Goal: Task Accomplishment & Management: Manage account settings

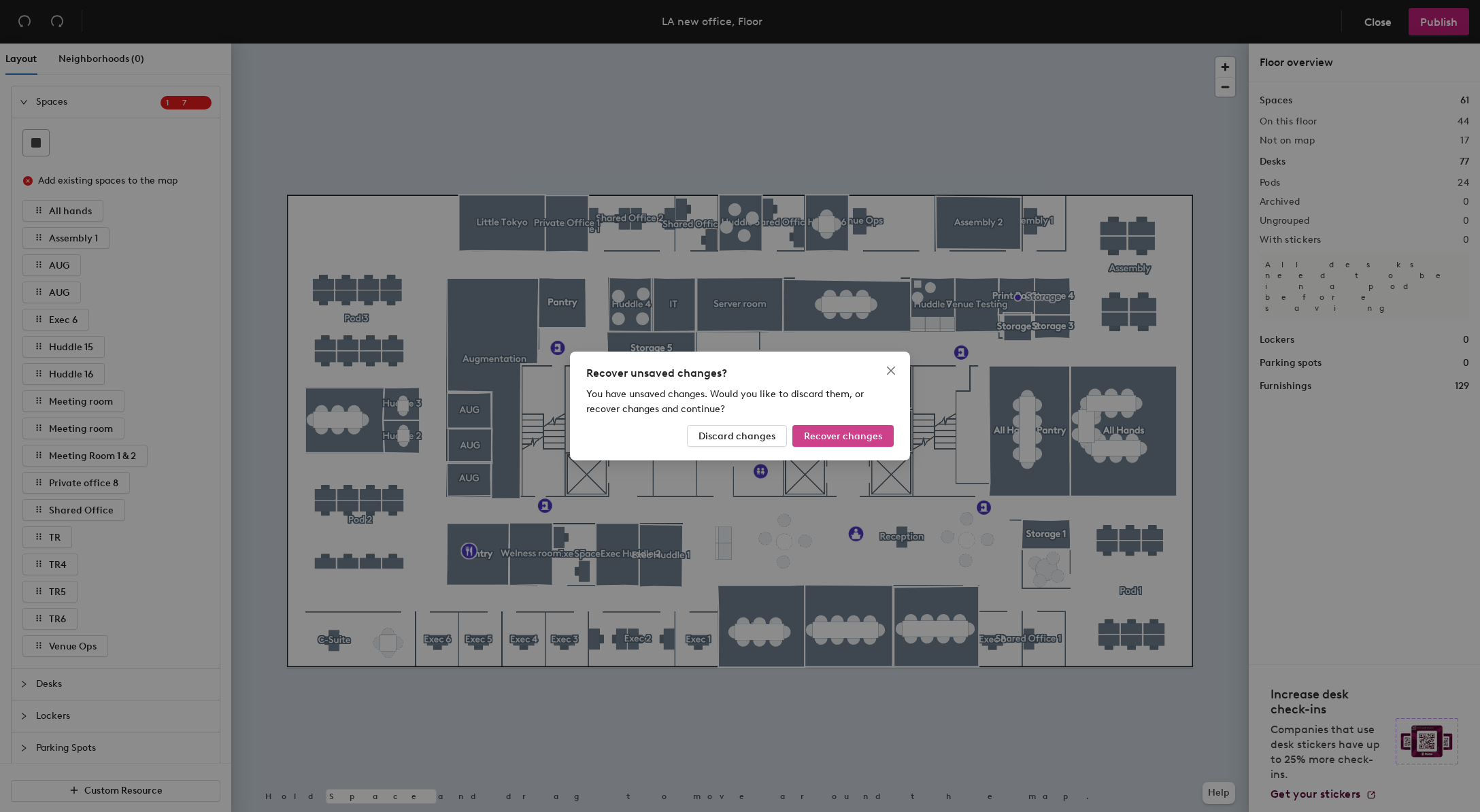
click at [838, 438] on span "Recover changes" at bounding box center [843, 437] width 78 height 12
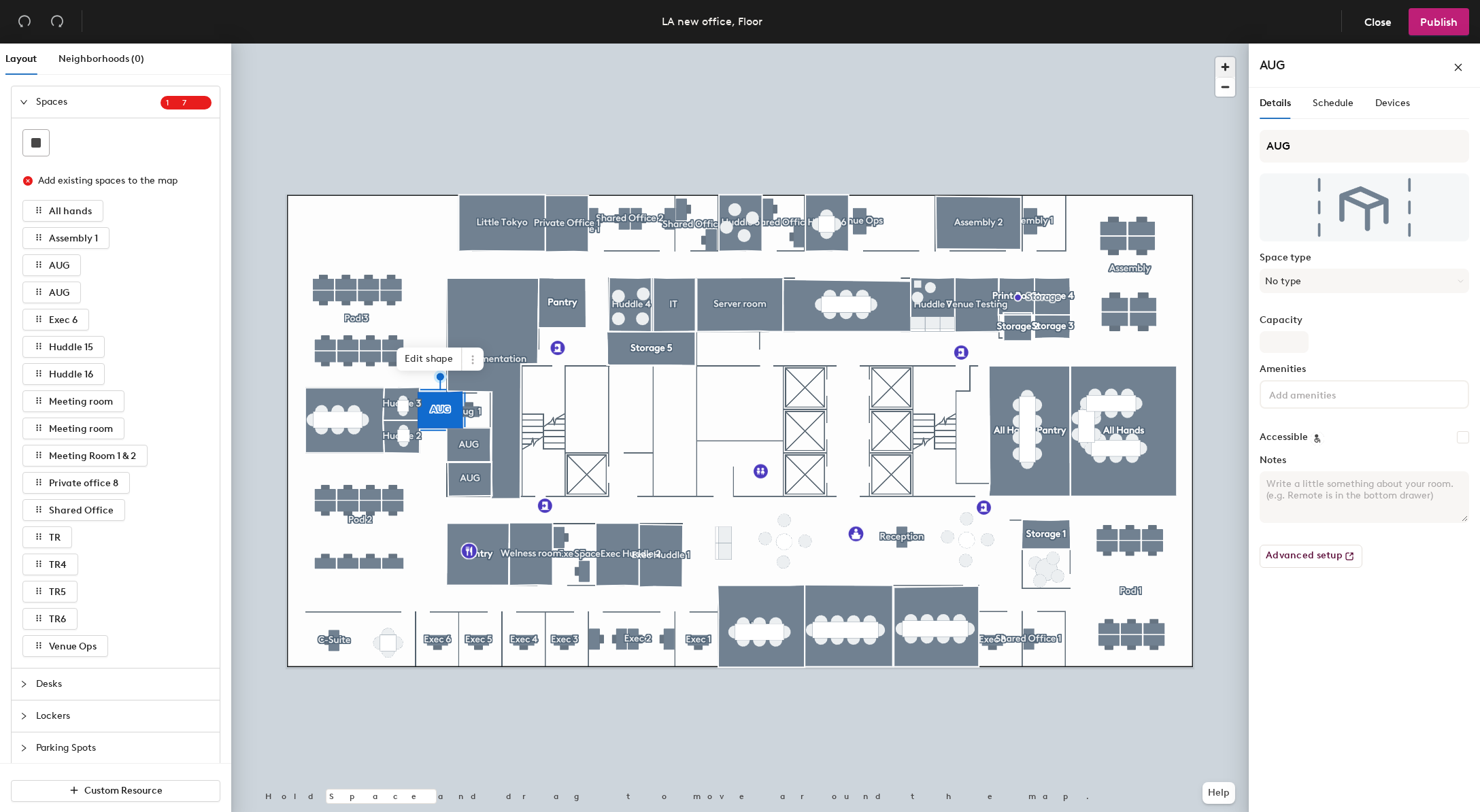
click at [1232, 60] on span "button" at bounding box center [1225, 66] width 20 height 20
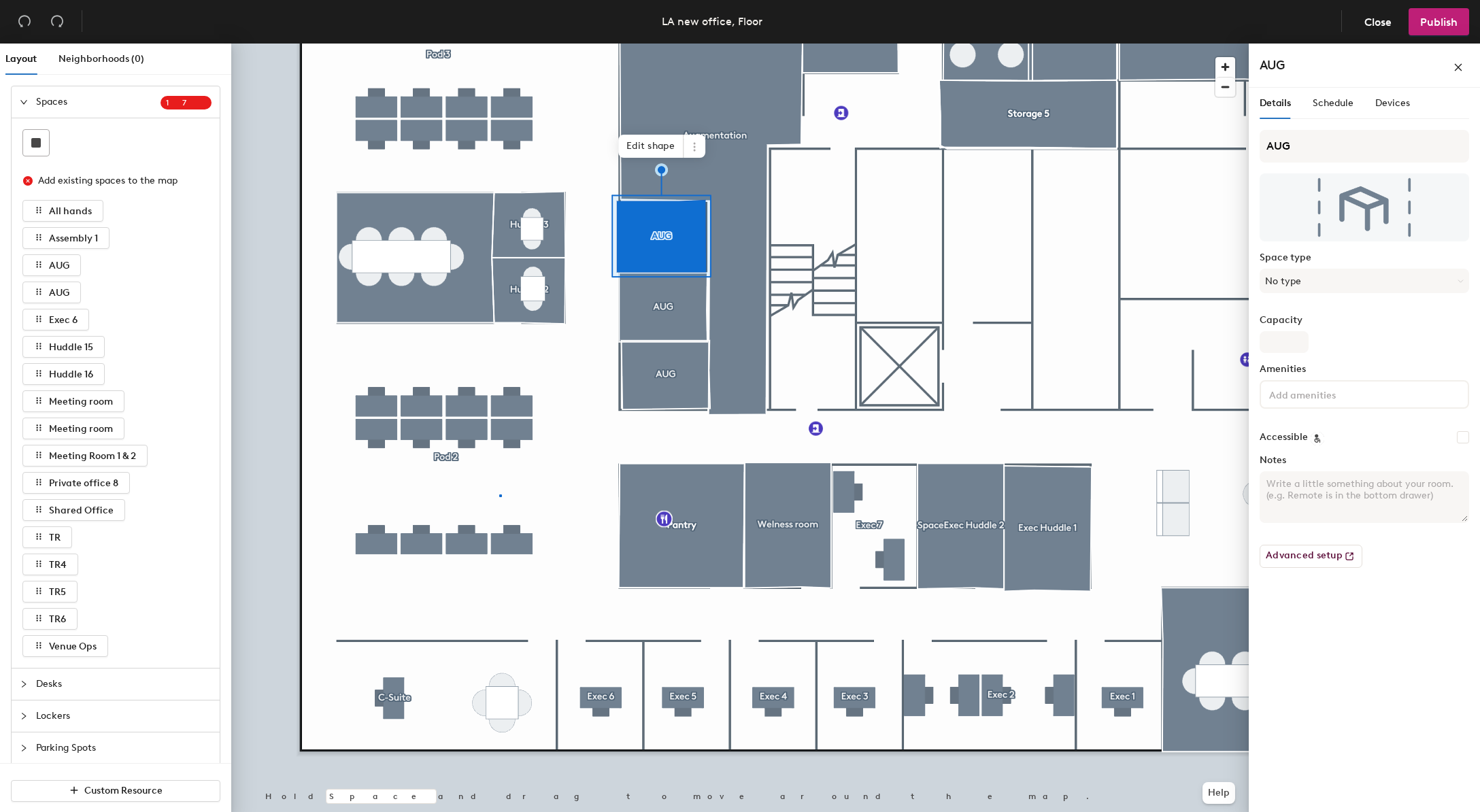
click at [500, 44] on div at bounding box center [740, 44] width 1017 height 0
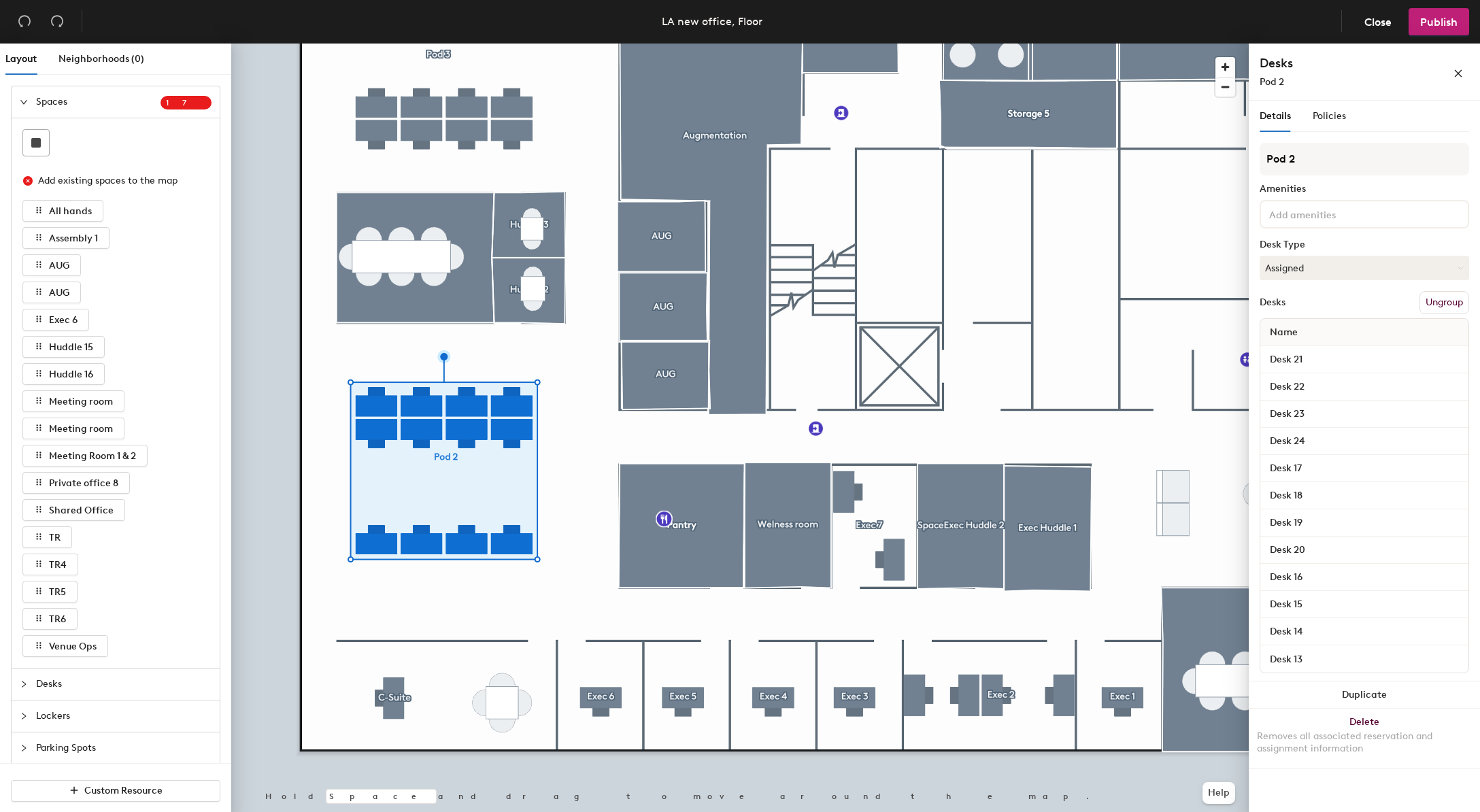
click at [1427, 302] on button "Ungroup" at bounding box center [1445, 302] width 50 height 23
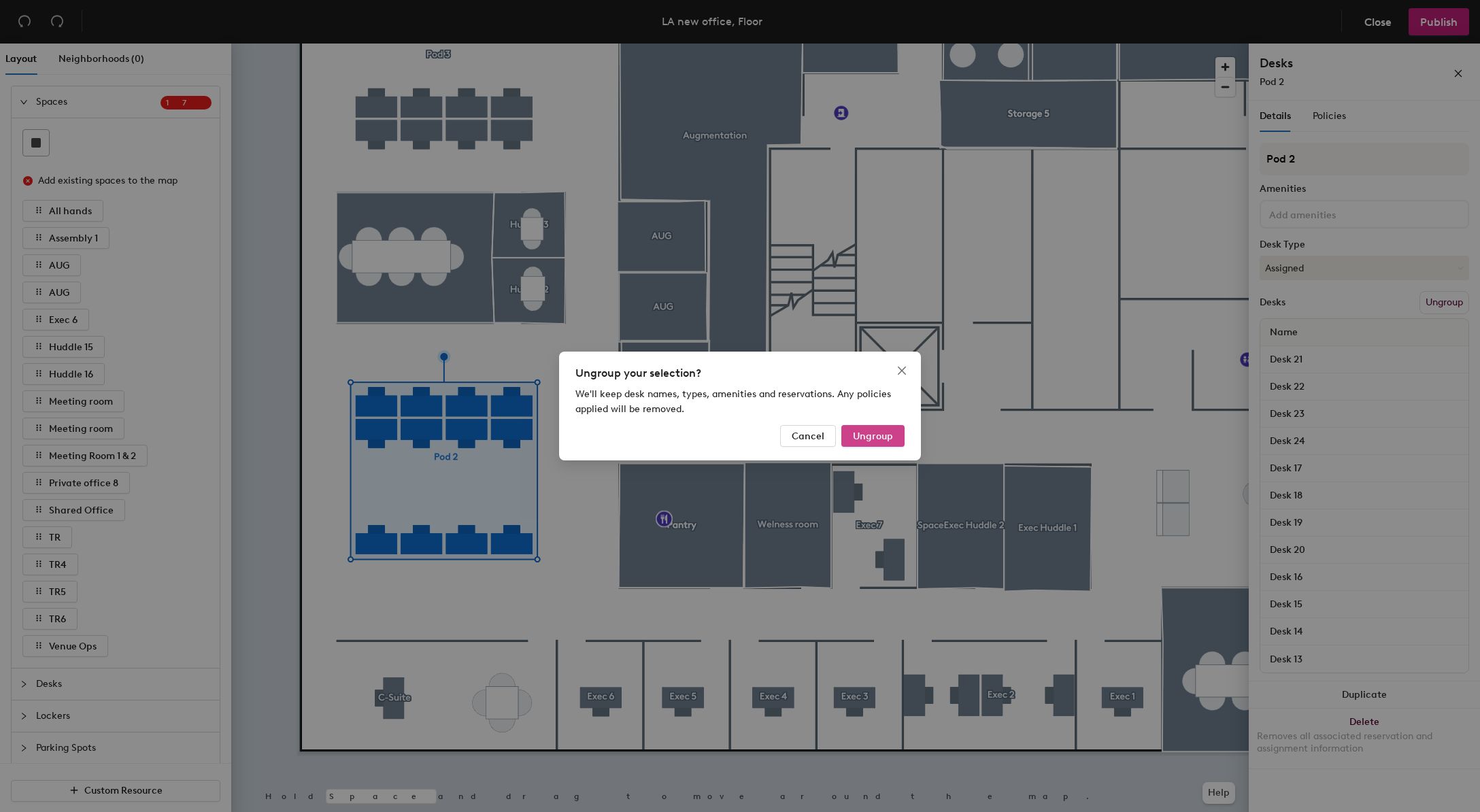
click at [884, 440] on span "Ungroup" at bounding box center [873, 437] width 40 height 12
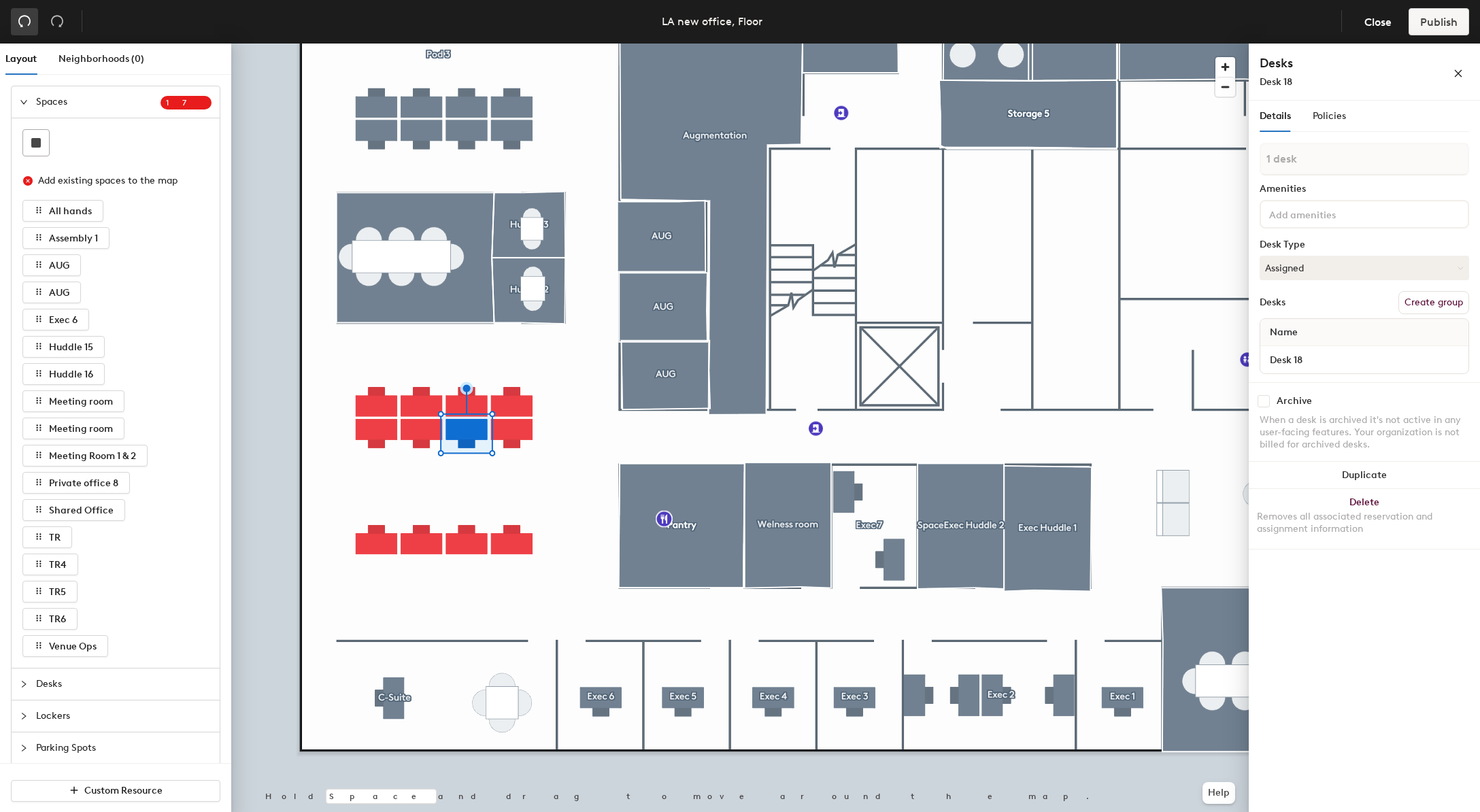
click at [25, 24] on icon "undo" at bounding box center [24, 21] width 13 height 13
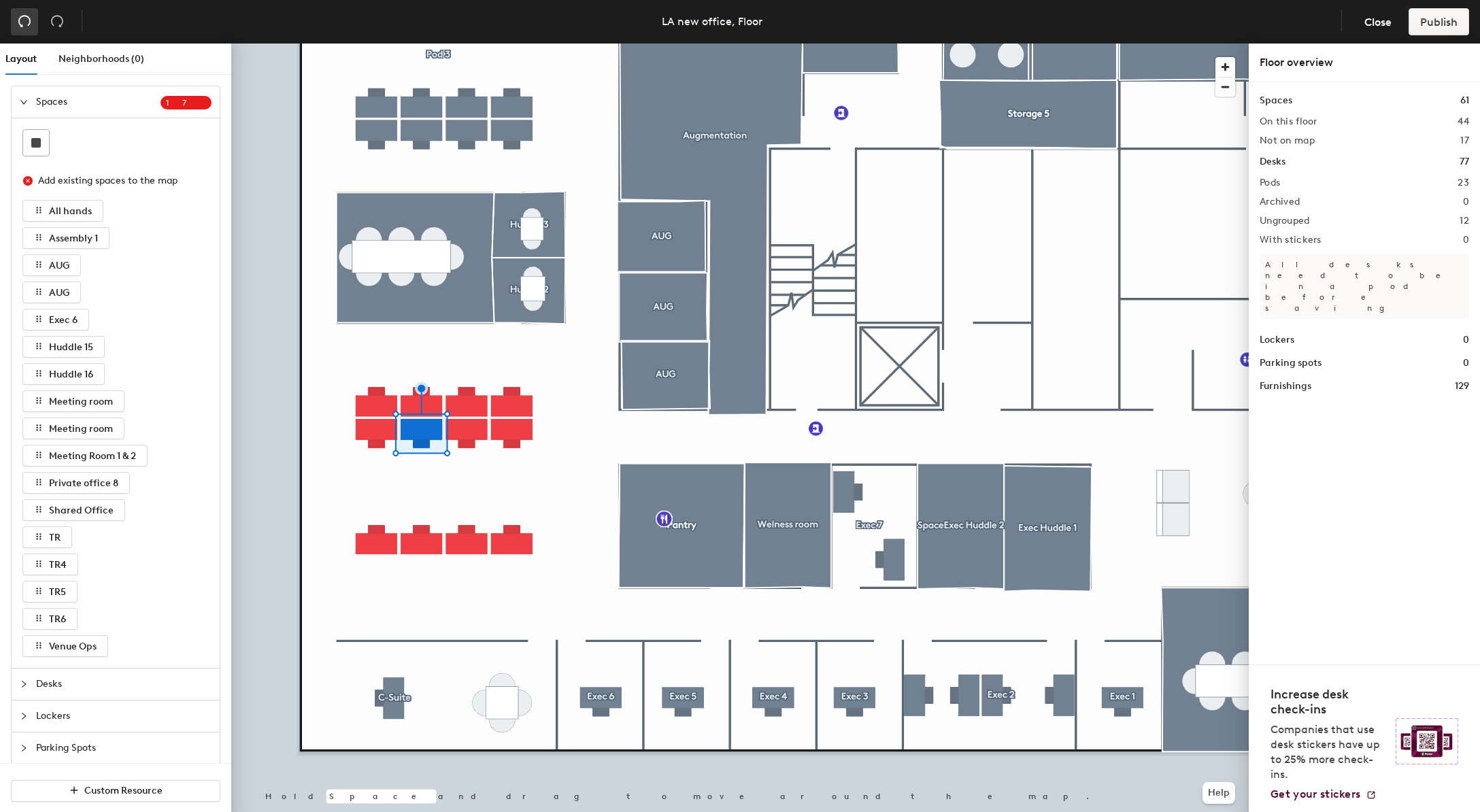
click at [25, 24] on icon "undo" at bounding box center [24, 21] width 13 height 13
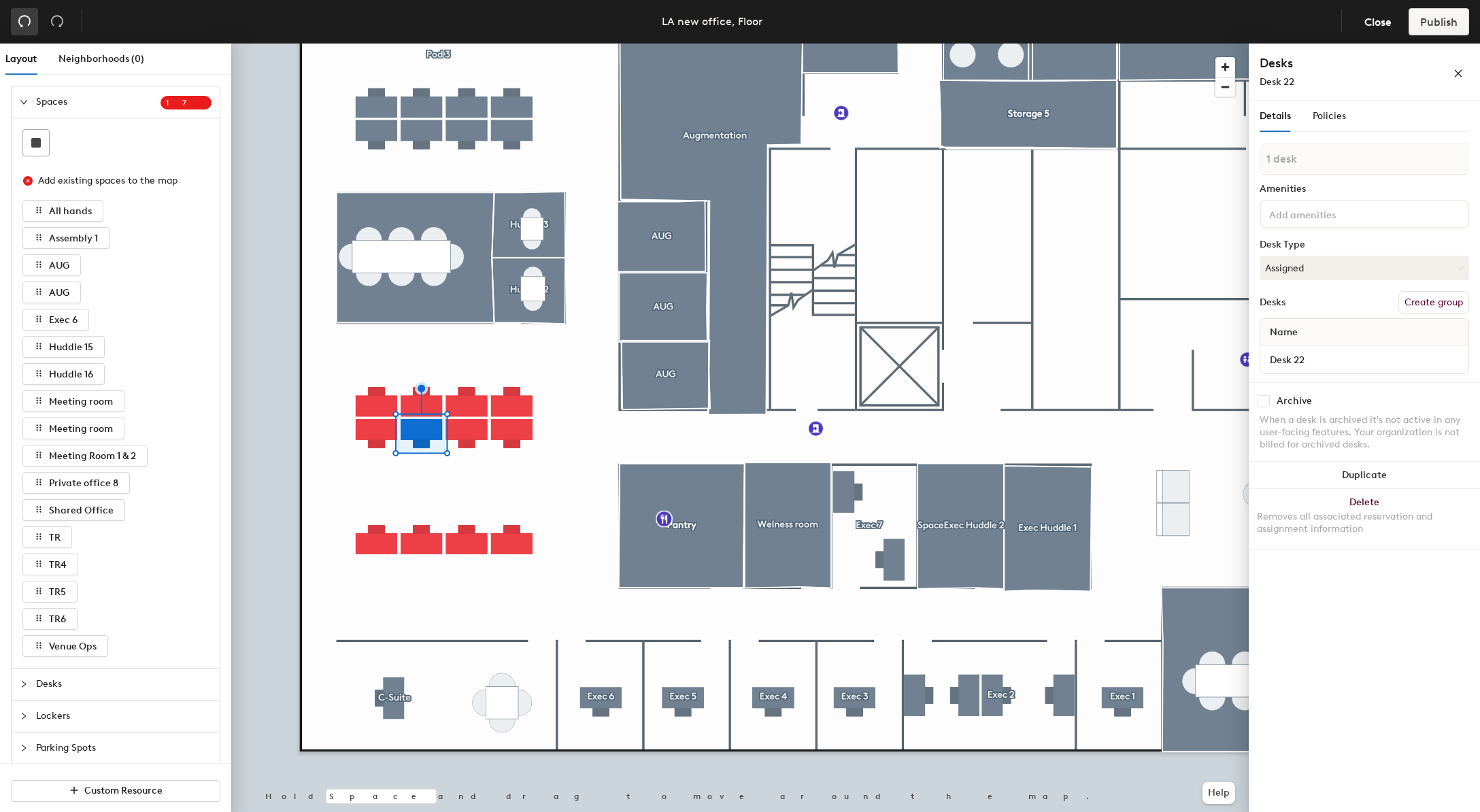
click at [25, 24] on icon "undo" at bounding box center [24, 21] width 13 height 13
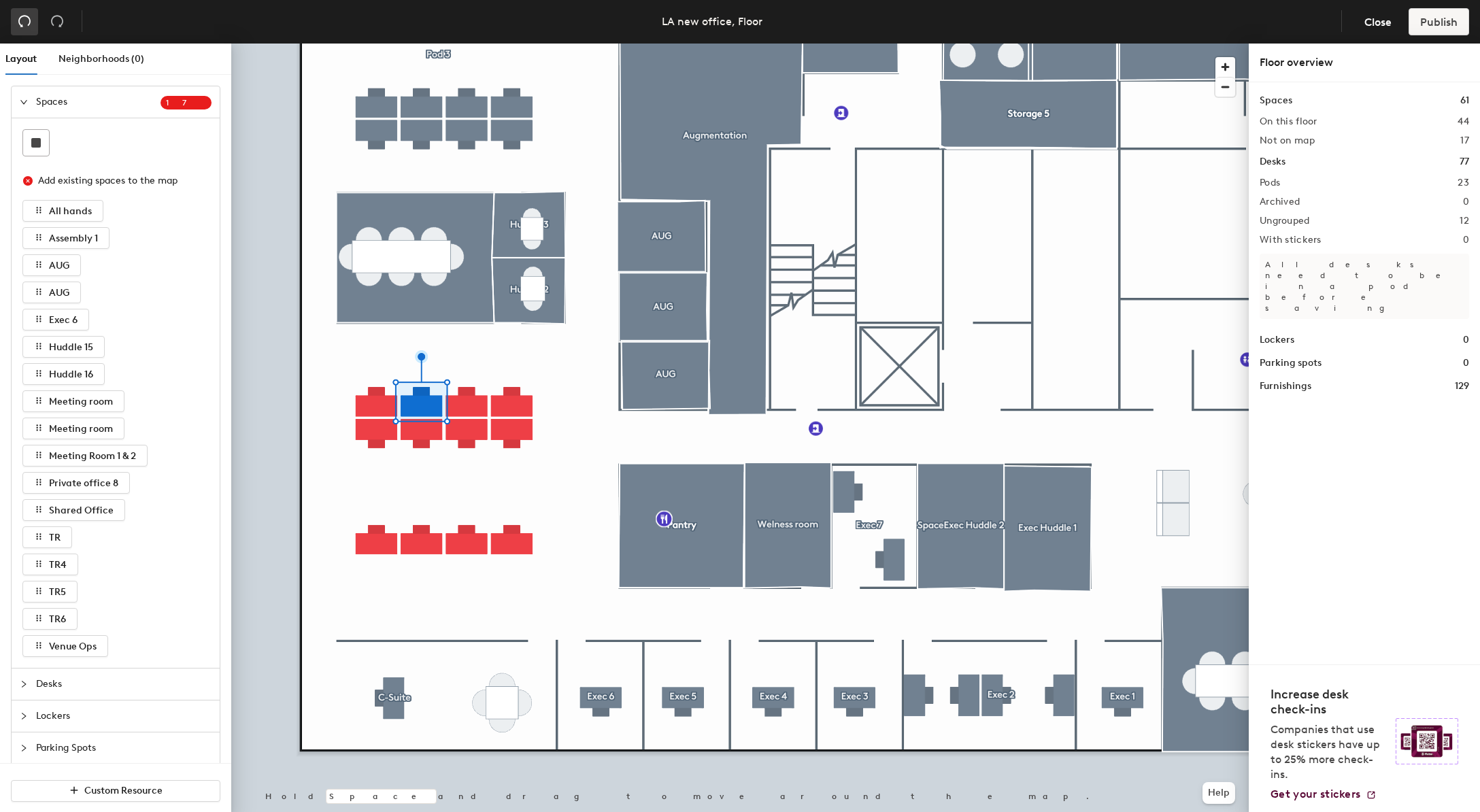
click at [25, 24] on icon "undo" at bounding box center [24, 21] width 13 height 13
click at [28, 30] on button "button" at bounding box center [24, 21] width 27 height 27
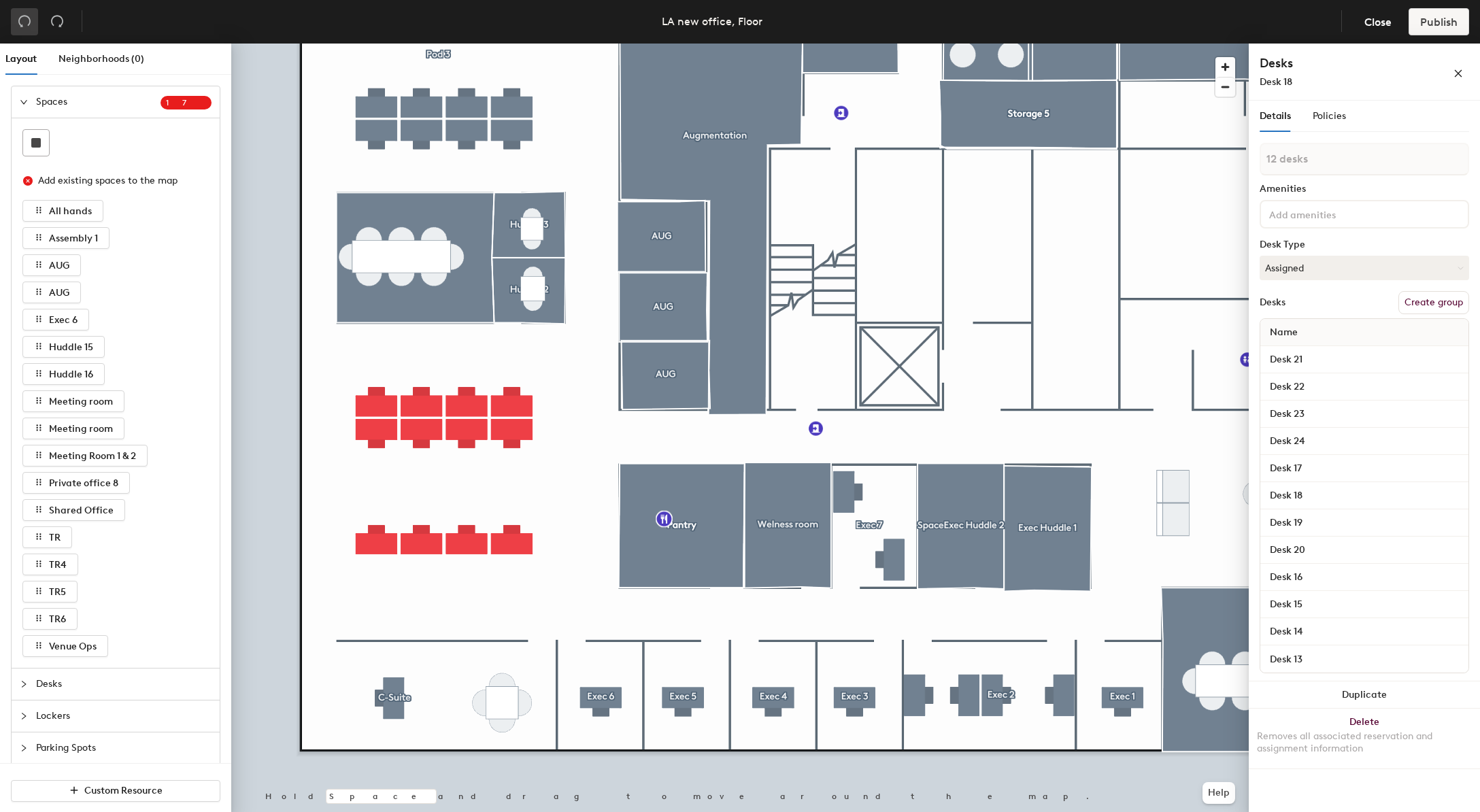
click at [28, 30] on button "button" at bounding box center [24, 21] width 27 height 27
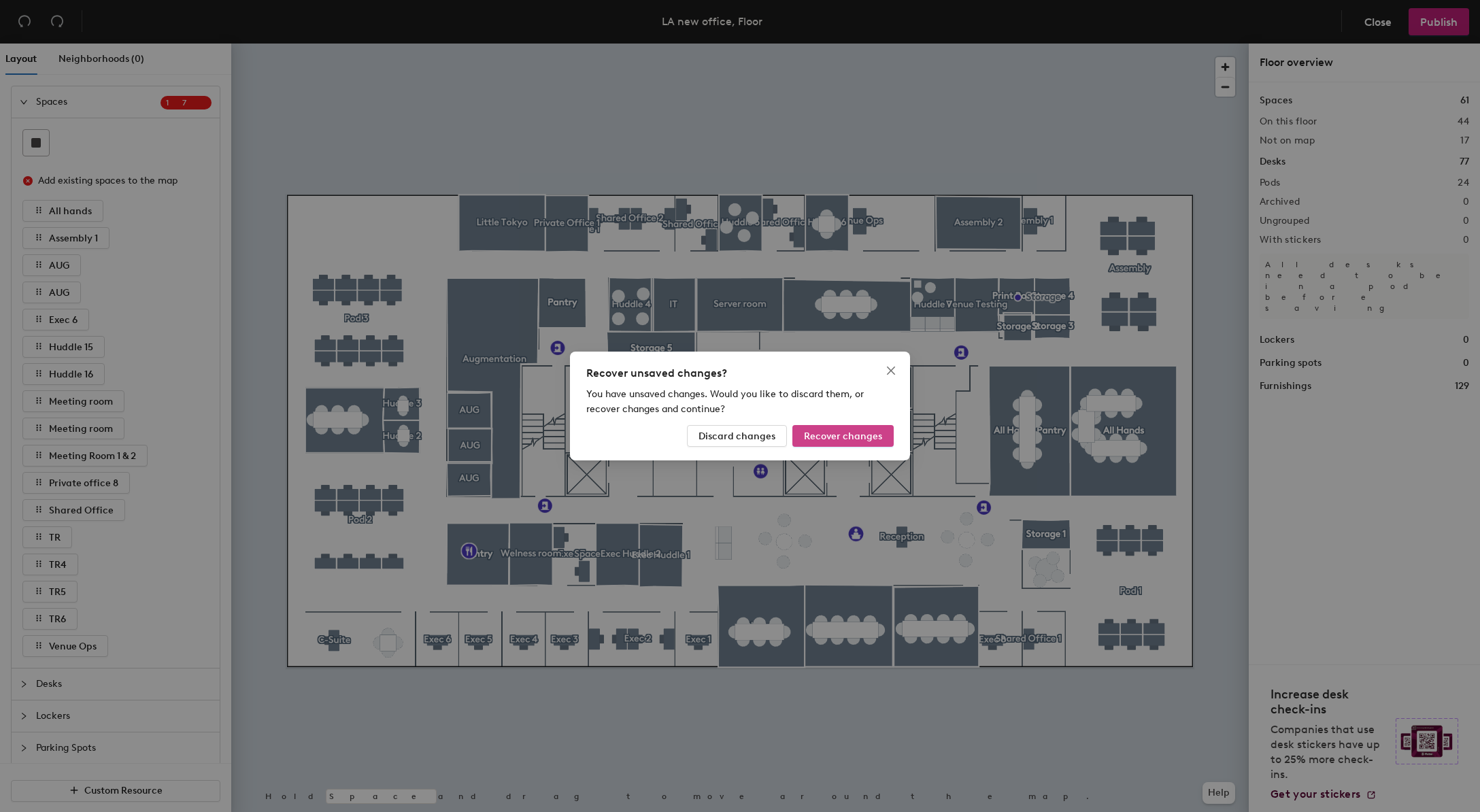
click at [850, 431] on span "Recover changes" at bounding box center [843, 437] width 78 height 12
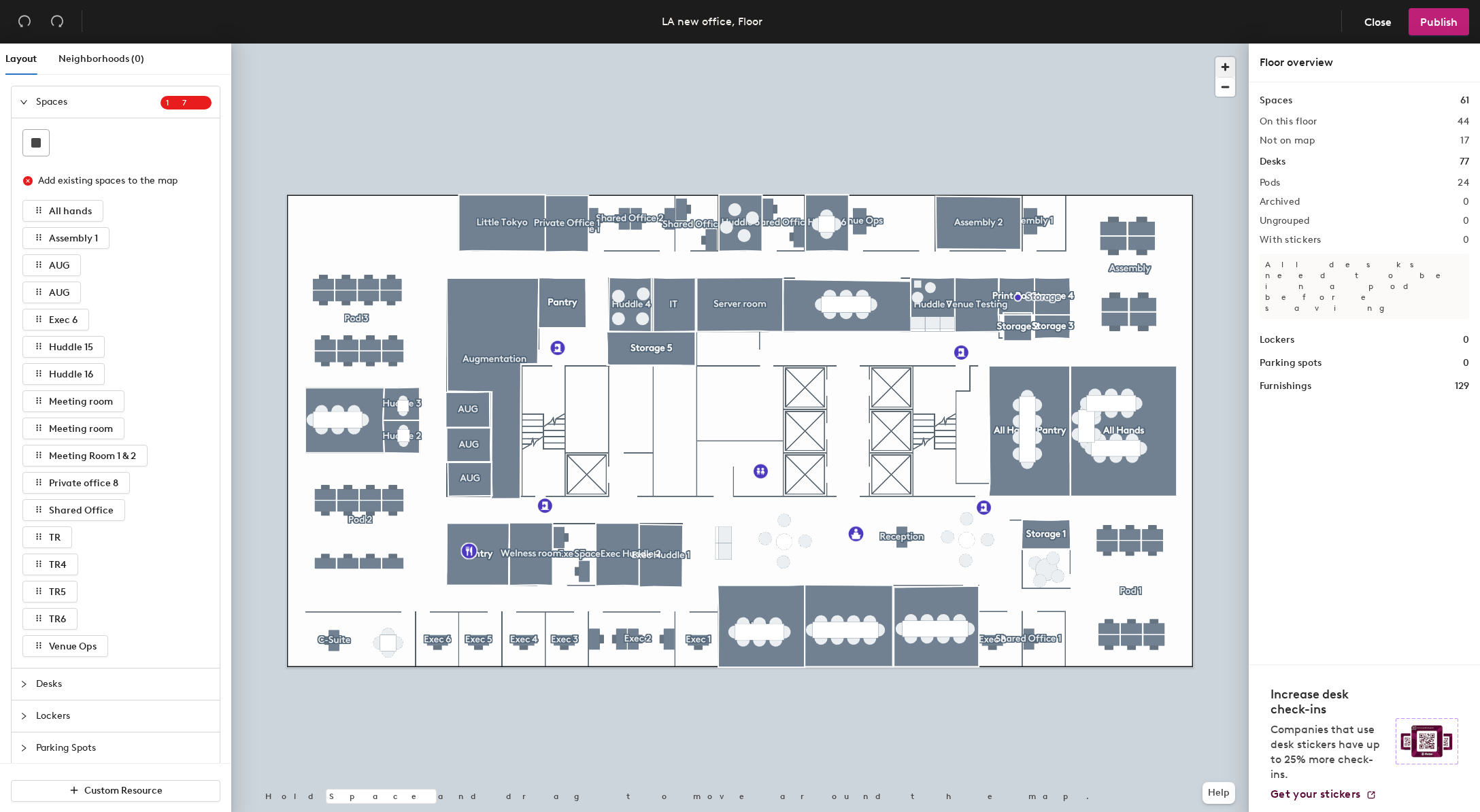
click at [1230, 66] on span "button" at bounding box center [1225, 66] width 20 height 20
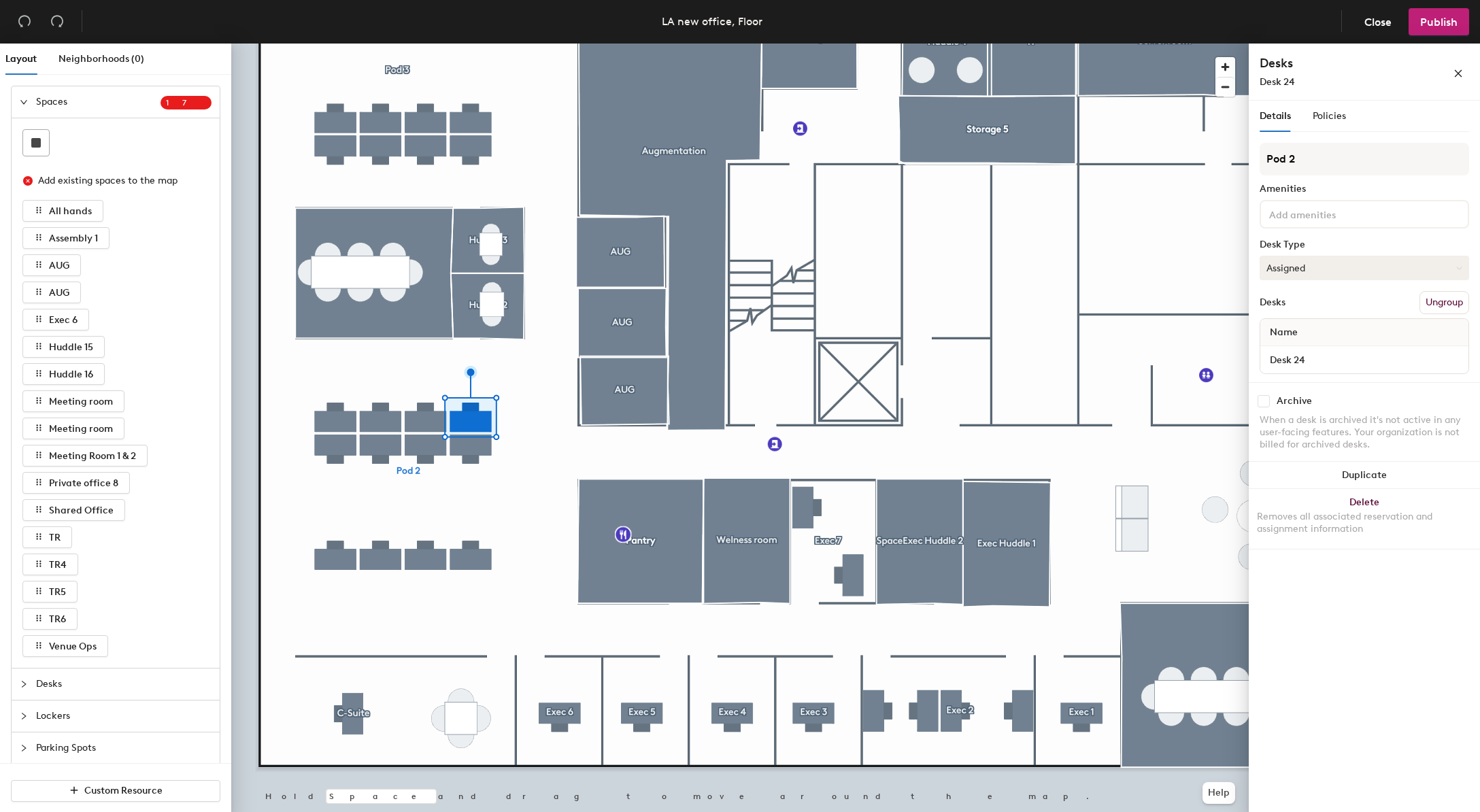
click at [1357, 274] on button "Assigned" at bounding box center [1365, 267] width 210 height 24
click at [1291, 349] on div "Hoteled" at bounding box center [1329, 351] width 136 height 21
click at [1433, 307] on button "Ungroup" at bounding box center [1445, 302] width 50 height 23
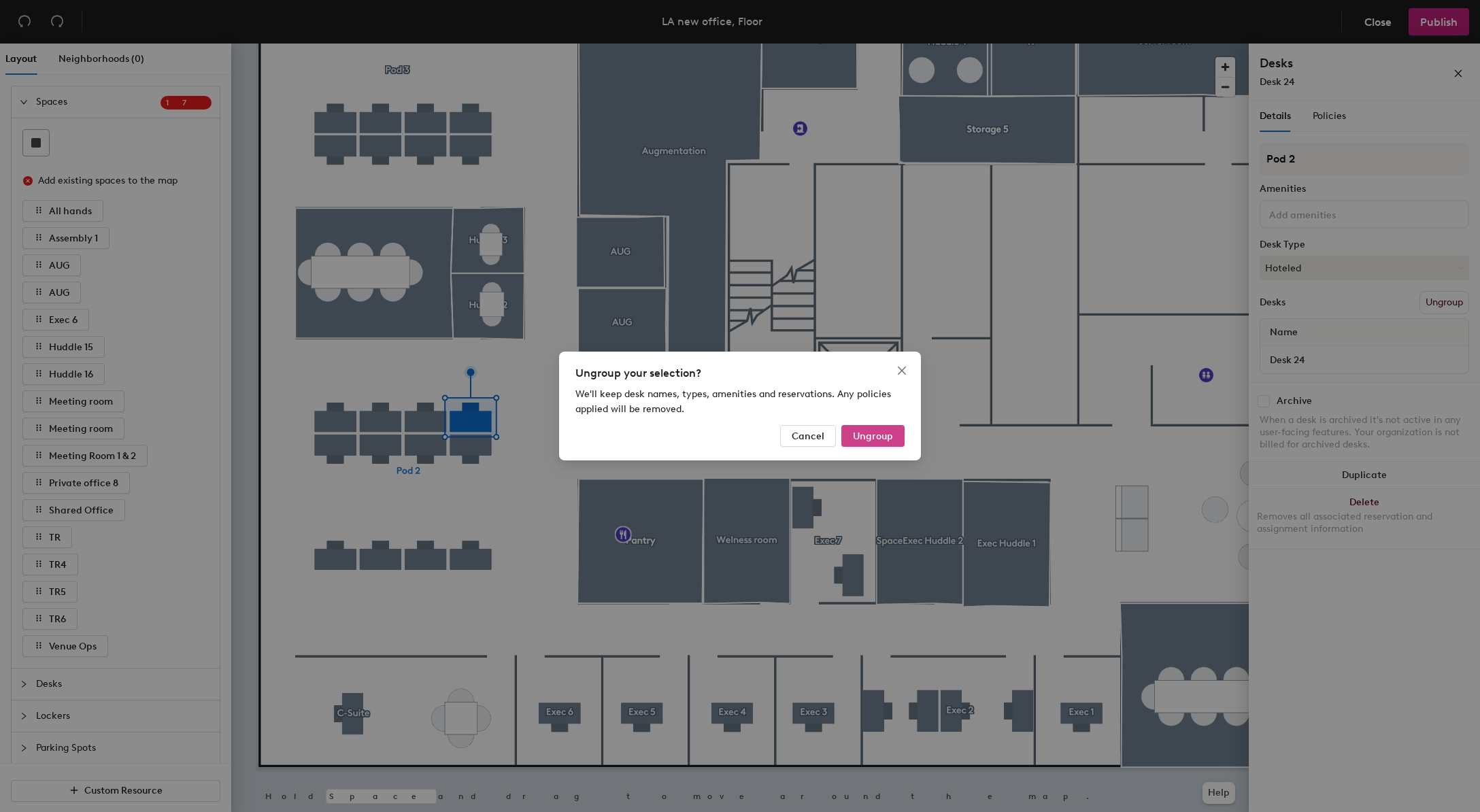
click at [870, 437] on span "Ungroup" at bounding box center [873, 437] width 40 height 12
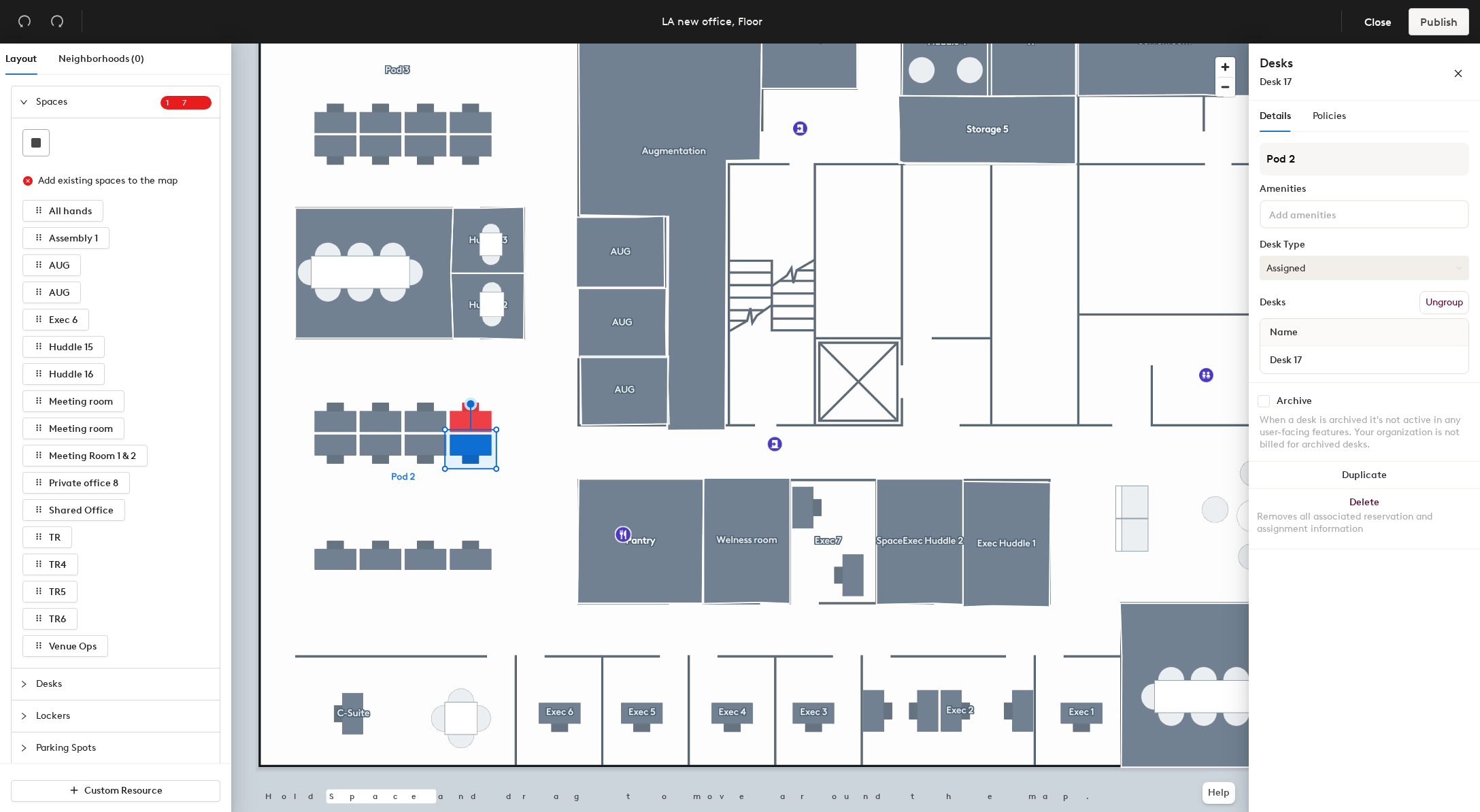
click at [1345, 265] on button "Assigned" at bounding box center [1365, 267] width 210 height 24
click at [1296, 350] on div "Hoteled" at bounding box center [1329, 351] width 136 height 21
click at [1438, 306] on button "Ungroup" at bounding box center [1445, 302] width 50 height 23
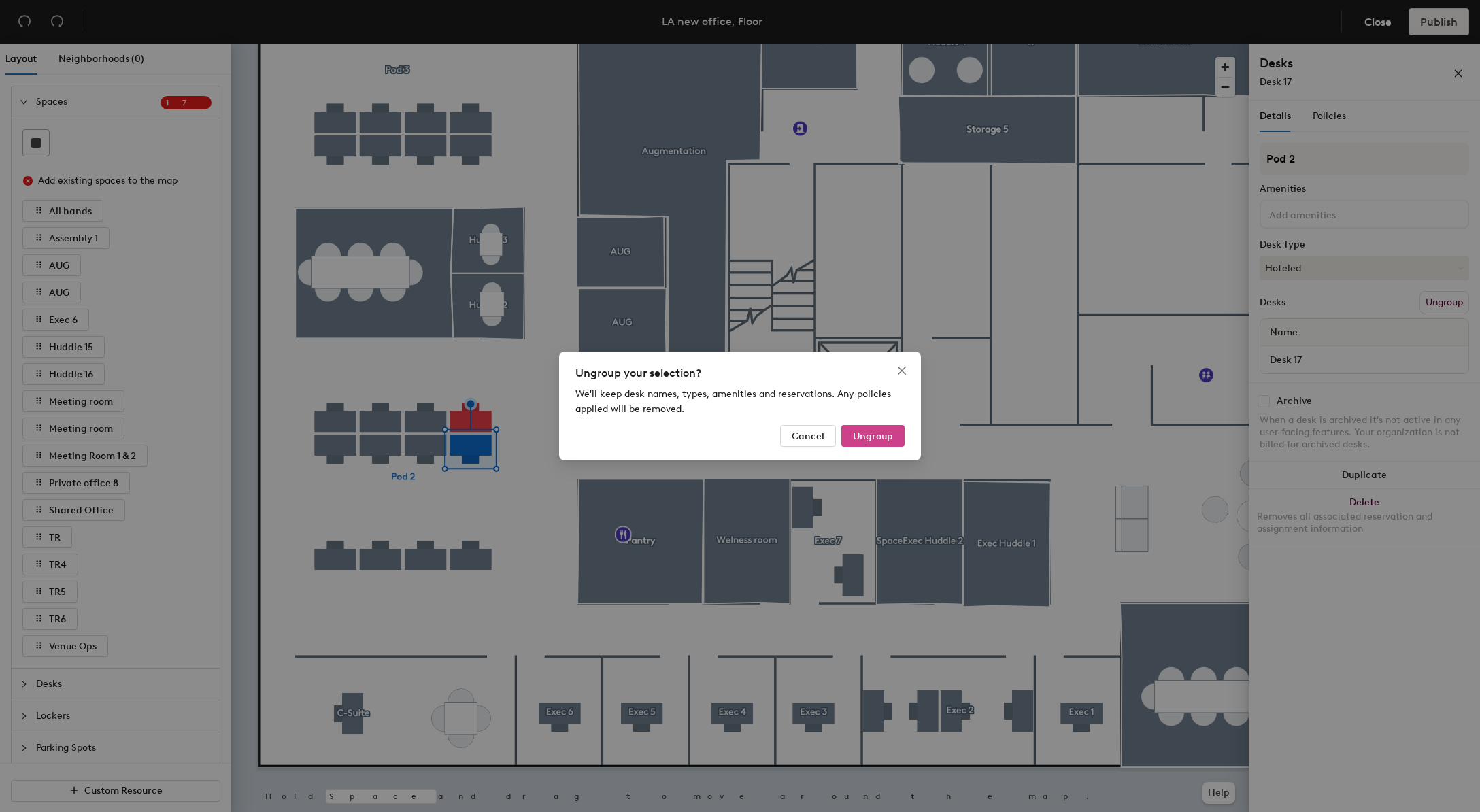
click at [881, 437] on span "Ungroup" at bounding box center [873, 437] width 40 height 12
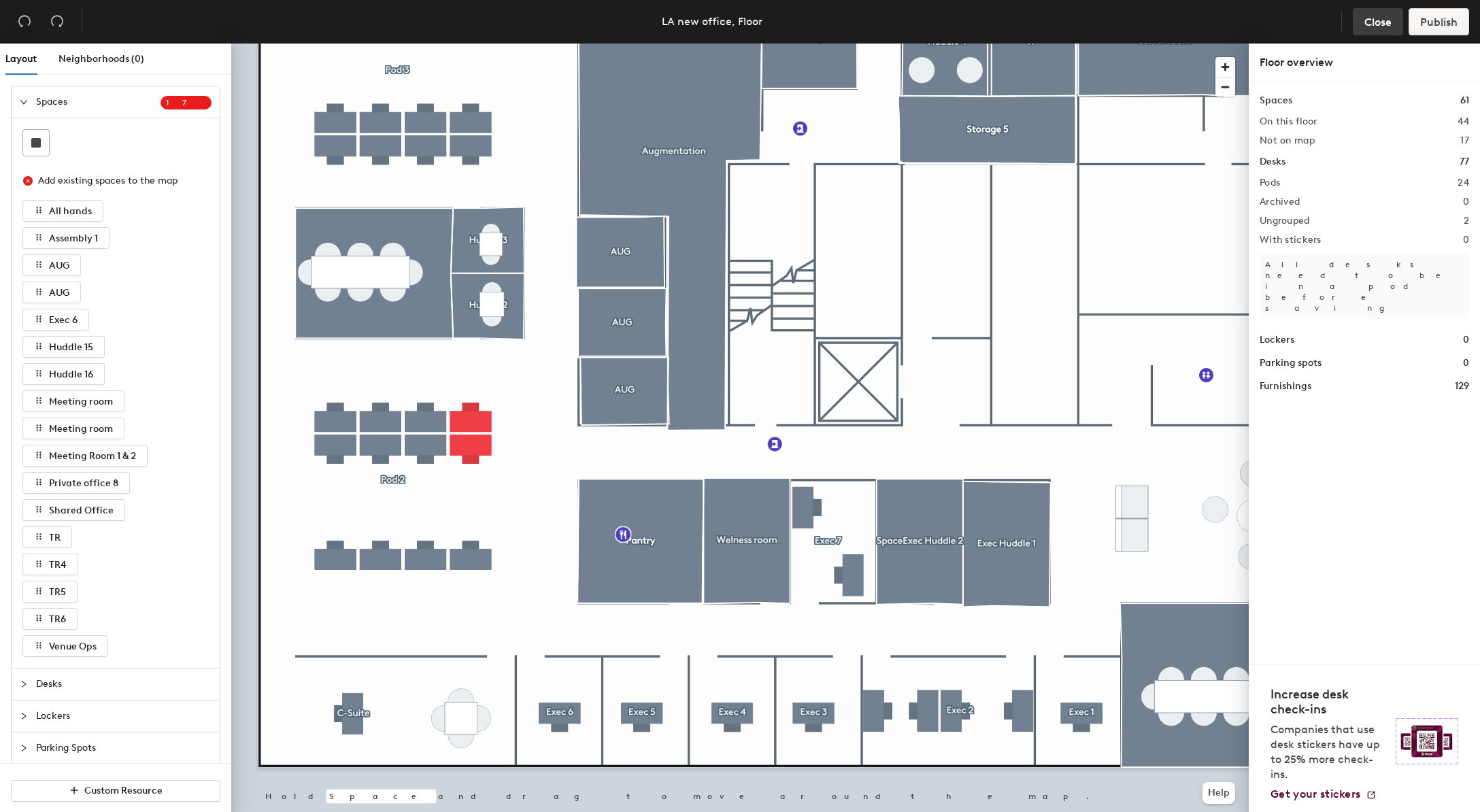
click at [1372, 24] on span "Close" at bounding box center [1378, 21] width 27 height 13
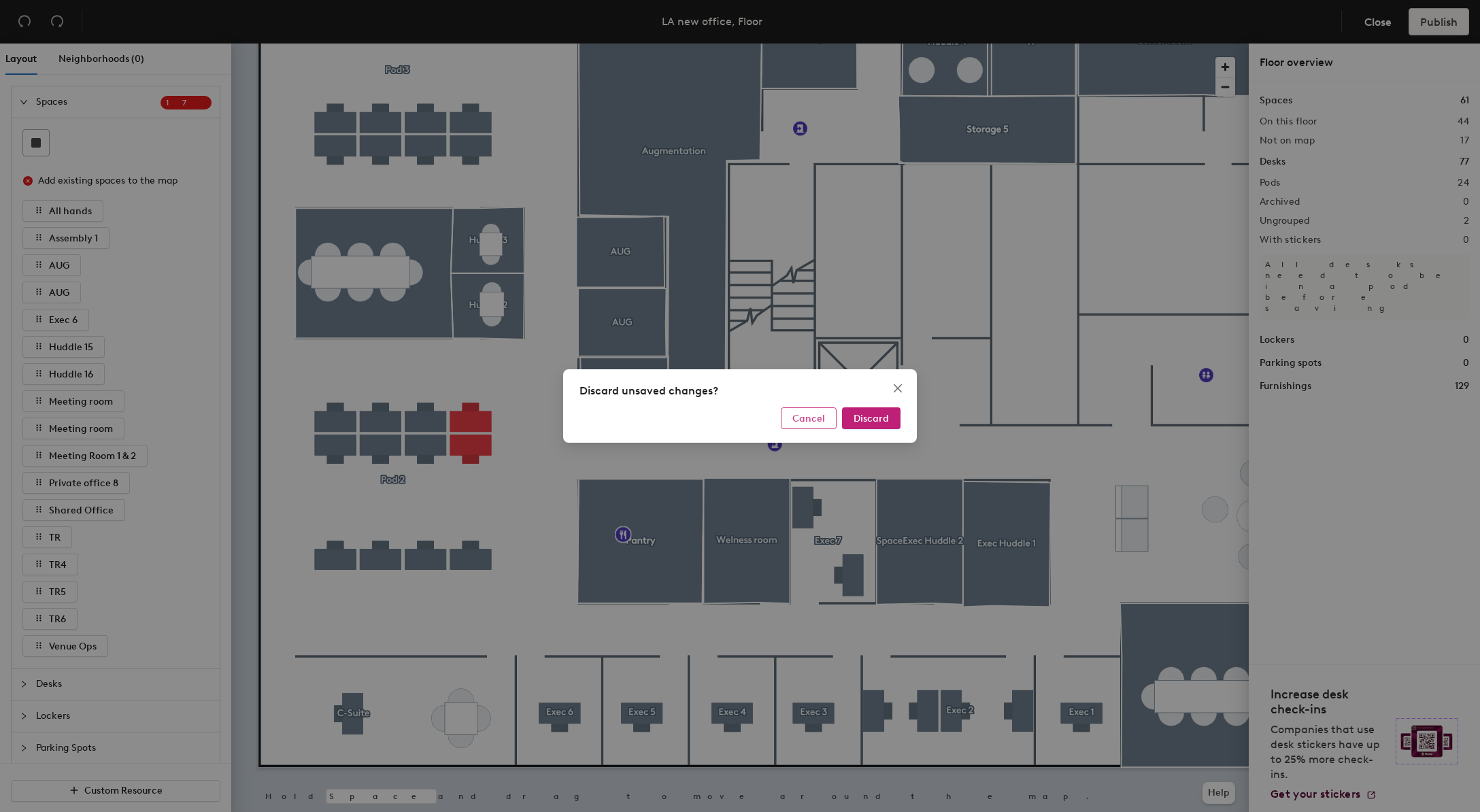
click at [824, 424] on button "Cancel" at bounding box center [808, 418] width 55 height 21
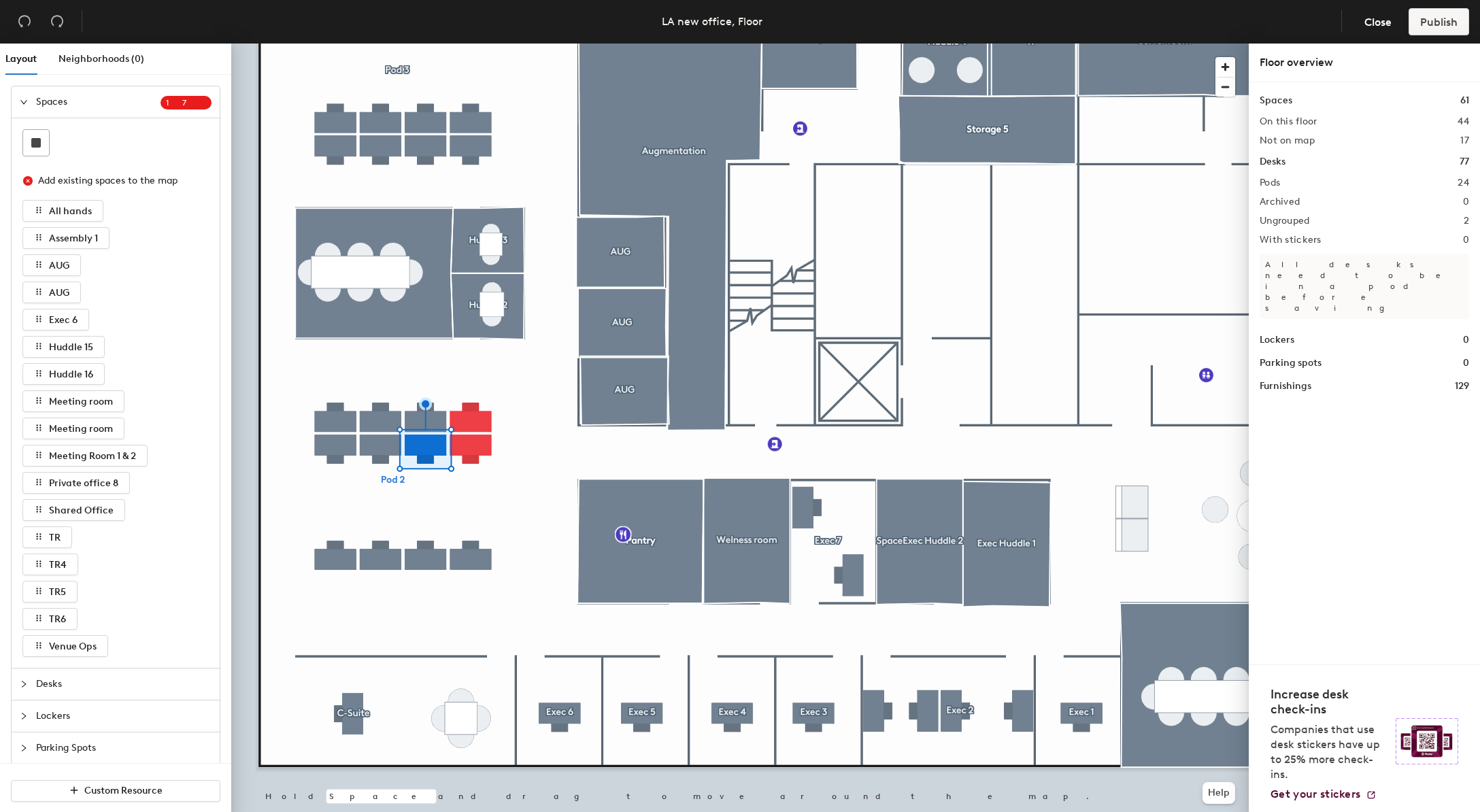
click at [450, 44] on div at bounding box center [740, 44] width 1017 height 0
click at [450, 425] on div at bounding box center [451, 426] width 3 height 3
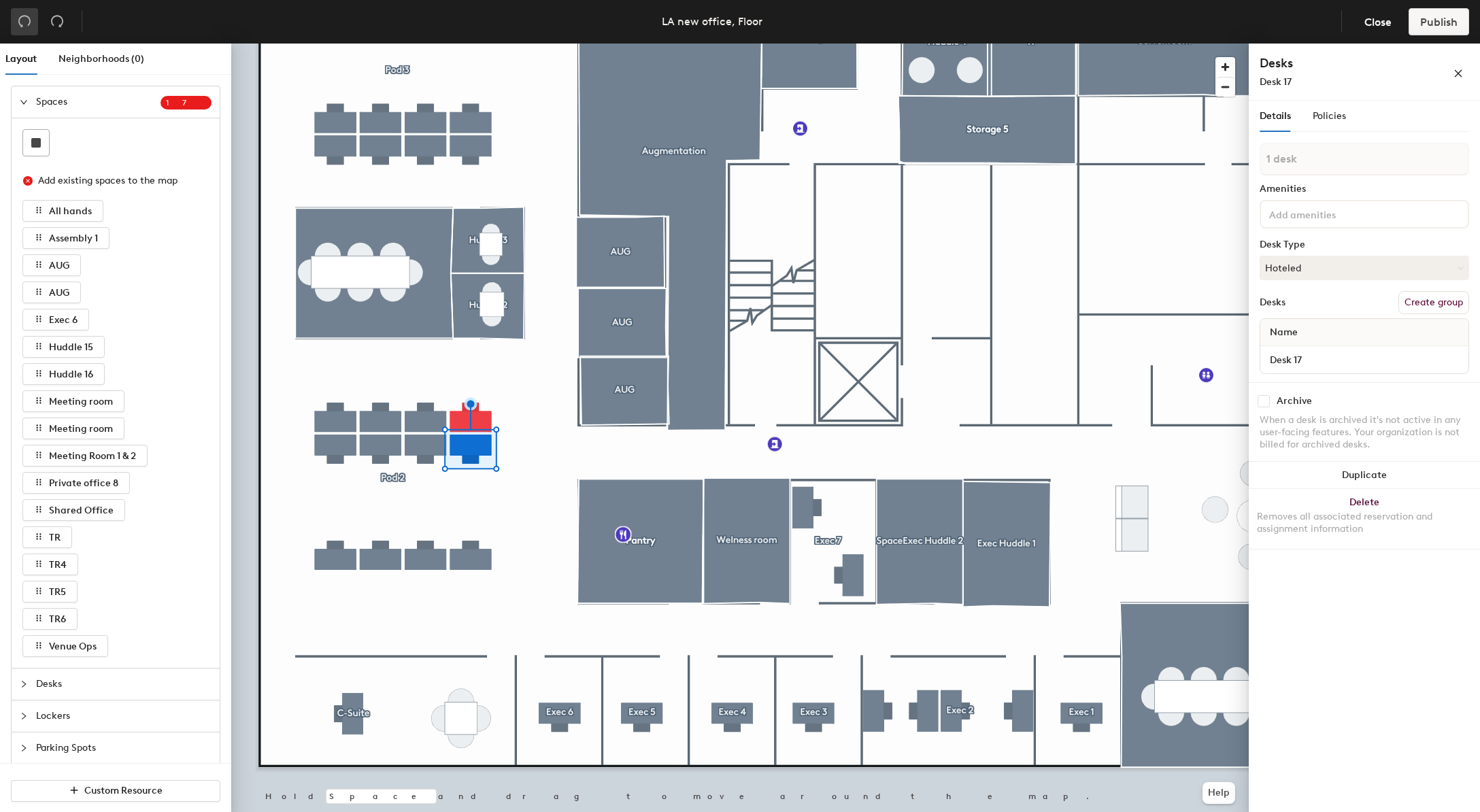
click at [27, 33] on button "button" at bounding box center [24, 21] width 27 height 27
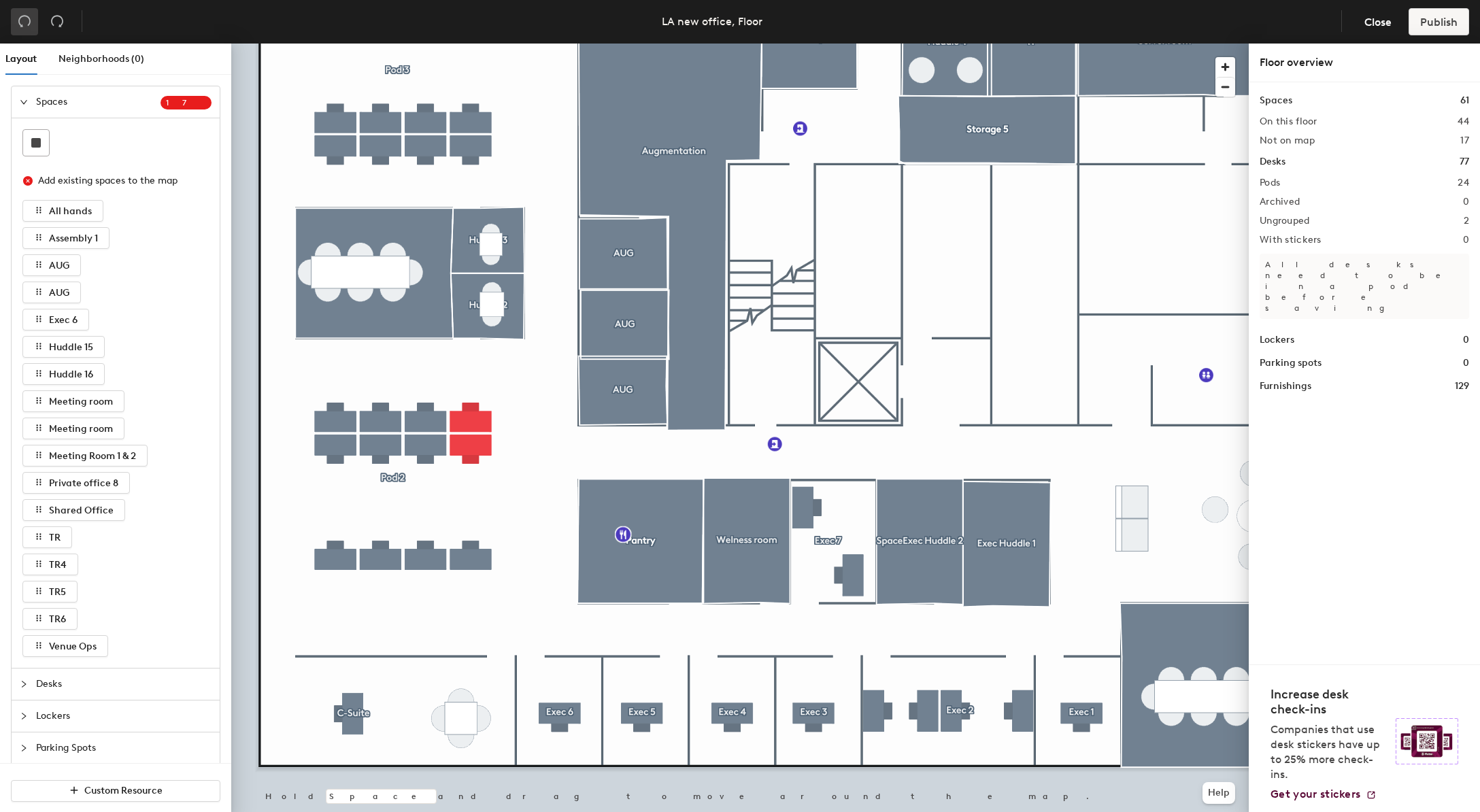
click at [27, 33] on button "button" at bounding box center [24, 21] width 27 height 27
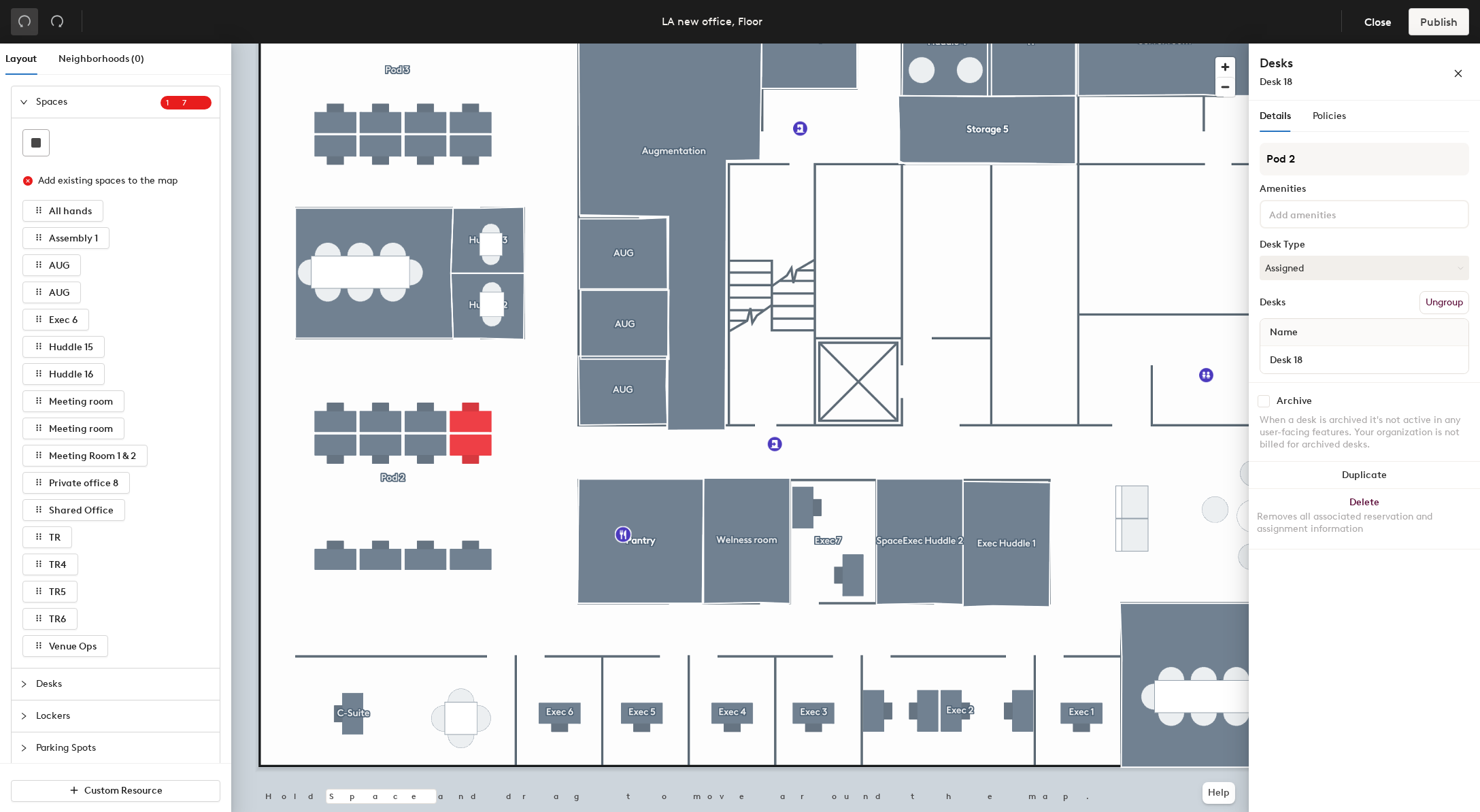
click at [27, 33] on button "button" at bounding box center [24, 21] width 27 height 27
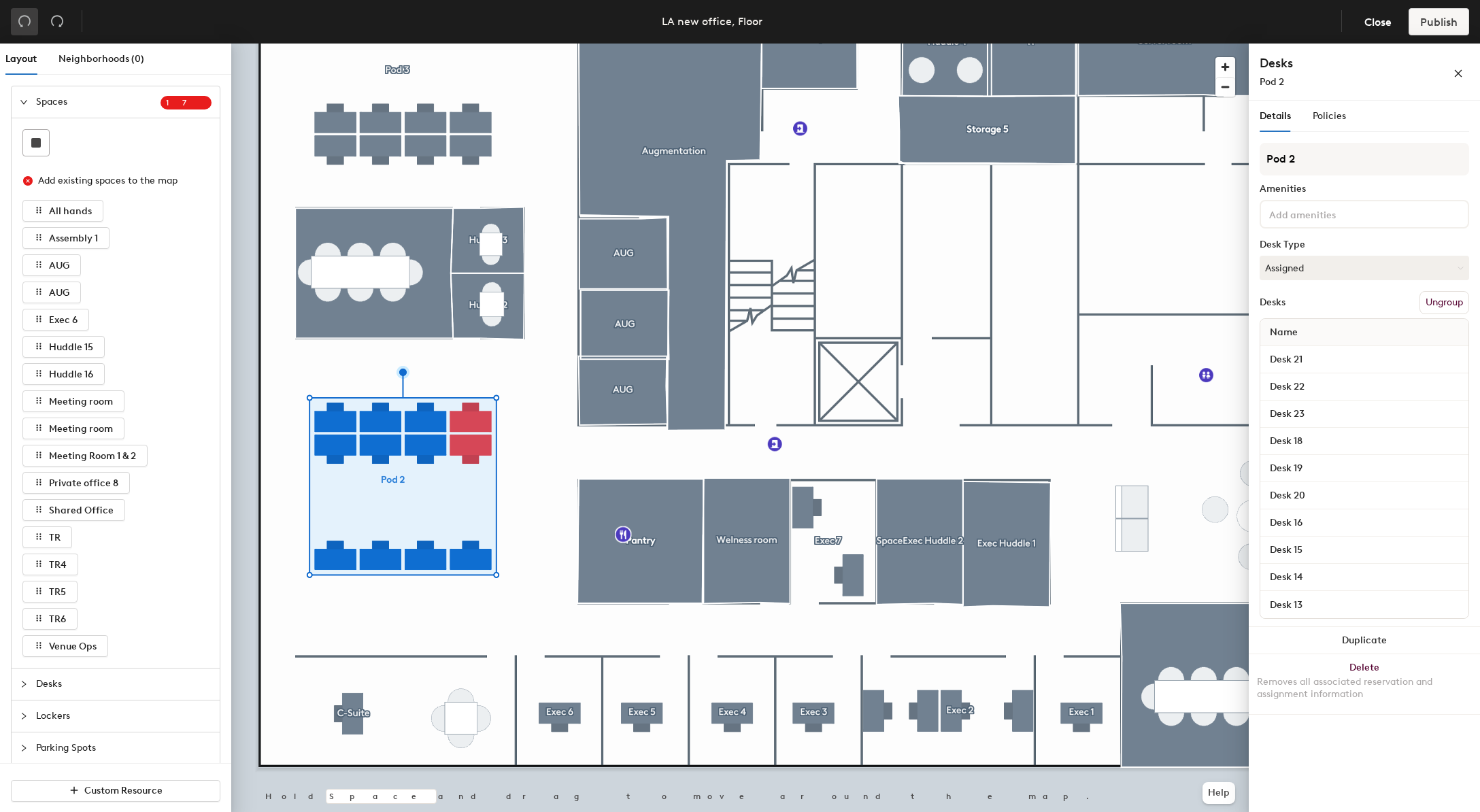
click at [27, 33] on button "button" at bounding box center [24, 21] width 27 height 27
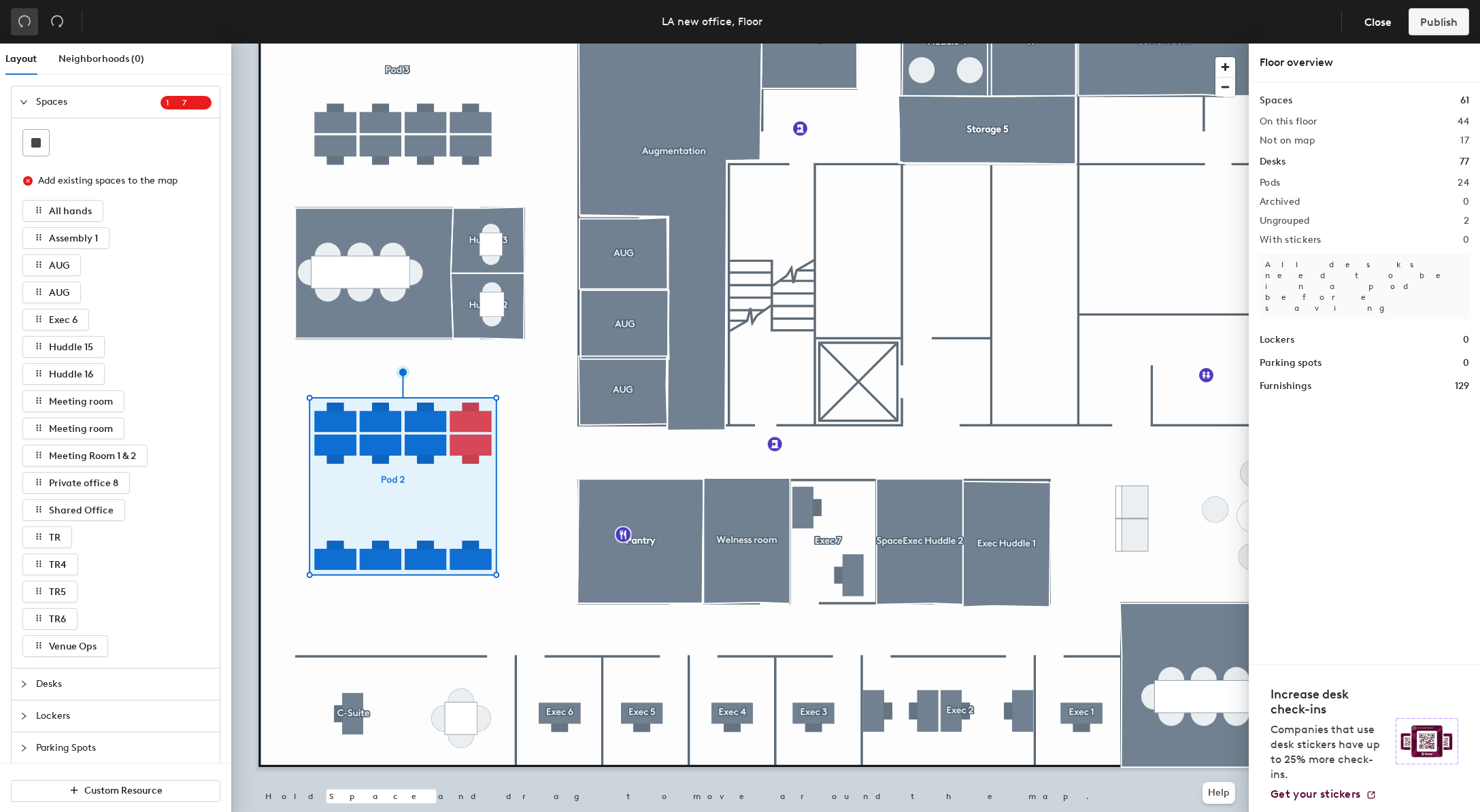
click at [27, 33] on button "button" at bounding box center [24, 21] width 27 height 27
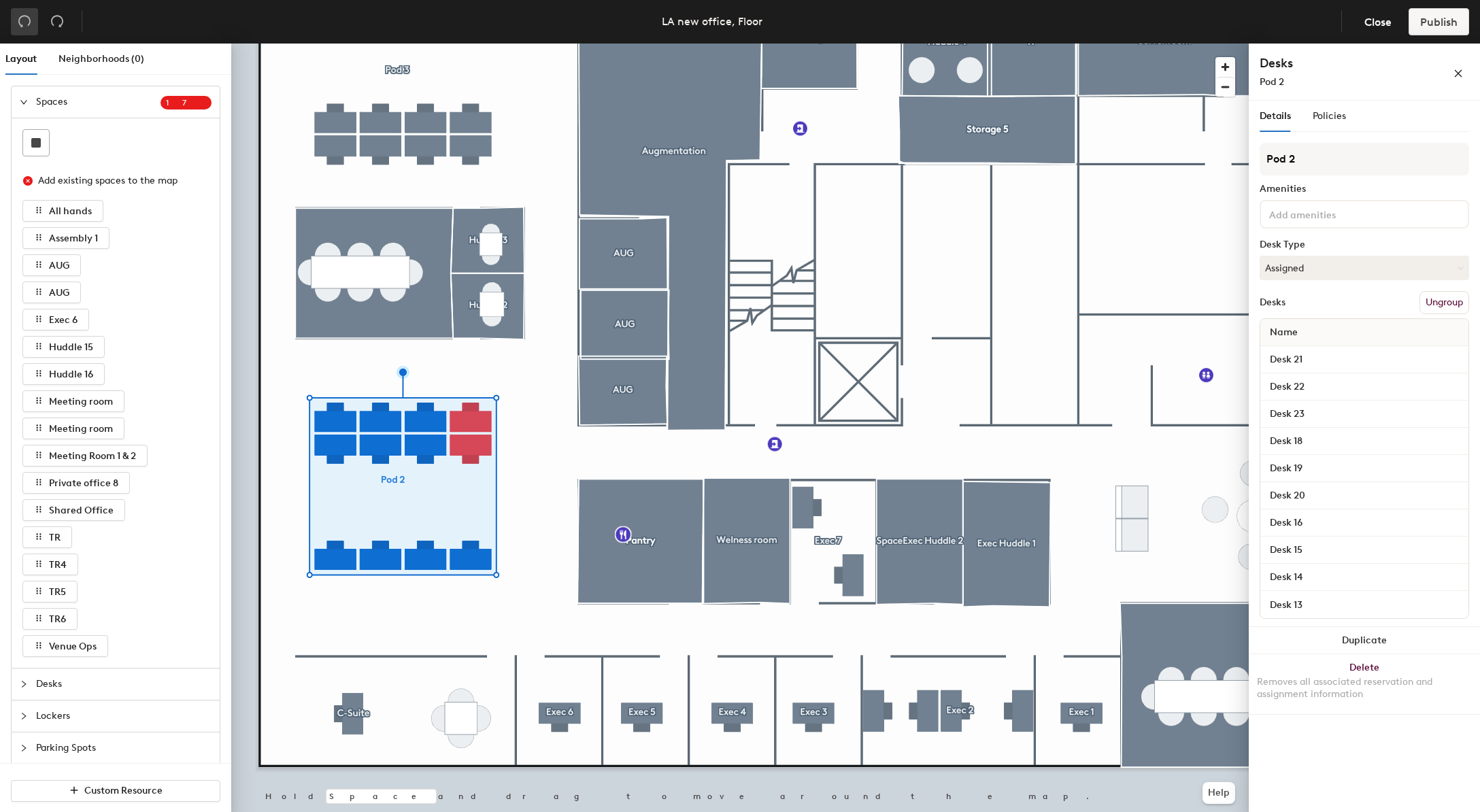
click at [27, 33] on button "button" at bounding box center [24, 21] width 27 height 27
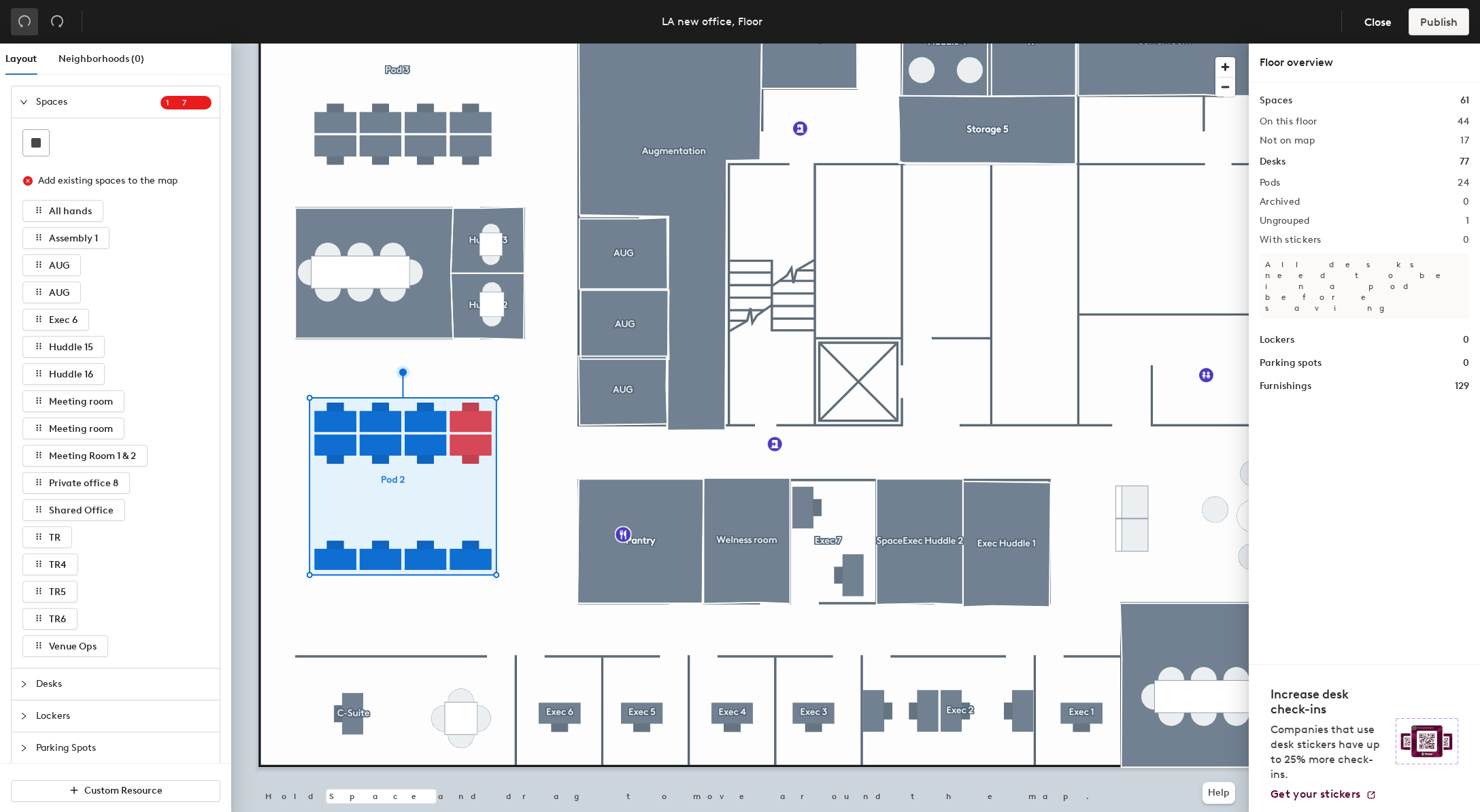
click at [27, 33] on button "button" at bounding box center [24, 21] width 27 height 27
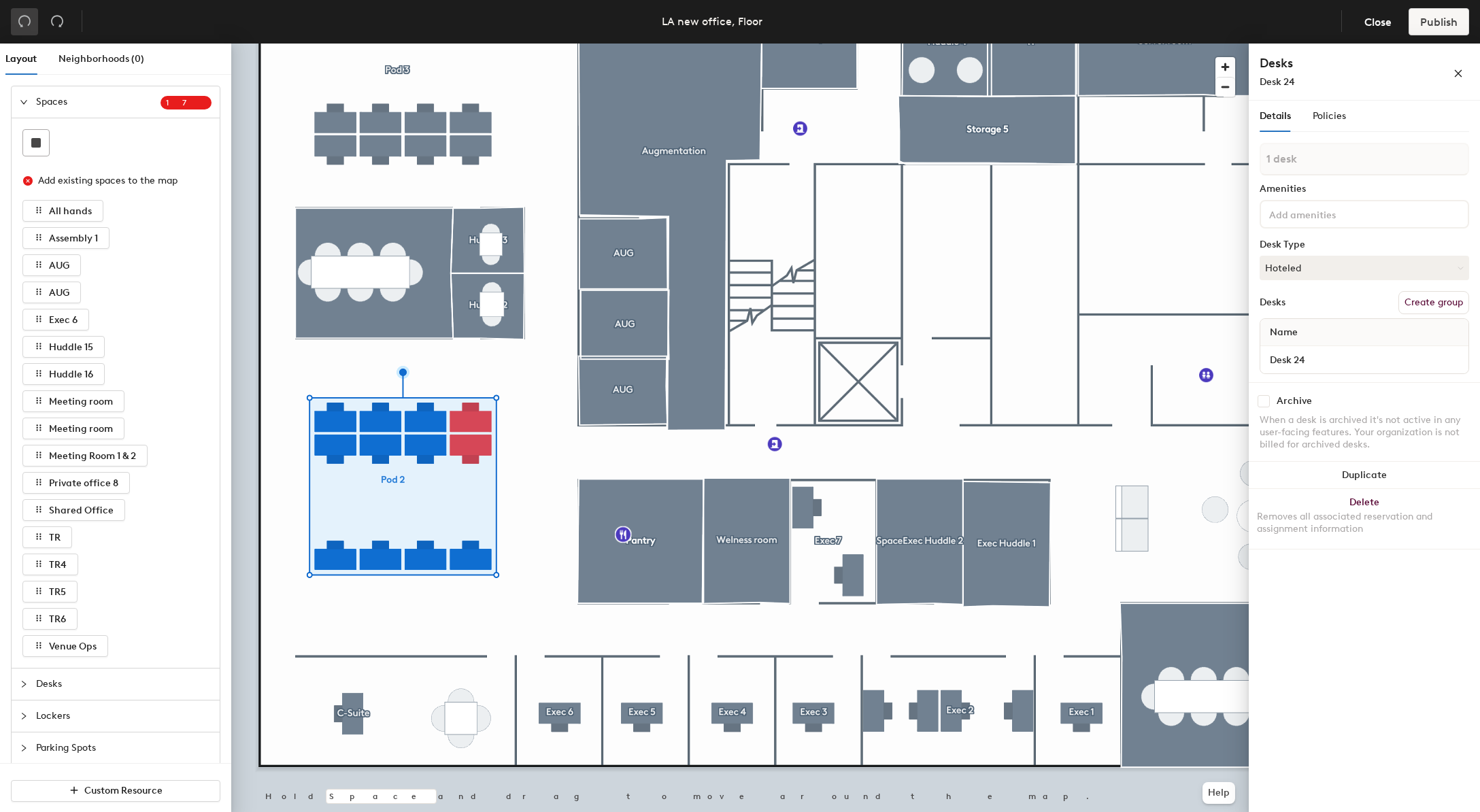
click at [27, 33] on button "button" at bounding box center [24, 21] width 27 height 27
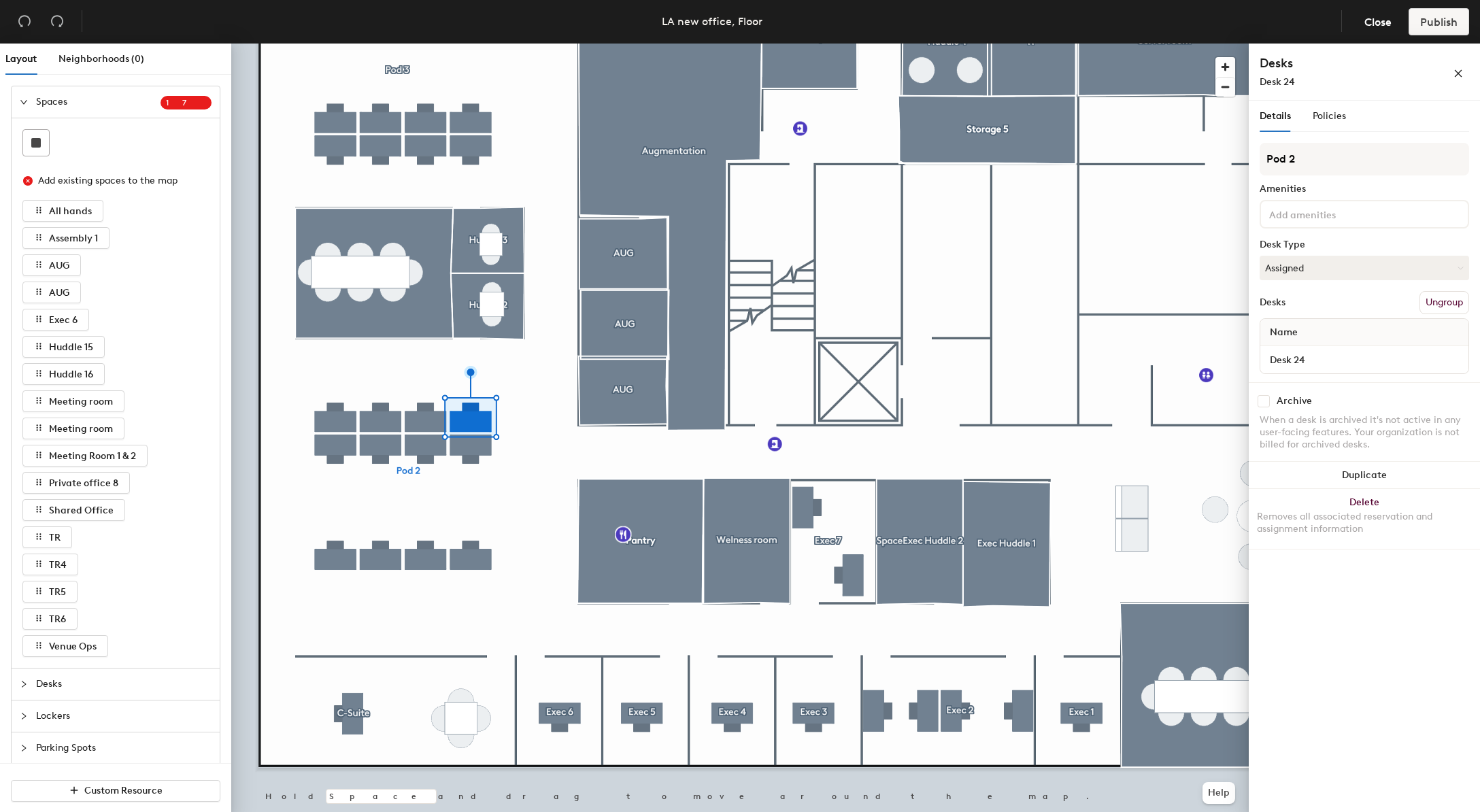
click at [530, 44] on div at bounding box center [740, 44] width 1017 height 0
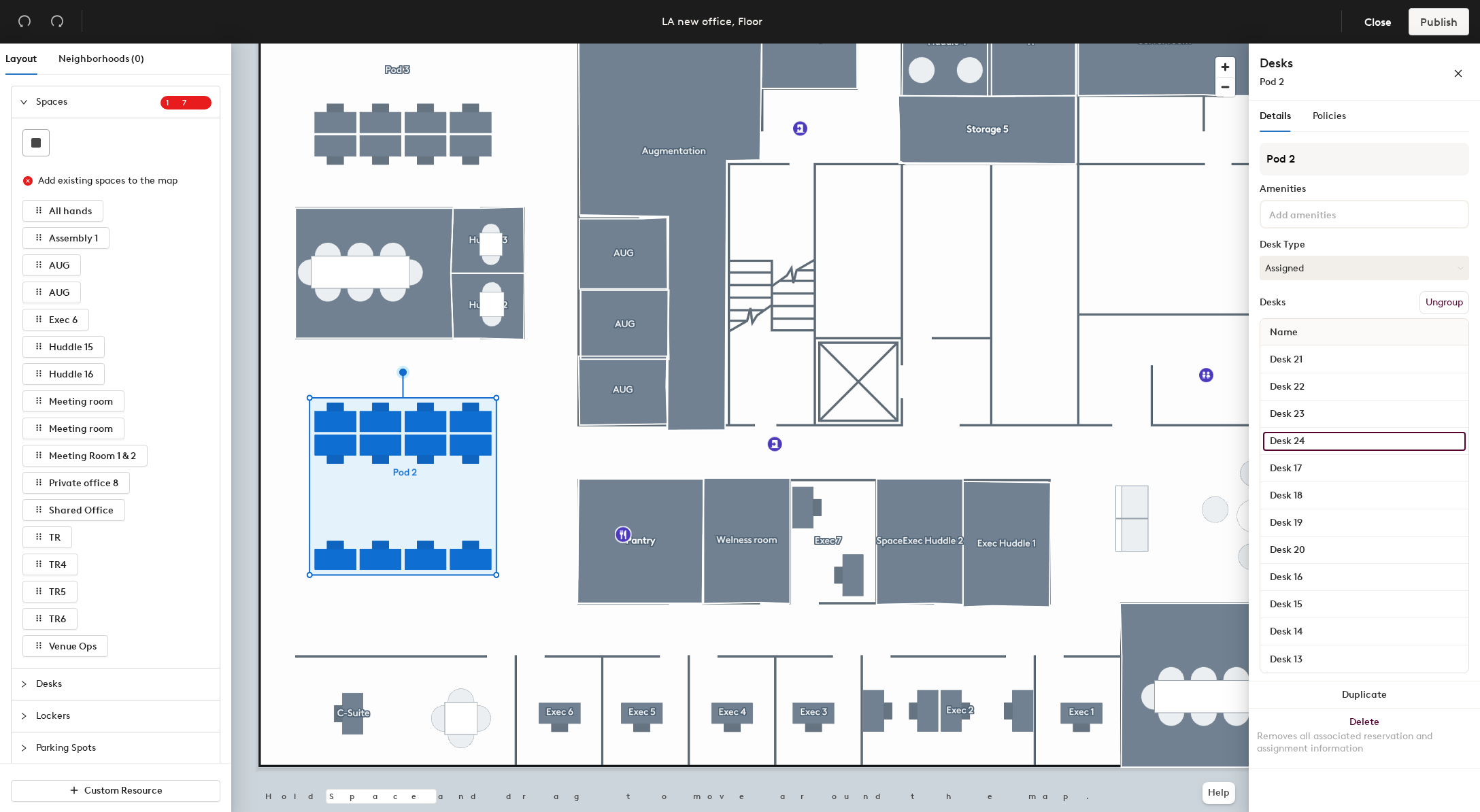
click at [1357, 439] on input "Desk 24" at bounding box center [1365, 442] width 202 height 19
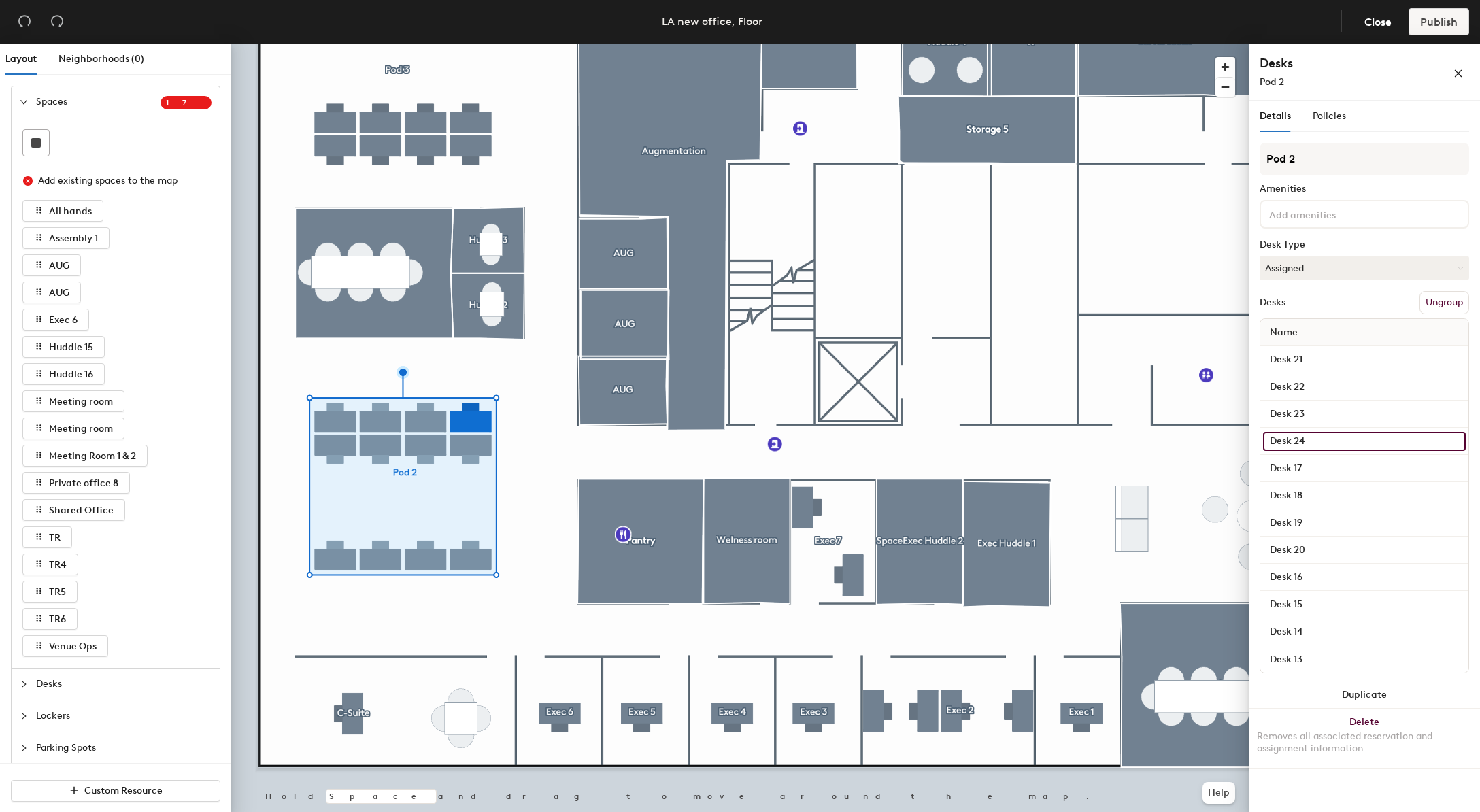
click at [1450, 443] on input "Desk 24" at bounding box center [1365, 442] width 202 height 19
click at [1351, 298] on div "Desks Ungroup" at bounding box center [1365, 302] width 210 height 23
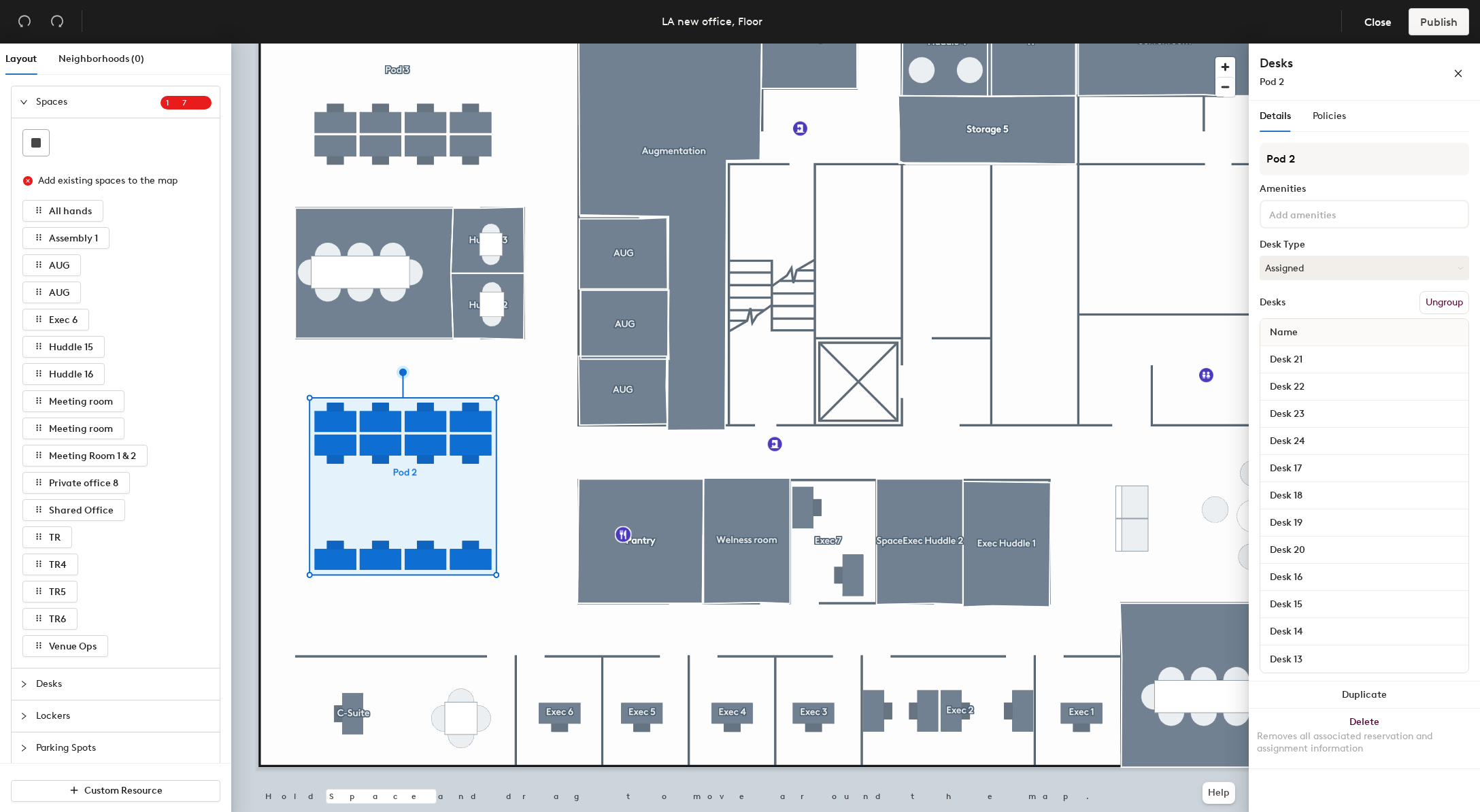
click at [1457, 306] on button "Ungroup" at bounding box center [1445, 302] width 50 height 23
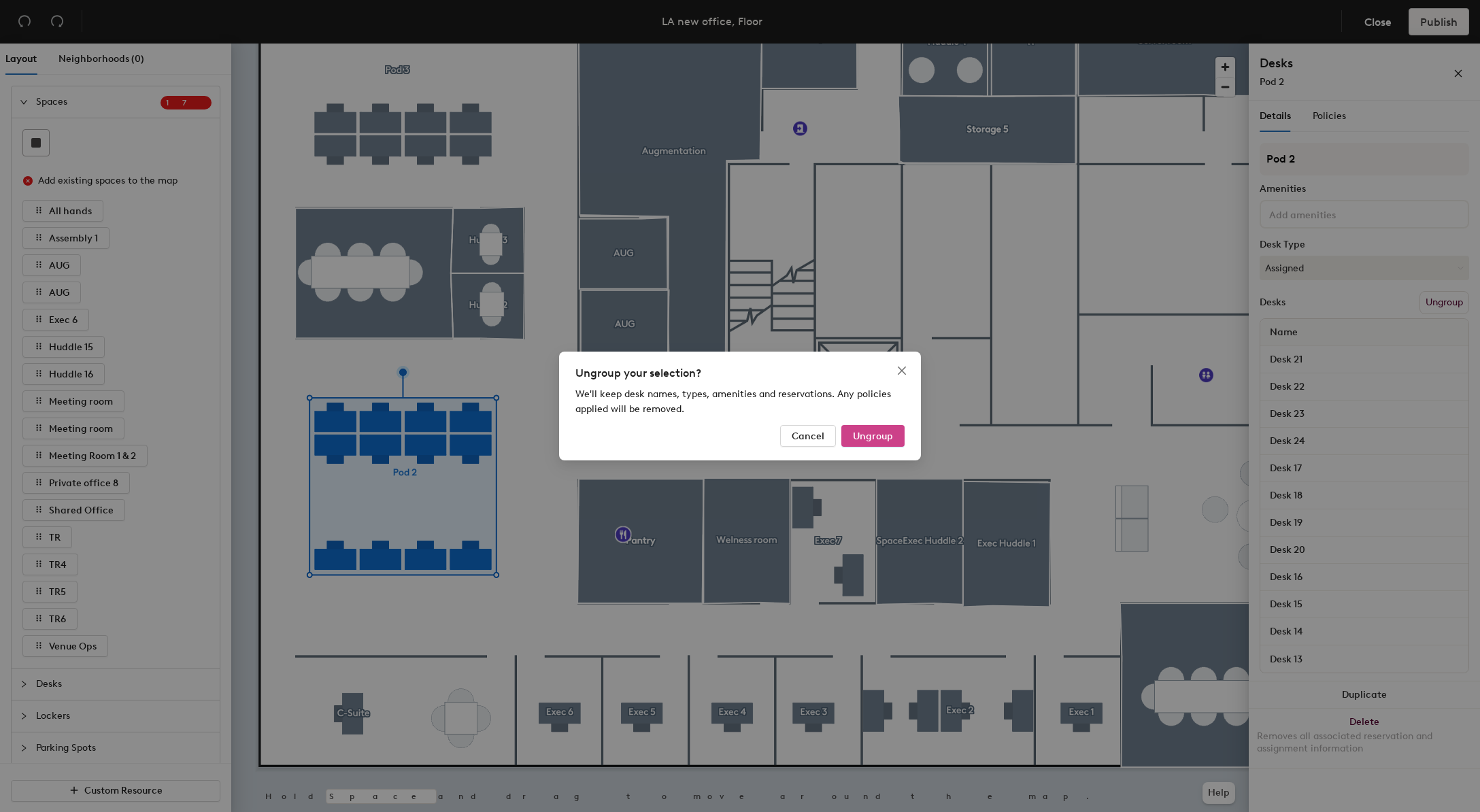
click at [865, 432] on span "Ungroup" at bounding box center [873, 437] width 40 height 12
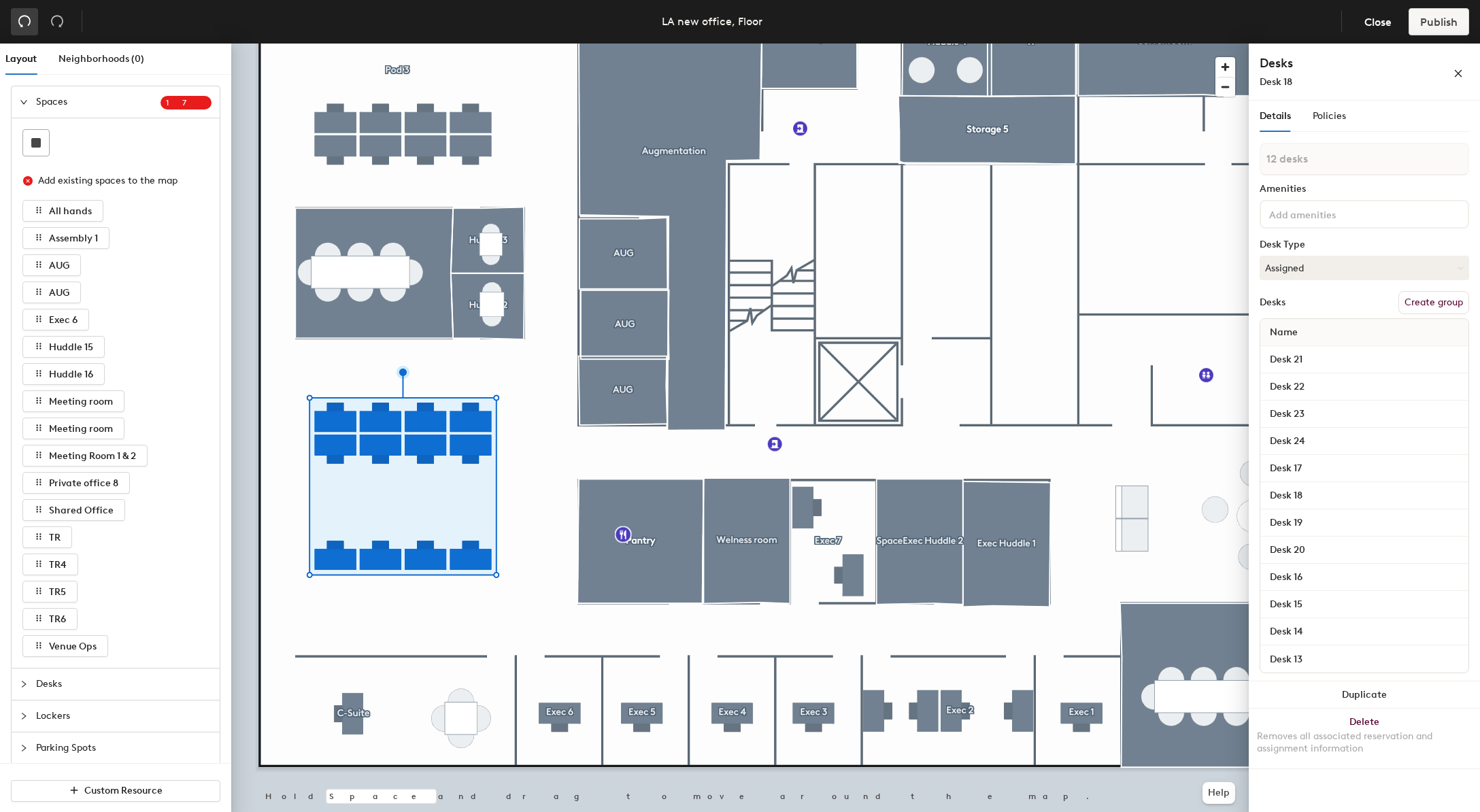
click at [18, 27] on icon "undo" at bounding box center [24, 21] width 13 height 13
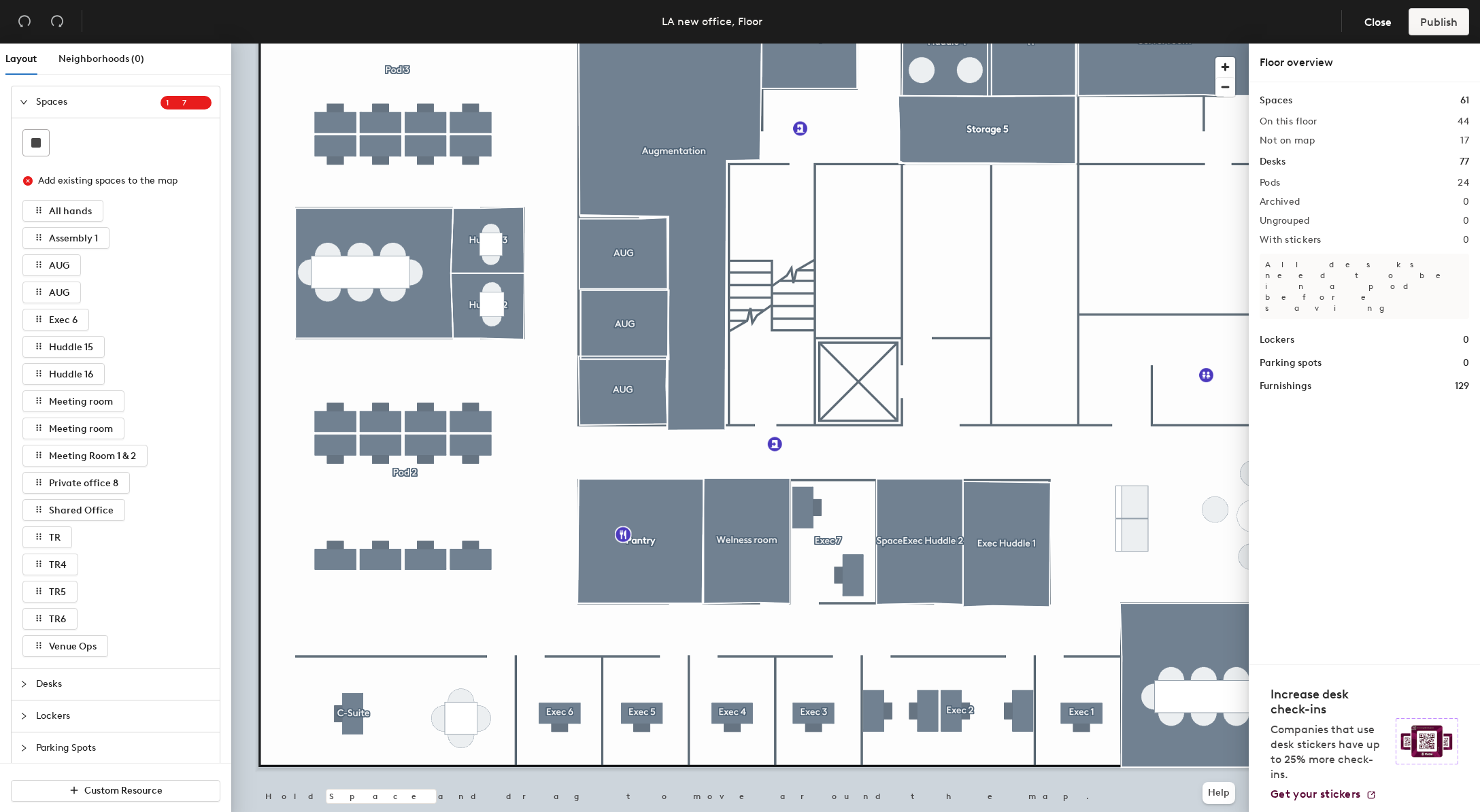
click at [438, 44] on div at bounding box center [740, 44] width 1017 height 0
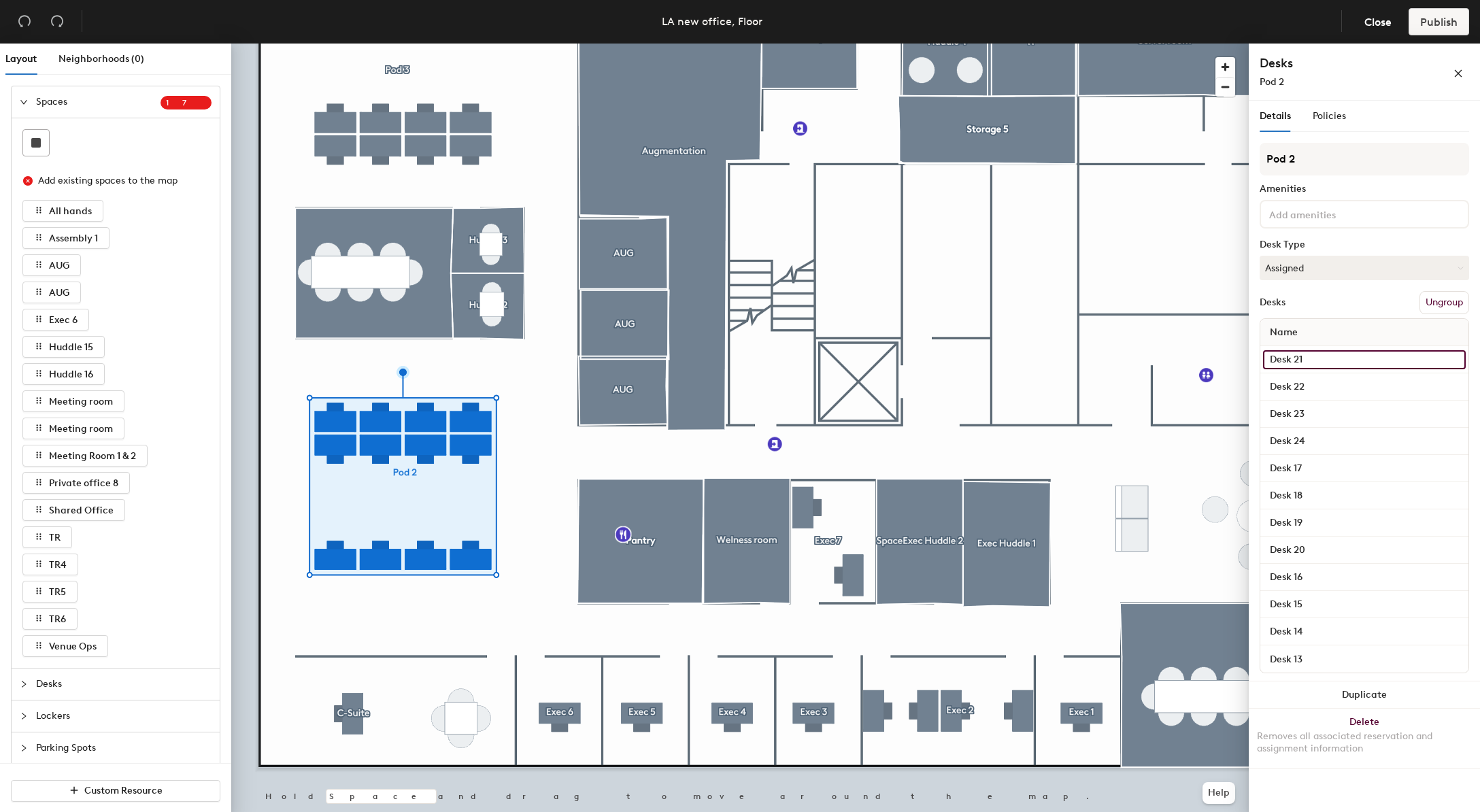
click at [1320, 358] on input "Desk 21" at bounding box center [1365, 360] width 202 height 19
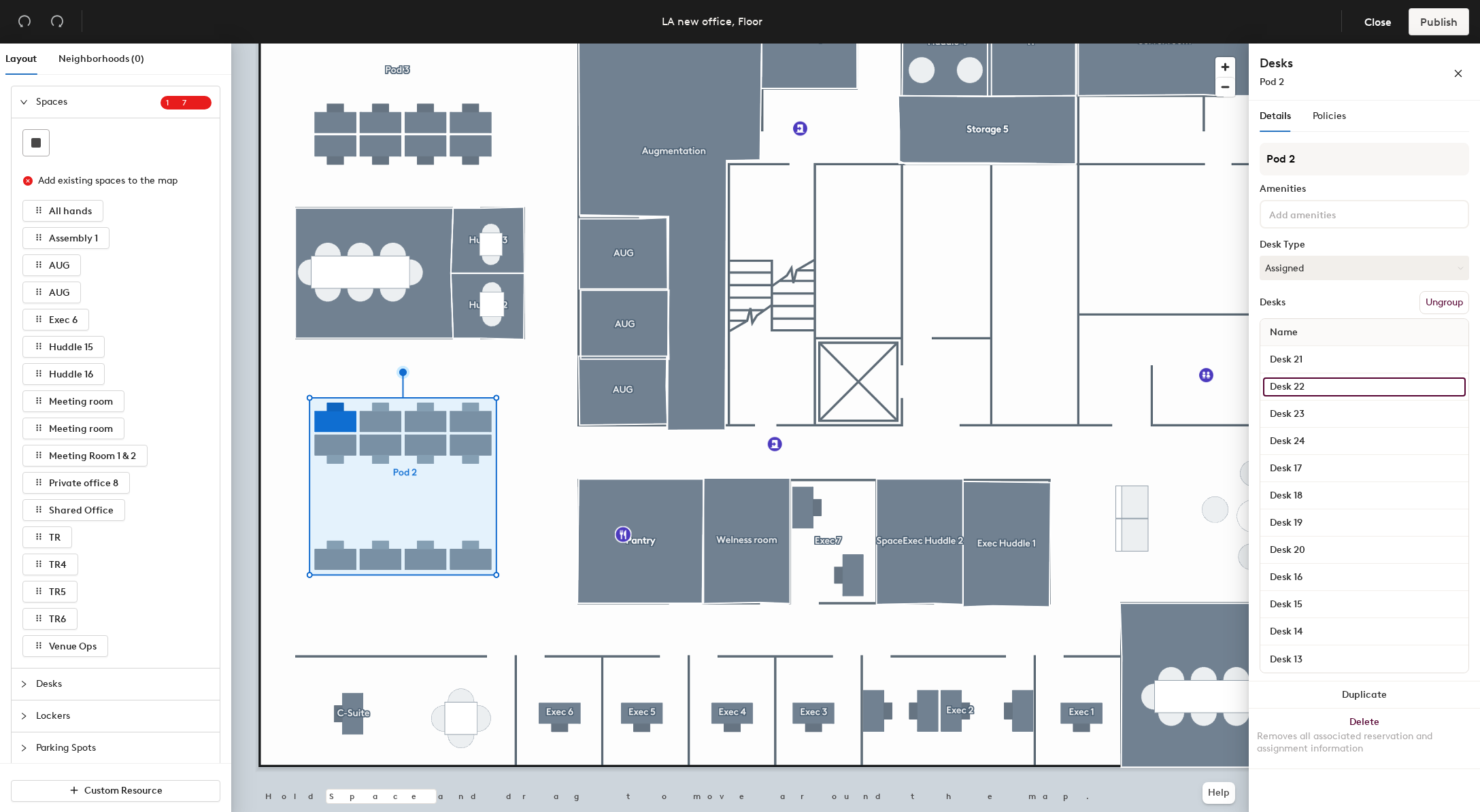
click at [1406, 381] on input "Desk 22" at bounding box center [1365, 387] width 202 height 19
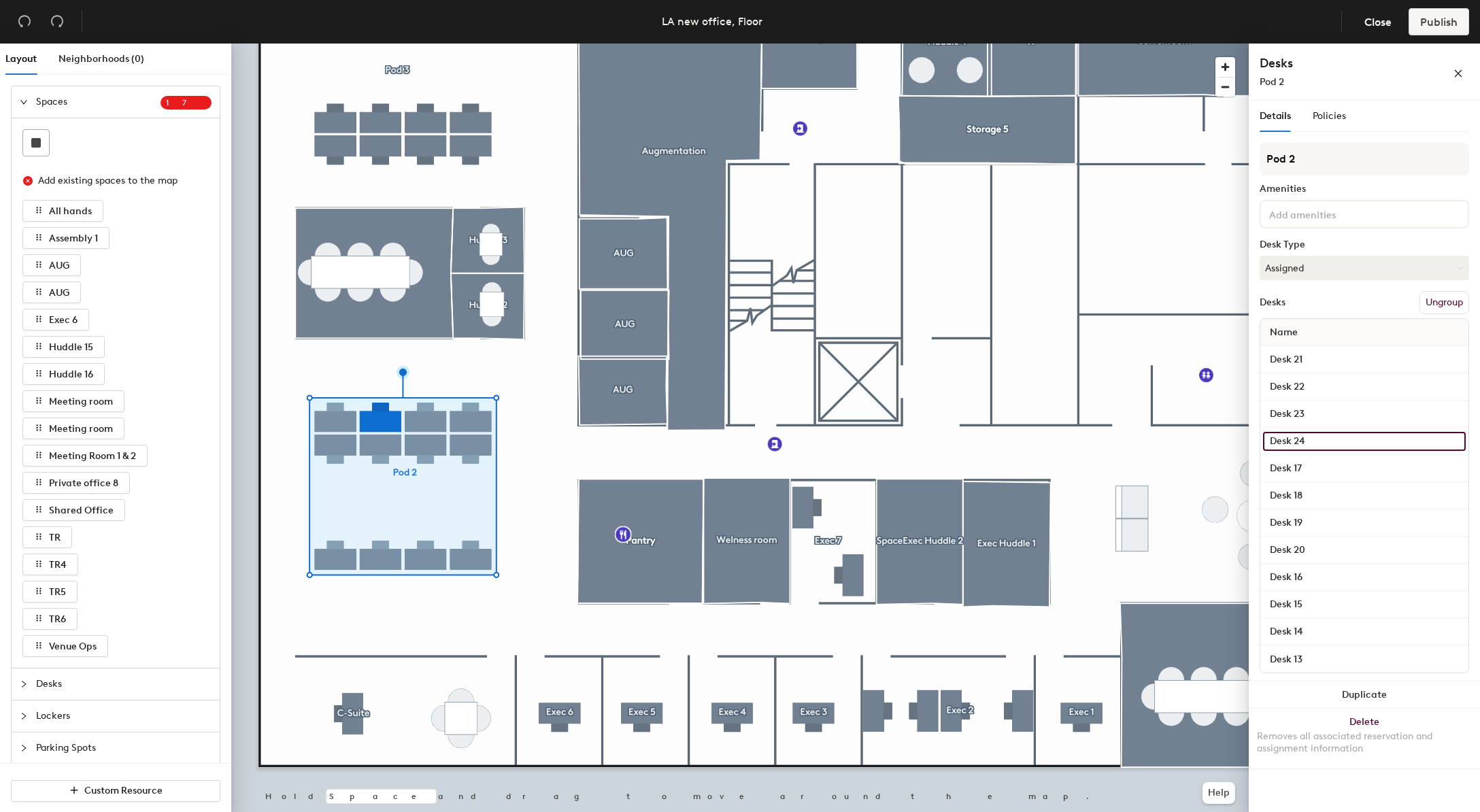
click at [1425, 432] on input "Desk 24" at bounding box center [1365, 442] width 202 height 19
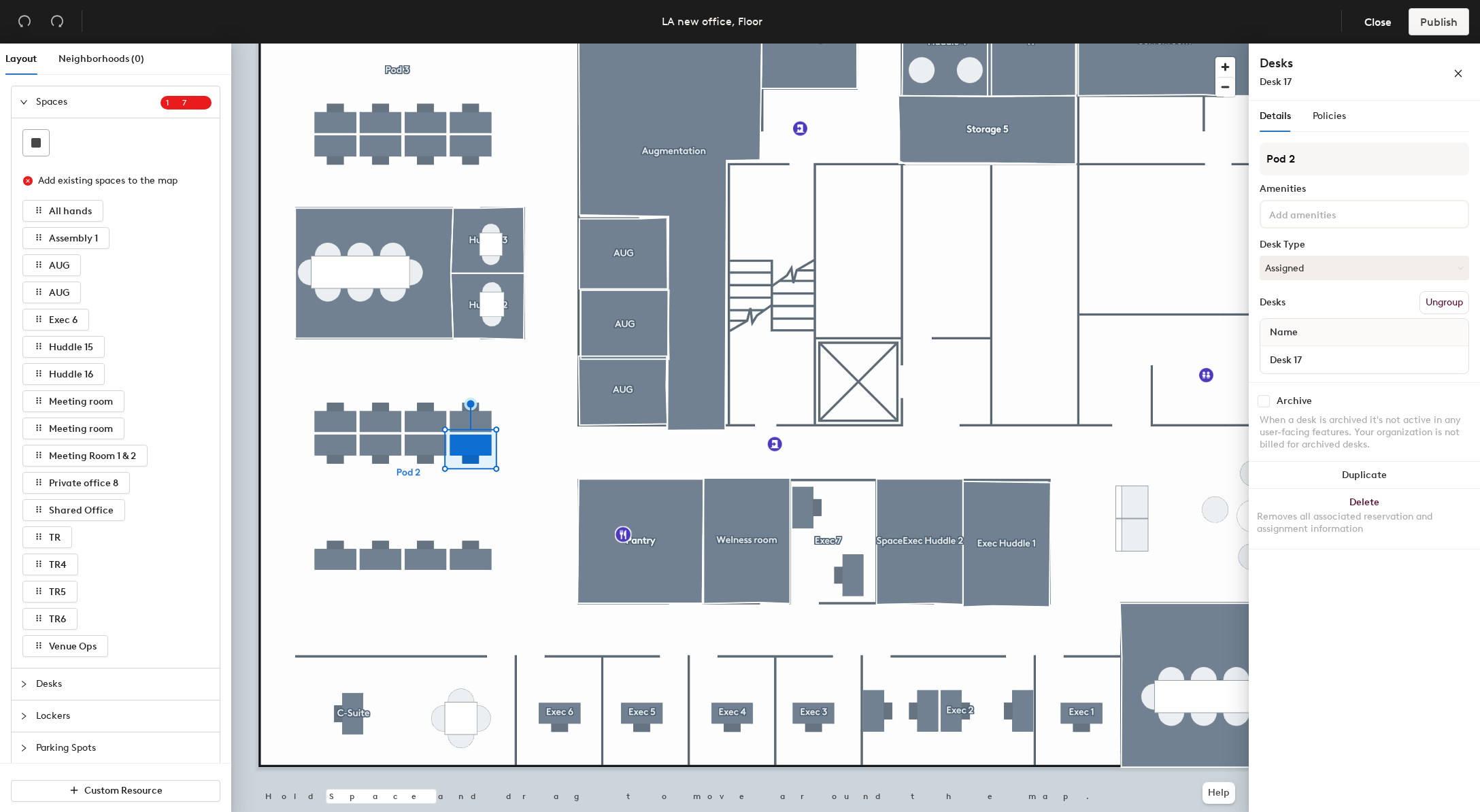
click at [528, 44] on div at bounding box center [740, 44] width 1017 height 0
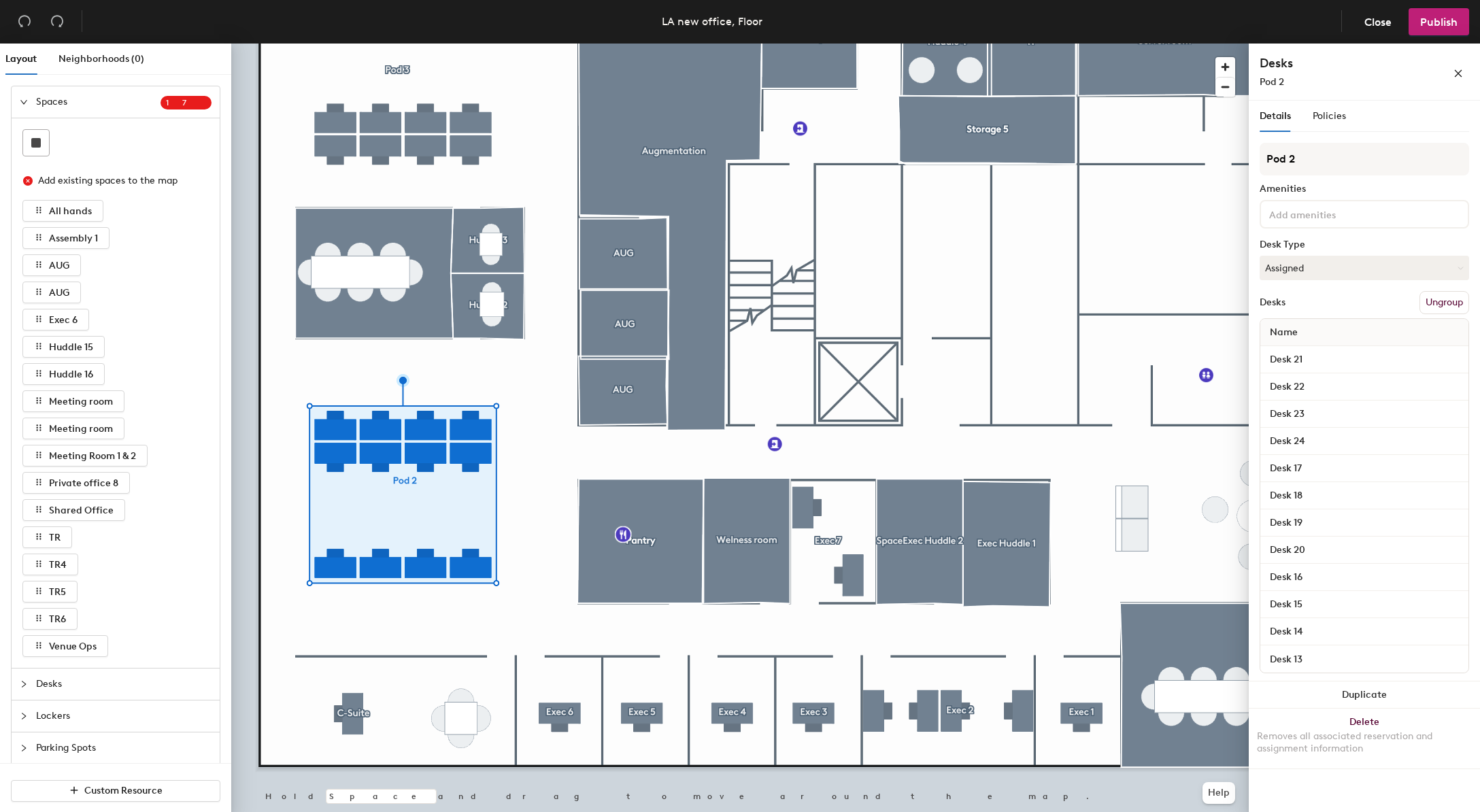
click at [569, 44] on div at bounding box center [740, 44] width 1017 height 0
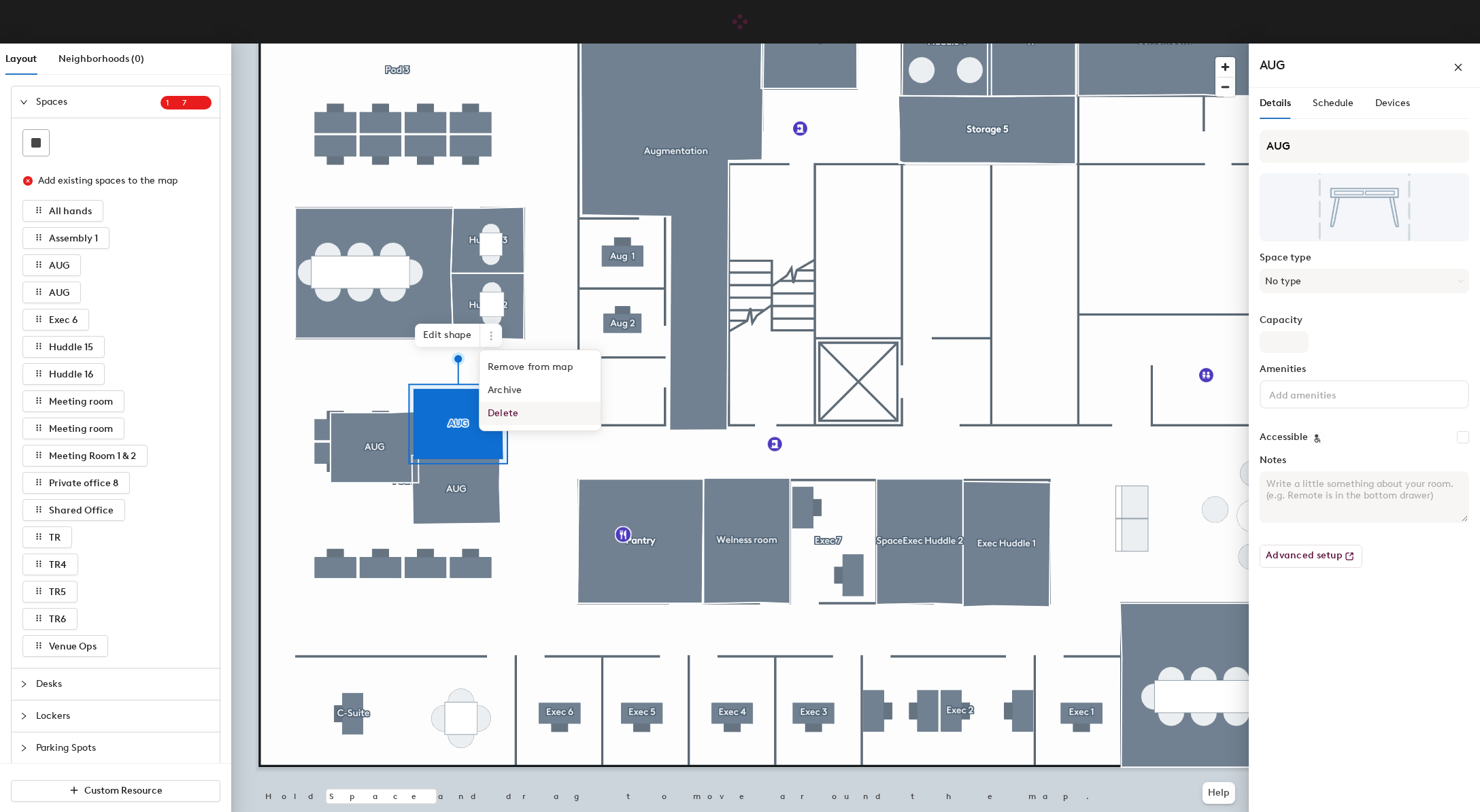
click at [510, 420] on span "Delete" at bounding box center [540, 413] width 121 height 23
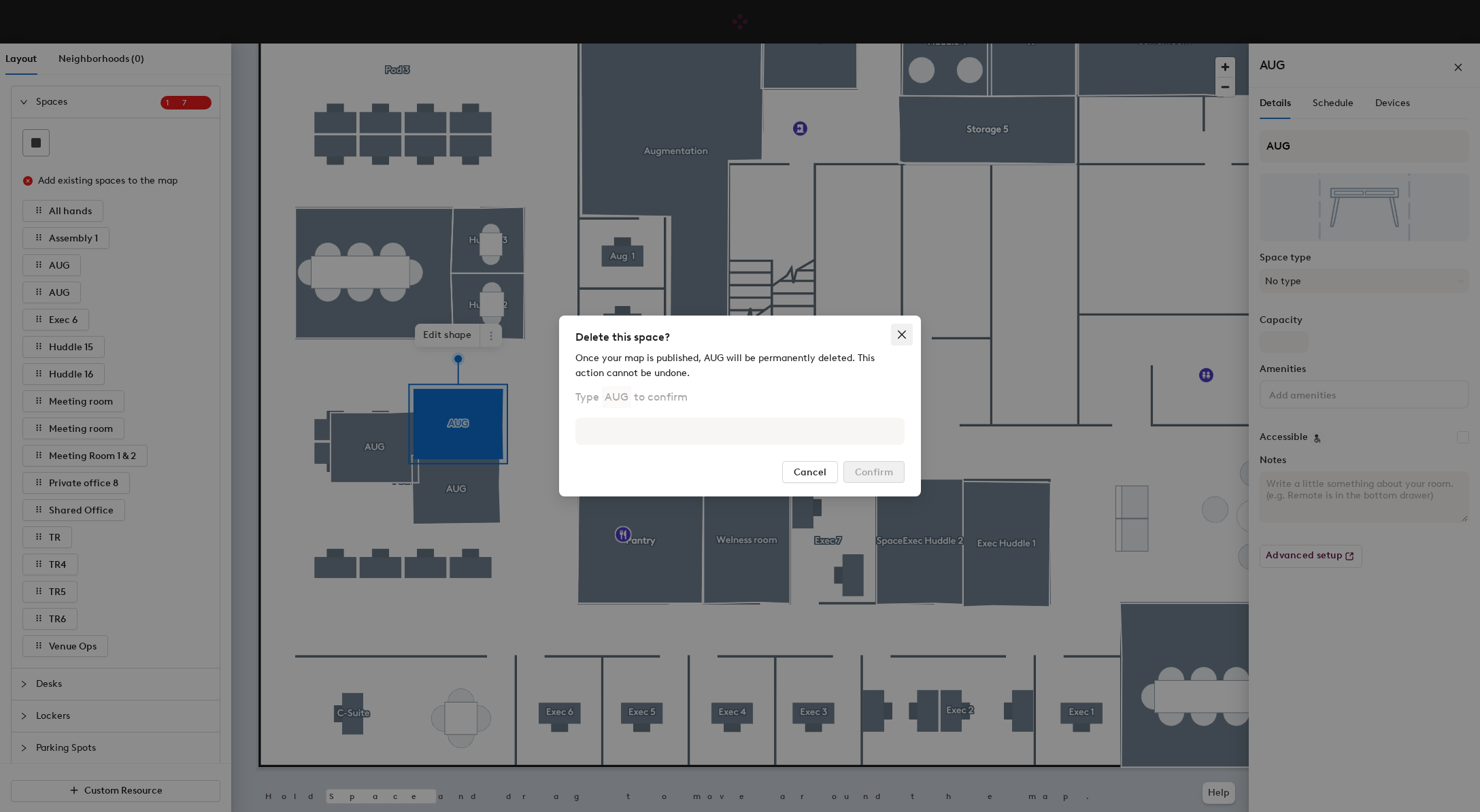
click at [907, 340] on button "Close" at bounding box center [901, 334] width 21 height 21
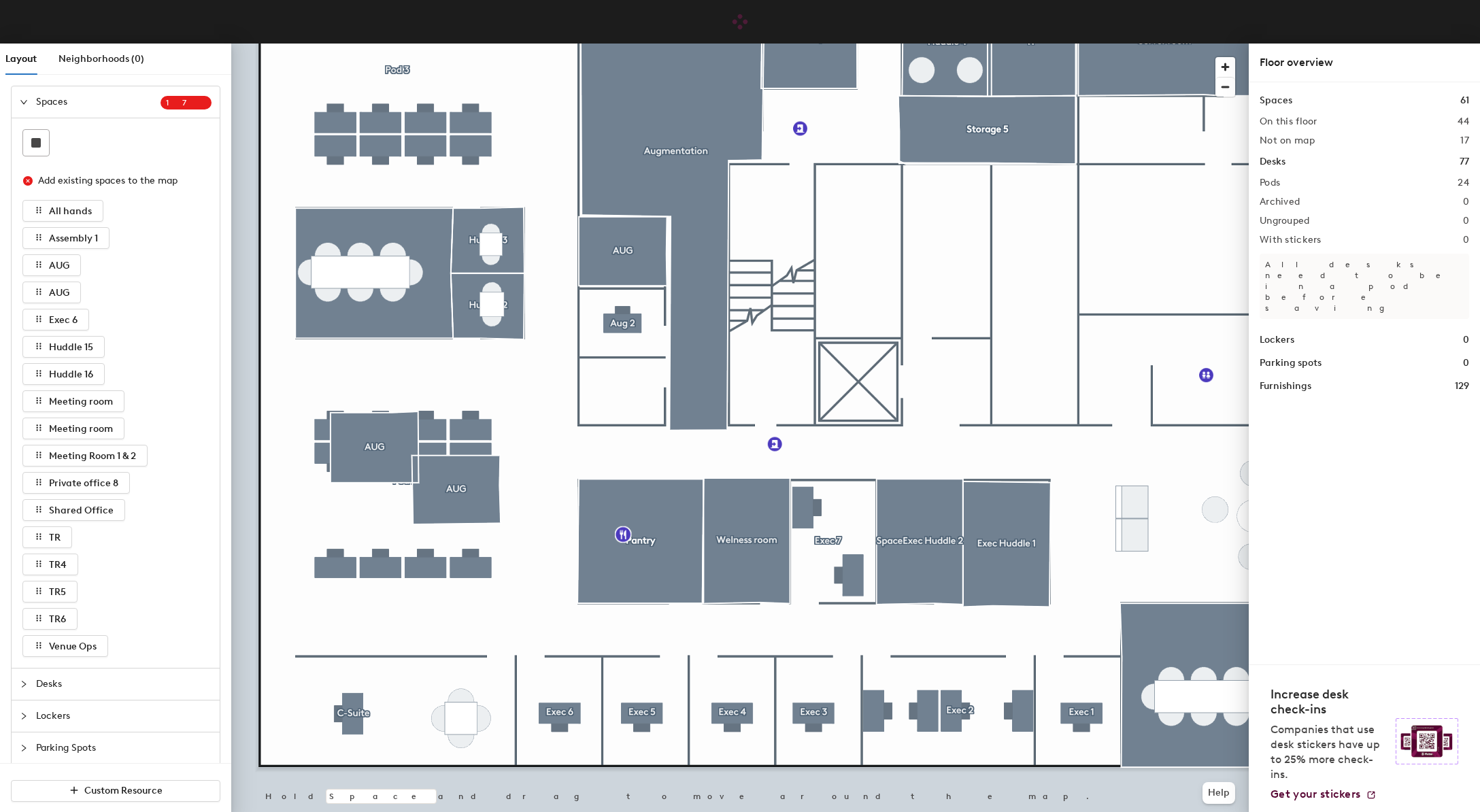
click at [473, 44] on div at bounding box center [740, 44] width 1017 height 0
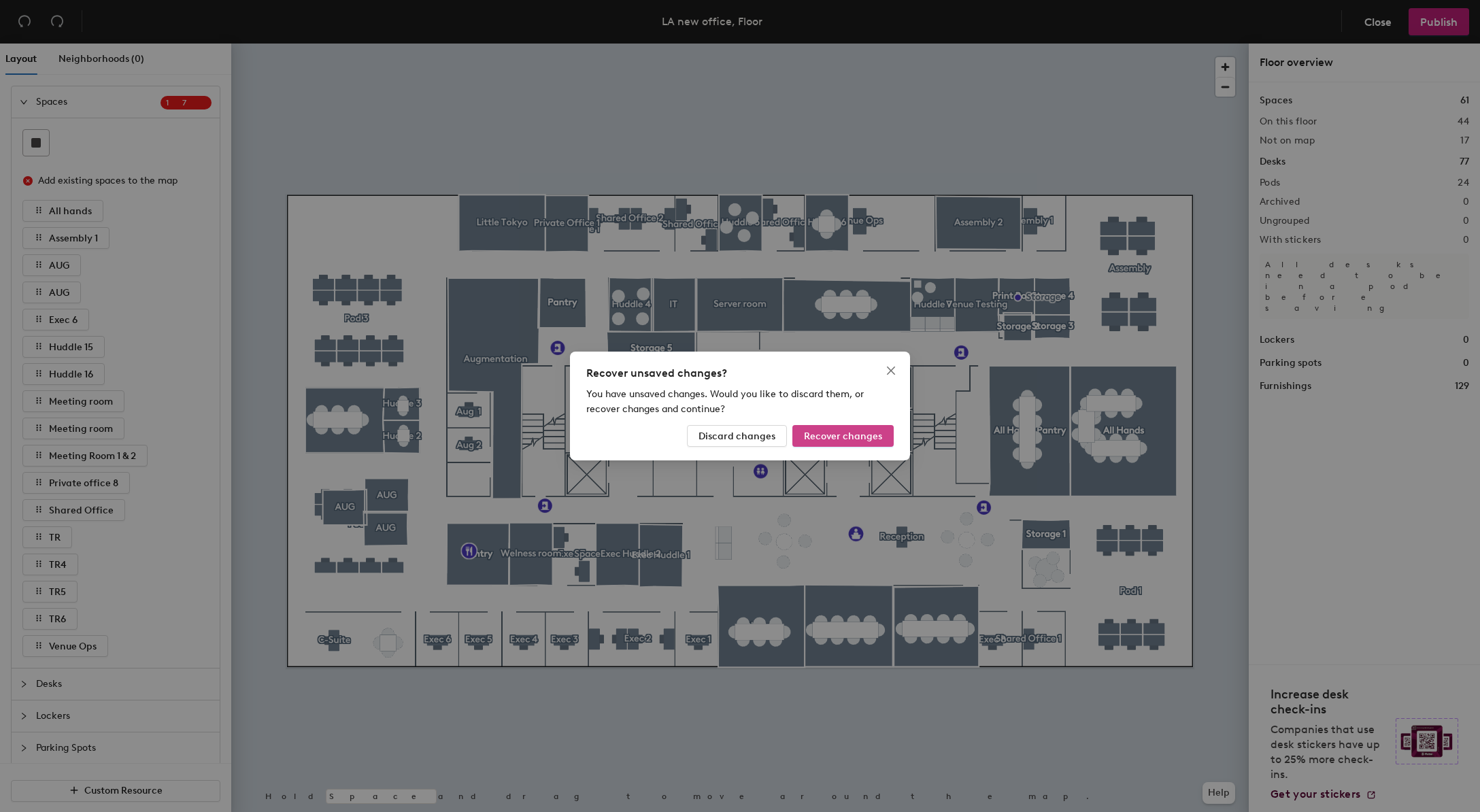
click at [831, 436] on span "Recover changes" at bounding box center [843, 437] width 78 height 12
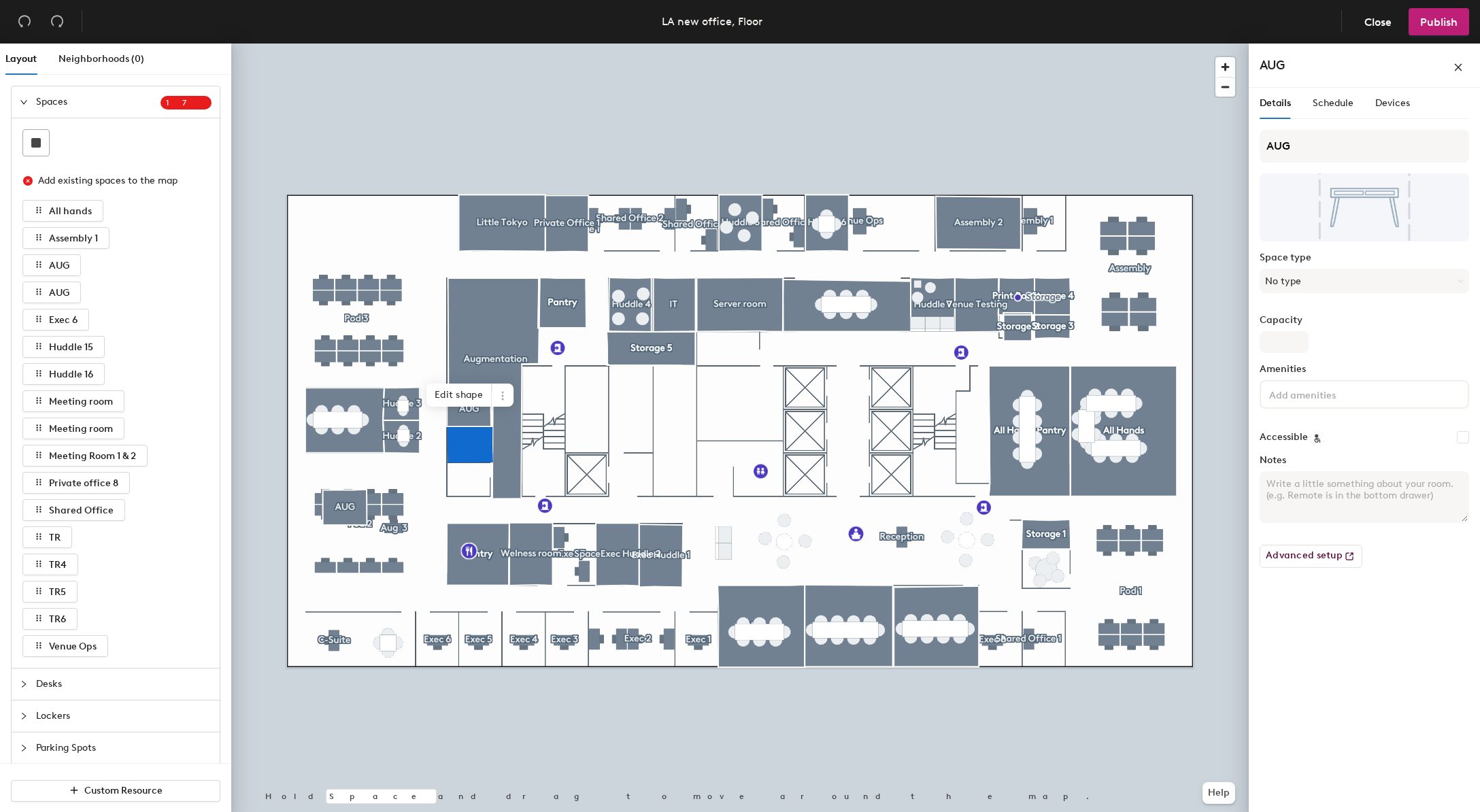
click at [398, 44] on div at bounding box center [740, 44] width 1017 height 0
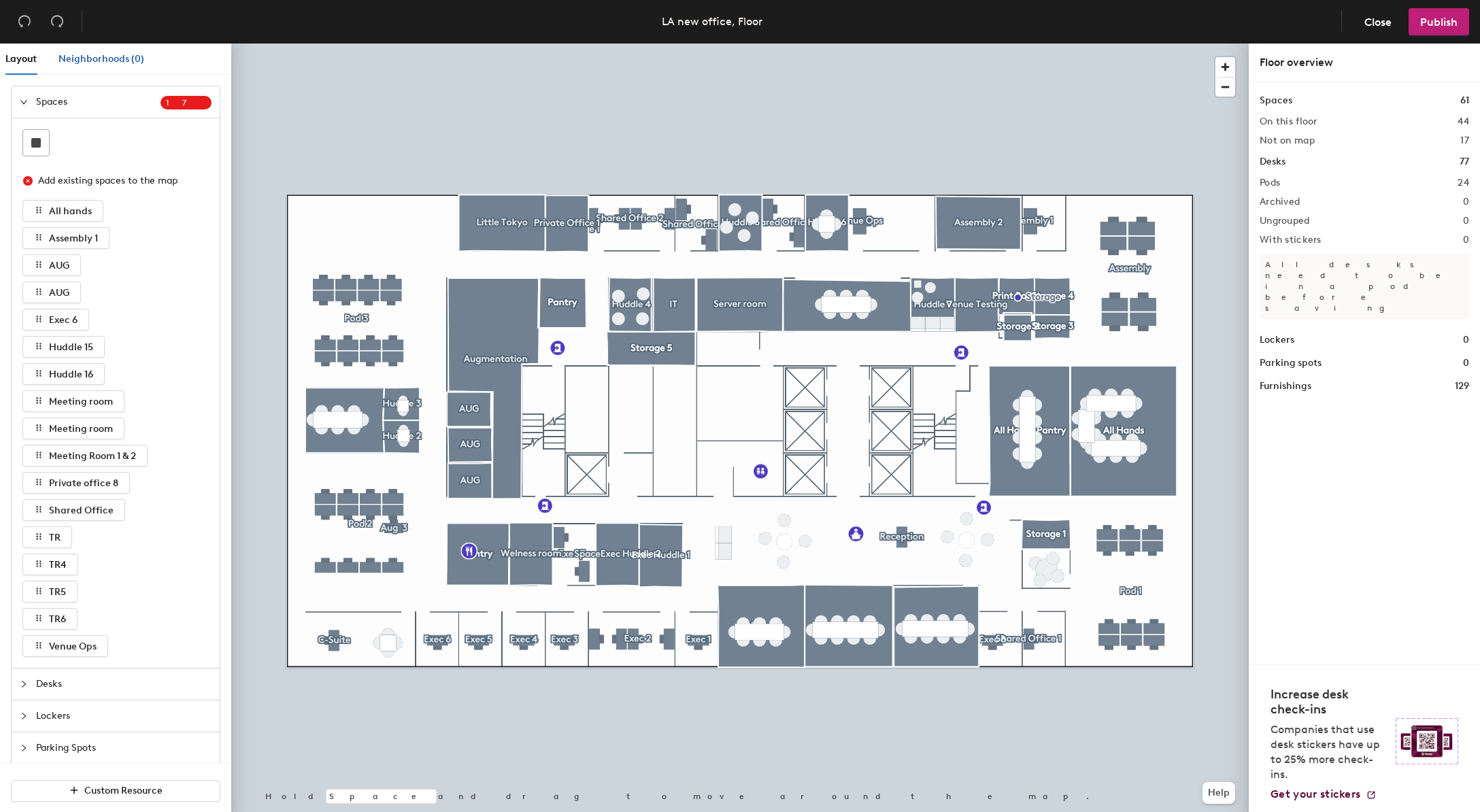
drag, startPoint x: 98, startPoint y: 61, endPoint x: 137, endPoint y: 59, distance: 39.1
click at [99, 61] on span "Neighborhoods (0)" at bounding box center [101, 59] width 86 height 12
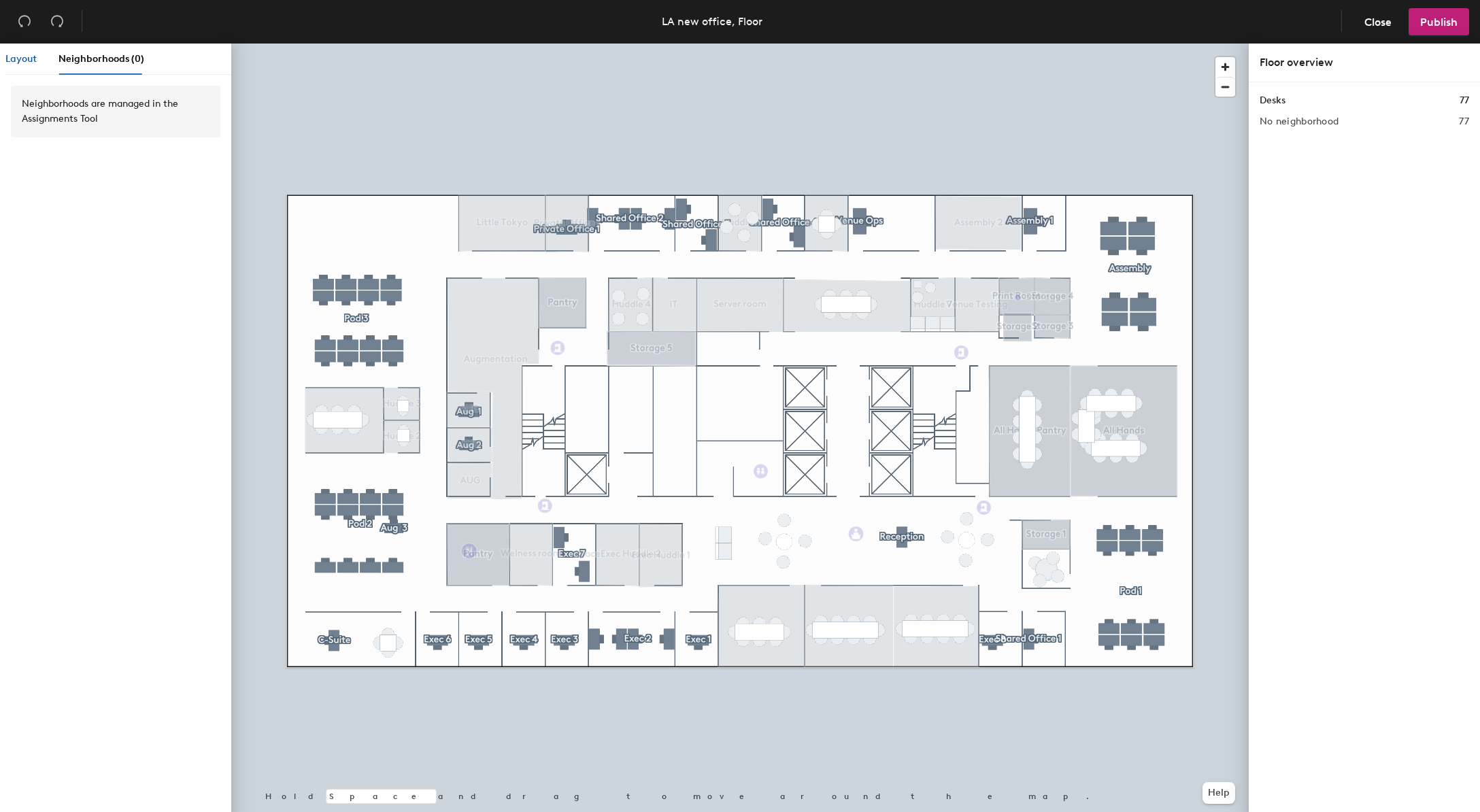
click at [20, 60] on span "Layout" at bounding box center [21, 59] width 31 height 12
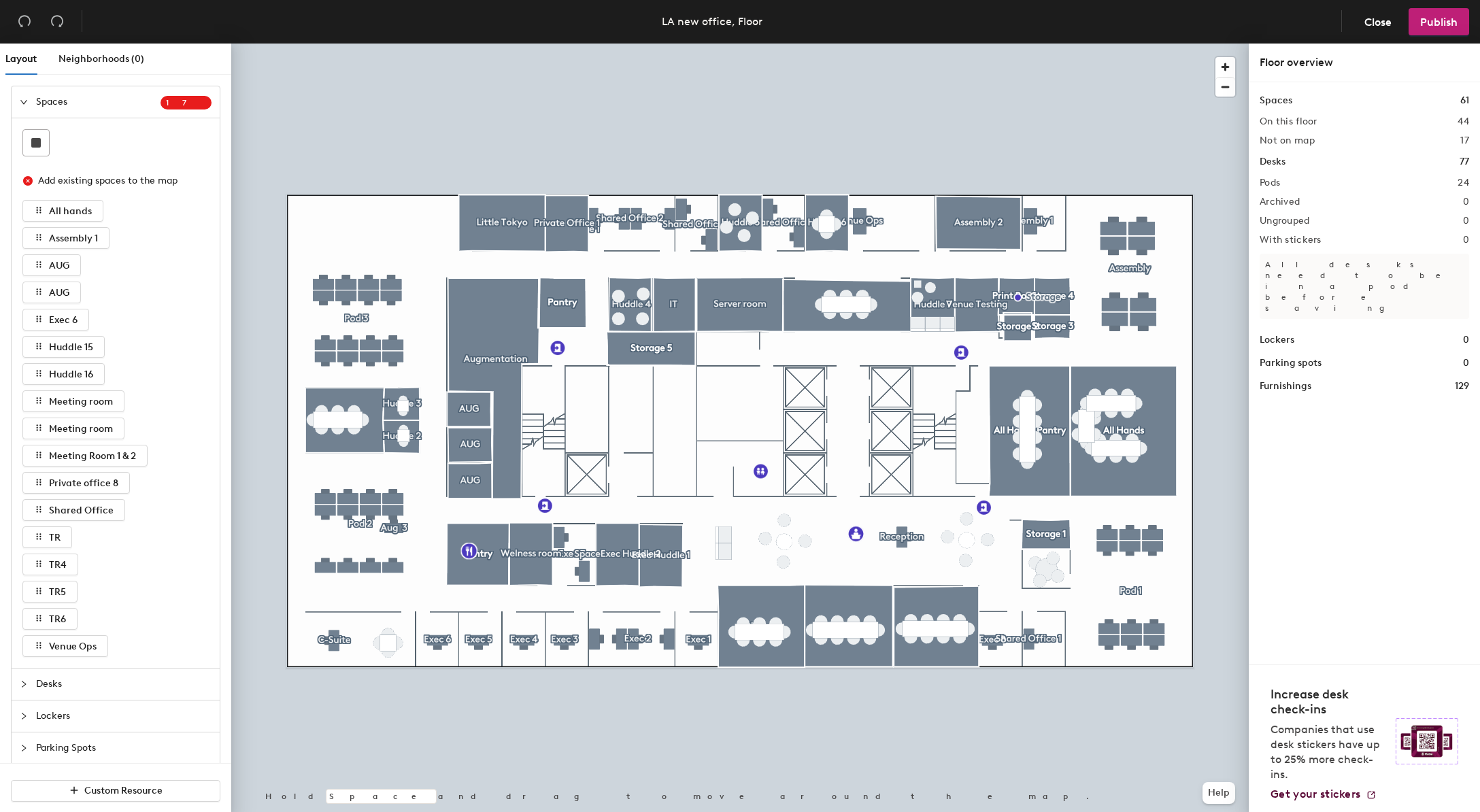
scroll to position [76, 0]
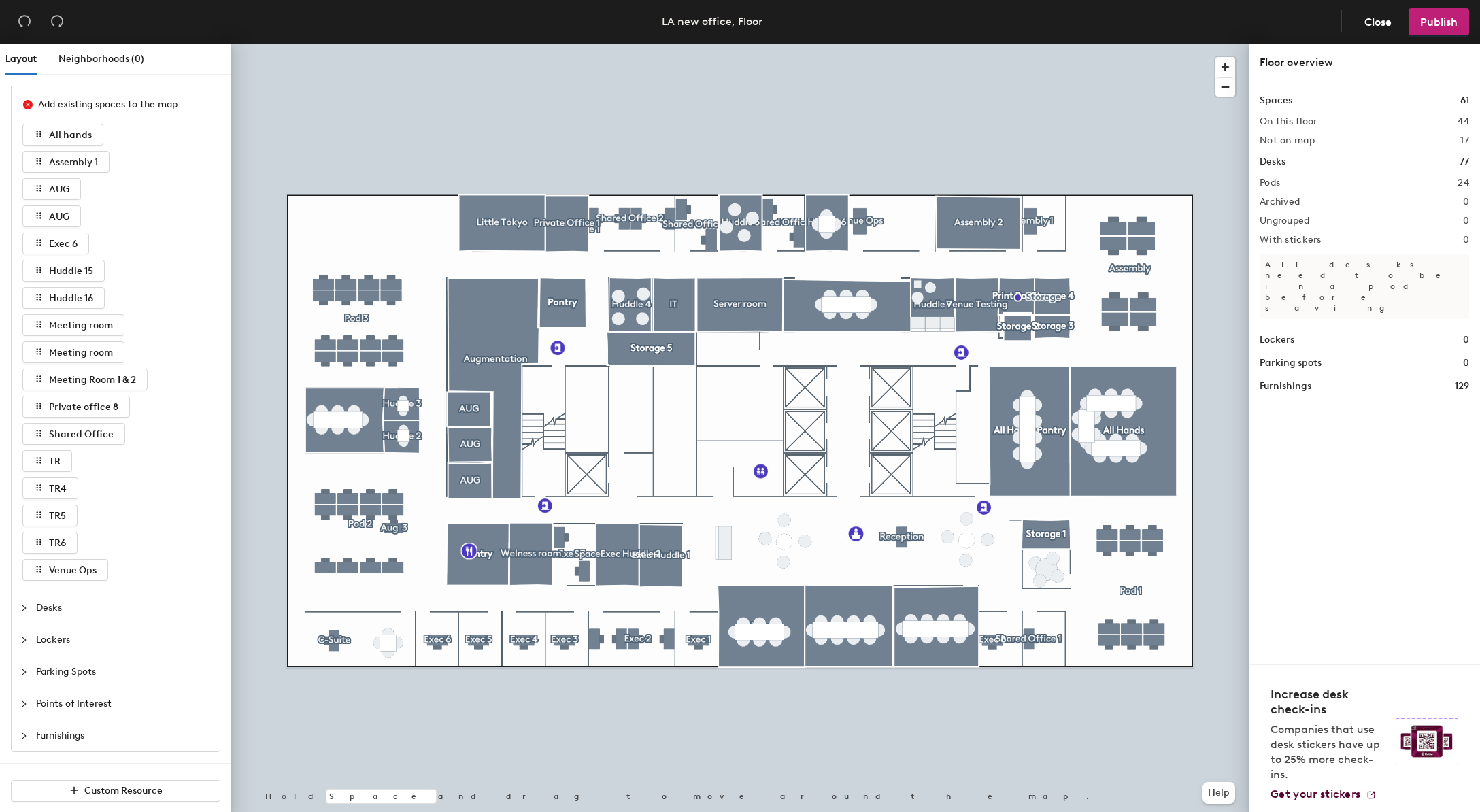
click at [38, 608] on span "Desks" at bounding box center [124, 608] width 176 height 31
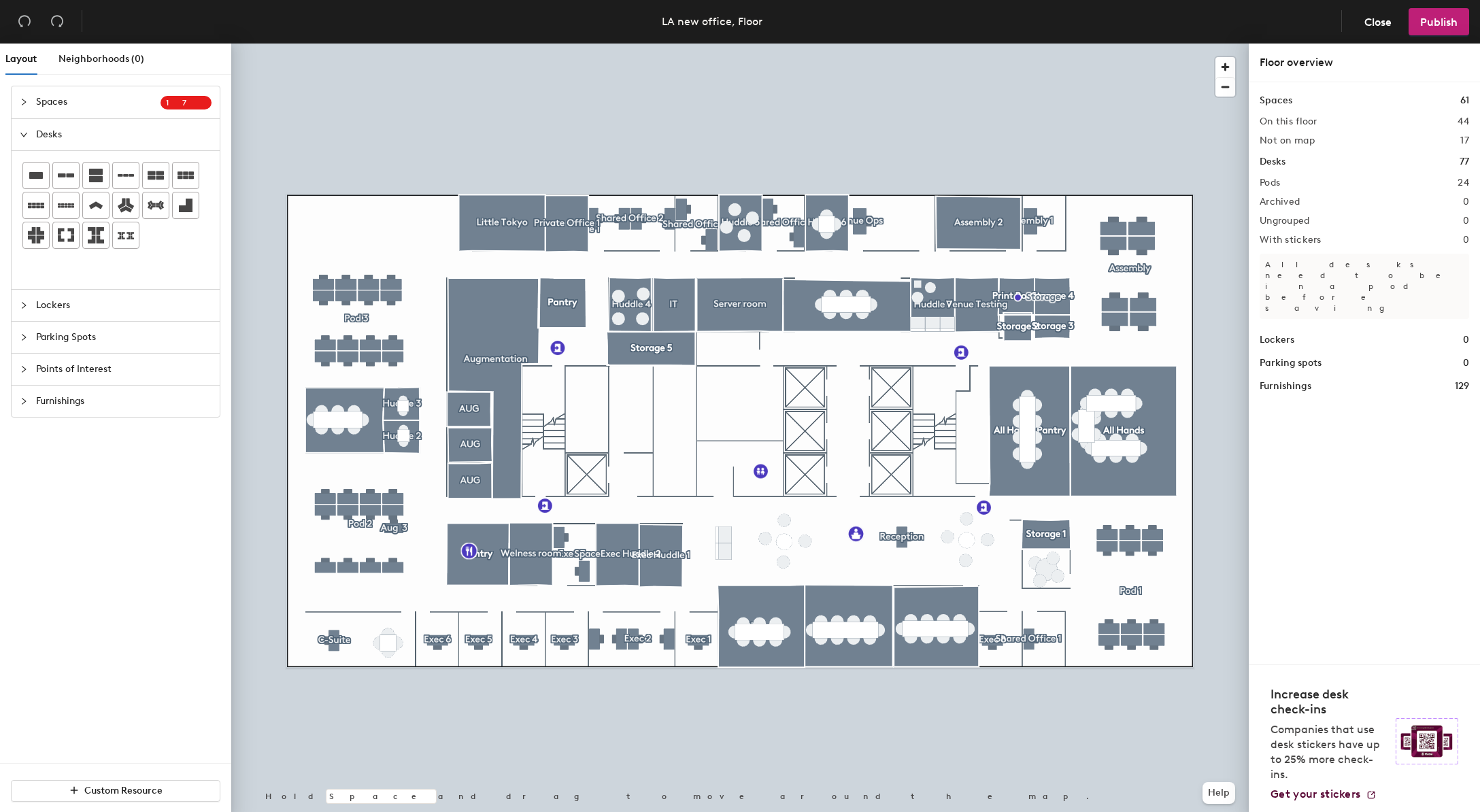
scroll to position [0, 0]
click at [42, 170] on icon at bounding box center [36, 175] width 16 height 16
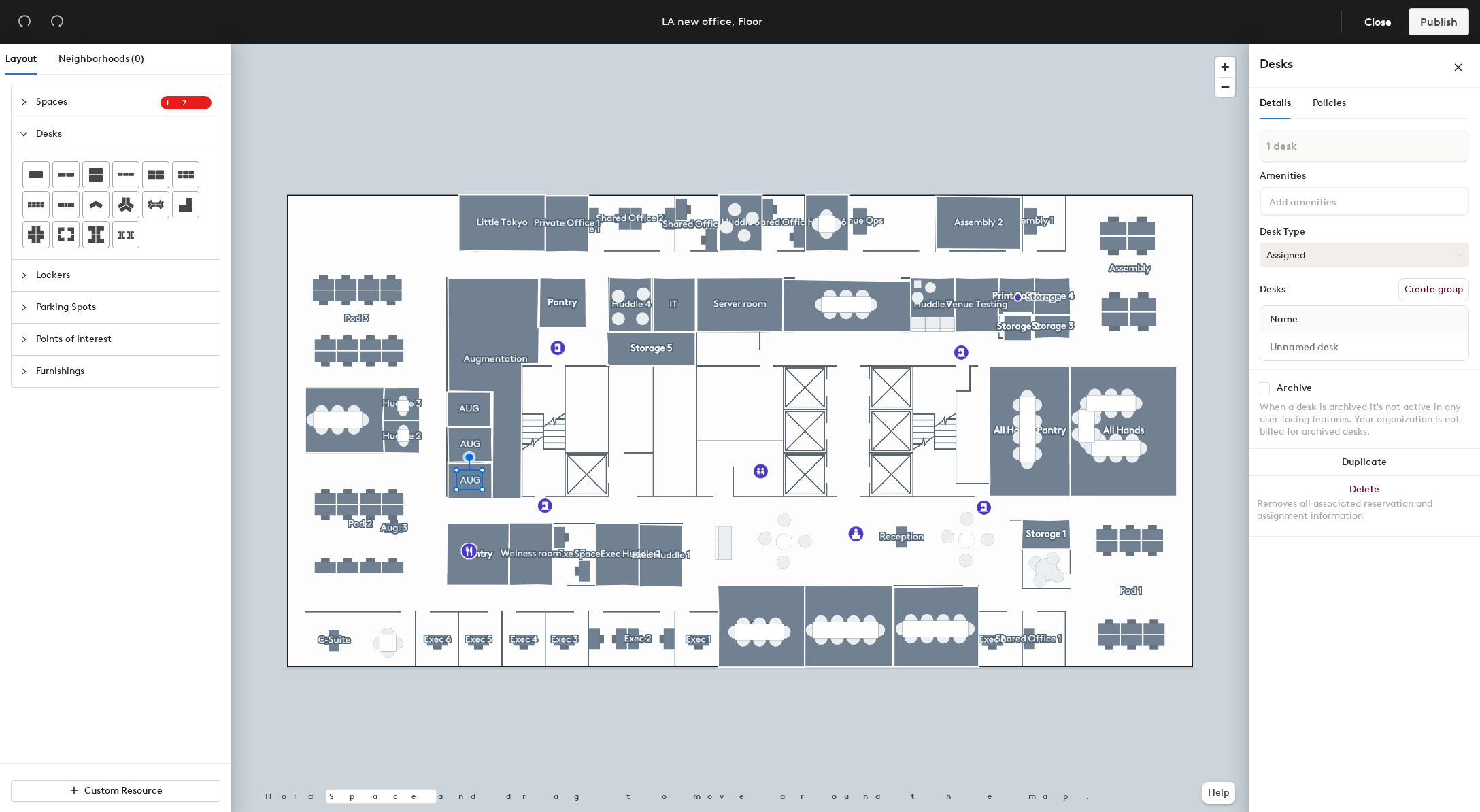
click at [1361, 245] on button "Assigned" at bounding box center [1365, 255] width 210 height 24
click at [1303, 332] on div "Hoteled" at bounding box center [1329, 338] width 136 height 21
click at [1428, 296] on button "Create group" at bounding box center [1434, 290] width 71 height 23
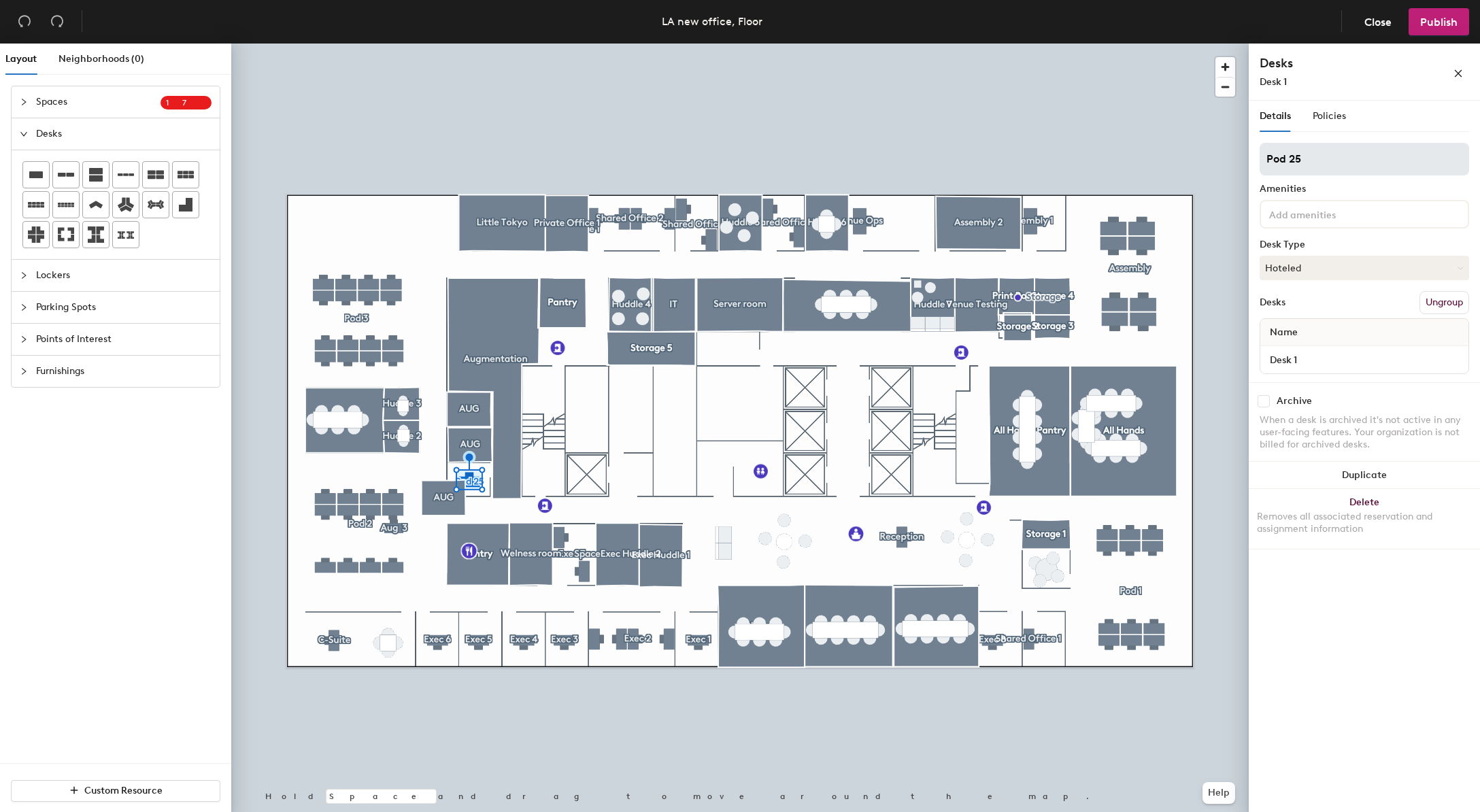
click at [1338, 162] on input "Pod 25" at bounding box center [1365, 159] width 210 height 33
type input "[DATE]"
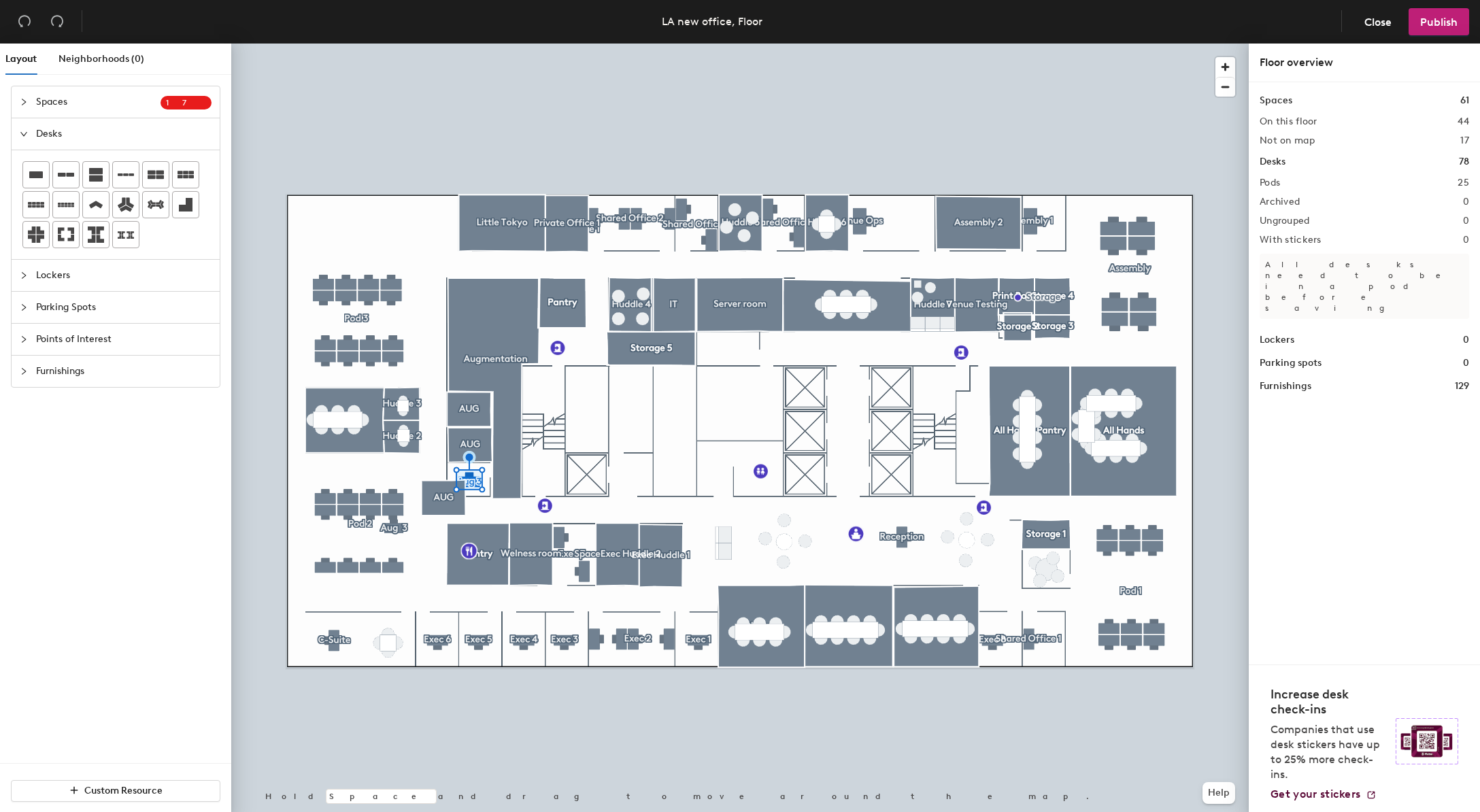
click at [457, 44] on div at bounding box center [740, 44] width 1017 height 0
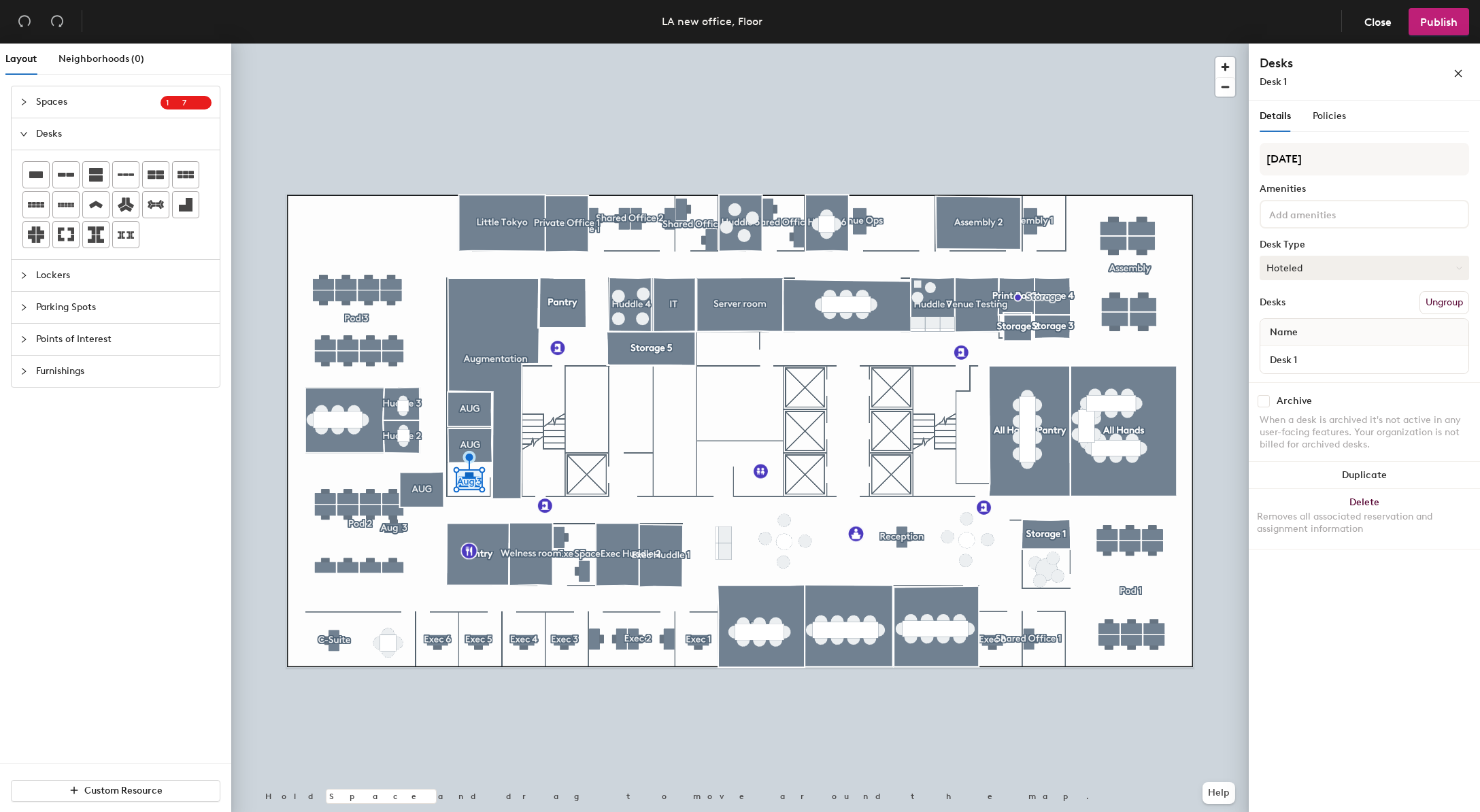
click at [1341, 276] on button "Hoteled" at bounding box center [1365, 267] width 210 height 24
click at [1300, 313] on div "Assigned" at bounding box center [1329, 310] width 136 height 21
click at [1377, 270] on button "Hoteled" at bounding box center [1365, 267] width 210 height 24
drag, startPoint x: 1270, startPoint y: 309, endPoint x: 1251, endPoint y: 310, distance: 19.0
click at [1251, 310] on div "Details Policies Aug 2 Amenities Desk Type Hoteled Assigned Hot Hoteled Desks U…" at bounding box center [1364, 459] width 231 height 717
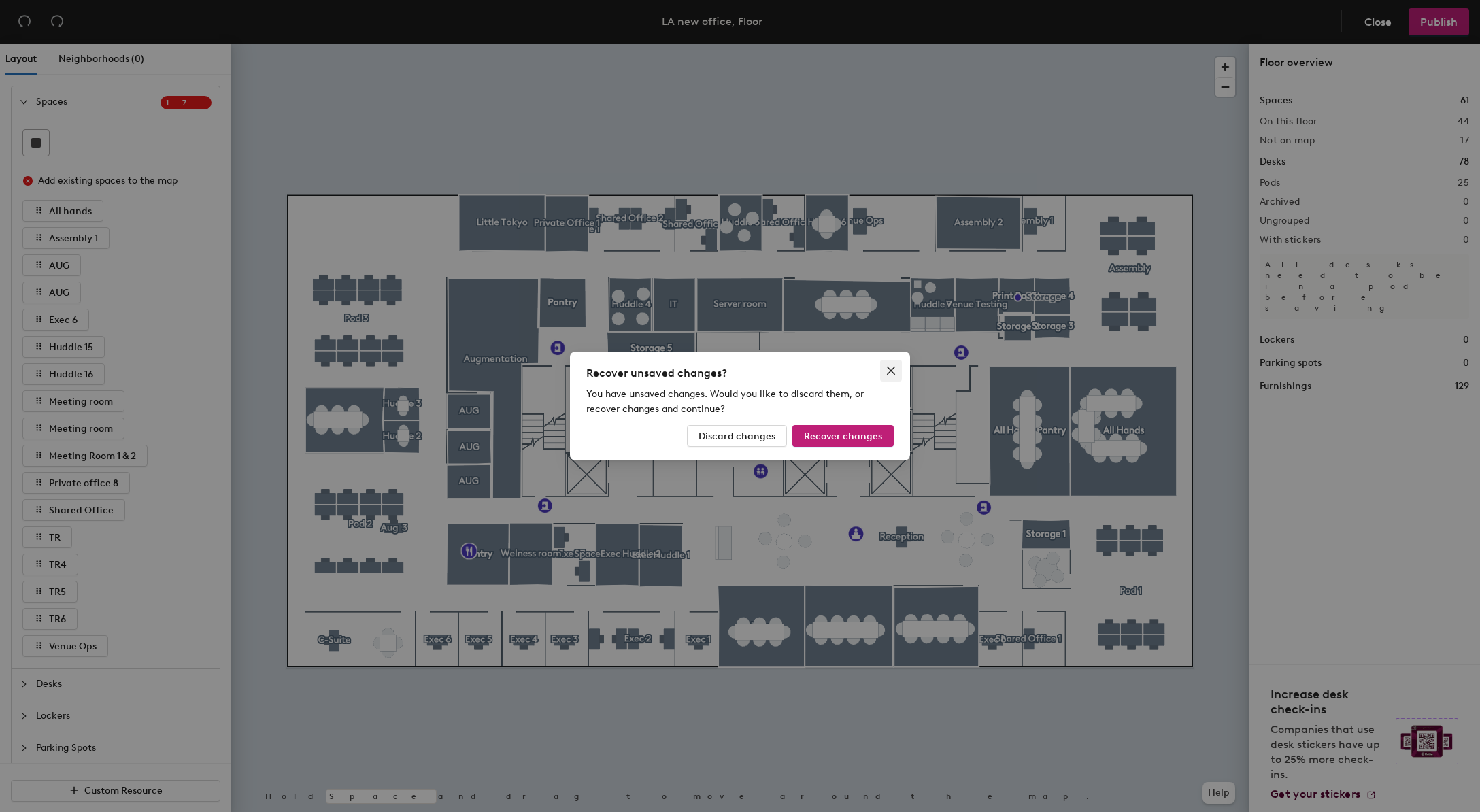
click at [889, 369] on icon "close" at bounding box center [891, 370] width 11 height 11
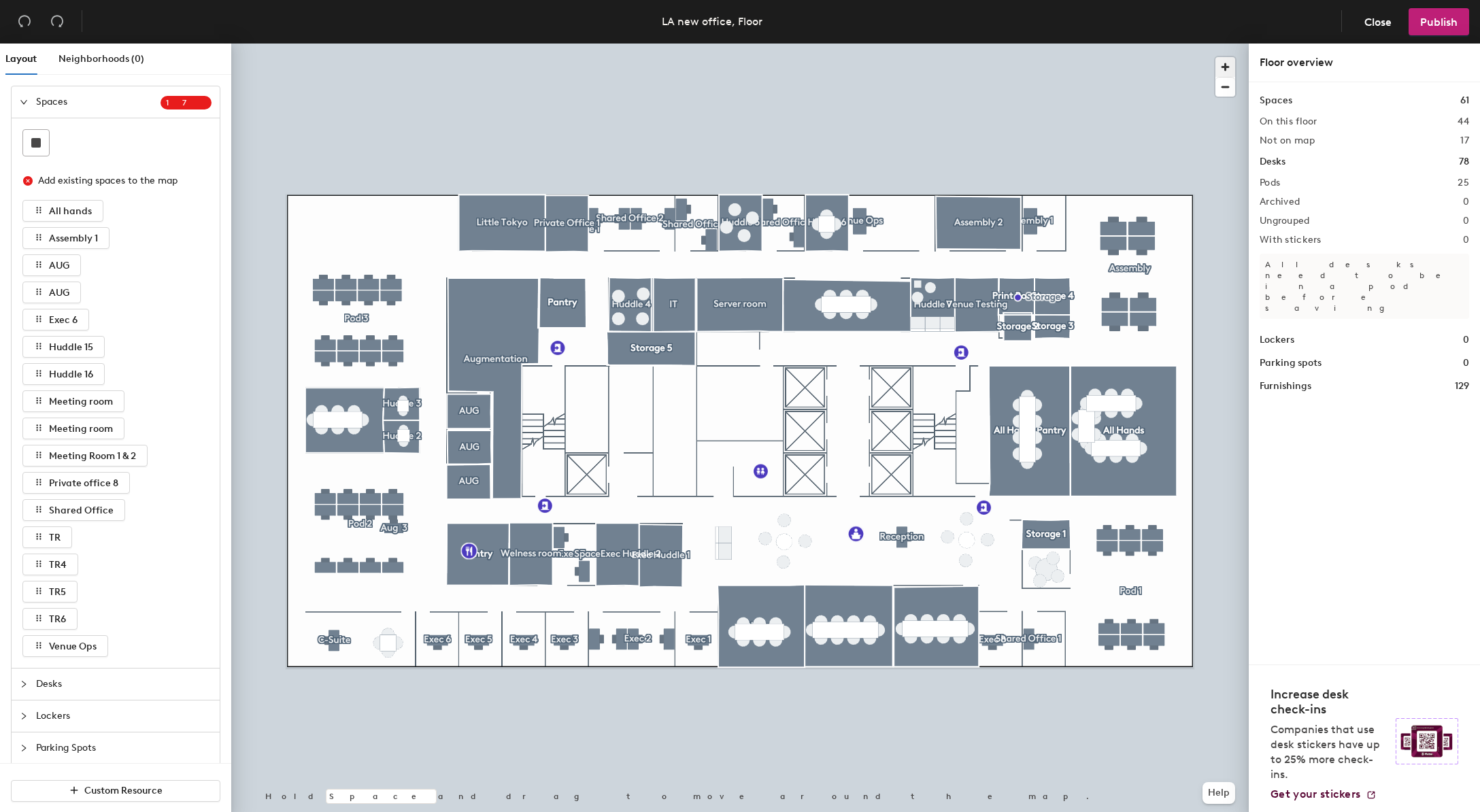
click at [1230, 71] on span "button" at bounding box center [1225, 66] width 20 height 20
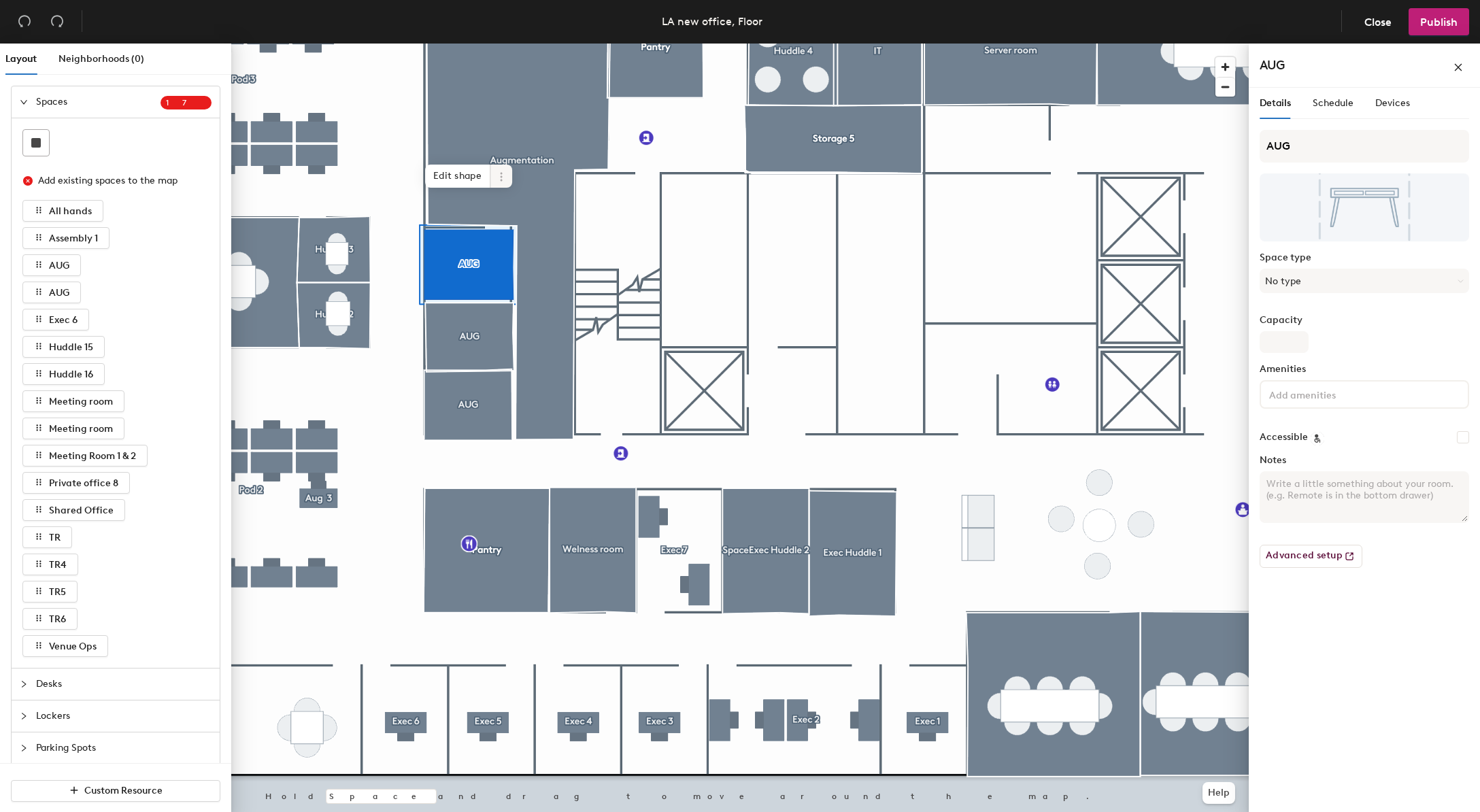
click at [493, 169] on span at bounding box center [501, 176] width 21 height 23
click at [502, 256] on span "Delete" at bounding box center [550, 254] width 121 height 23
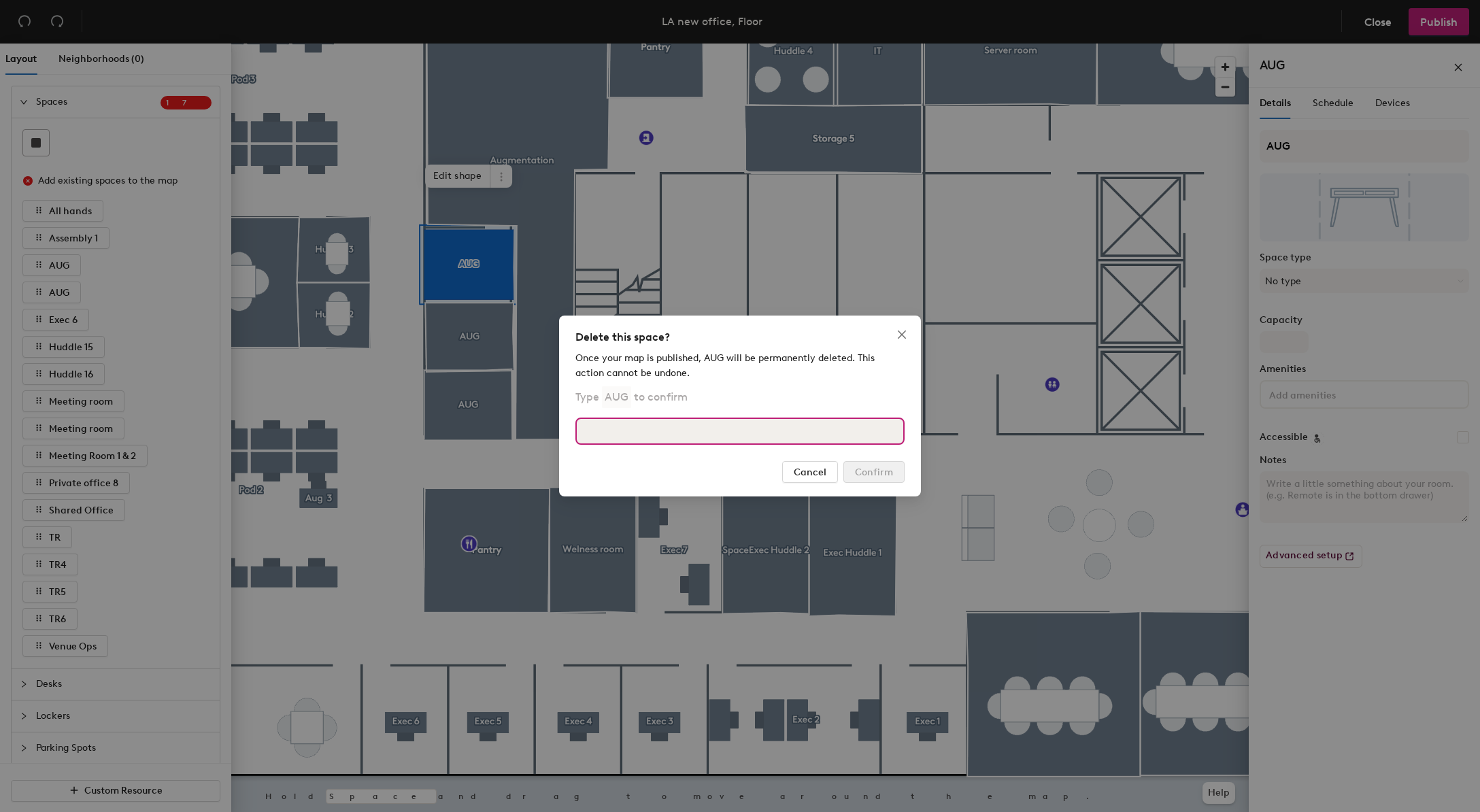
click at [763, 436] on input at bounding box center [740, 431] width 330 height 27
type input "U"
type input "AUG"
click at [876, 471] on span "Confirm" at bounding box center [874, 473] width 38 height 12
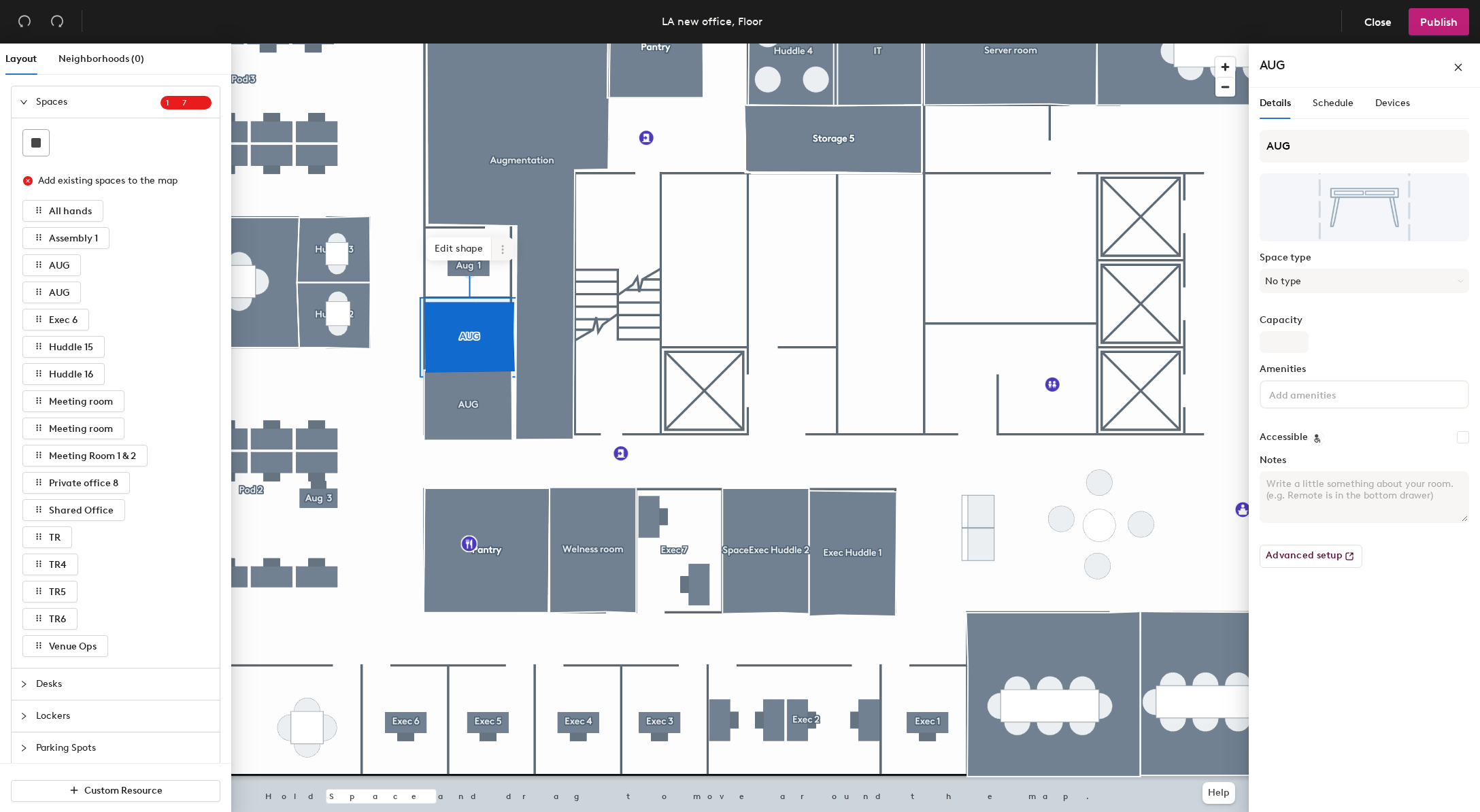
click at [501, 259] on span at bounding box center [502, 248] width 21 height 23
click at [514, 329] on span "Delete" at bounding box center [552, 327] width 121 height 23
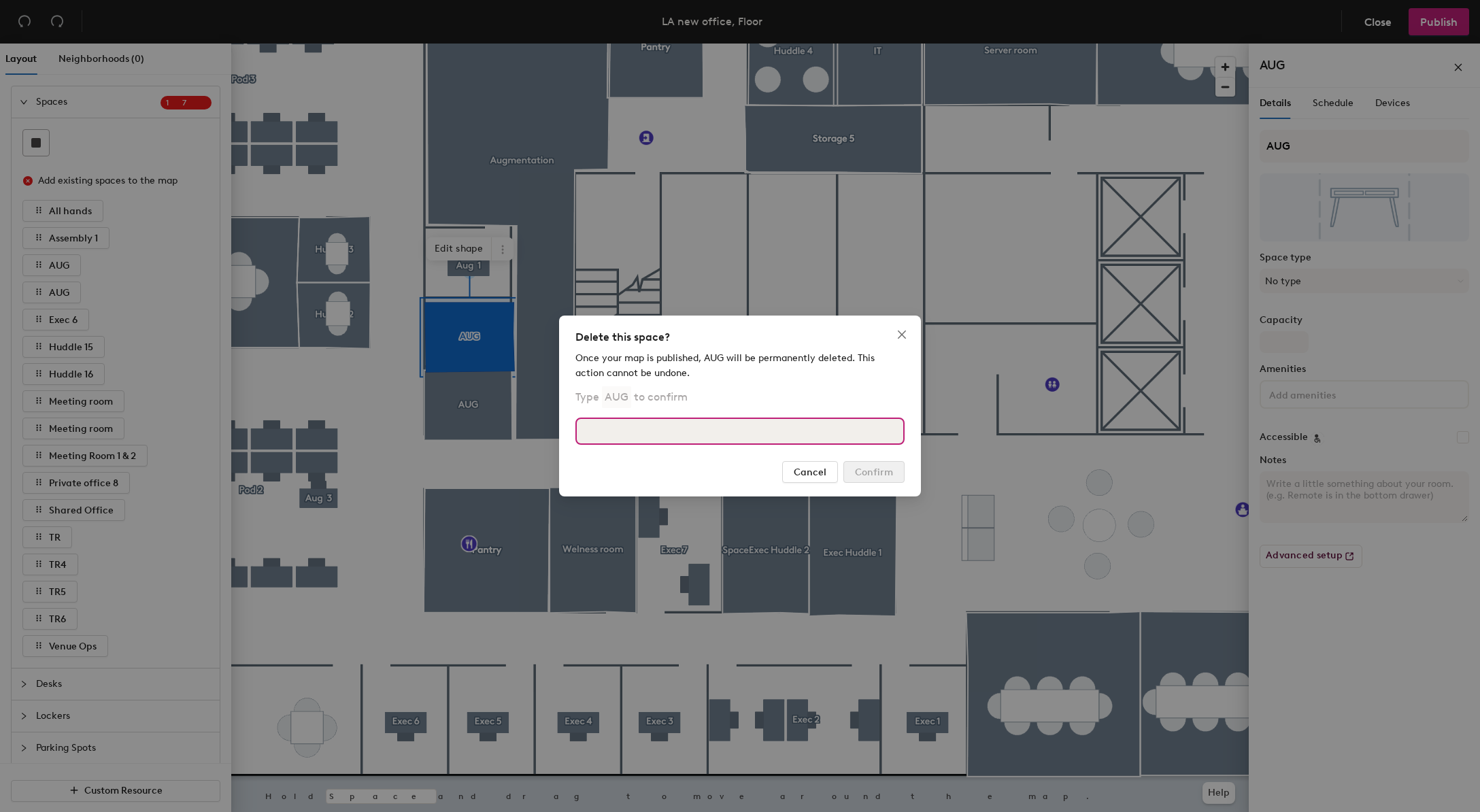
click at [799, 430] on input at bounding box center [740, 431] width 330 height 27
type input "AUG"
click at [897, 473] on button "Confirm" at bounding box center [874, 471] width 61 height 21
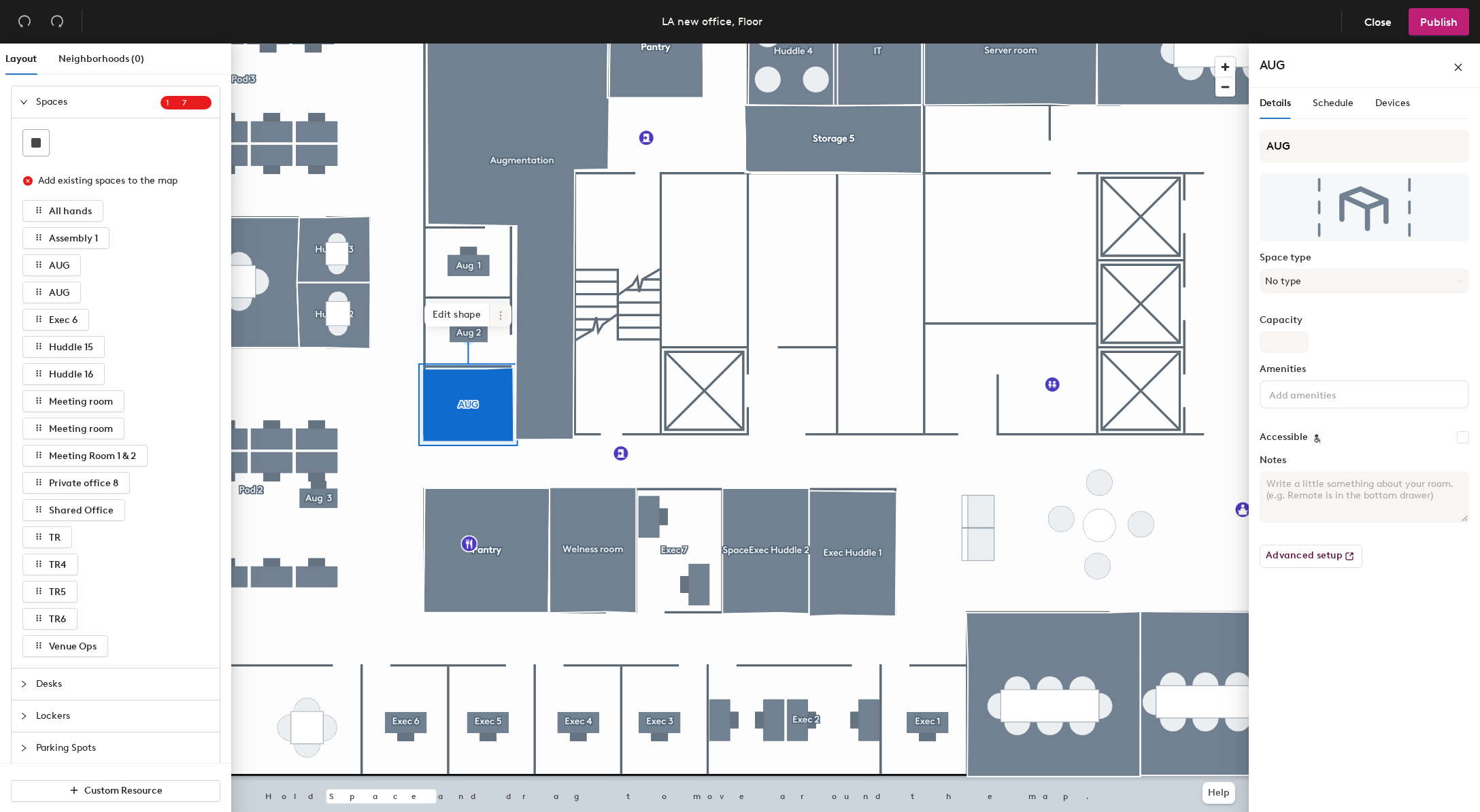
click at [505, 312] on icon at bounding box center [500, 315] width 11 height 11
click at [541, 395] on span "Delete" at bounding box center [550, 393] width 121 height 23
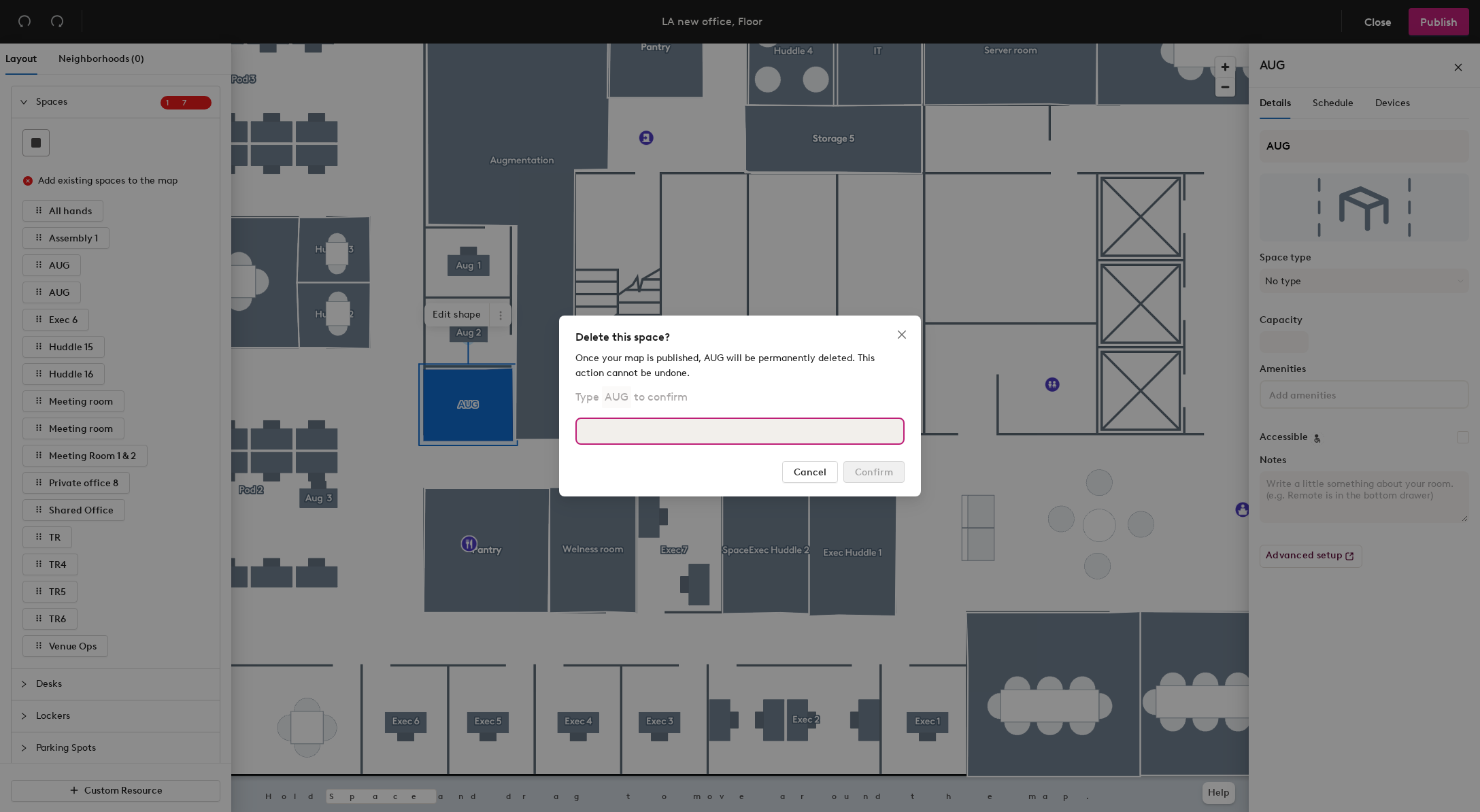
click at [713, 440] on input at bounding box center [740, 431] width 330 height 27
type input "AUG"
click at [896, 471] on button "Confirm" at bounding box center [874, 471] width 61 height 21
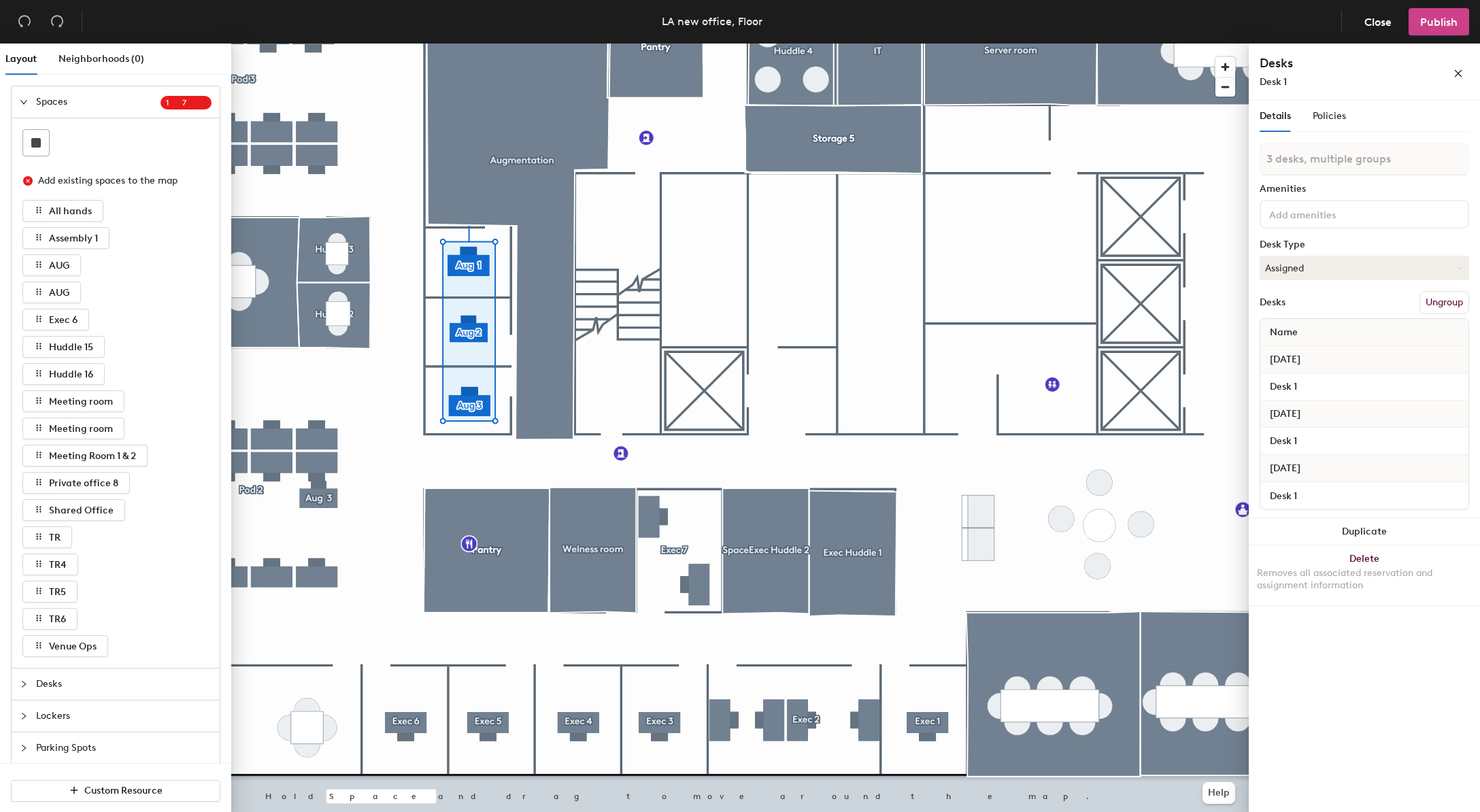
click at [1447, 35] on button "Publish" at bounding box center [1439, 21] width 61 height 27
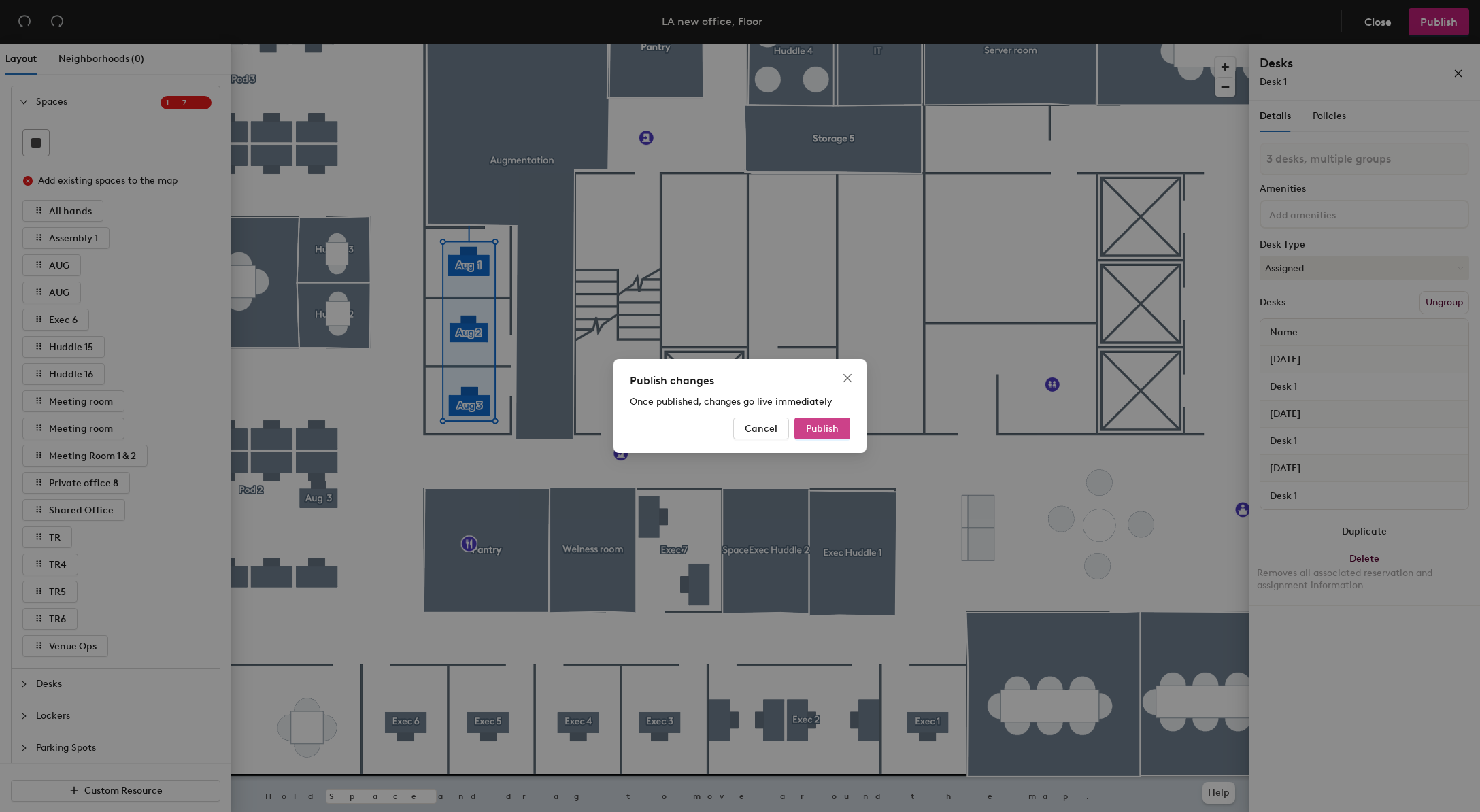
click at [833, 431] on span "Publish" at bounding box center [822, 429] width 33 height 12
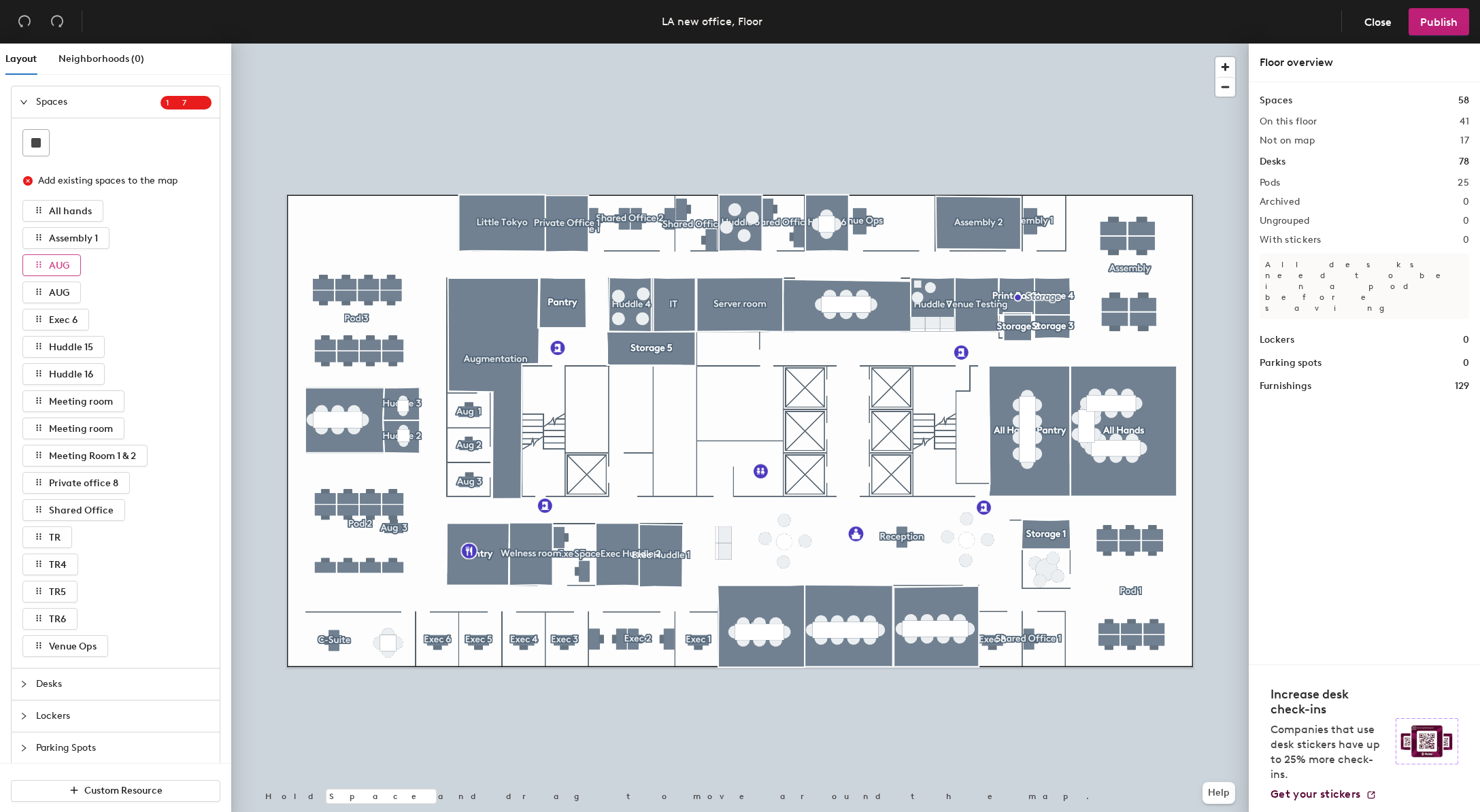
click at [58, 265] on span "AUG" at bounding box center [59, 266] width 21 height 12
click at [61, 290] on span "AUG" at bounding box center [59, 293] width 21 height 12
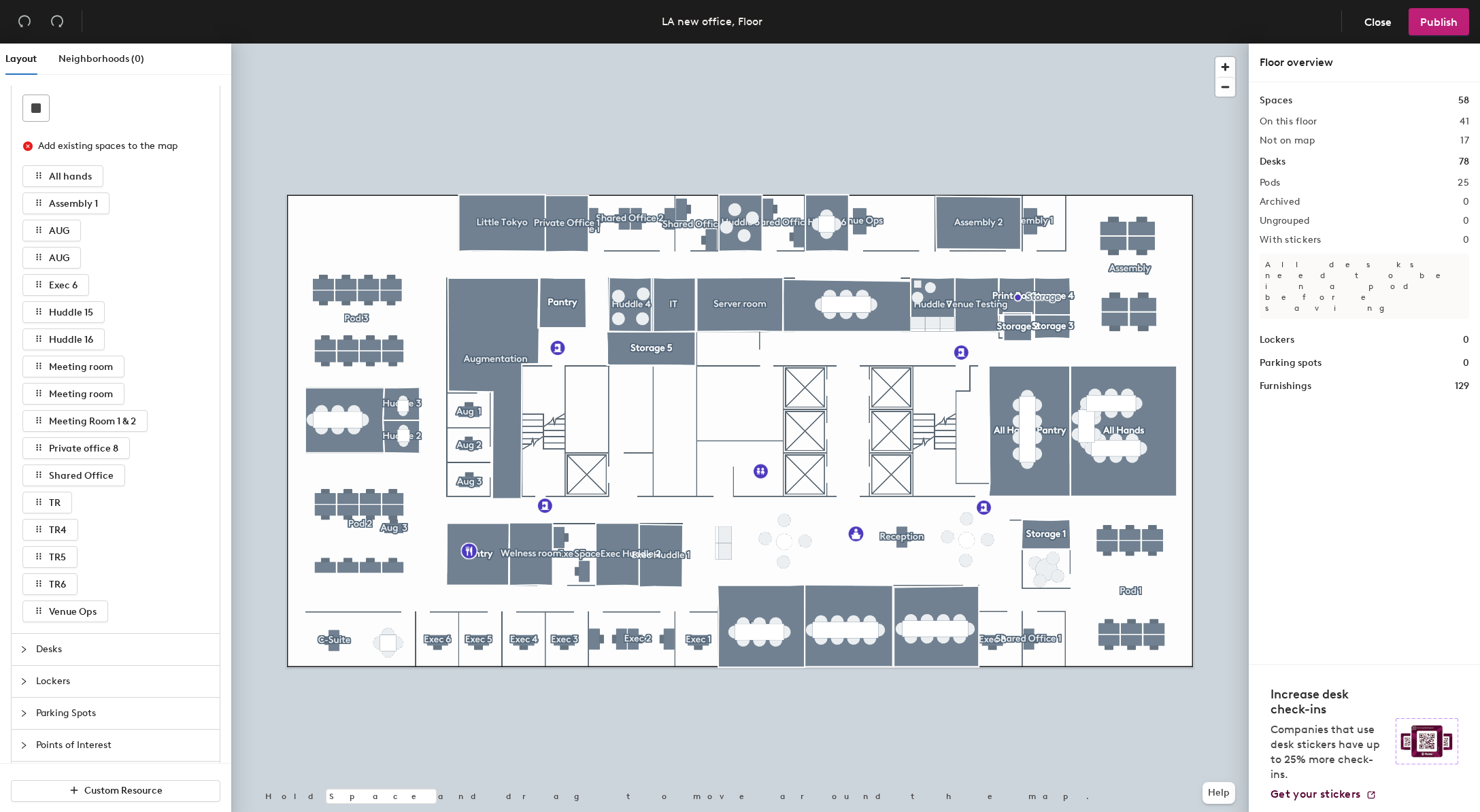
scroll to position [76, 0]
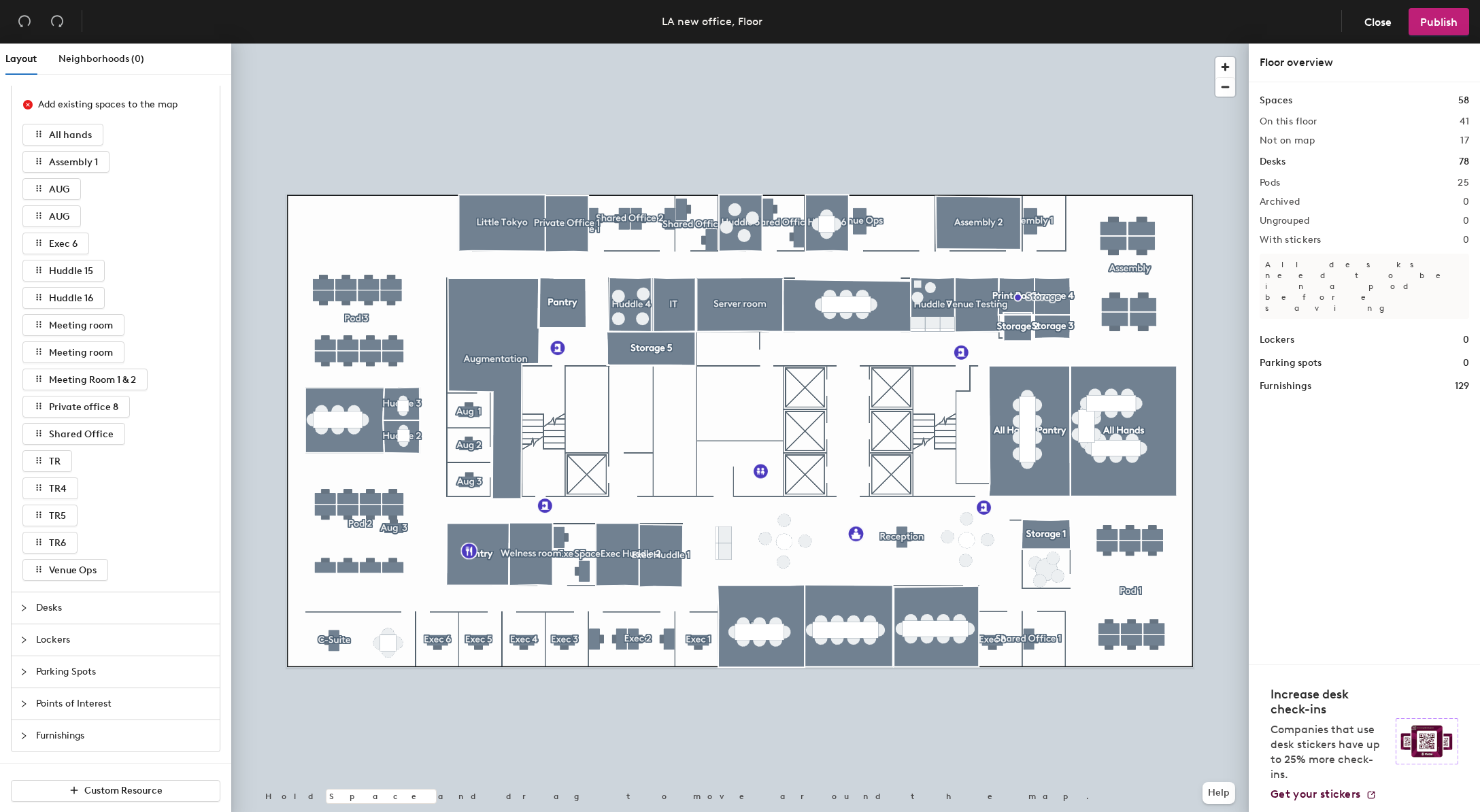
click at [27, 613] on div at bounding box center [28, 608] width 16 height 15
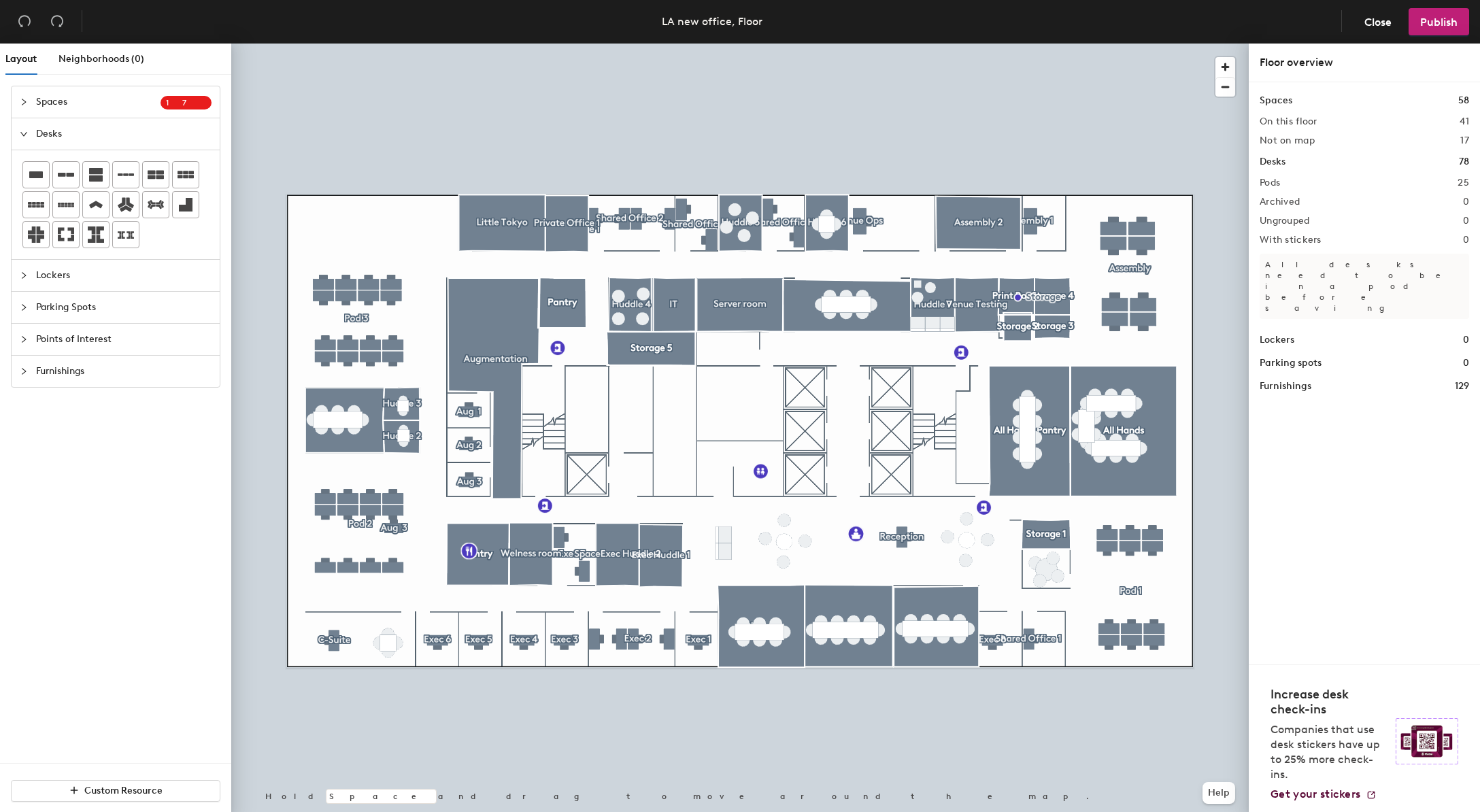
click at [25, 121] on div "Desks" at bounding box center [116, 134] width 208 height 31
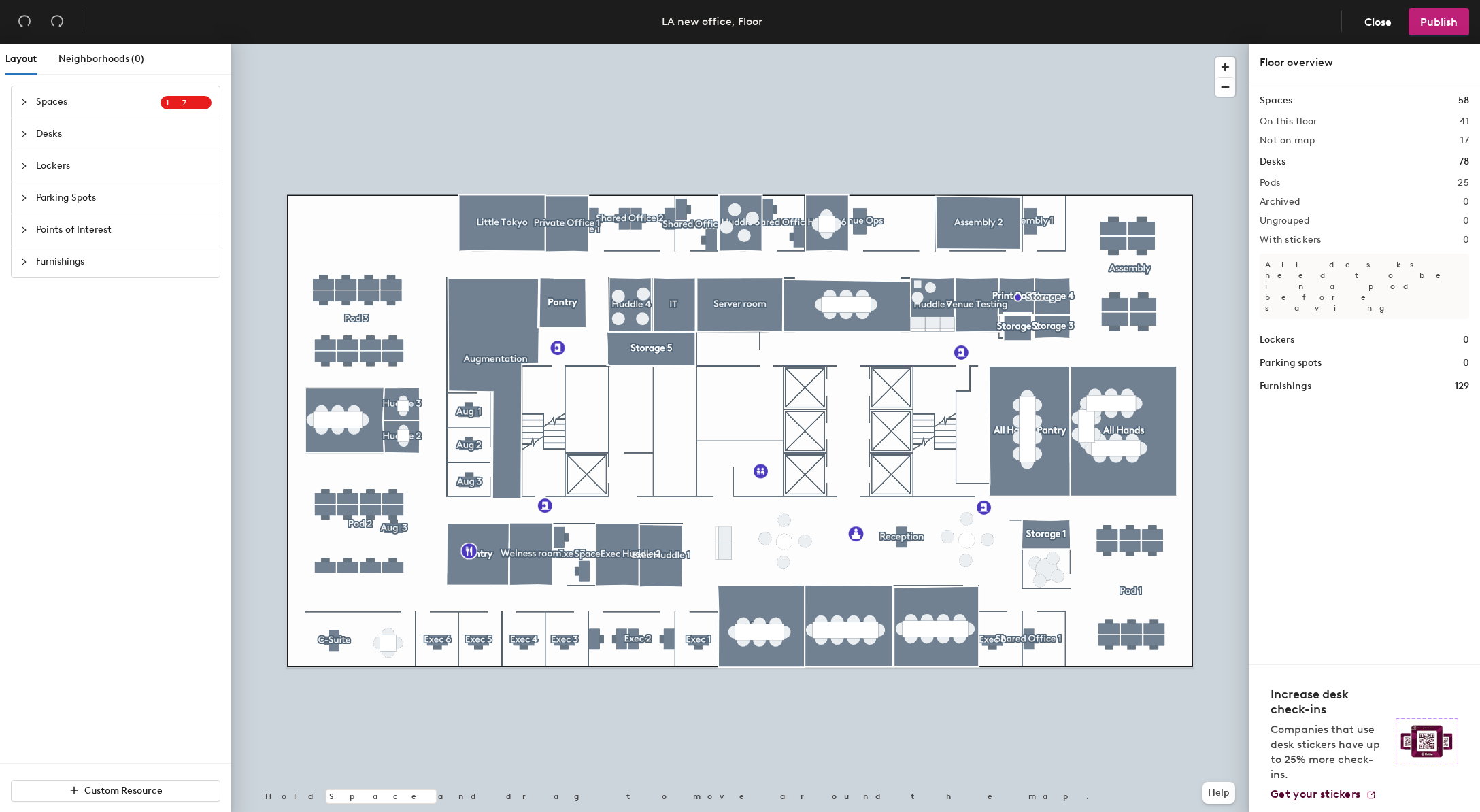
click at [27, 95] on div at bounding box center [28, 102] width 16 height 15
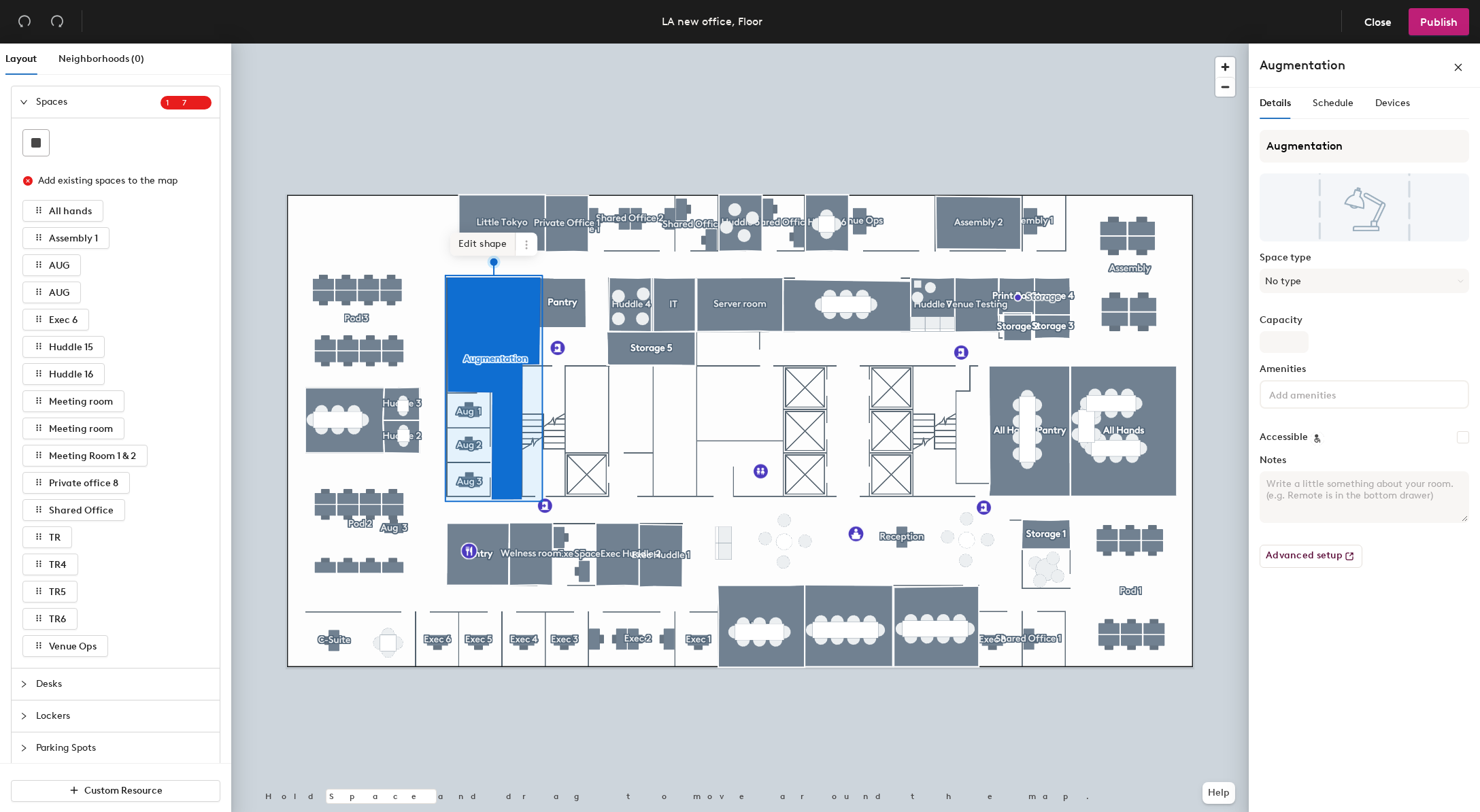
click at [498, 250] on span "Edit shape" at bounding box center [483, 244] width 65 height 23
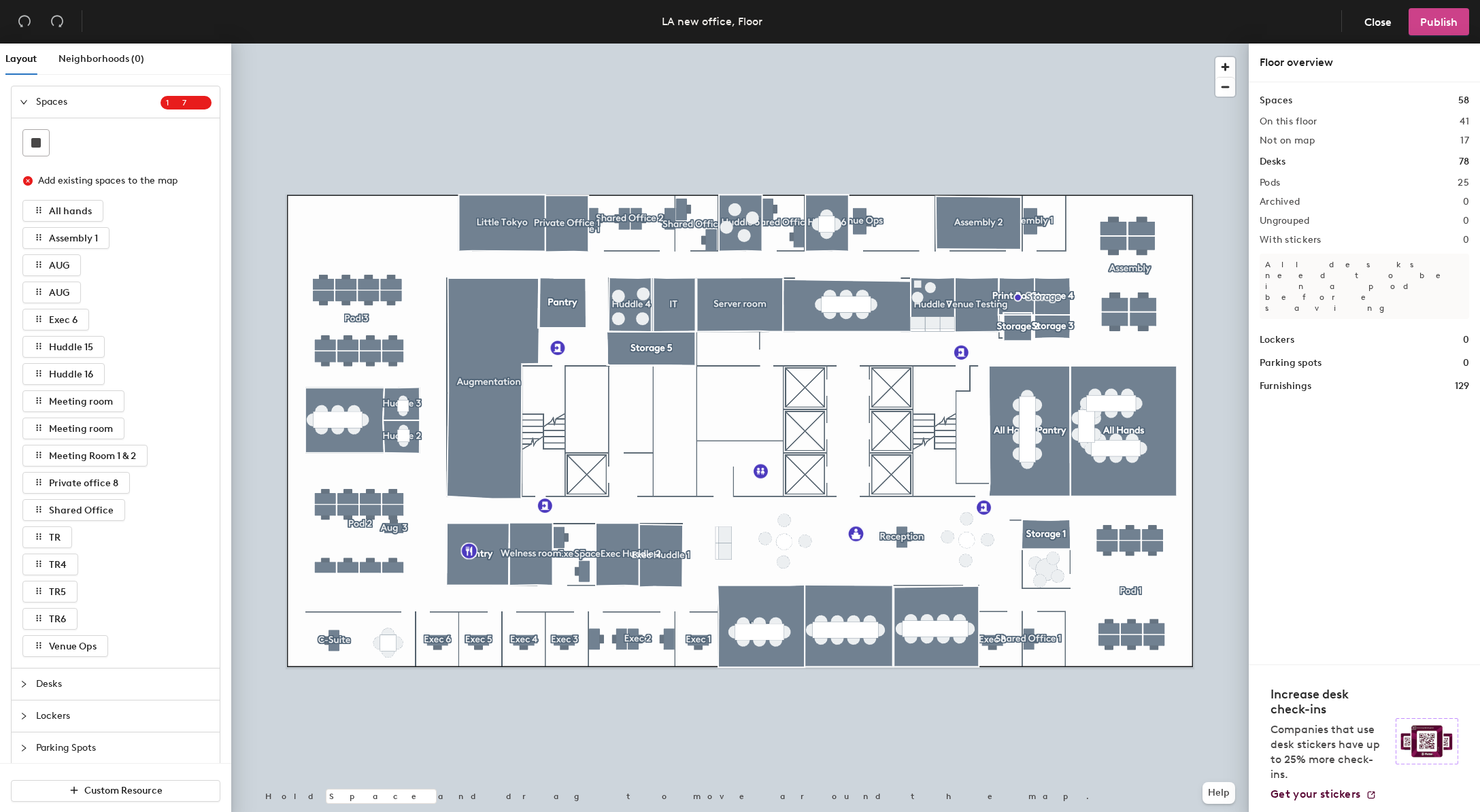
click at [1432, 18] on span "Publish" at bounding box center [1439, 21] width 38 height 13
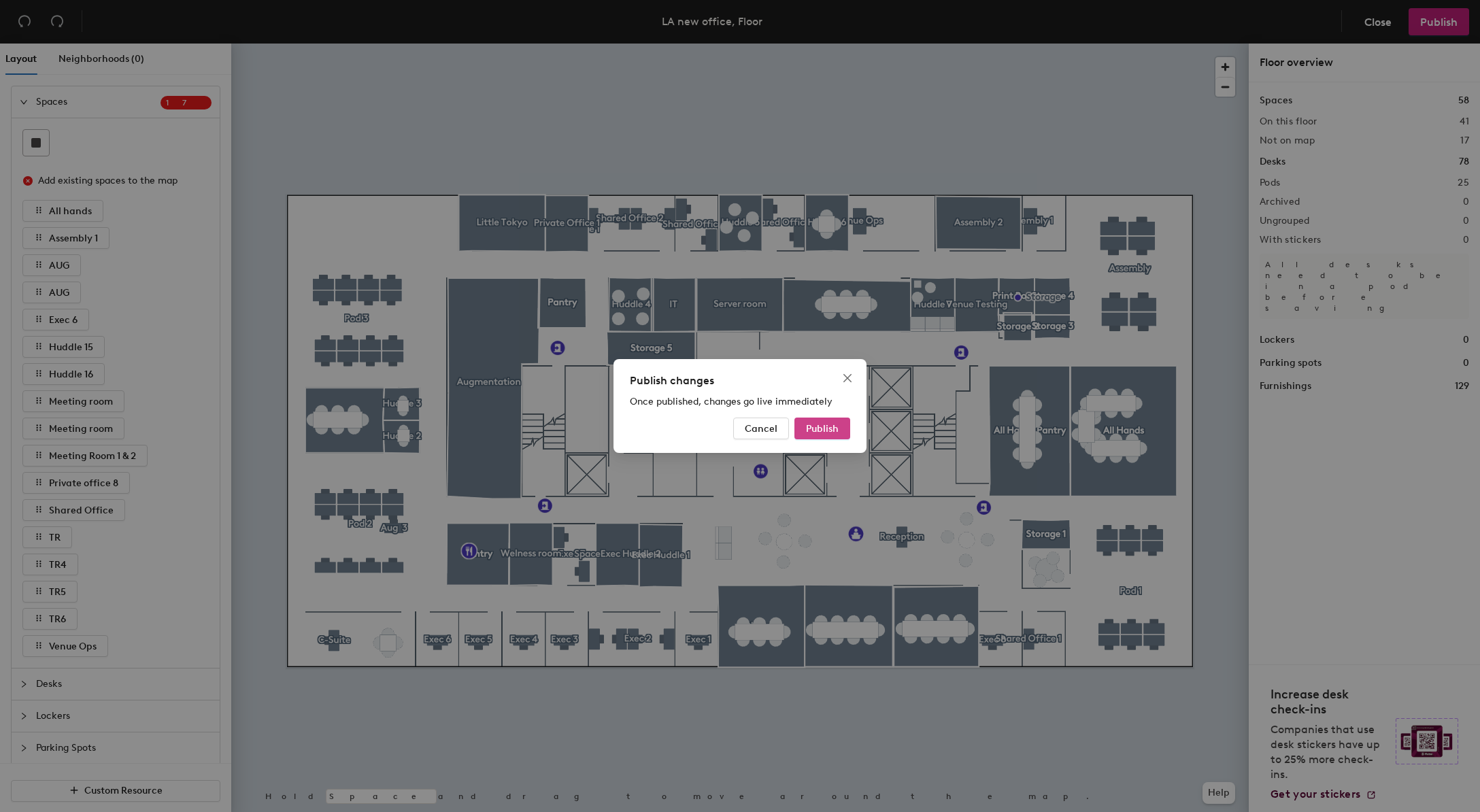
click at [833, 434] on span "Publish" at bounding box center [822, 429] width 33 height 12
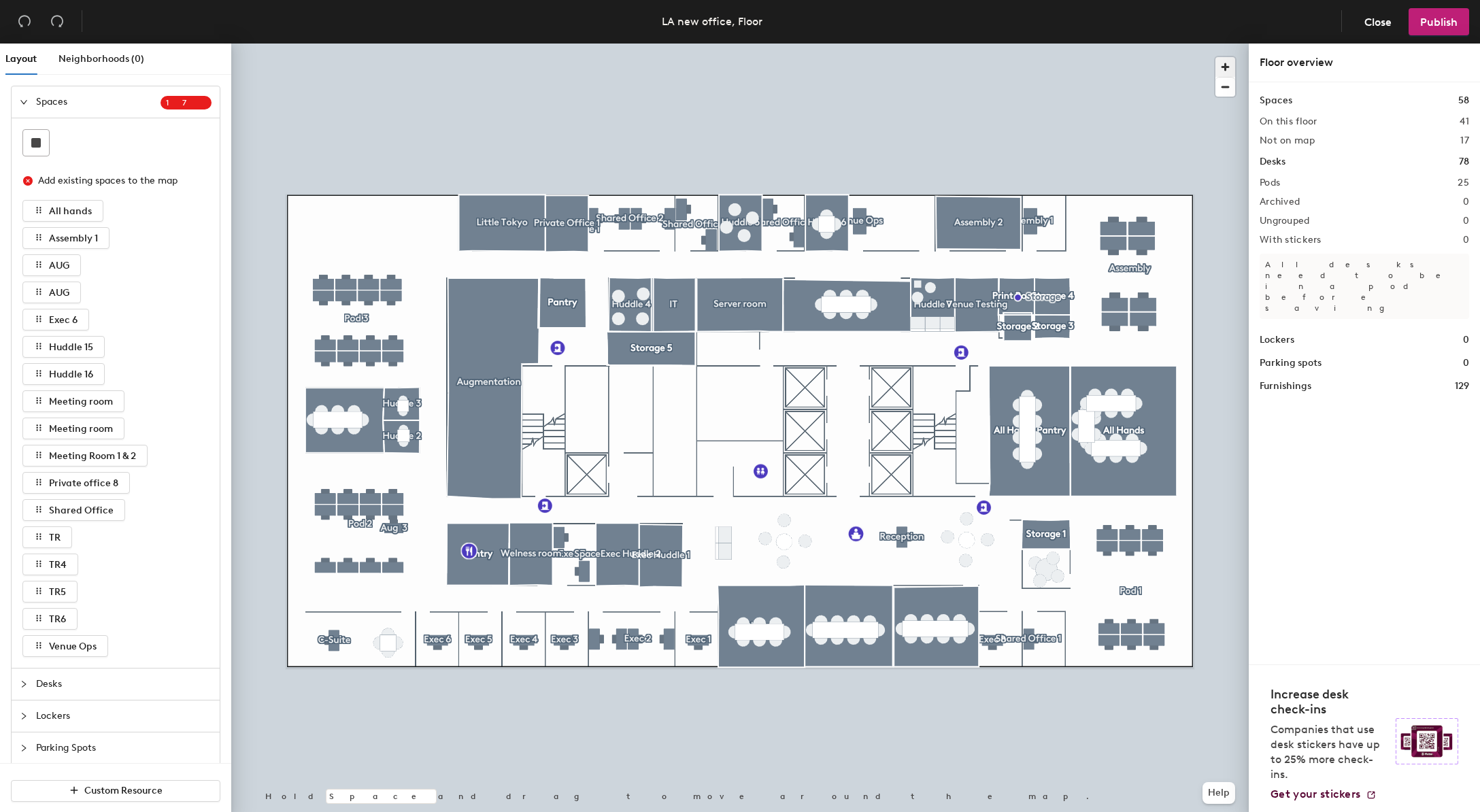
click at [1230, 69] on span "button" at bounding box center [1225, 66] width 20 height 20
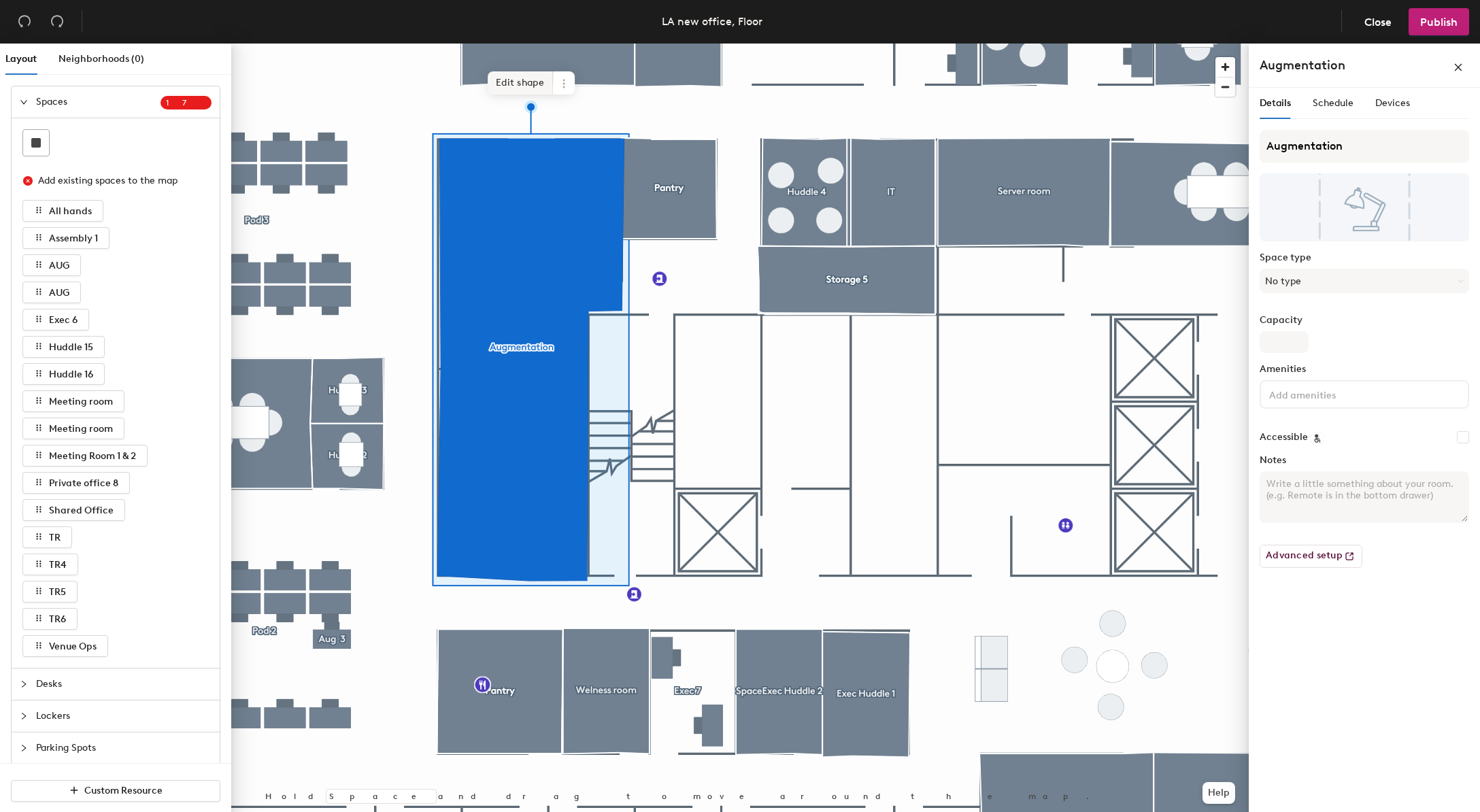
click at [511, 82] on span "Edit shape" at bounding box center [520, 83] width 65 height 23
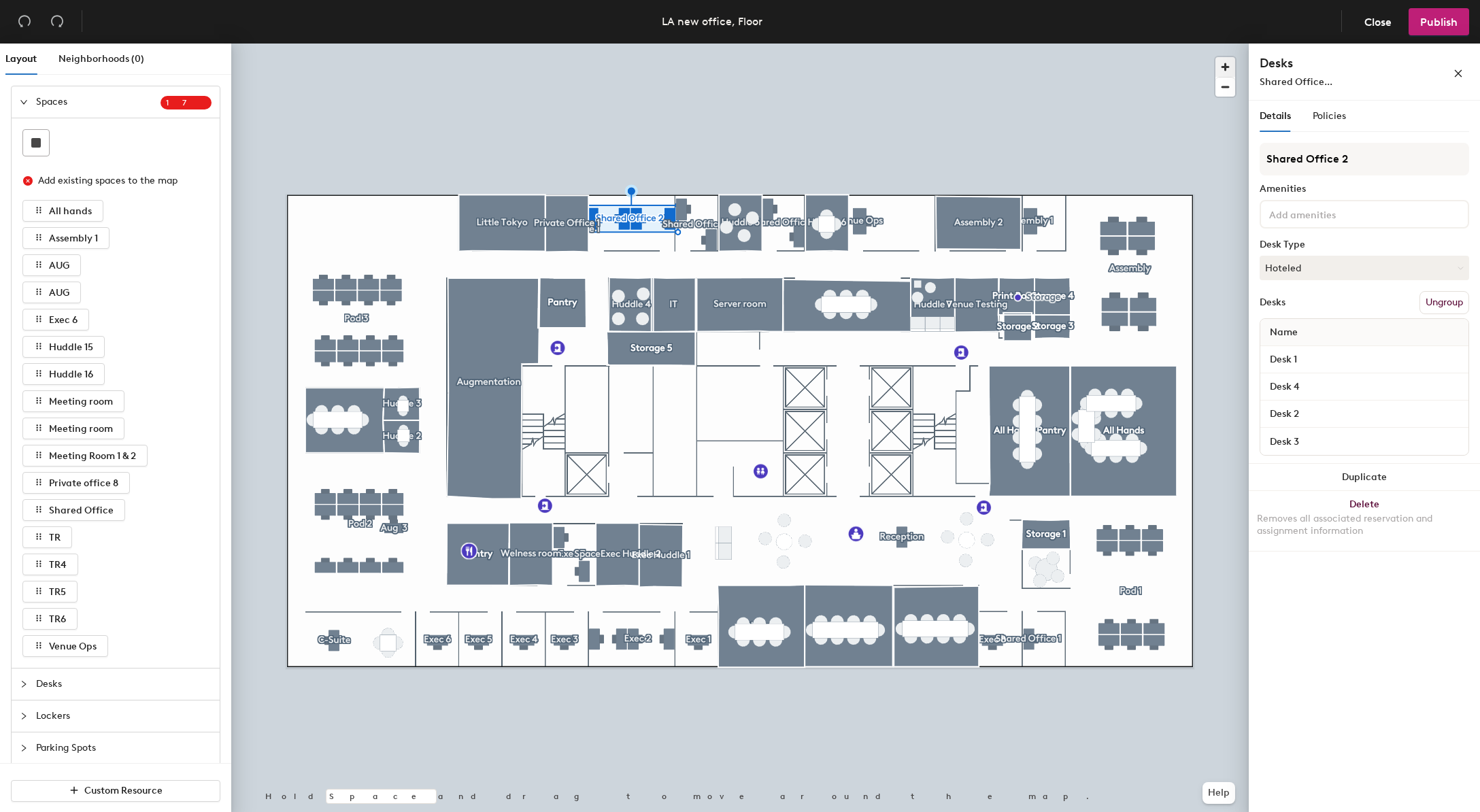
click at [1226, 65] on span "button" at bounding box center [1225, 66] width 20 height 20
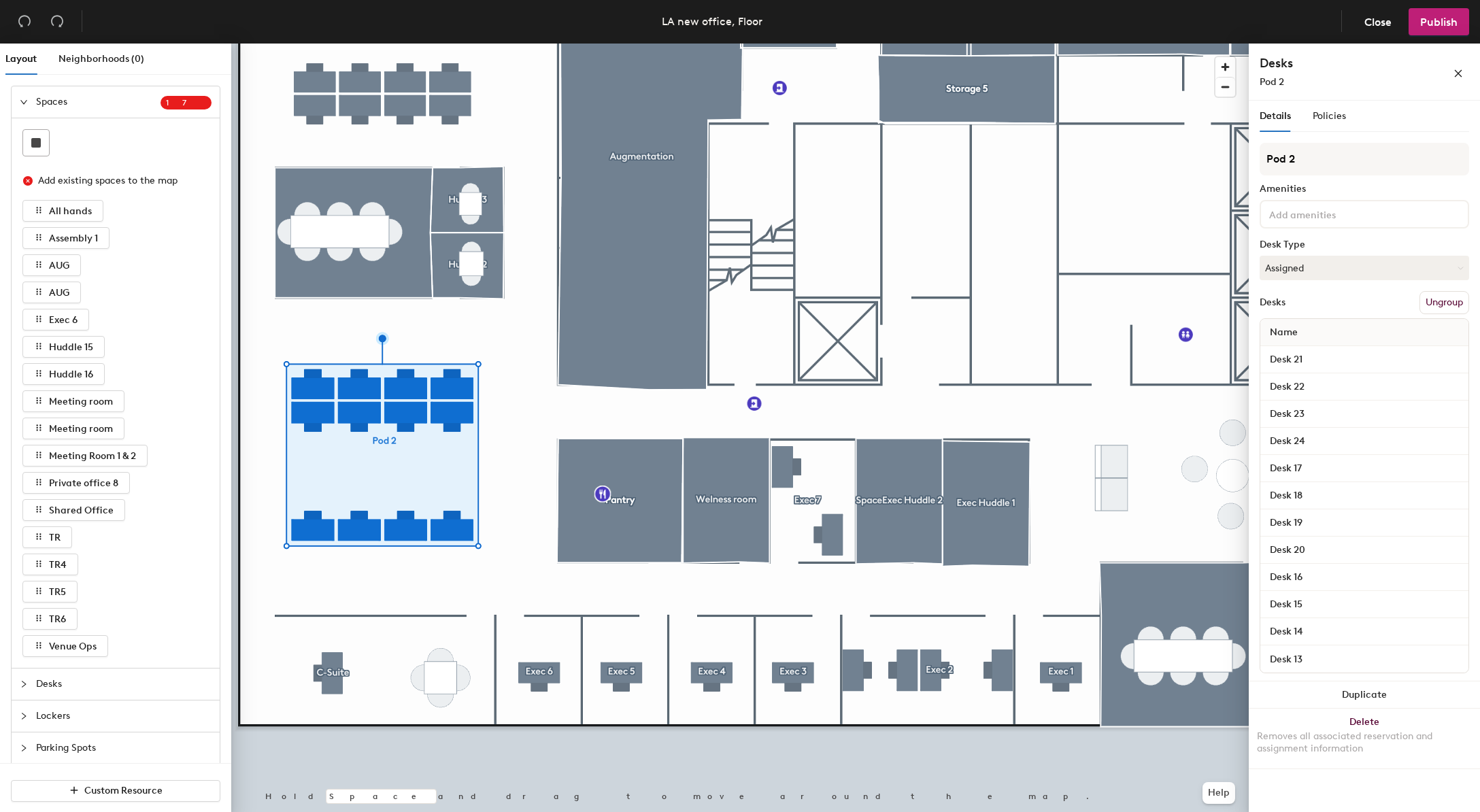
click at [1433, 303] on button "Ungroup" at bounding box center [1445, 302] width 50 height 23
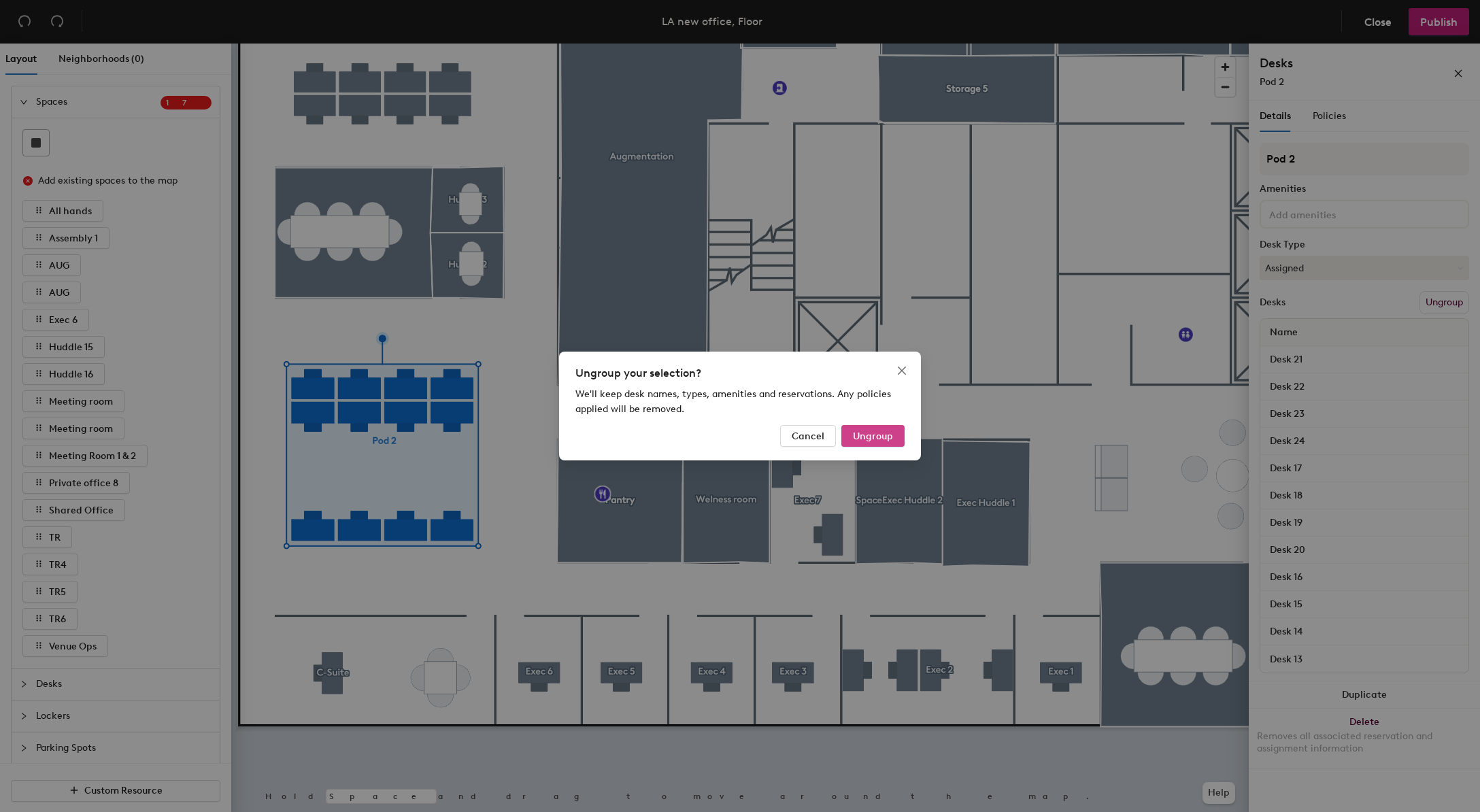
click at [897, 434] on button "Ungroup" at bounding box center [873, 435] width 64 height 21
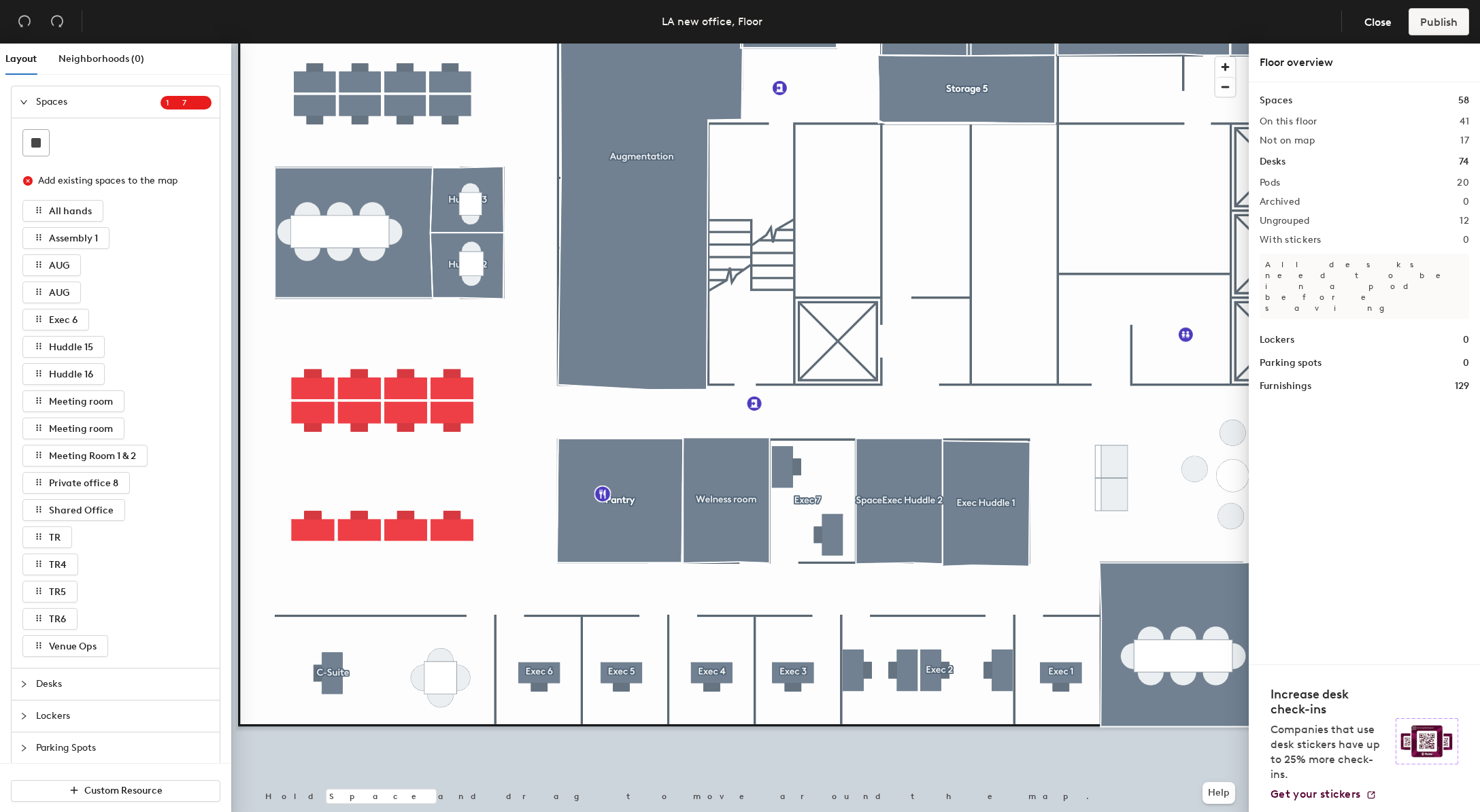
click at [265, 44] on div at bounding box center [740, 44] width 1017 height 0
click at [35, 135] on div at bounding box center [35, 143] width 26 height 26
click at [40, 152] on div at bounding box center [35, 143] width 26 height 26
click at [42, 152] on div at bounding box center [35, 143] width 26 height 26
click at [103, 796] on button "Custom Resource" at bounding box center [116, 791] width 210 height 21
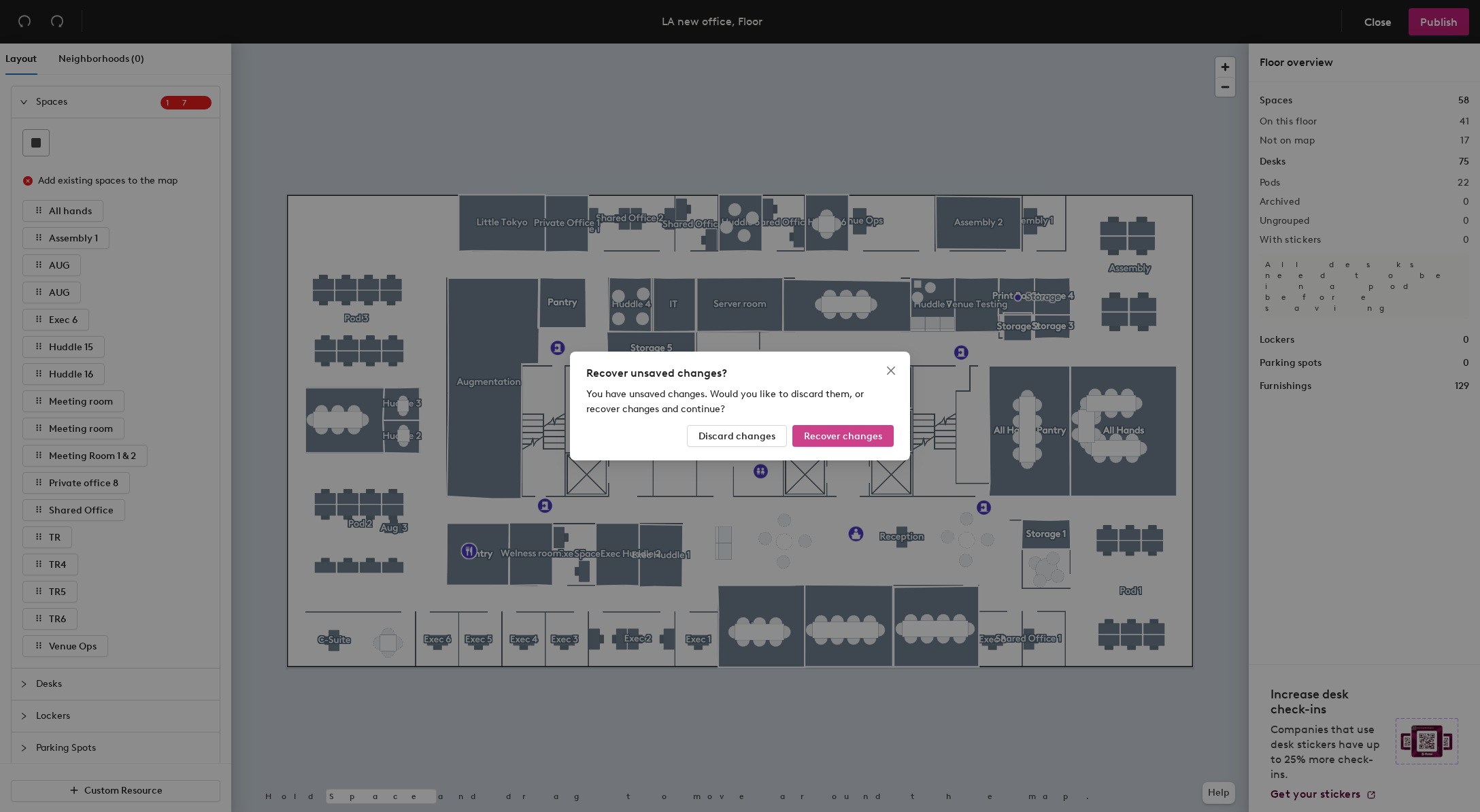
click at [839, 440] on span "Recover changes" at bounding box center [843, 437] width 78 height 12
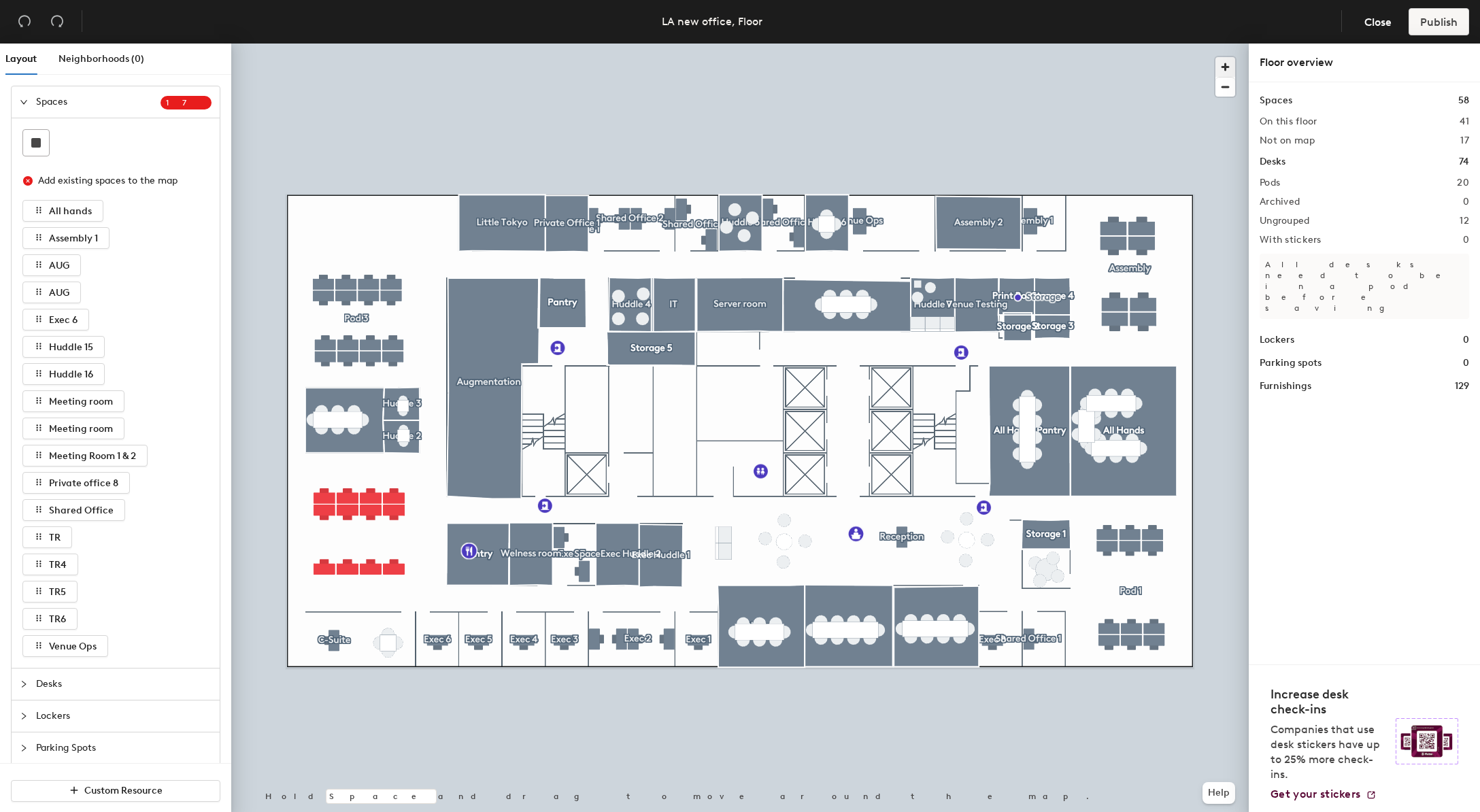
click at [1223, 66] on span "button" at bounding box center [1225, 66] width 20 height 20
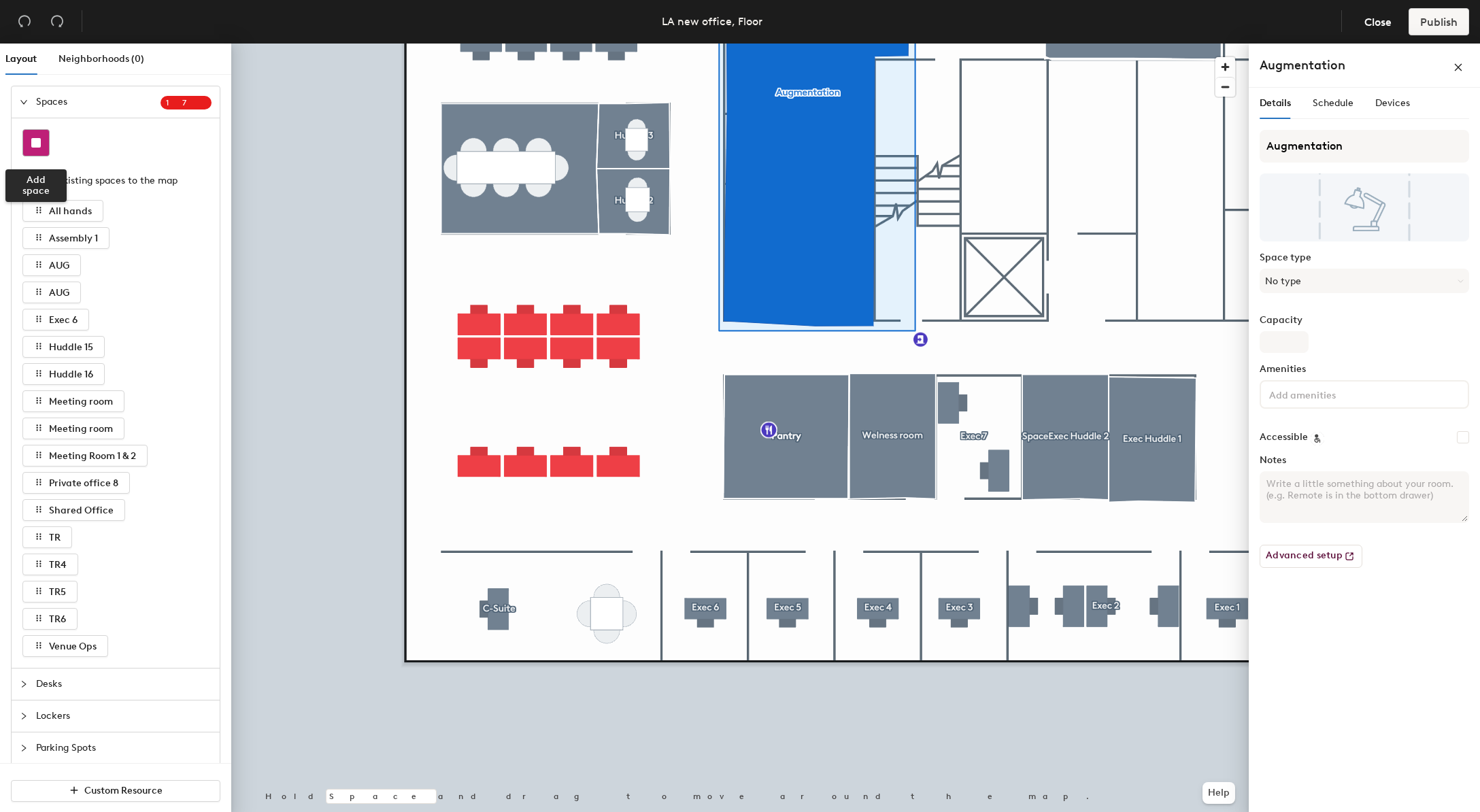
click at [40, 135] on div at bounding box center [35, 143] width 26 height 26
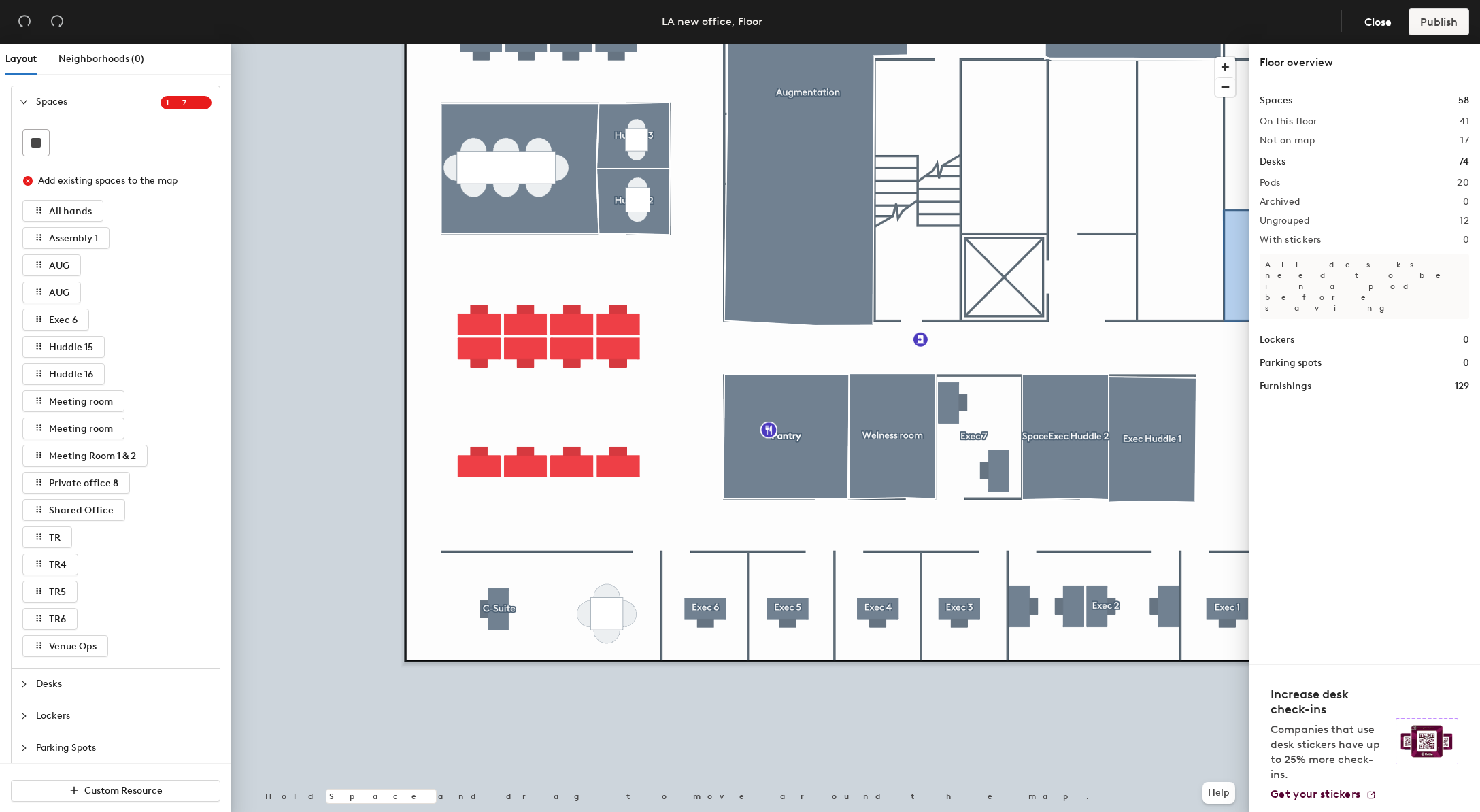
click at [1277, 173] on div "Spaces 58 On this floor 41 Not on map 17 Desks 74 Pods 20 Archived 0 Ungrouped …" at bounding box center [1365, 243] width 210 height 301
click at [1275, 180] on h2 "Pods" at bounding box center [1270, 182] width 21 height 11
click at [1303, 188] on div "Pods 20" at bounding box center [1365, 182] width 210 height 11
click at [1418, 179] on div "Pods 20" at bounding box center [1365, 182] width 210 height 11
click at [286, 278] on div "Layout Neighborhoods (0) Spaces 1 7 Add existing spaces to the map All hands As…" at bounding box center [740, 431] width 1480 height 774
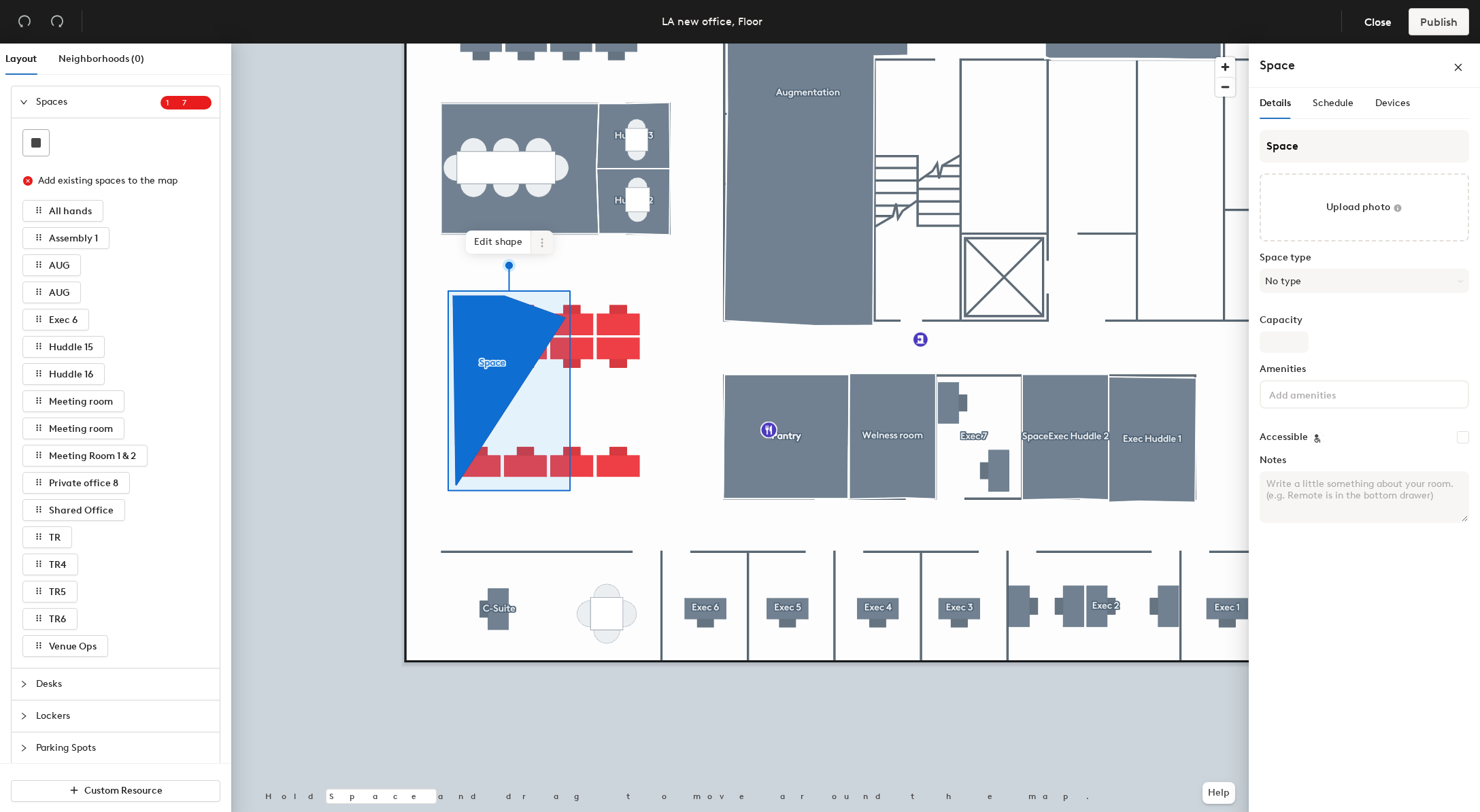
click at [543, 243] on icon at bounding box center [542, 242] width 11 height 11
click at [560, 322] on span "Delete" at bounding box center [591, 320] width 121 height 23
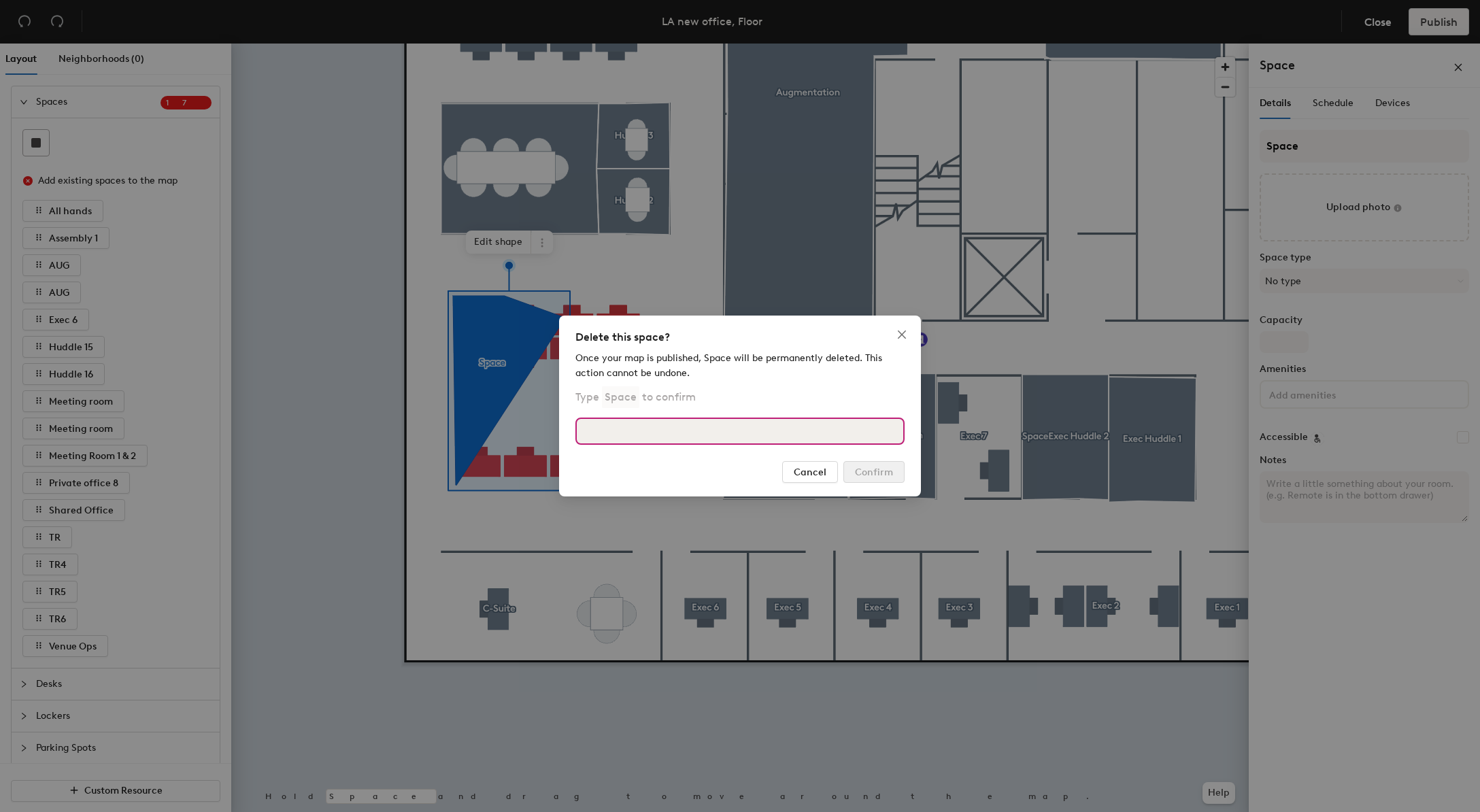
click at [794, 442] on input at bounding box center [740, 431] width 330 height 27
type input "Space"
click at [888, 474] on span "Confirm" at bounding box center [874, 473] width 38 height 12
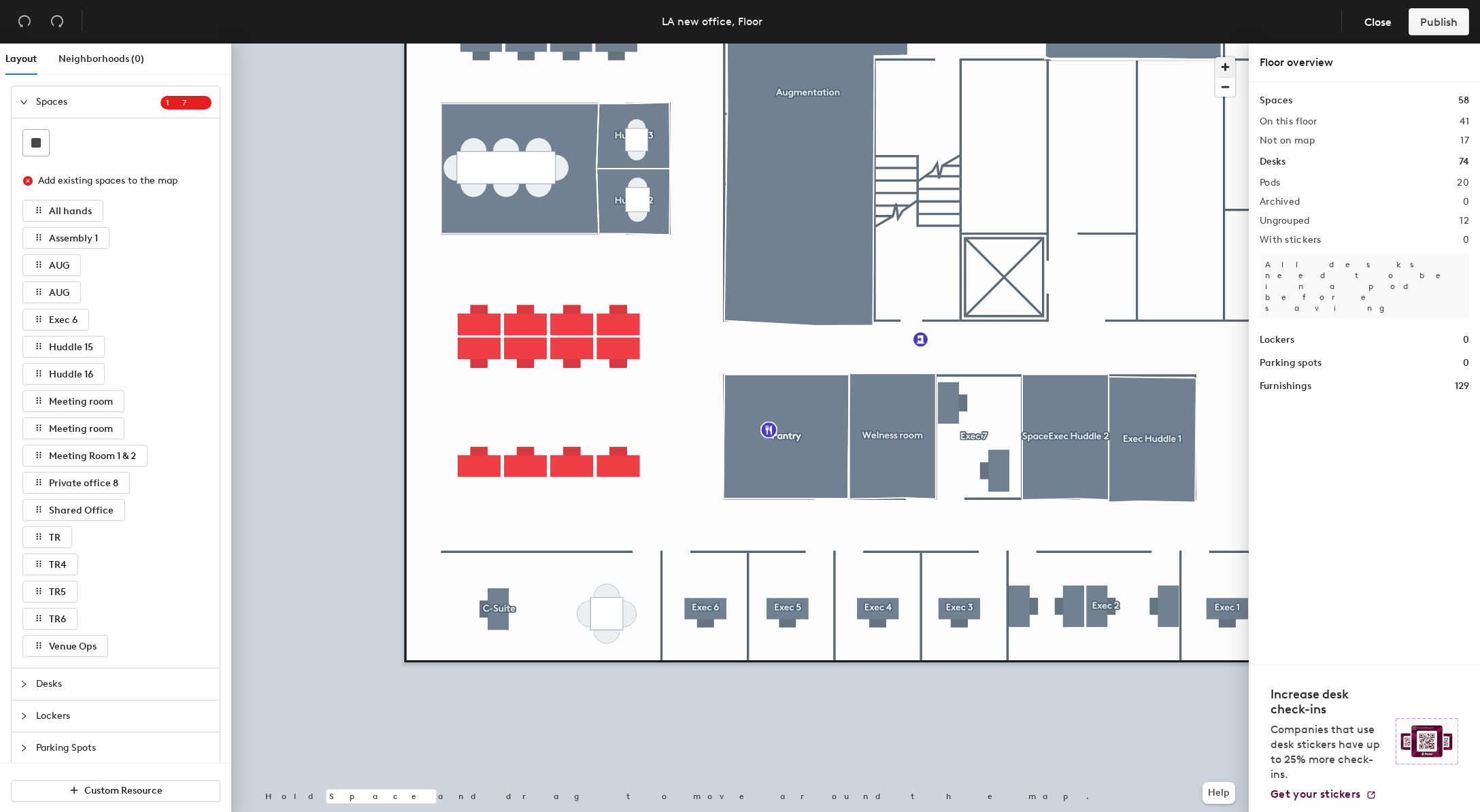
click at [1232, 69] on span "button" at bounding box center [1225, 66] width 20 height 20
click at [1234, 88] on span "button" at bounding box center [1225, 87] width 20 height 19
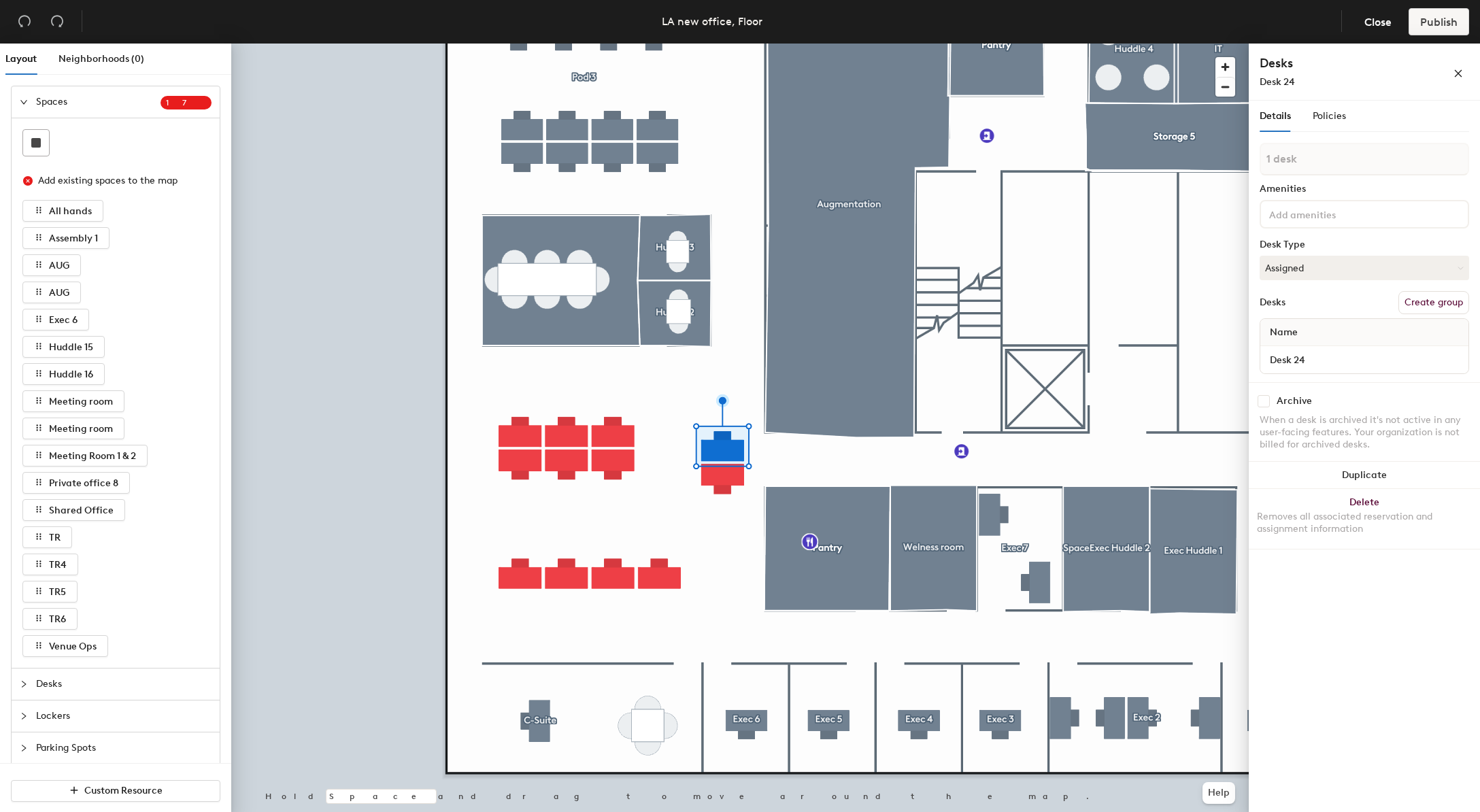
click at [606, 44] on div at bounding box center [740, 44] width 1017 height 0
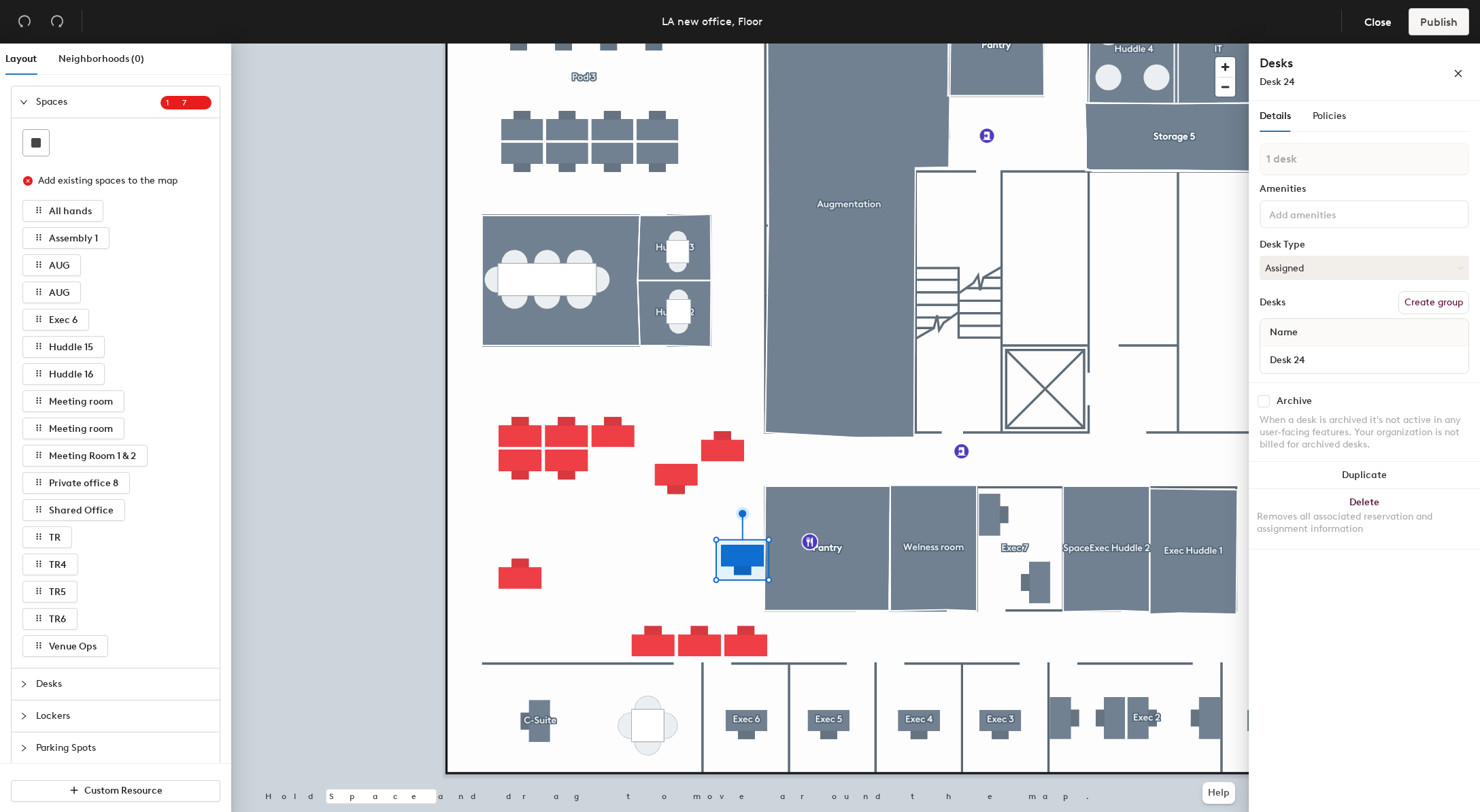
click at [683, 44] on div at bounding box center [740, 44] width 1017 height 0
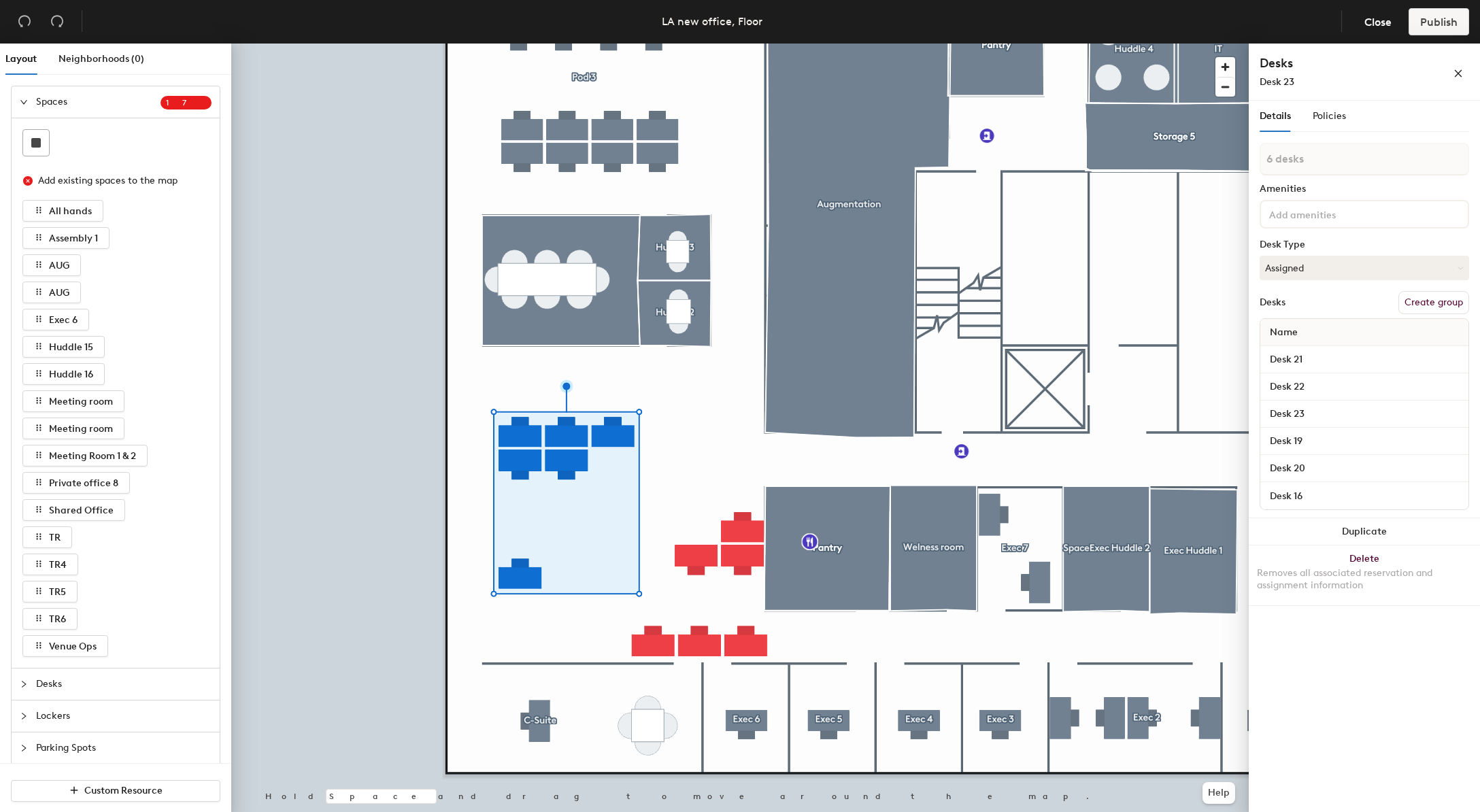
click at [1450, 299] on button "Create group" at bounding box center [1434, 302] width 71 height 23
type input "Pod 2"
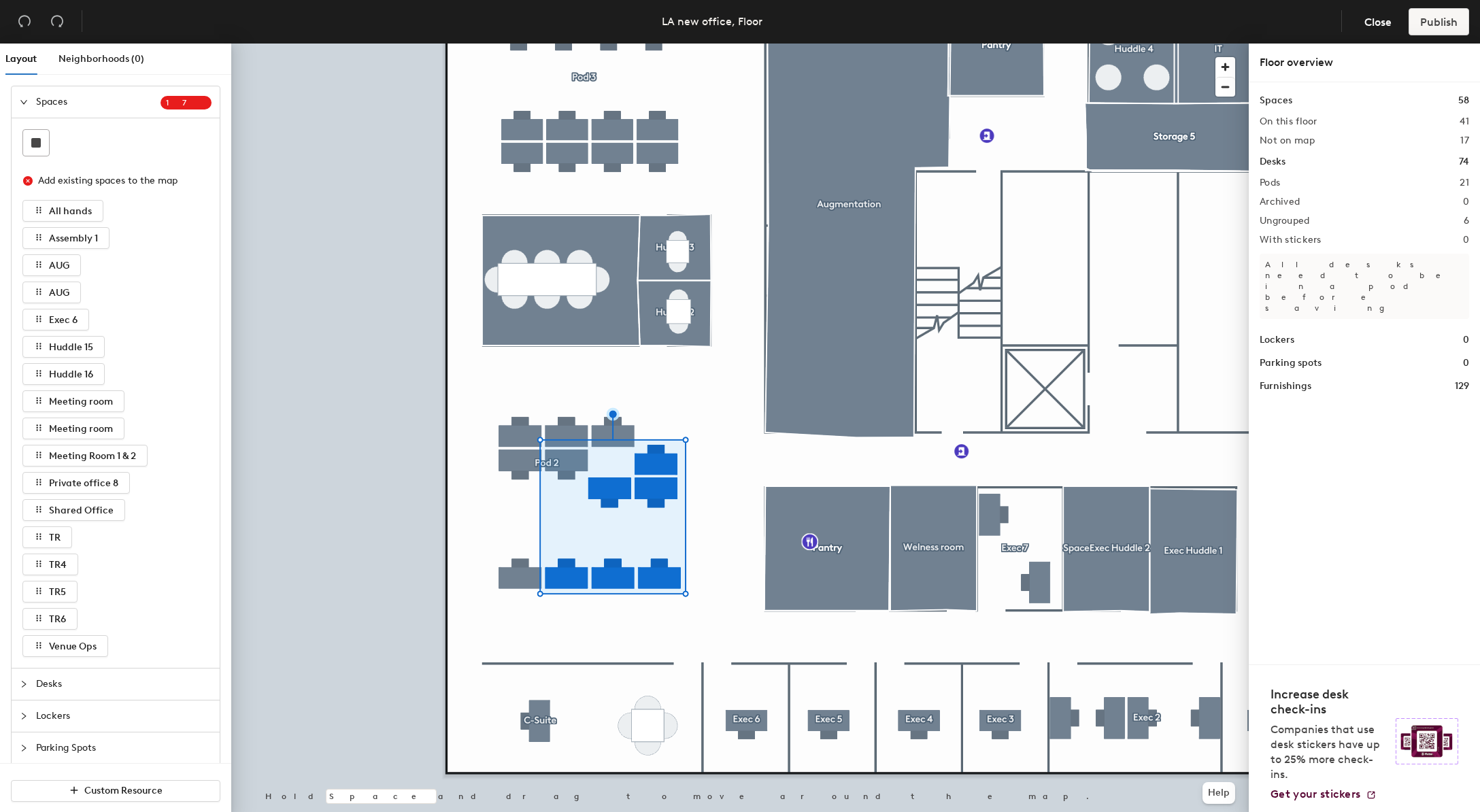
click at [663, 44] on div at bounding box center [740, 44] width 1017 height 0
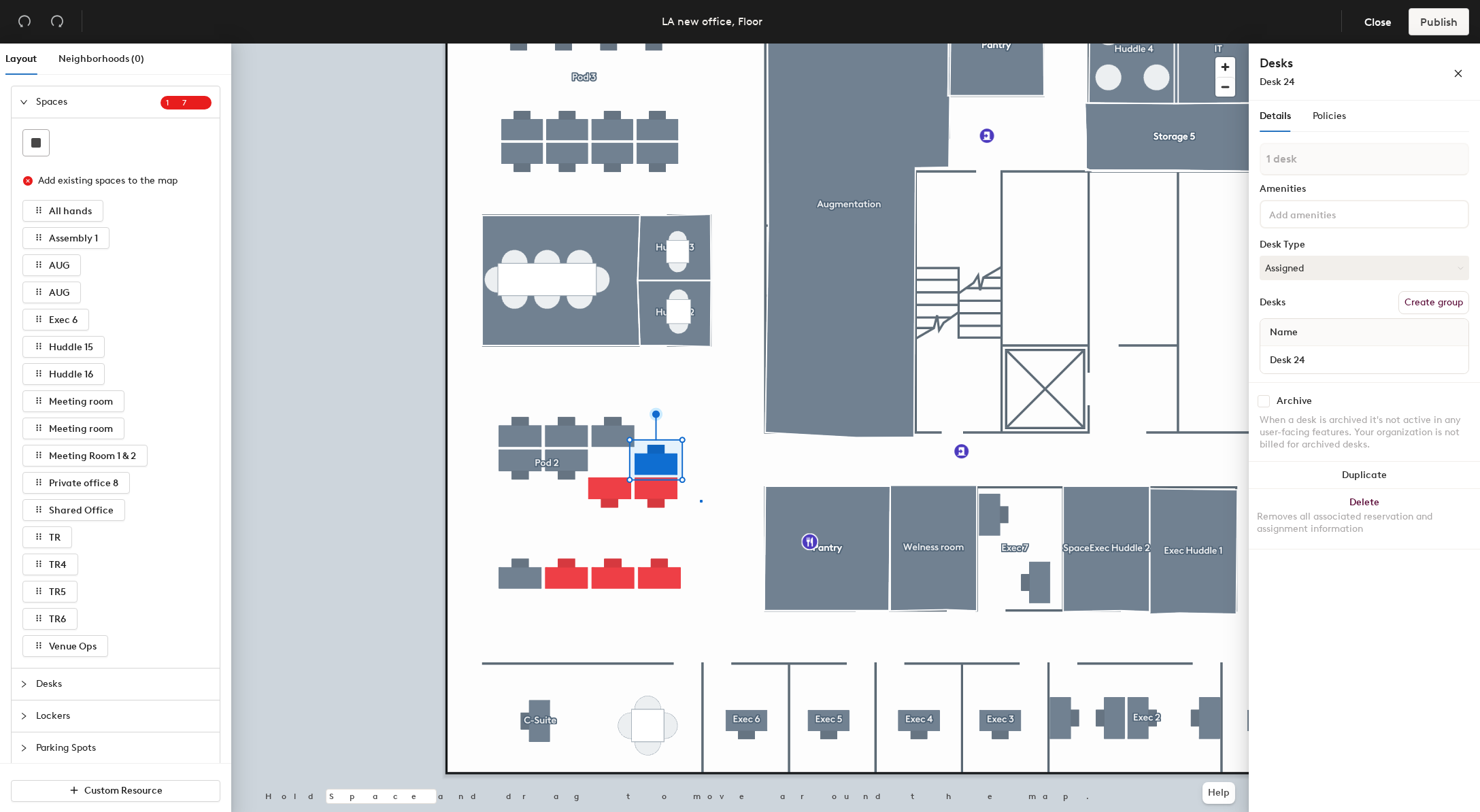
click at [700, 44] on div at bounding box center [740, 44] width 1017 height 0
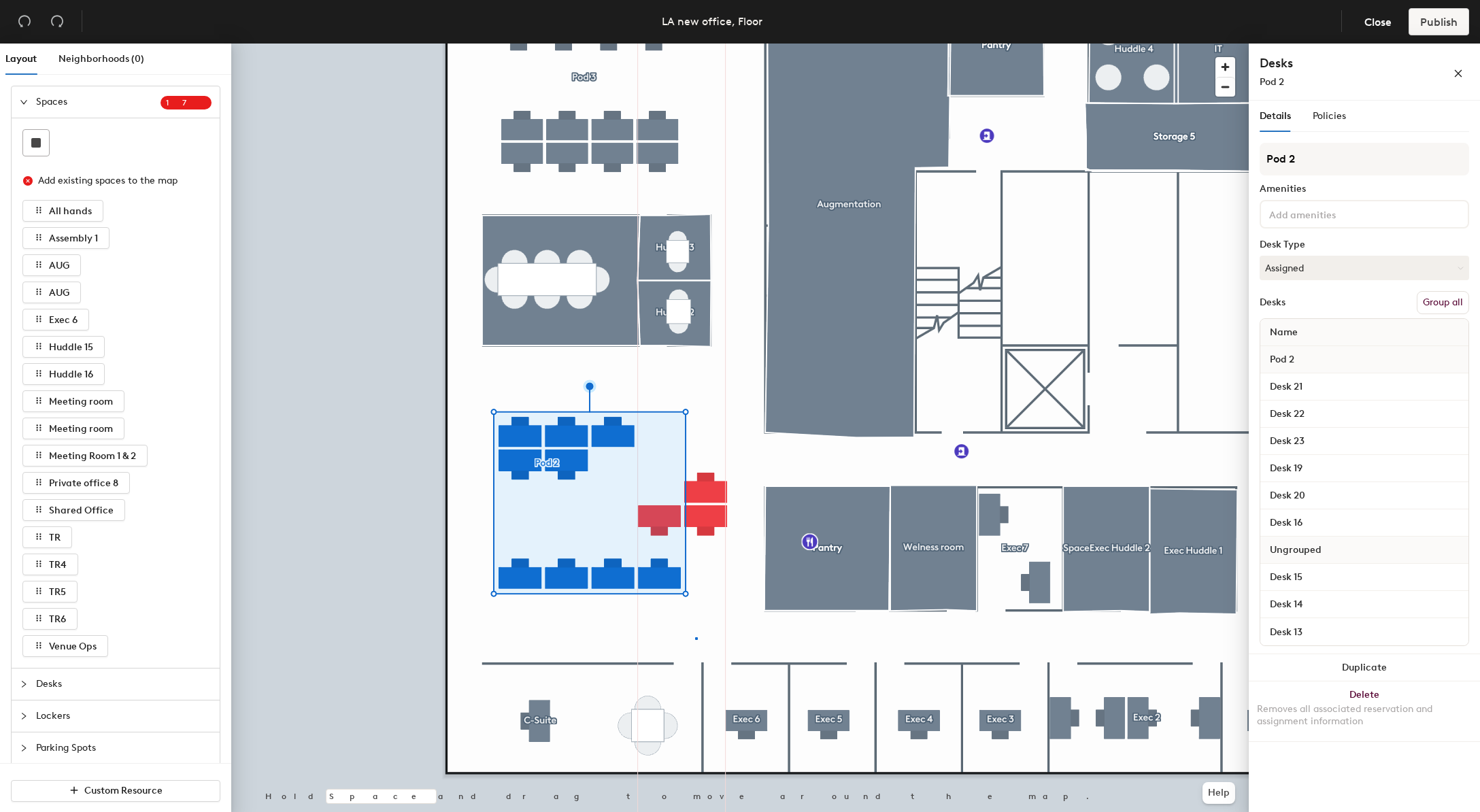
click at [695, 44] on div at bounding box center [740, 44] width 1017 height 0
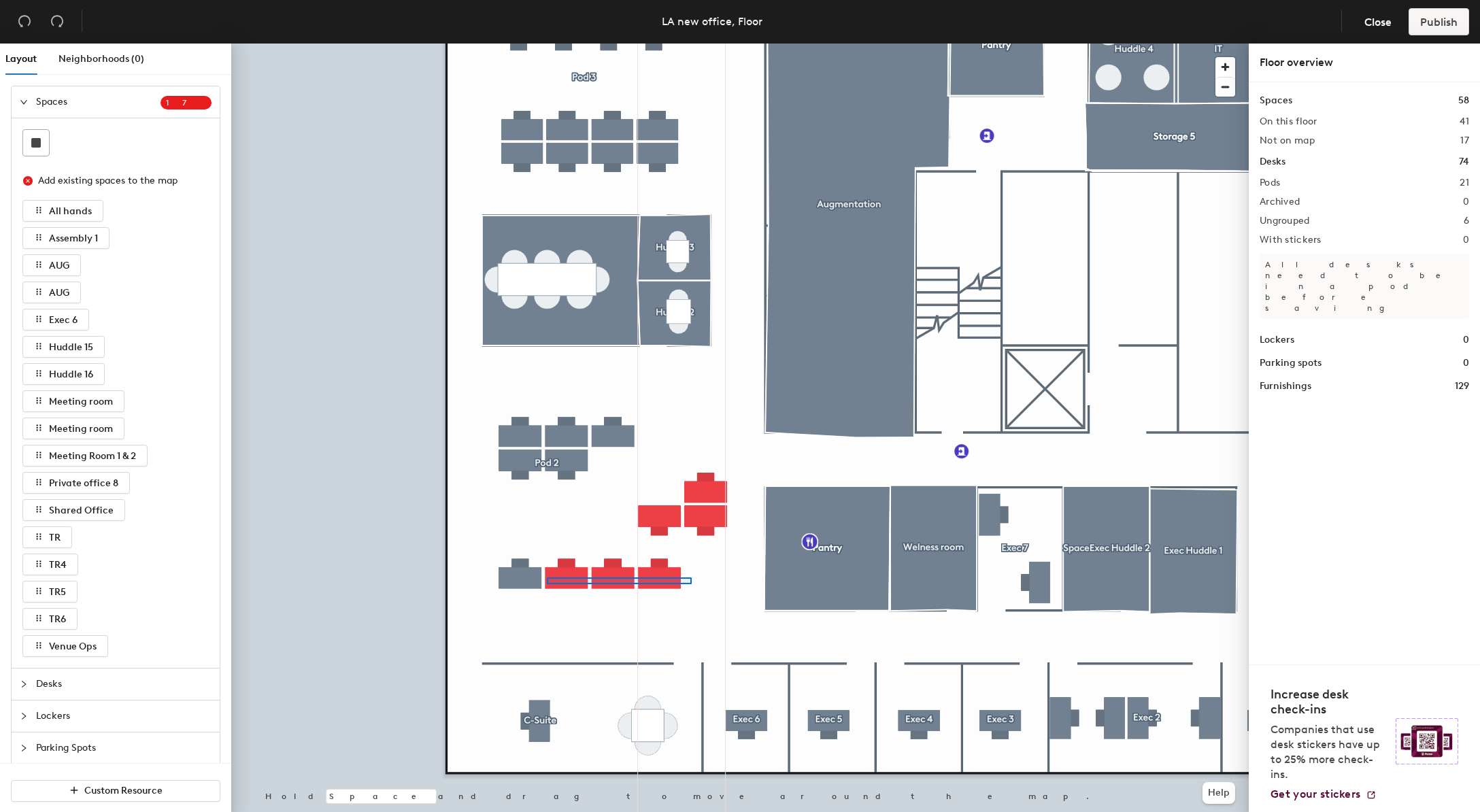
click at [547, 44] on div at bounding box center [740, 44] width 1017 height 0
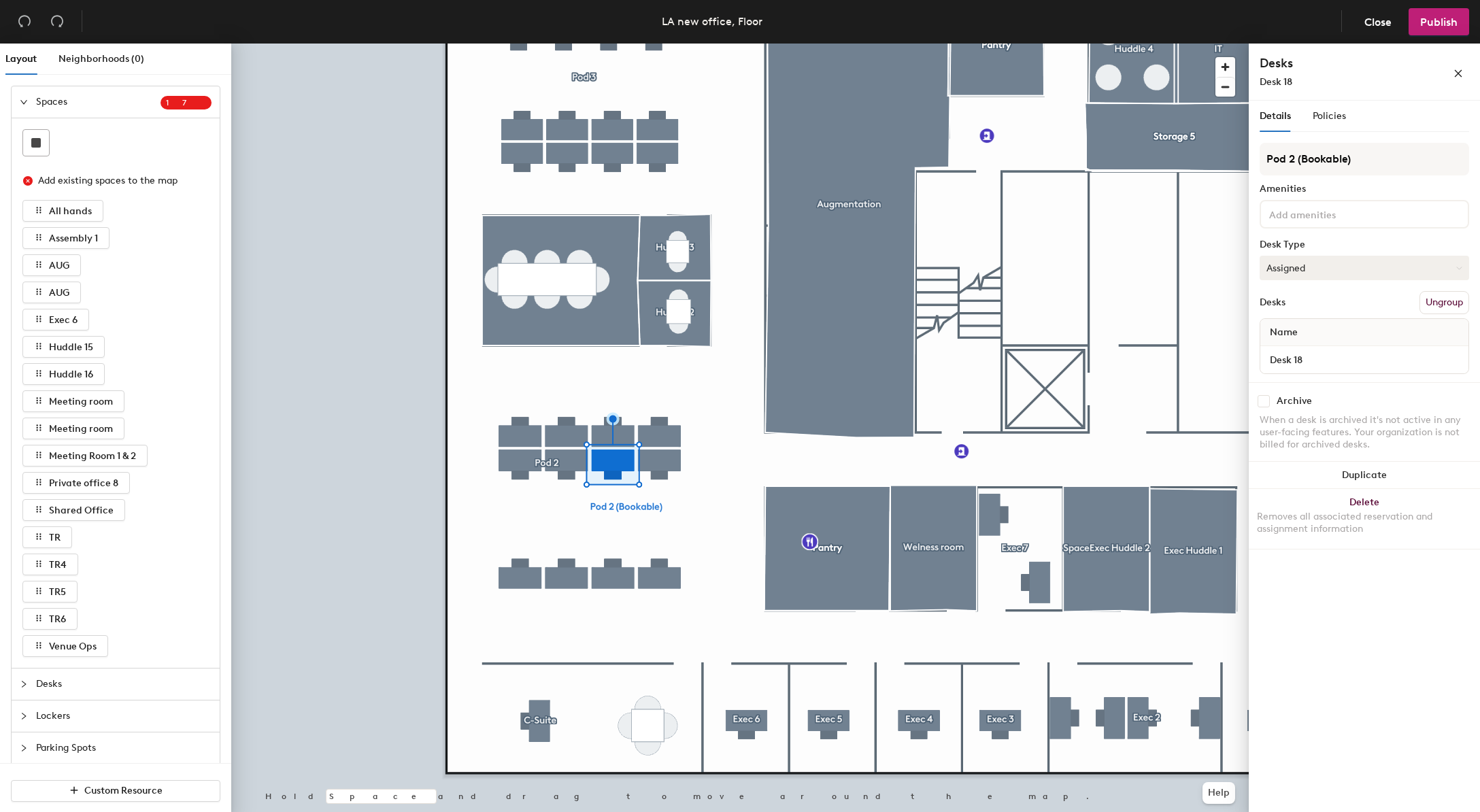
click at [1310, 266] on button "Assigned" at bounding box center [1365, 267] width 210 height 24
click at [1304, 344] on div "Hoteled" at bounding box center [1329, 351] width 136 height 21
click at [674, 44] on div at bounding box center [740, 44] width 1017 height 0
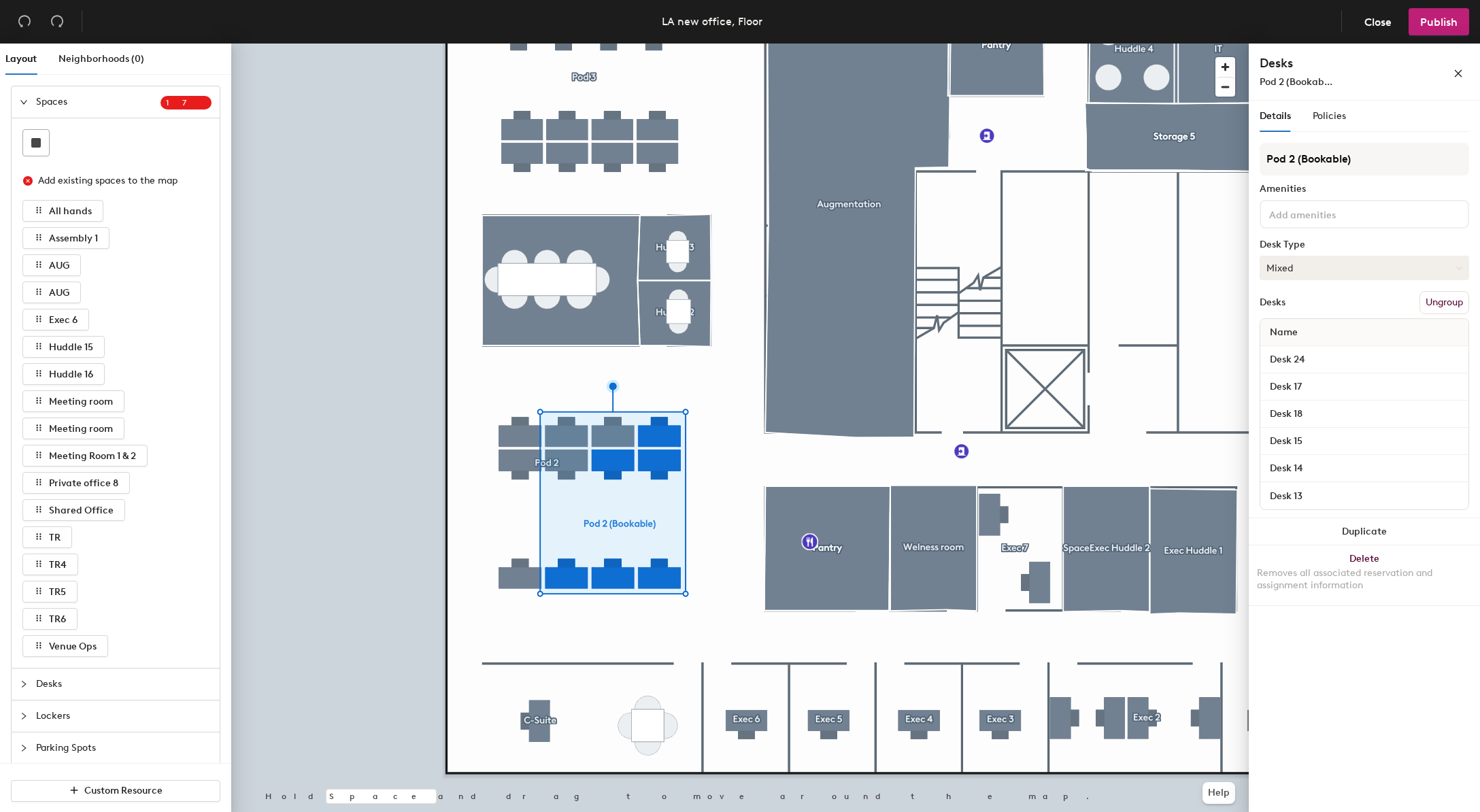
click at [1354, 275] on button "Mixed" at bounding box center [1365, 267] width 210 height 24
click at [1284, 347] on div "Hoteled" at bounding box center [1329, 351] width 136 height 21
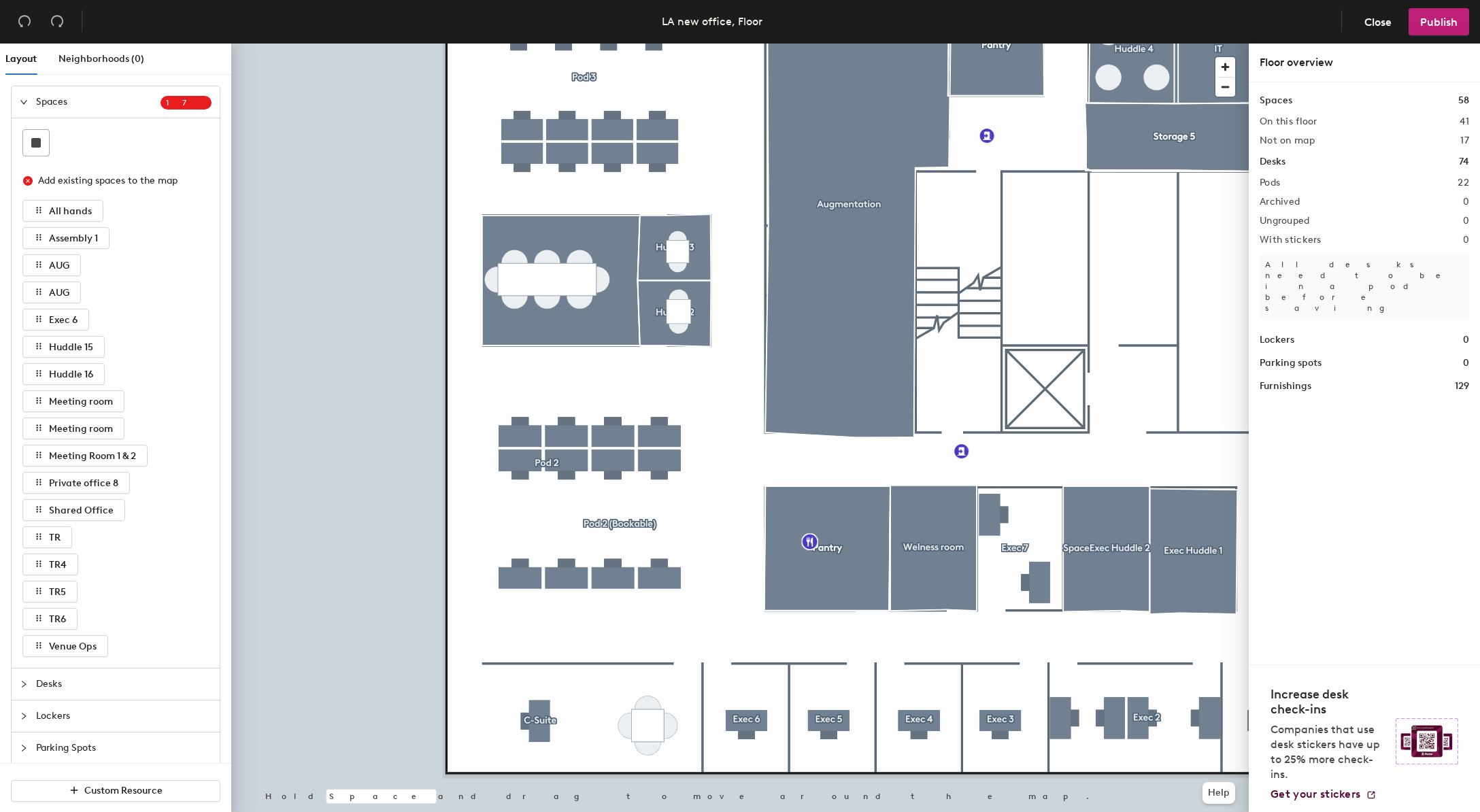
click at [691, 44] on div at bounding box center [740, 44] width 1017 height 0
click at [666, 44] on div at bounding box center [740, 44] width 1017 height 0
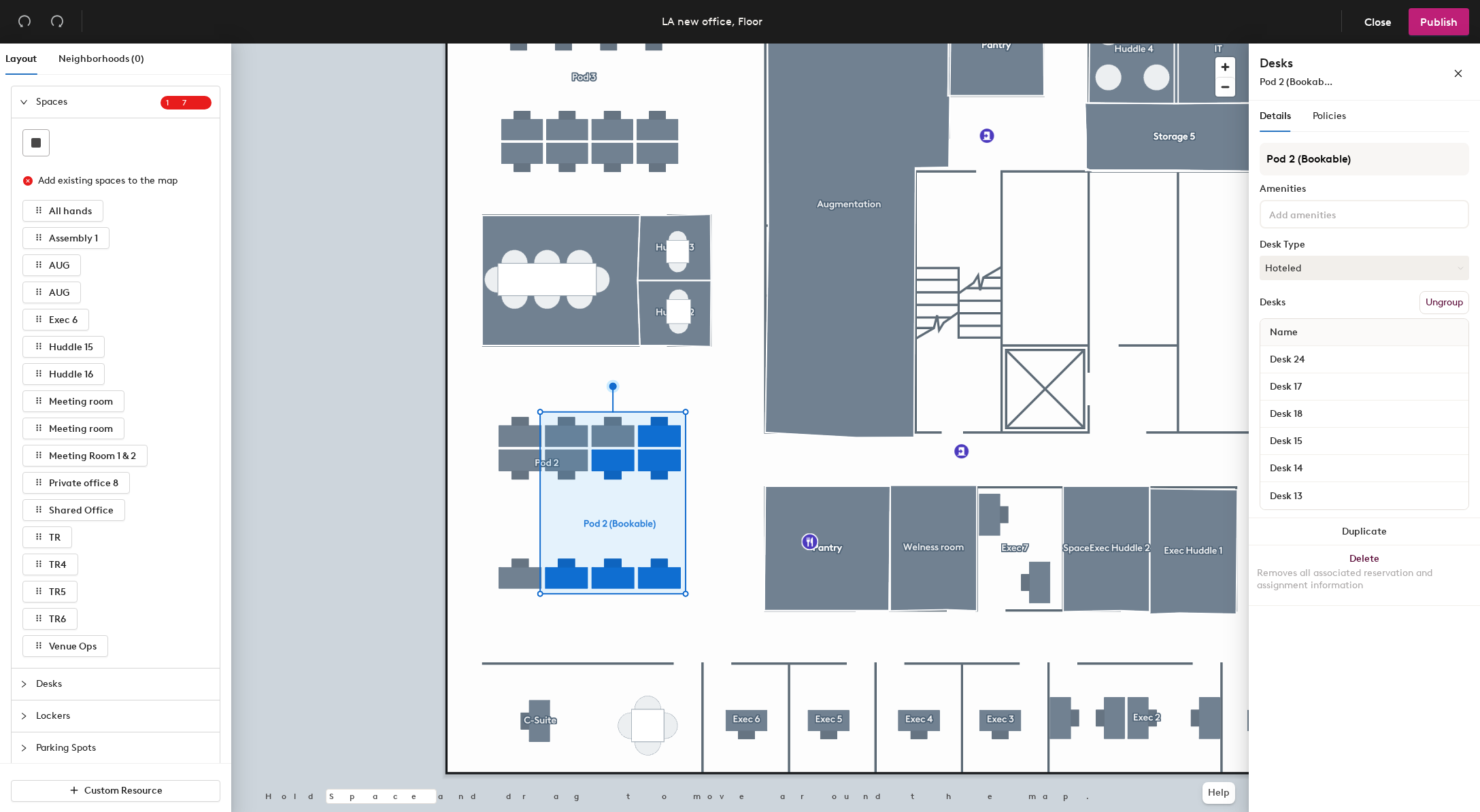
click at [494, 44] on div at bounding box center [740, 44] width 1017 height 0
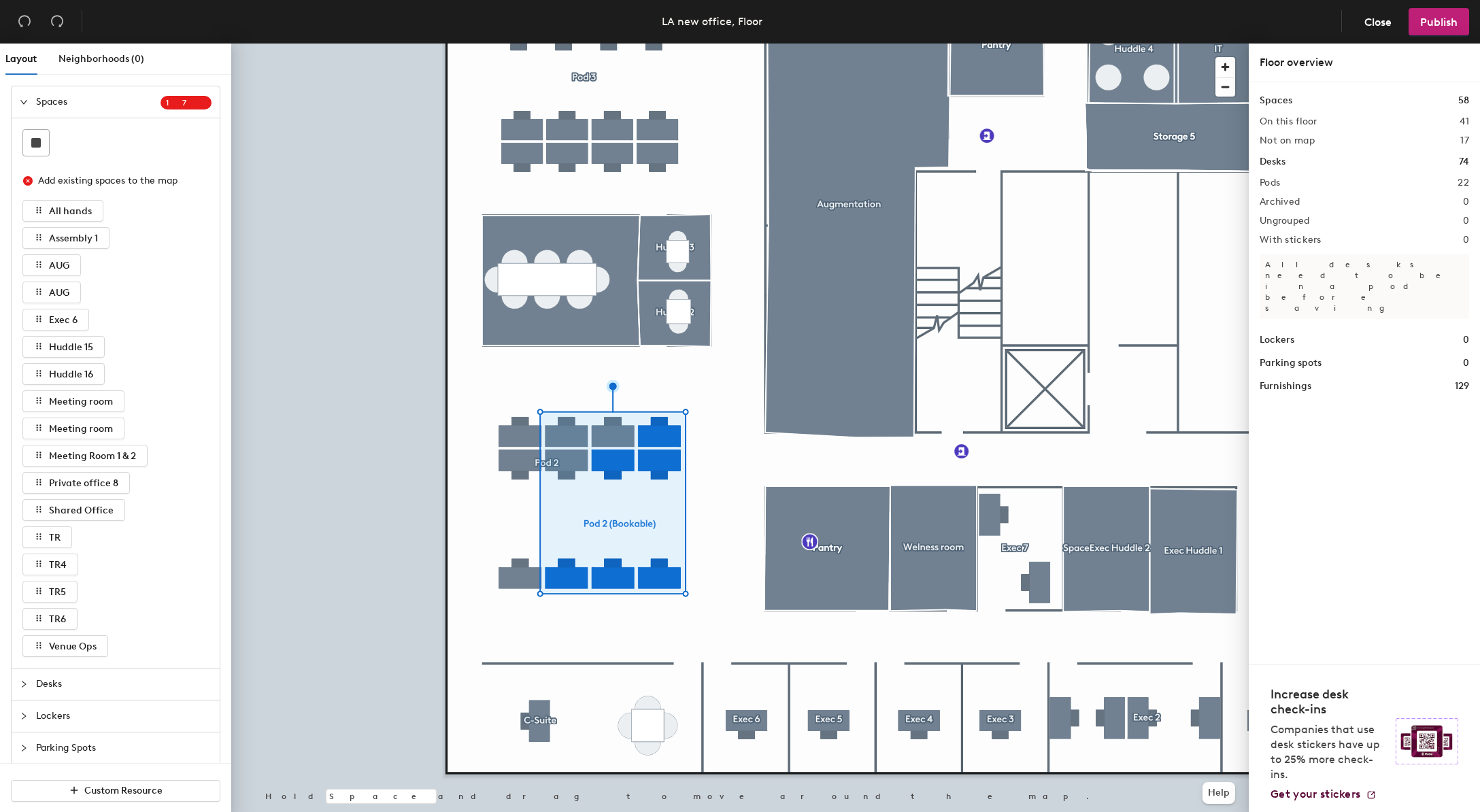
click at [505, 44] on div at bounding box center [740, 44] width 1017 height 0
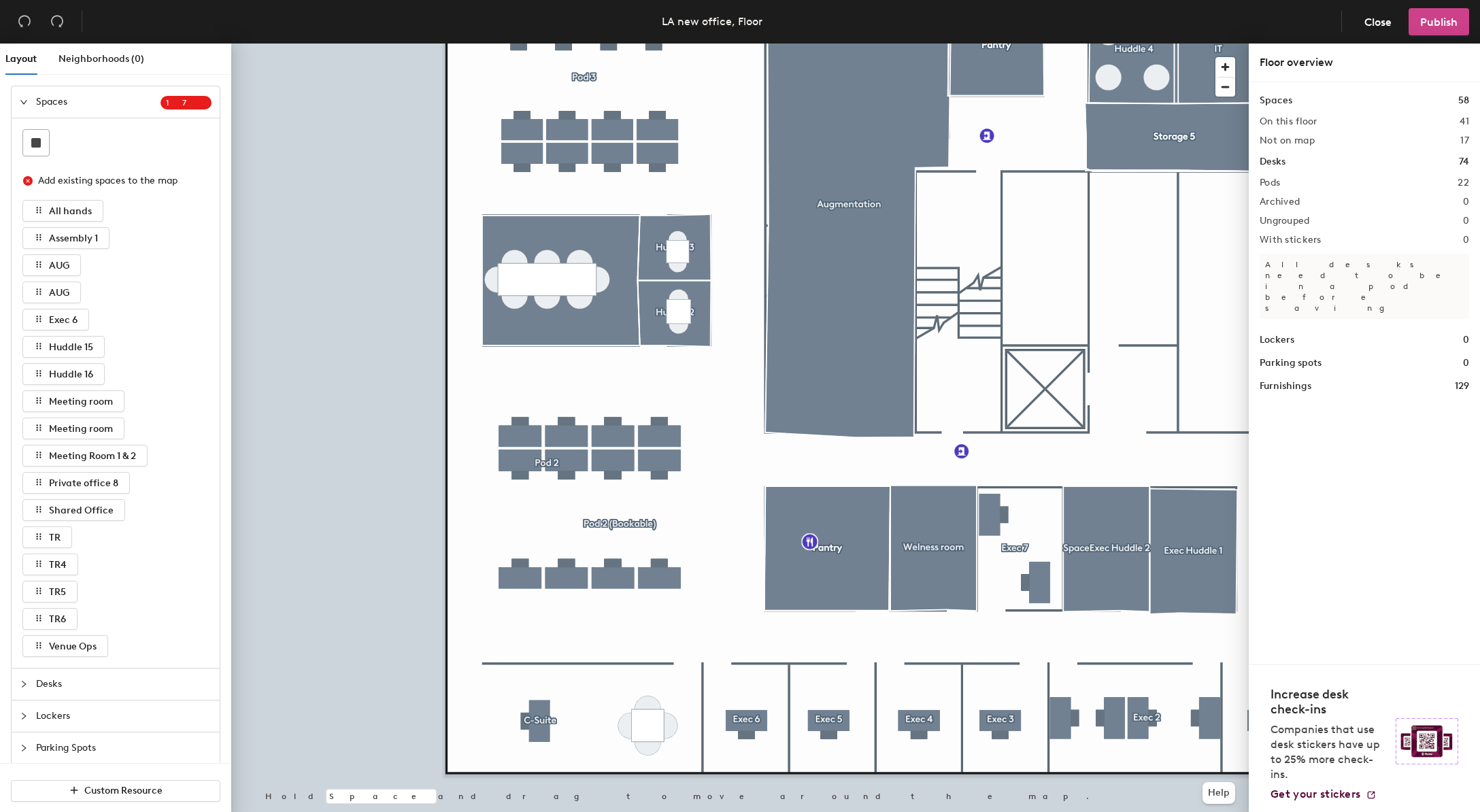
click at [1430, 27] on span "Publish" at bounding box center [1439, 21] width 38 height 13
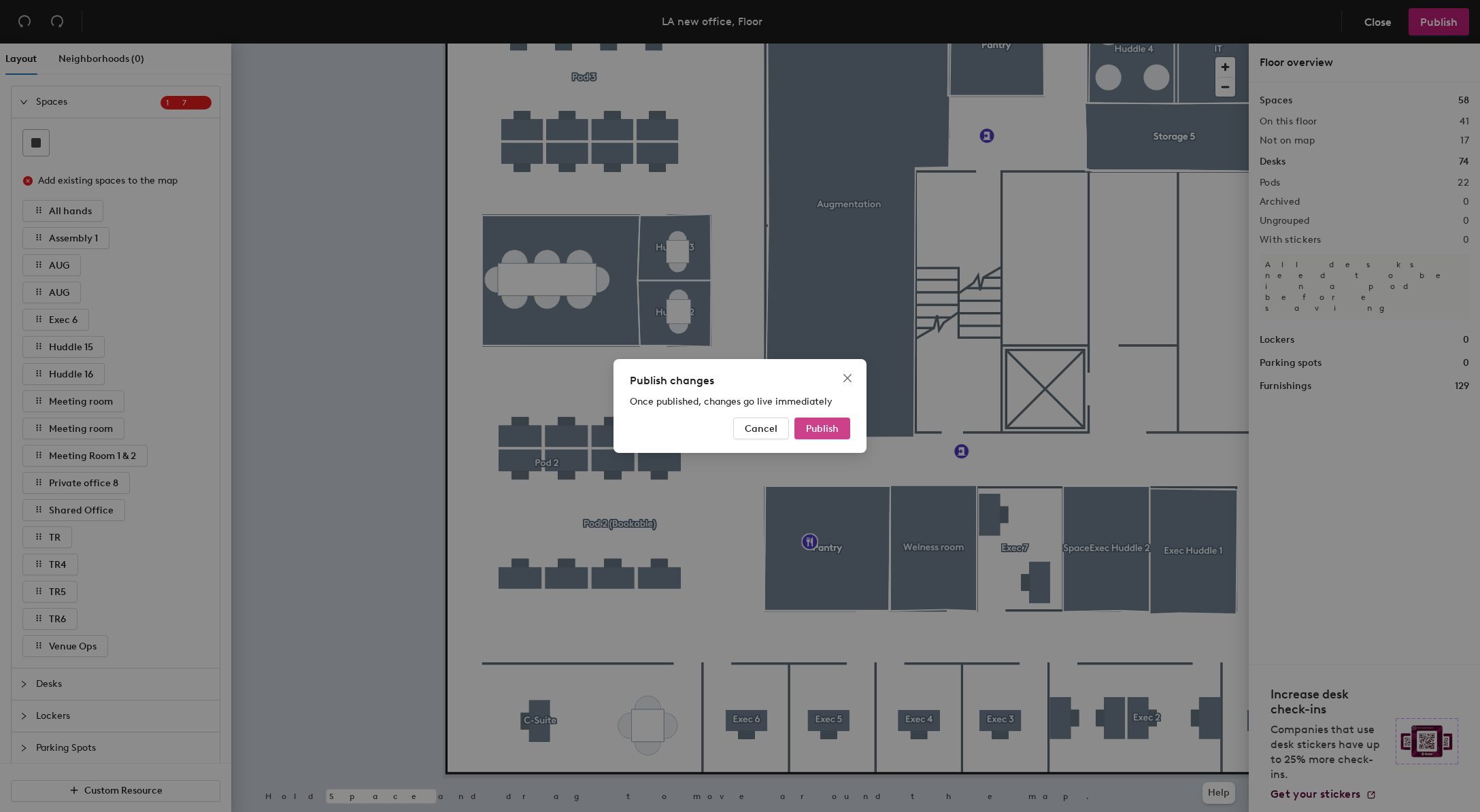
click at [828, 432] on span "Publish" at bounding box center [822, 429] width 33 height 12
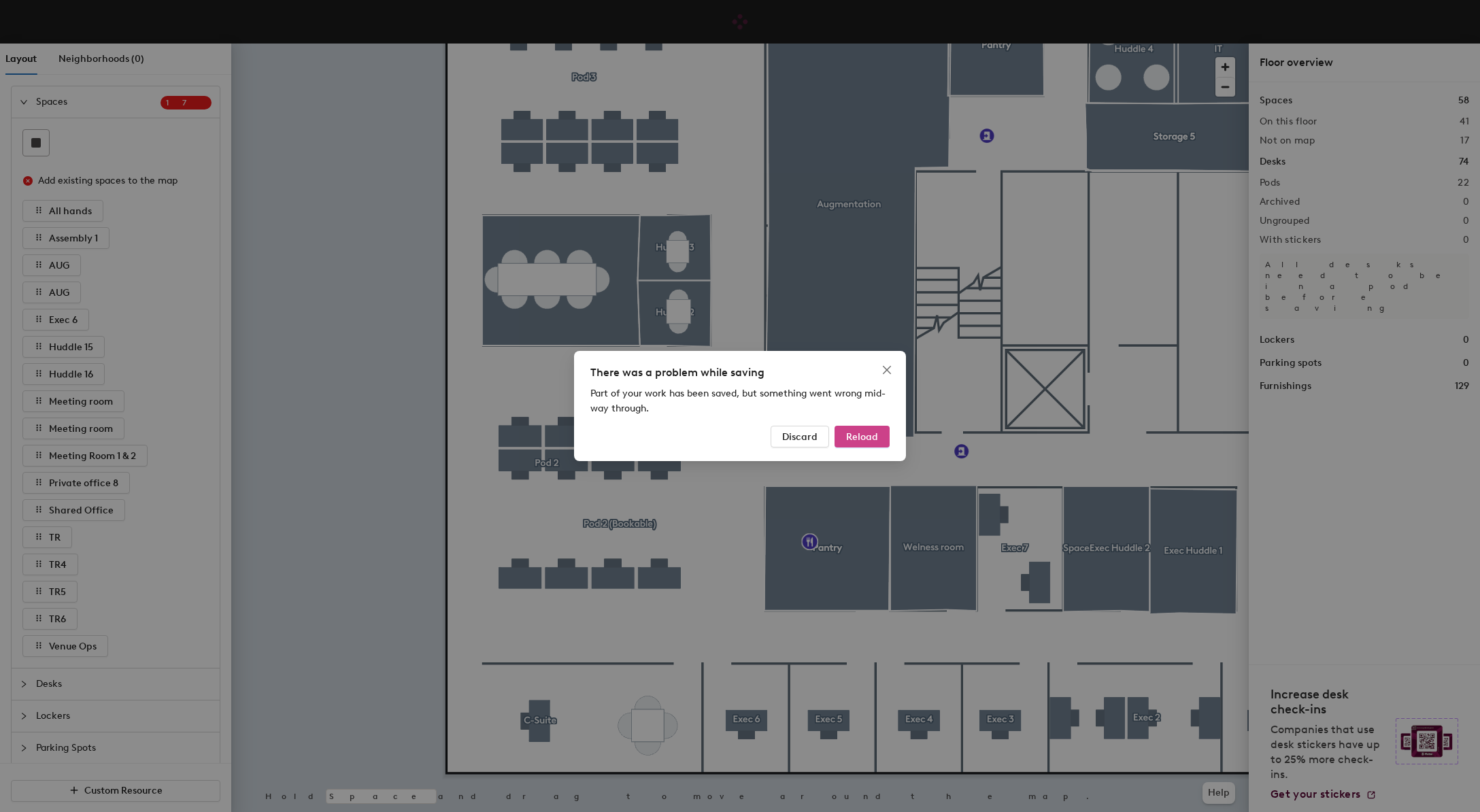
click at [862, 442] on span "Reload" at bounding box center [862, 437] width 32 height 12
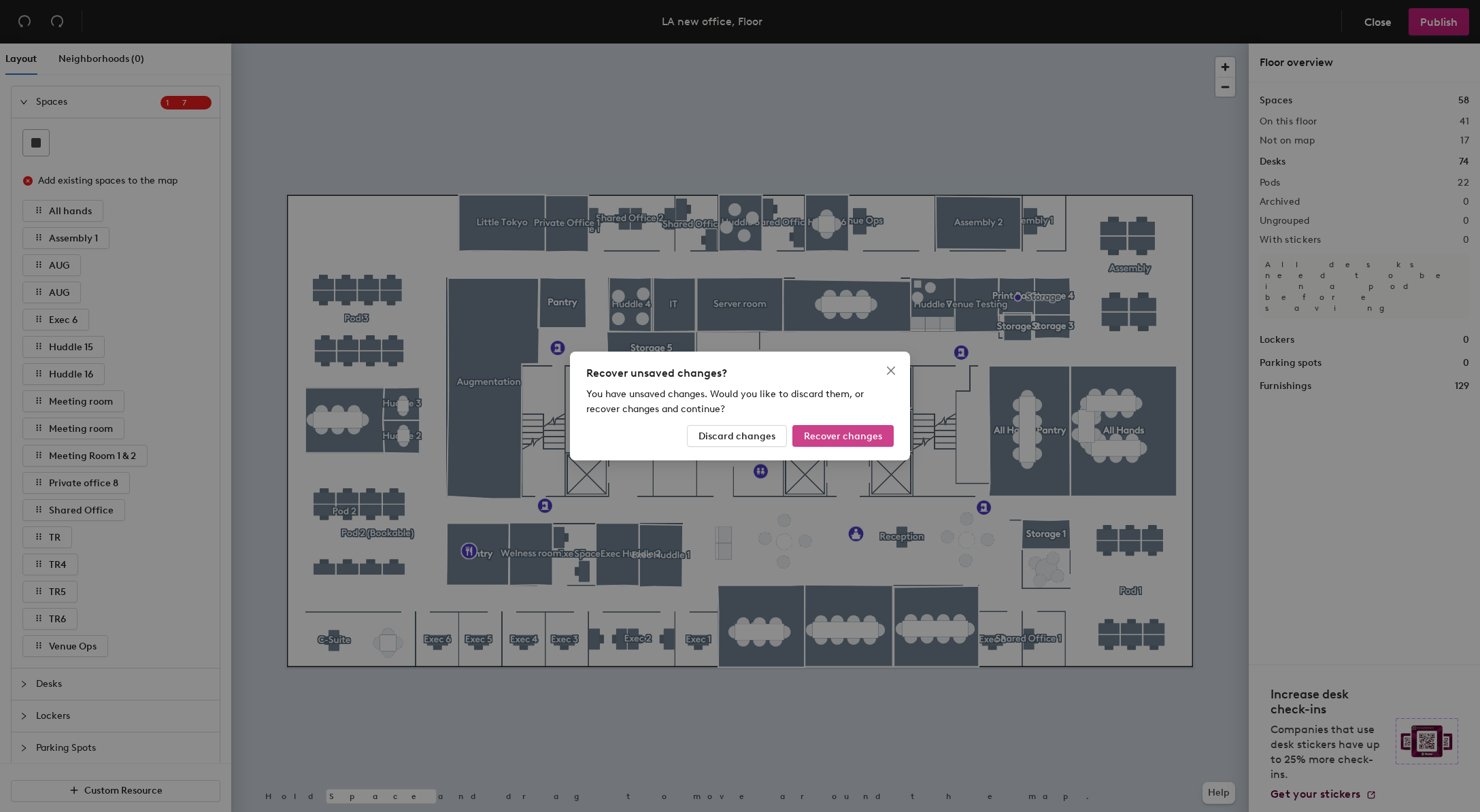
click at [836, 434] on span "Recover changes" at bounding box center [843, 437] width 78 height 12
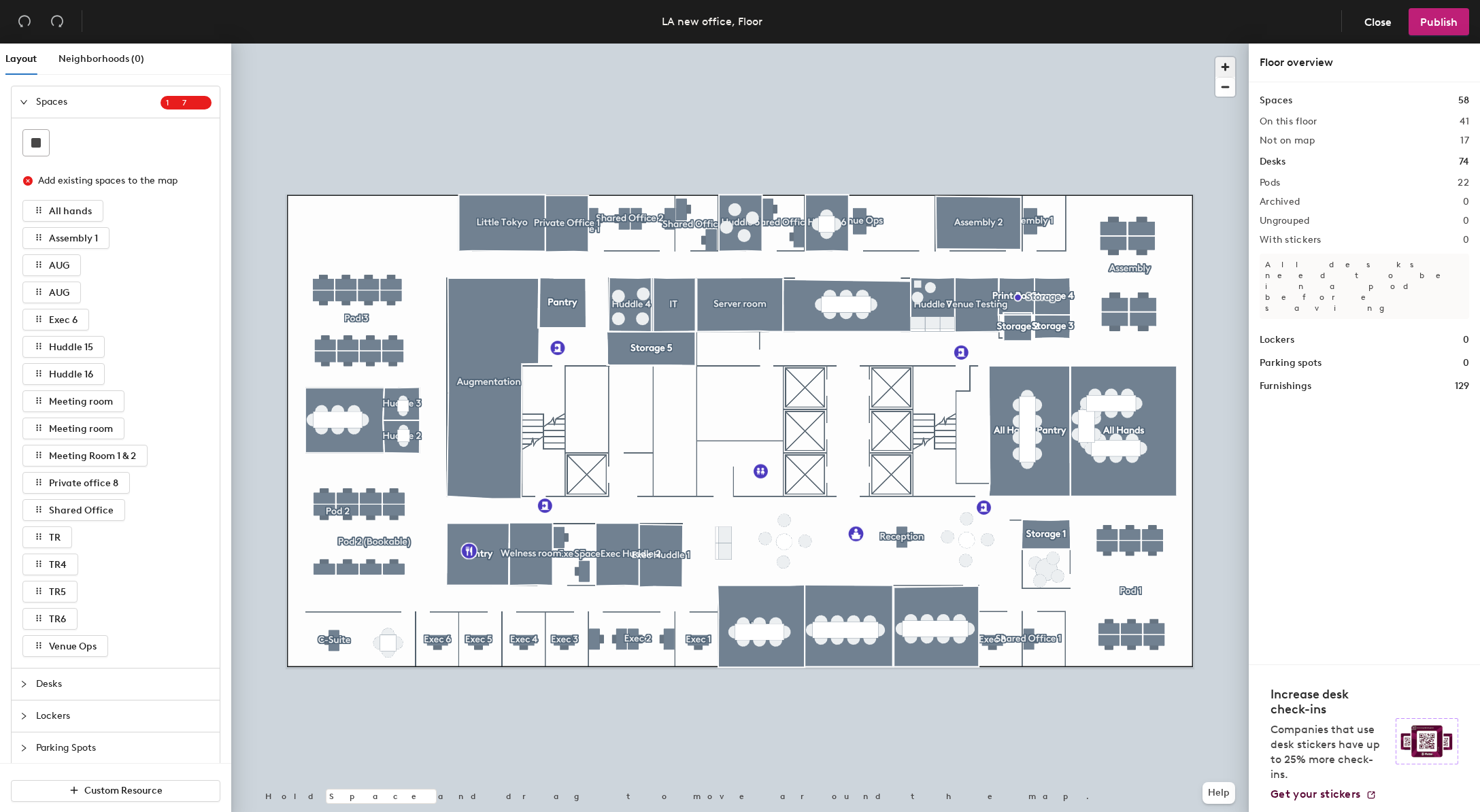
click at [1221, 66] on span "button" at bounding box center [1225, 66] width 20 height 20
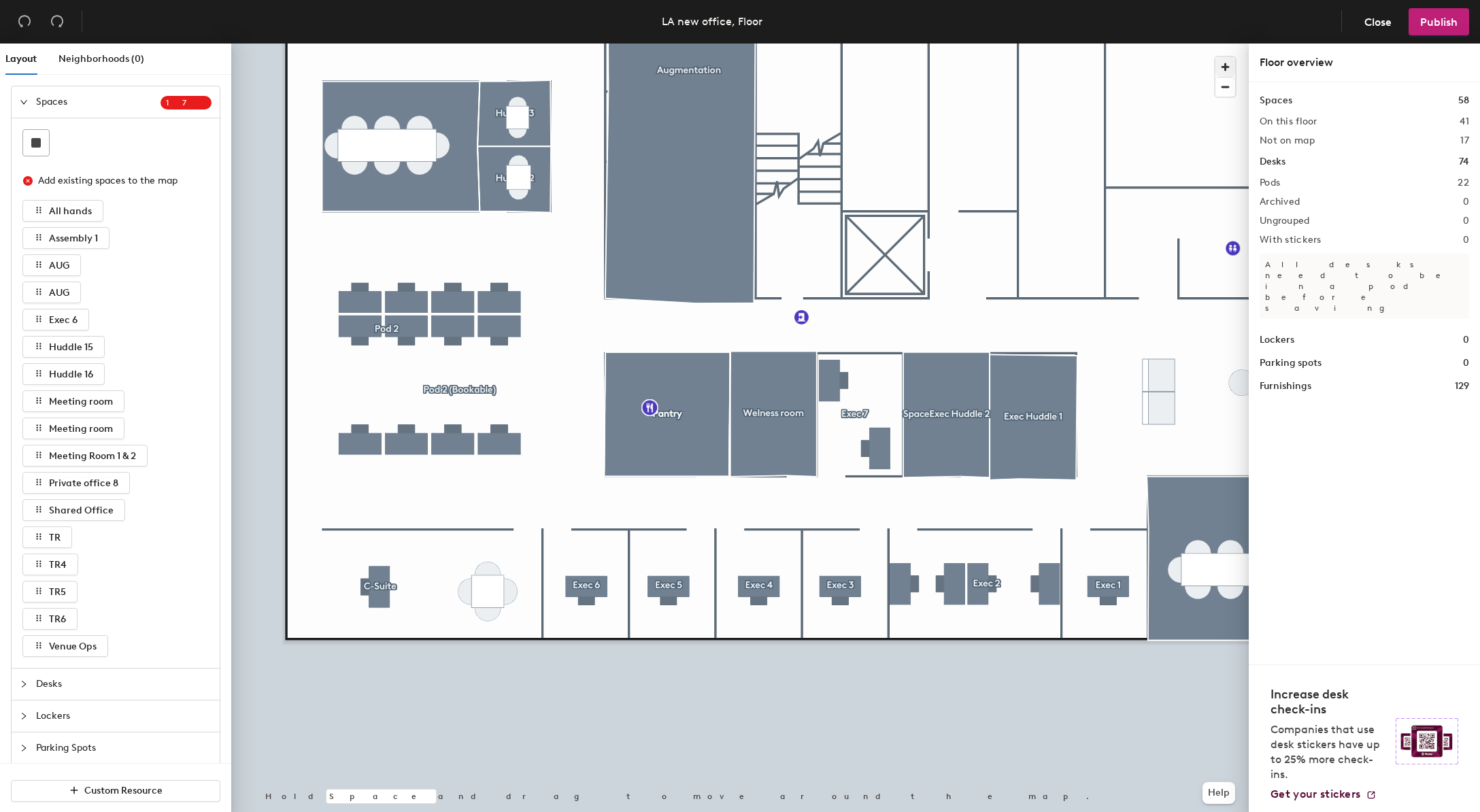
click at [508, 44] on div at bounding box center [740, 44] width 1017 height 0
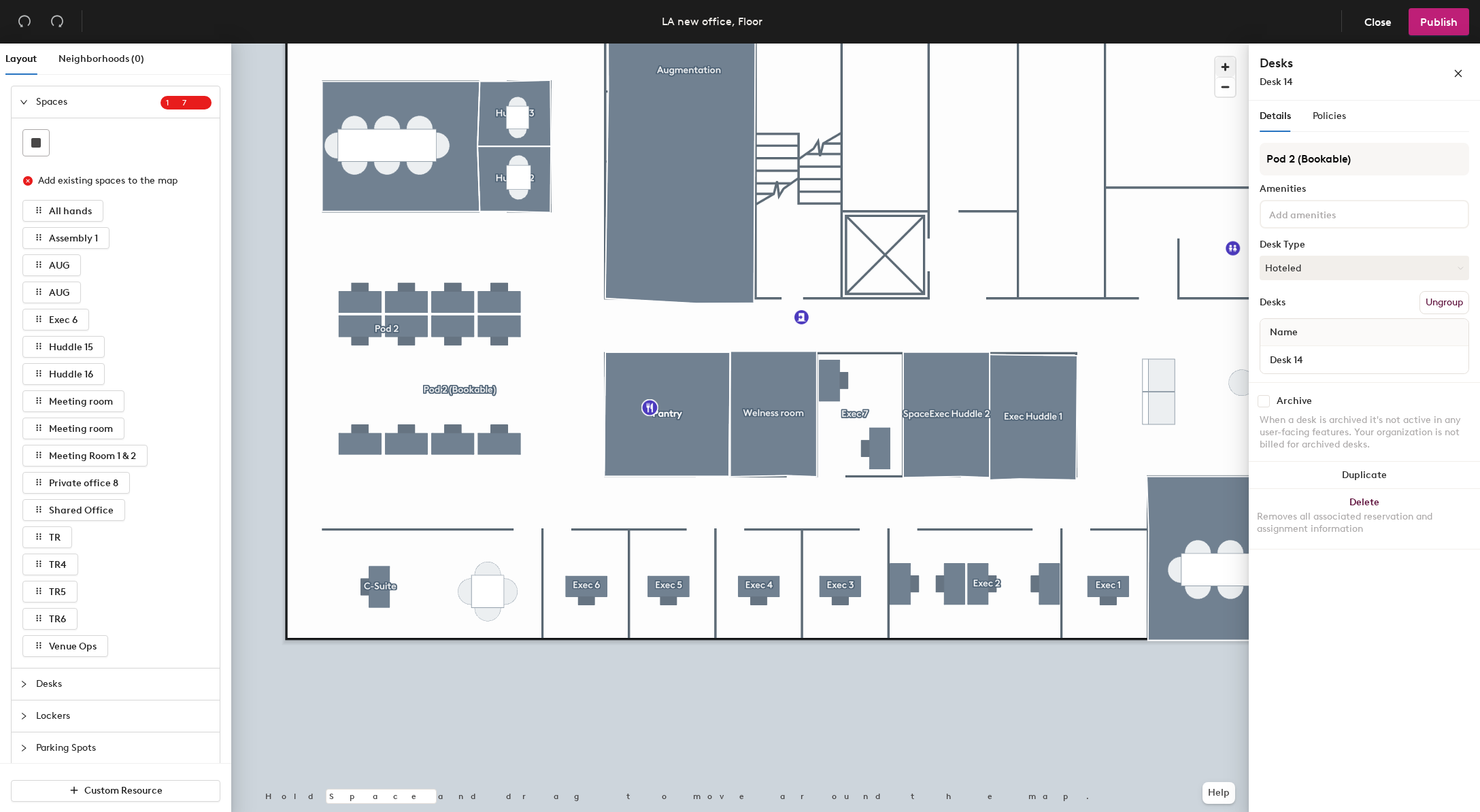
click at [351, 44] on div at bounding box center [740, 44] width 1017 height 0
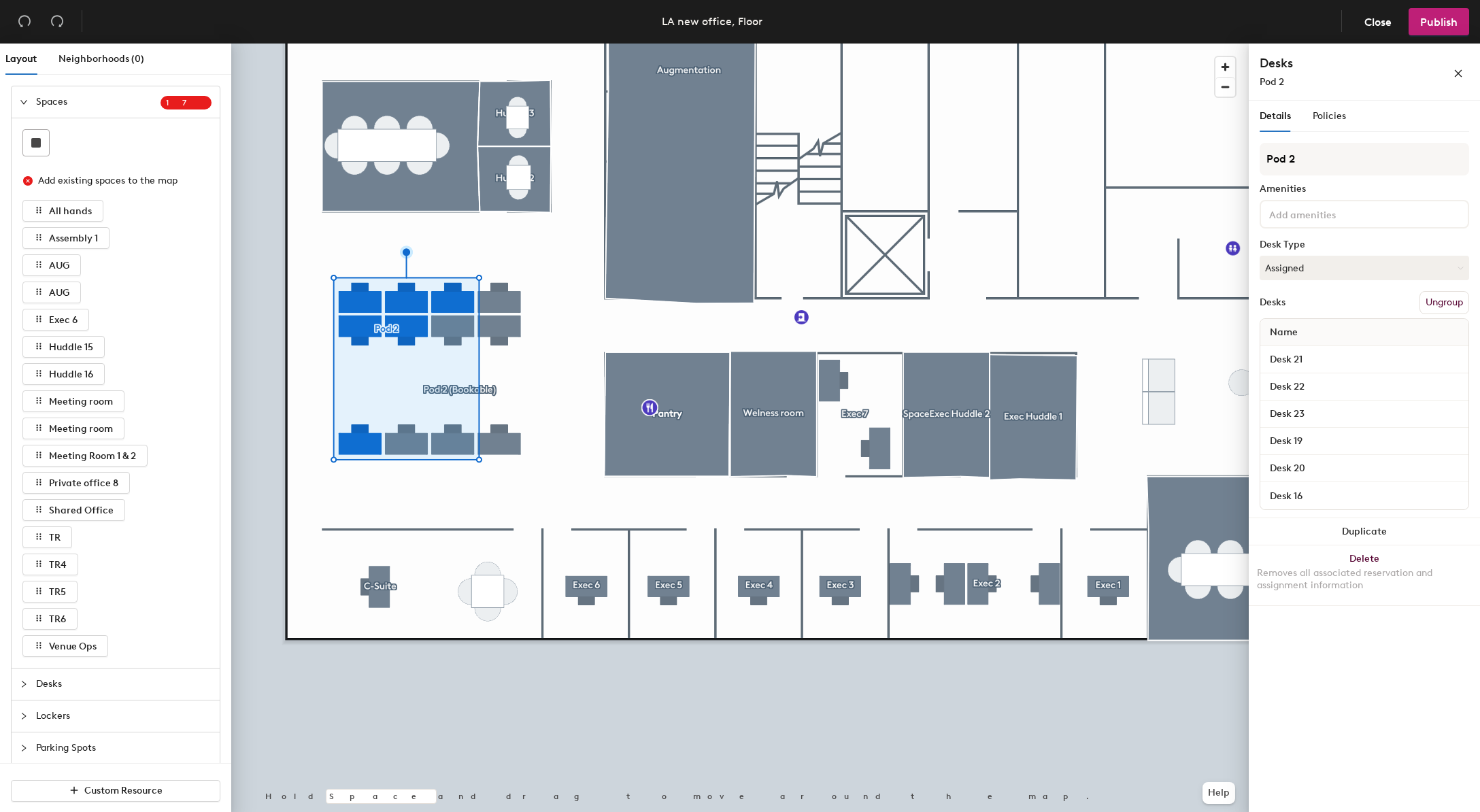
click at [73, 692] on span "Desks" at bounding box center [124, 684] width 176 height 31
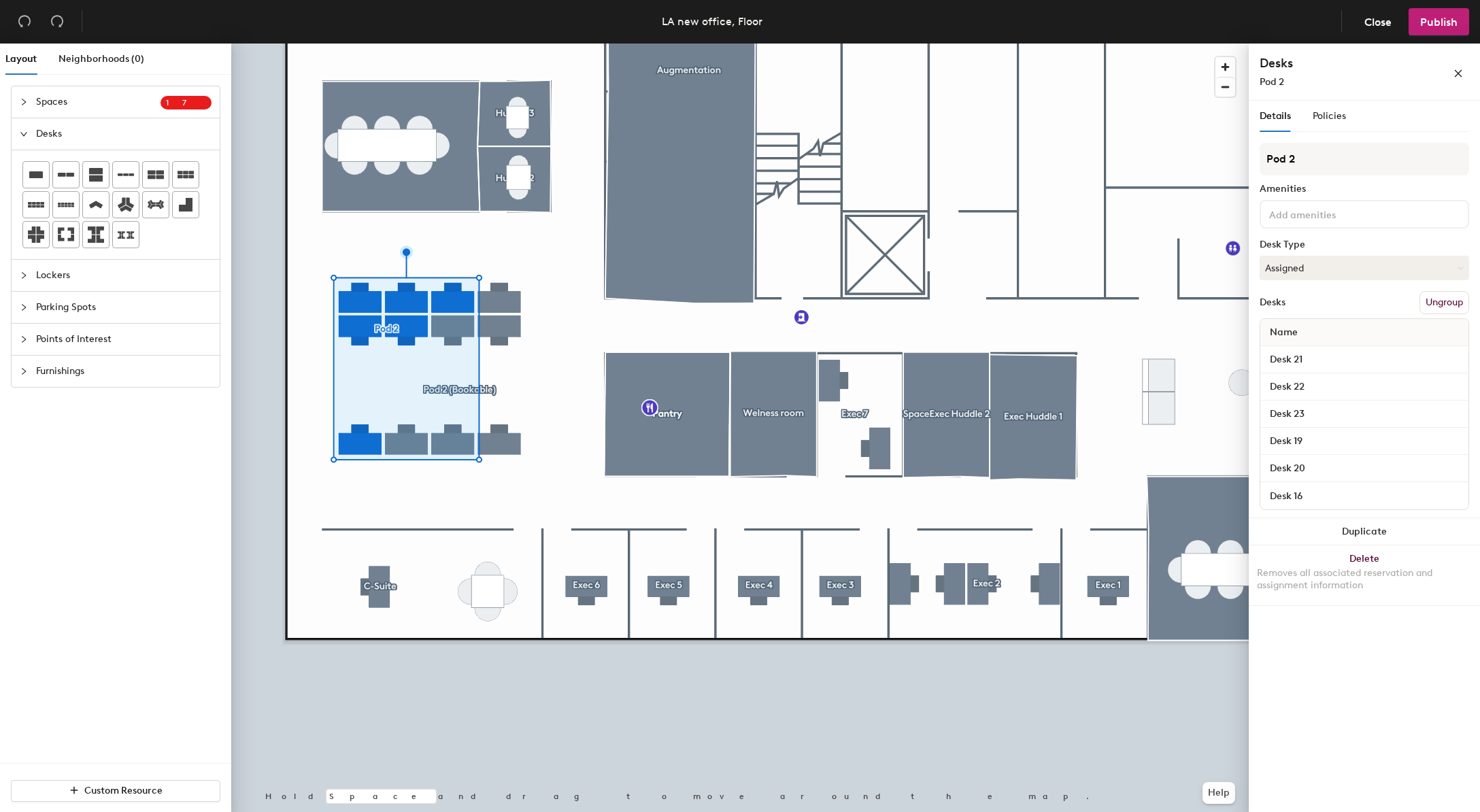
click at [40, 305] on span "Parking Spots" at bounding box center [124, 307] width 176 height 31
click at [24, 270] on div "Points of Interest" at bounding box center [116, 279] width 208 height 31
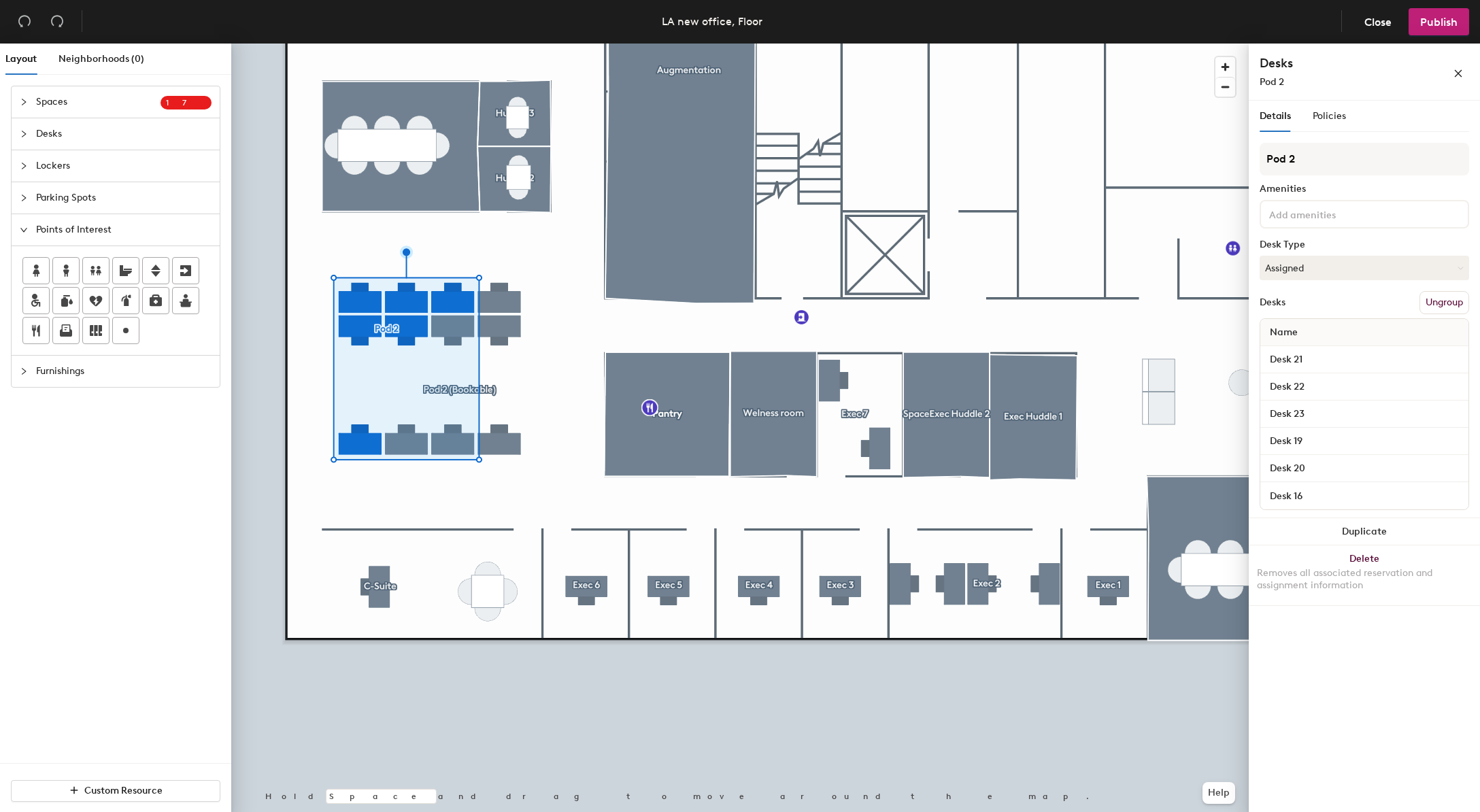
click at [14, 371] on div "Furnishings" at bounding box center [116, 372] width 208 height 31
click at [21, 195] on icon "collapsed" at bounding box center [24, 197] width 4 height 7
click at [82, 68] on div "Neighborhoods (0)" at bounding box center [101, 59] width 86 height 31
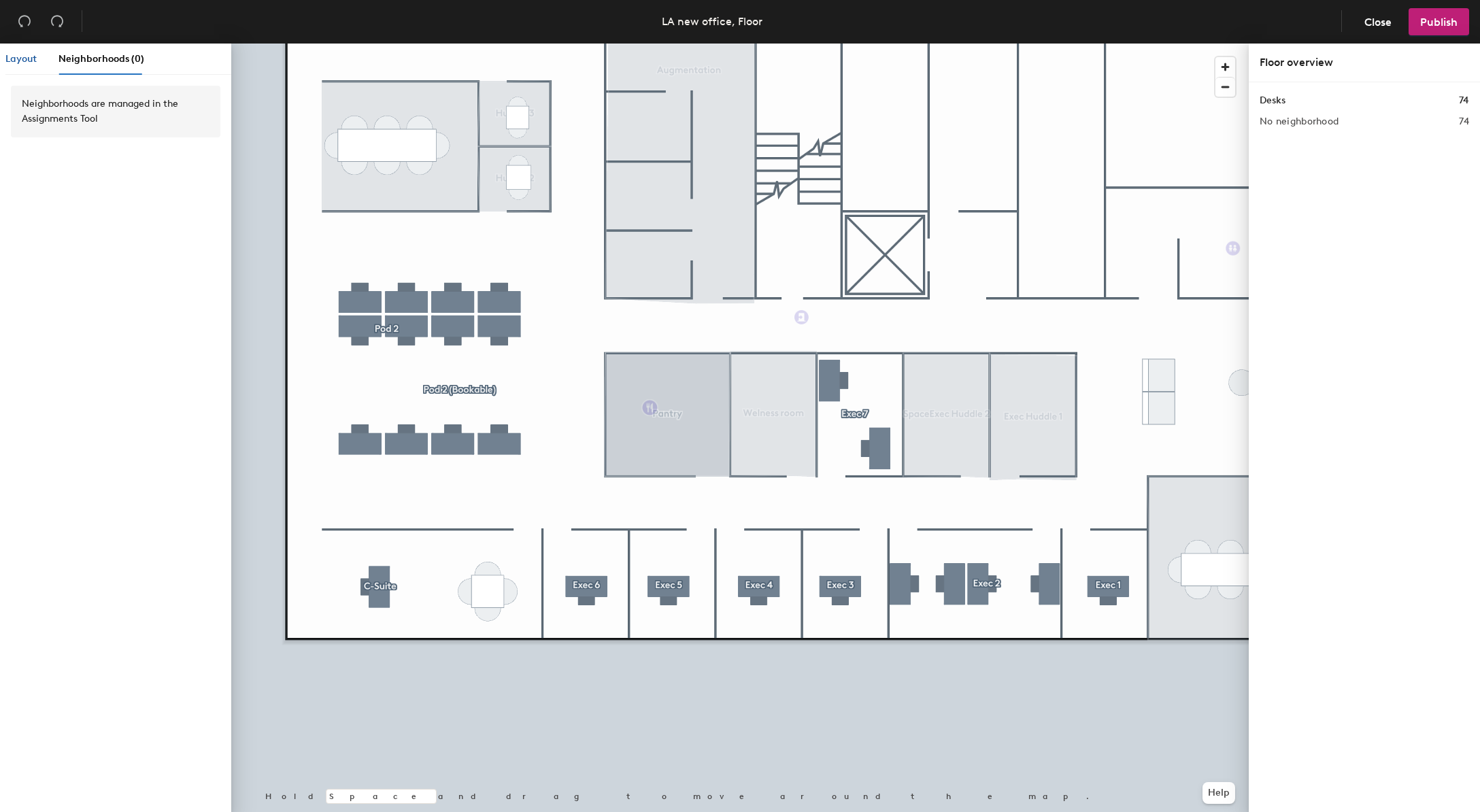
click at [33, 62] on span "Layout" at bounding box center [21, 59] width 31 height 12
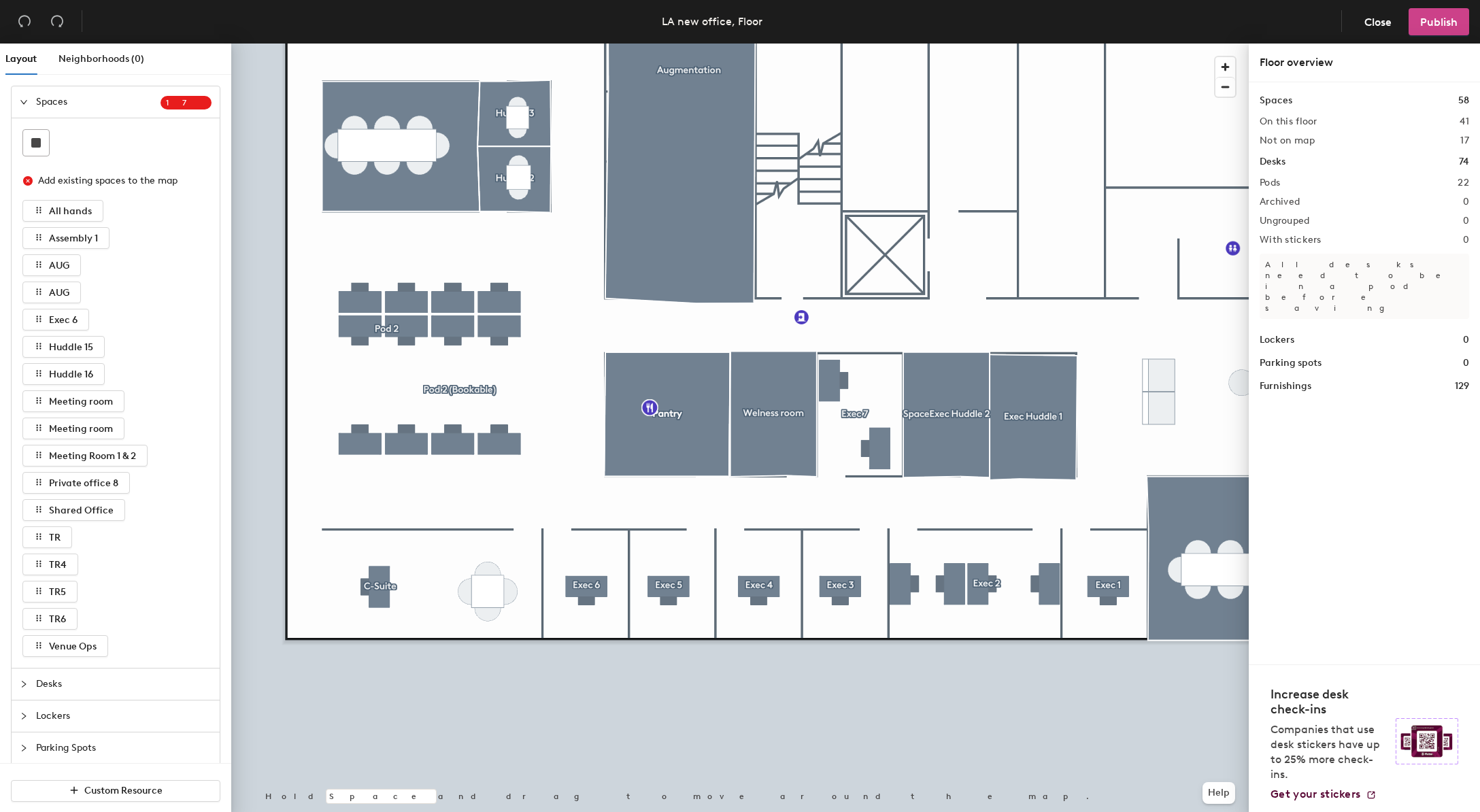
click at [1455, 19] on span "Publish" at bounding box center [1439, 21] width 38 height 13
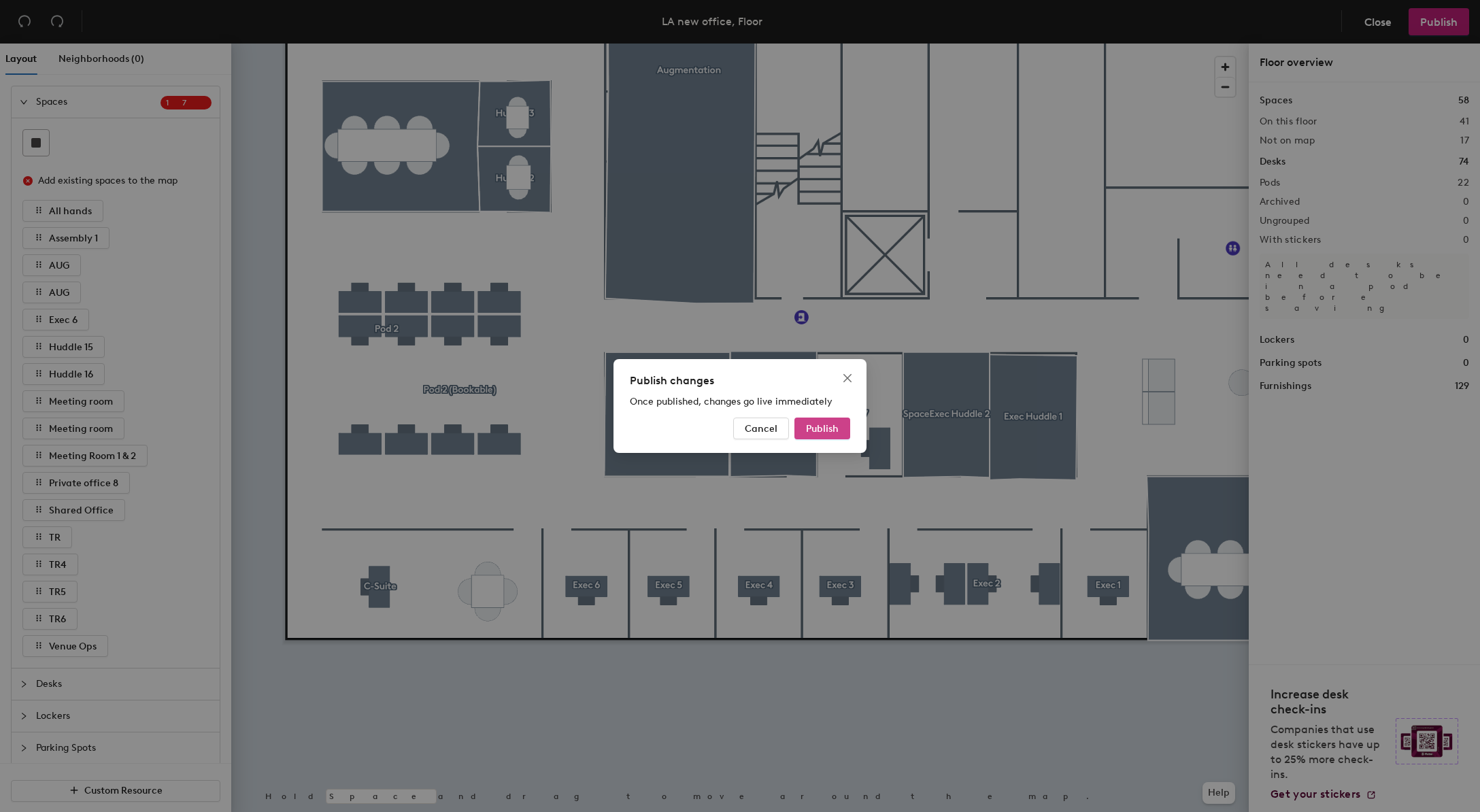
click at [818, 431] on span "Publish" at bounding box center [822, 429] width 33 height 12
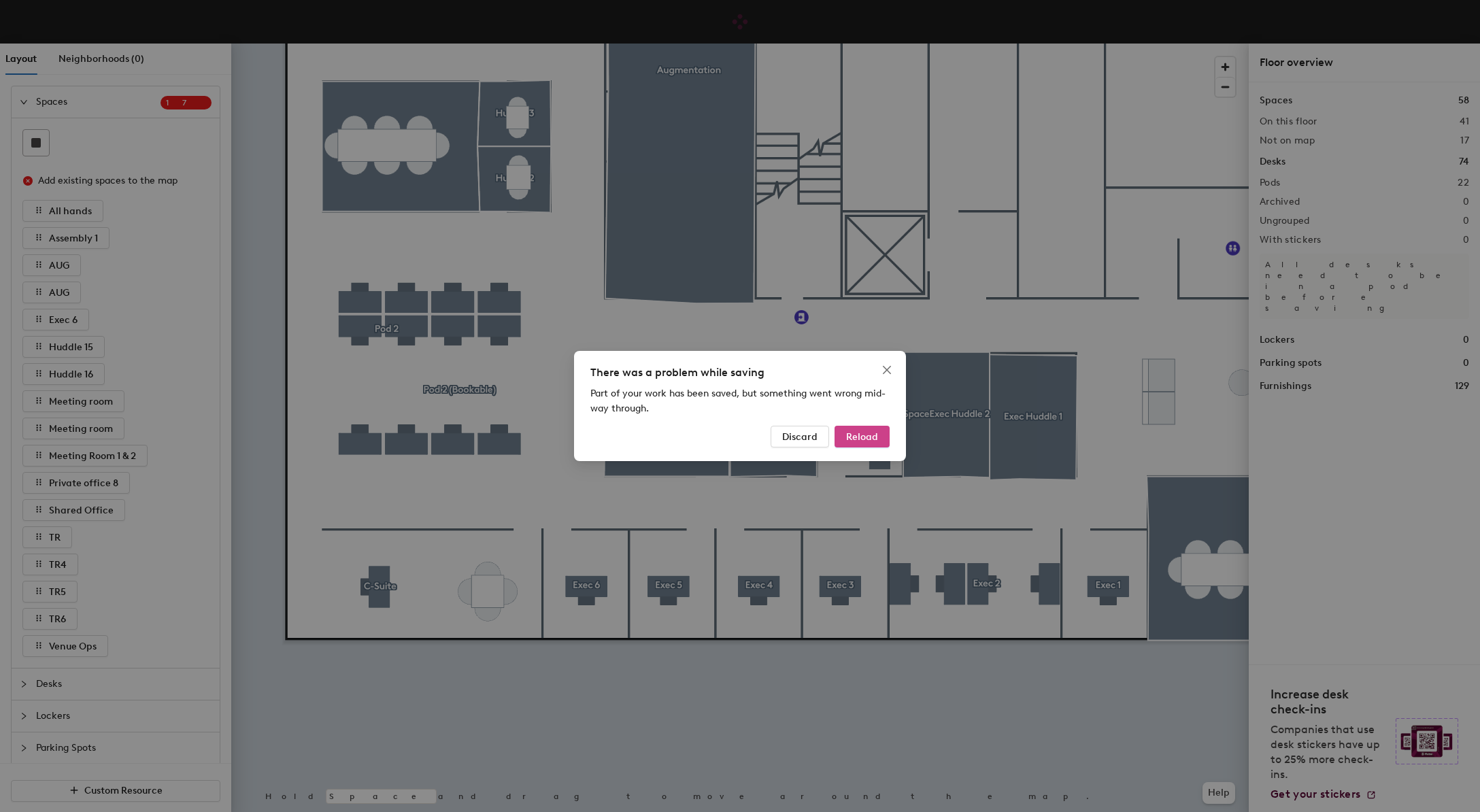
click at [874, 431] on span "Reload" at bounding box center [862, 437] width 32 height 12
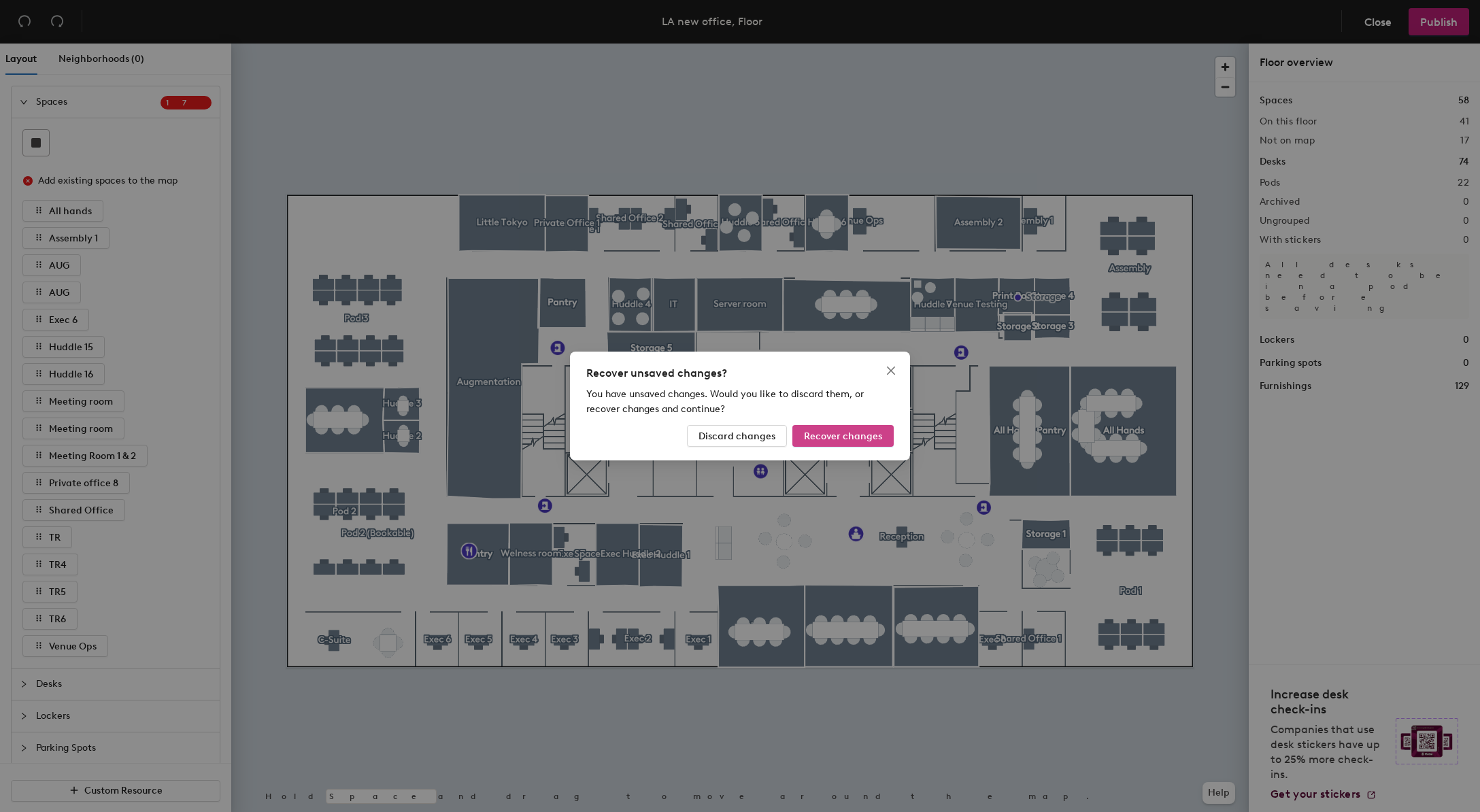
click at [848, 438] on span "Recover changes" at bounding box center [843, 437] width 78 height 12
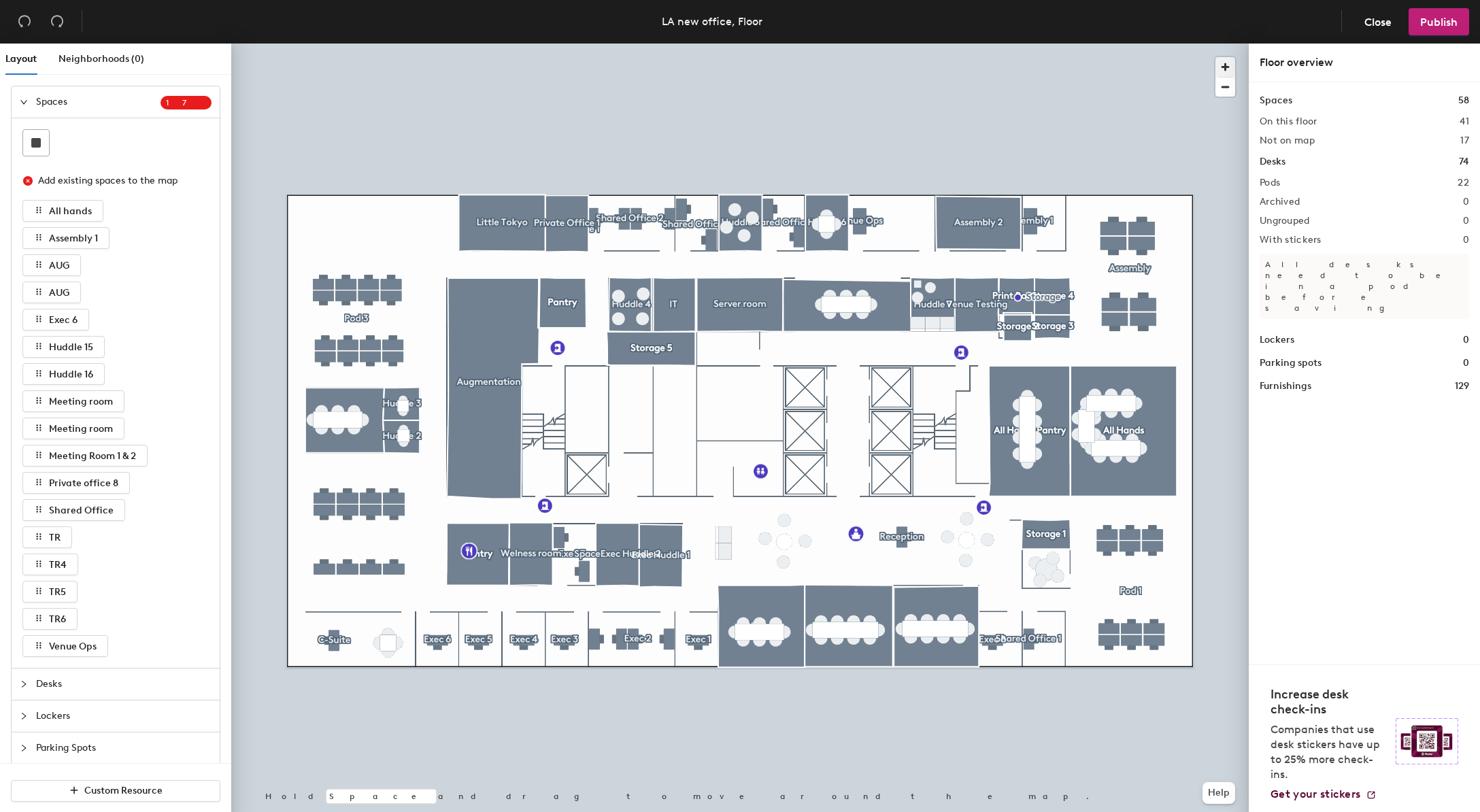
click at [1225, 66] on span "button" at bounding box center [1225, 66] width 20 height 20
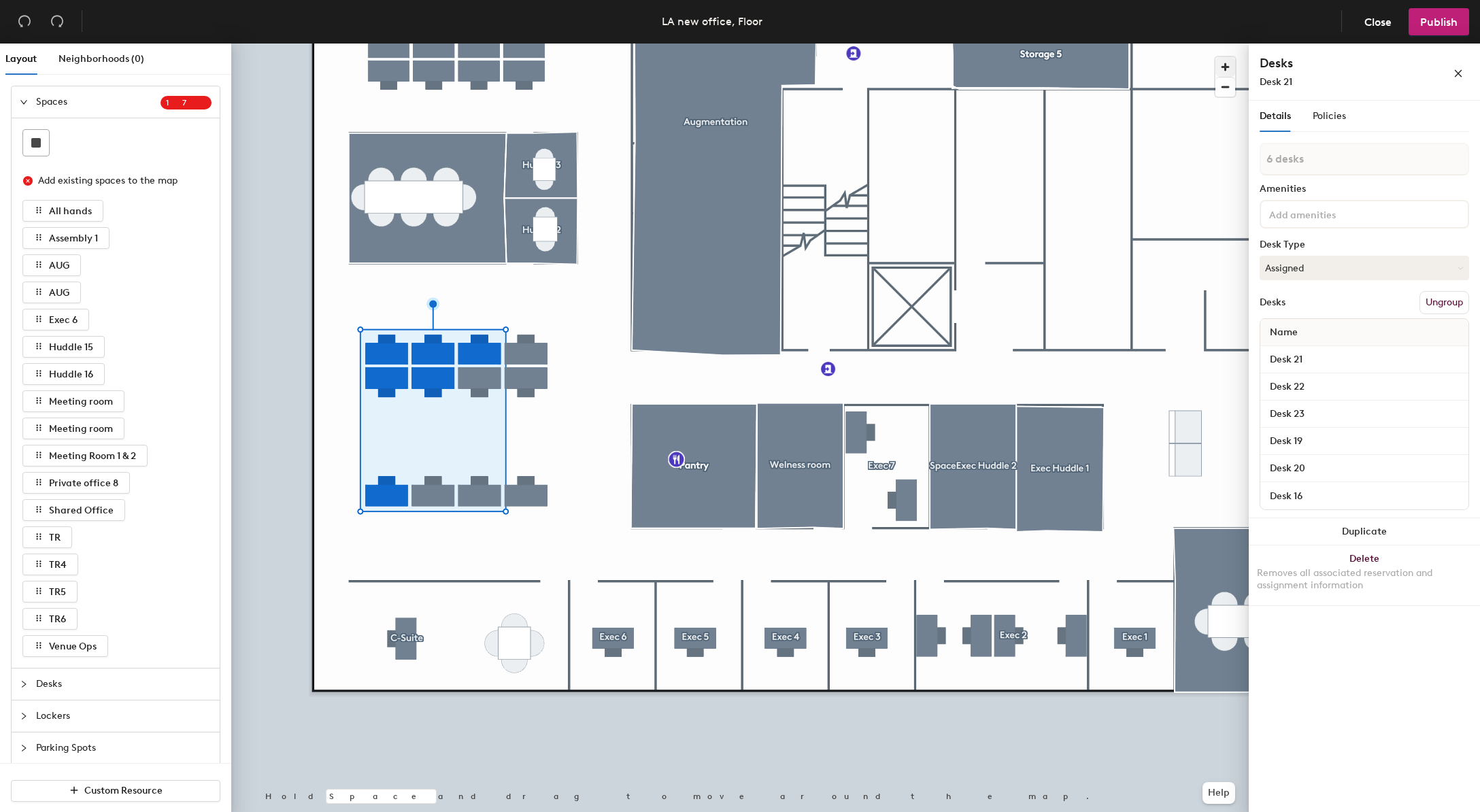
click at [536, 44] on div at bounding box center [740, 44] width 1017 height 0
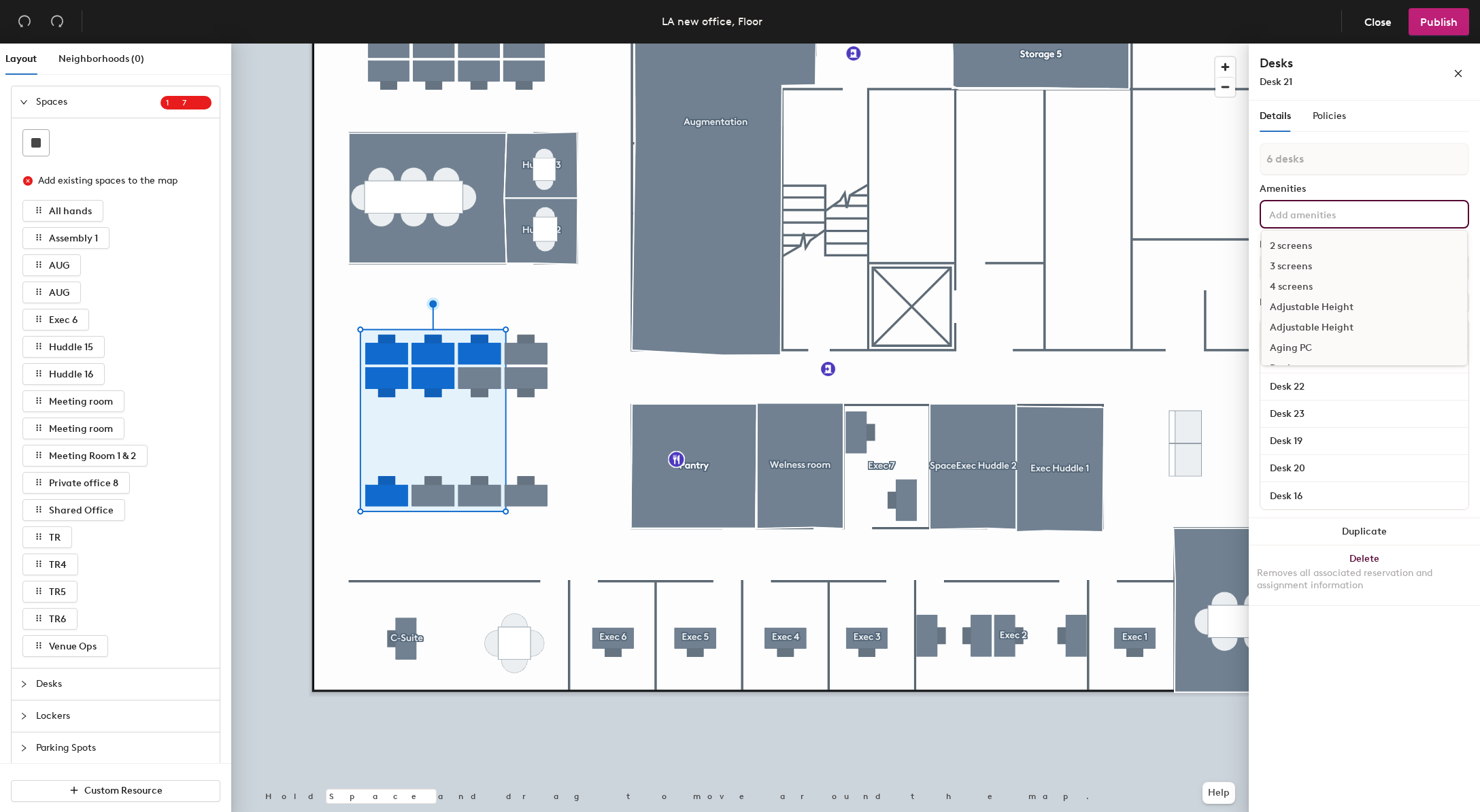
click at [1323, 201] on div "2 screens 3 screens 4 screens Adjustable Height Adjustable Height Aging PC Dock…" at bounding box center [1365, 214] width 210 height 29
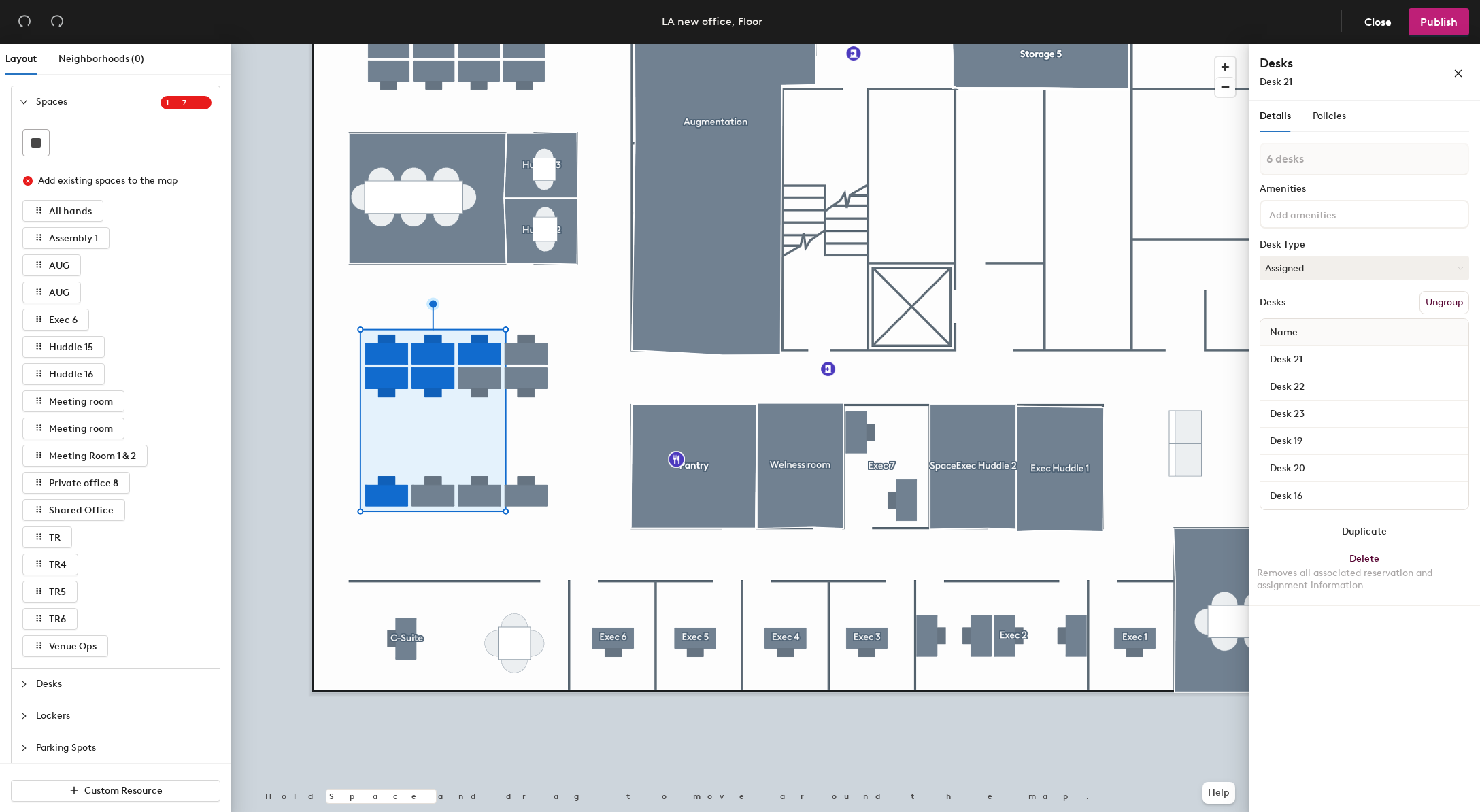
click at [1304, 129] on div "Details Policies" at bounding box center [1303, 116] width 86 height 31
click at [1285, 74] on div "Desks Desk 21" at bounding box center [1334, 72] width 150 height 35
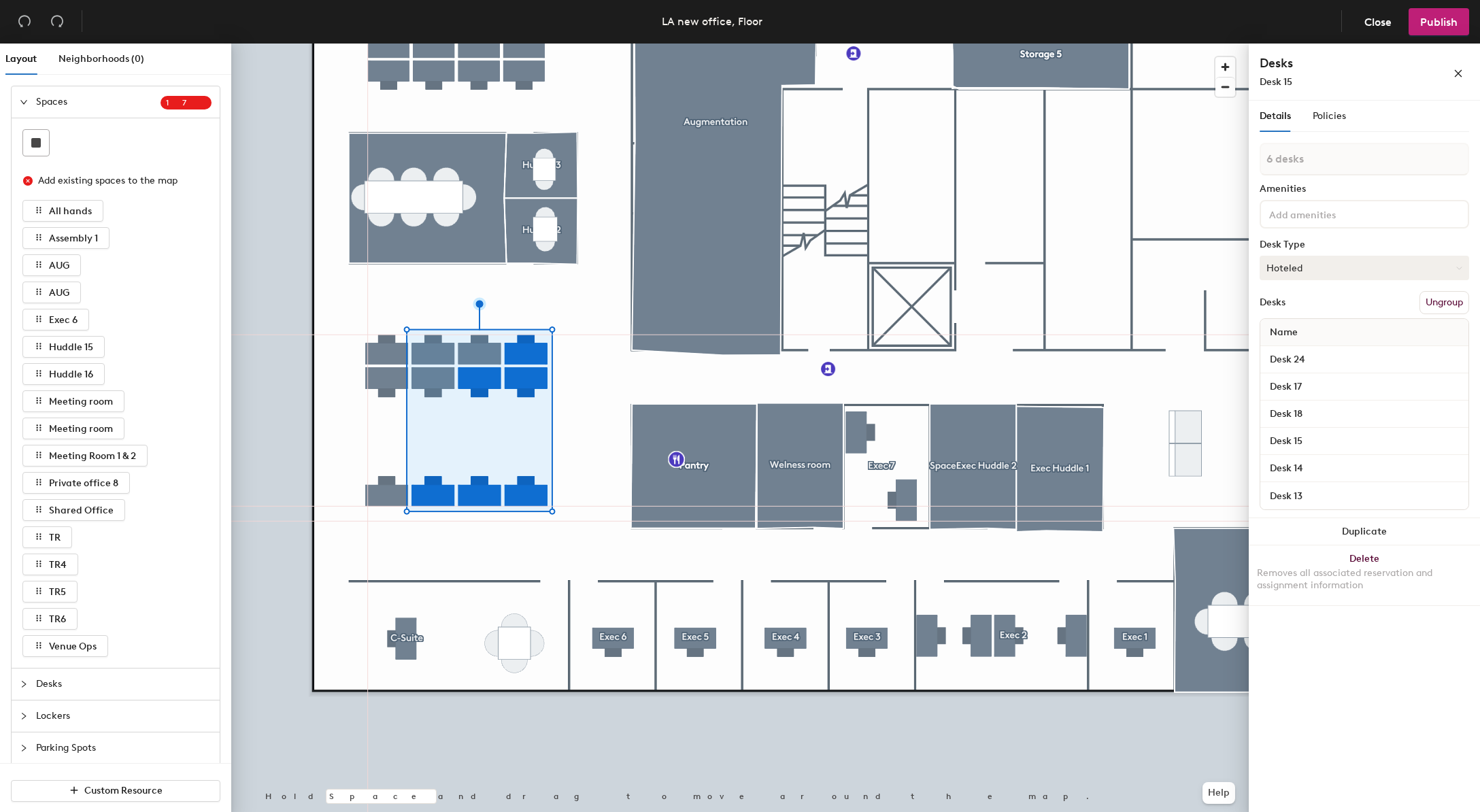
click at [1302, 277] on button "Hoteled" at bounding box center [1365, 267] width 210 height 24
click at [1308, 303] on div "Assigned" at bounding box center [1329, 310] width 136 height 21
click at [1293, 335] on span "Name" at bounding box center [1284, 332] width 41 height 24
click at [1320, 358] on input "Desk 24" at bounding box center [1365, 360] width 202 height 19
click at [1317, 341] on div "Name" at bounding box center [1365, 332] width 208 height 27
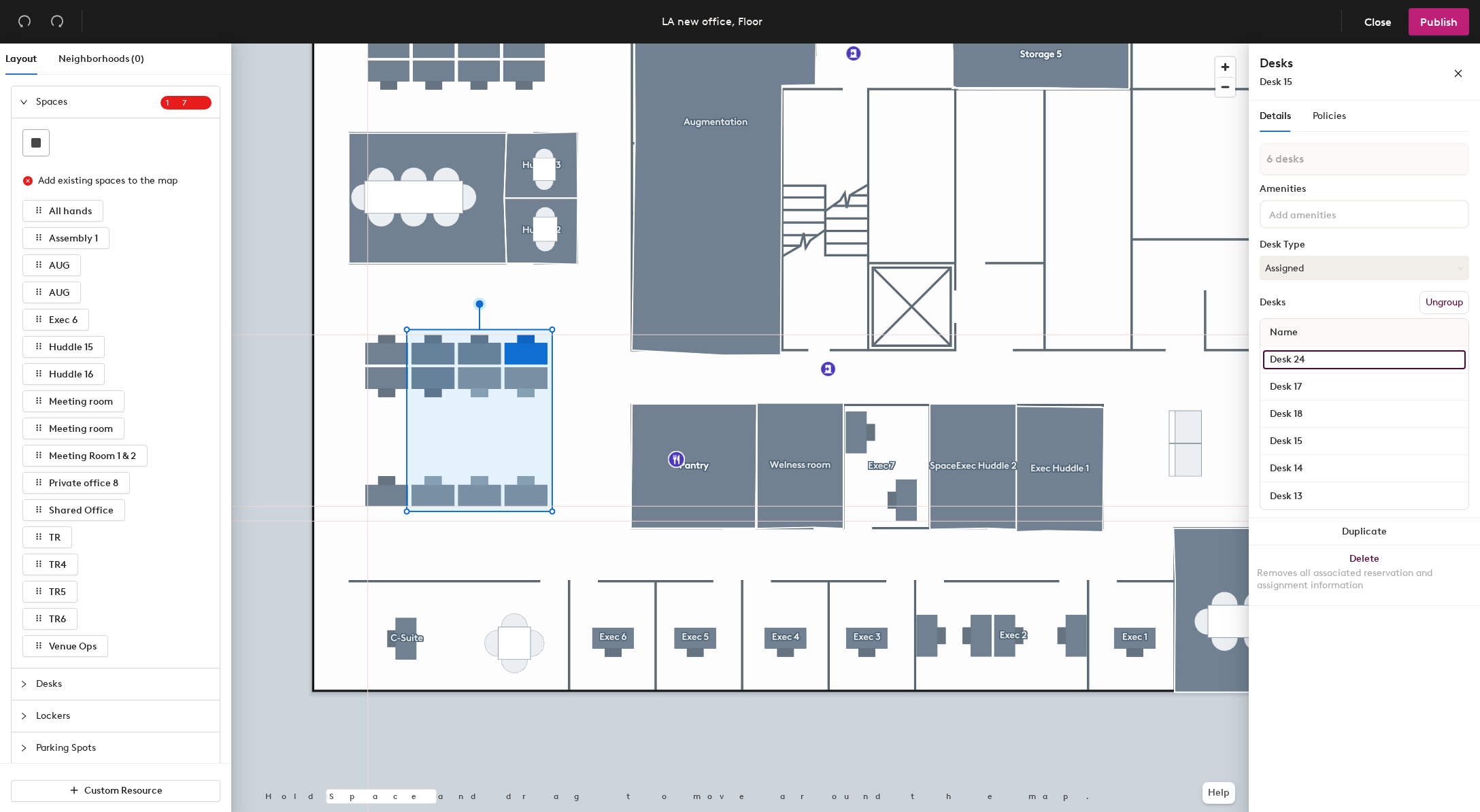
click at [1319, 368] on input "Desk 24" at bounding box center [1365, 360] width 202 height 19
click at [1320, 378] on input "Desk 17" at bounding box center [1365, 387] width 202 height 19
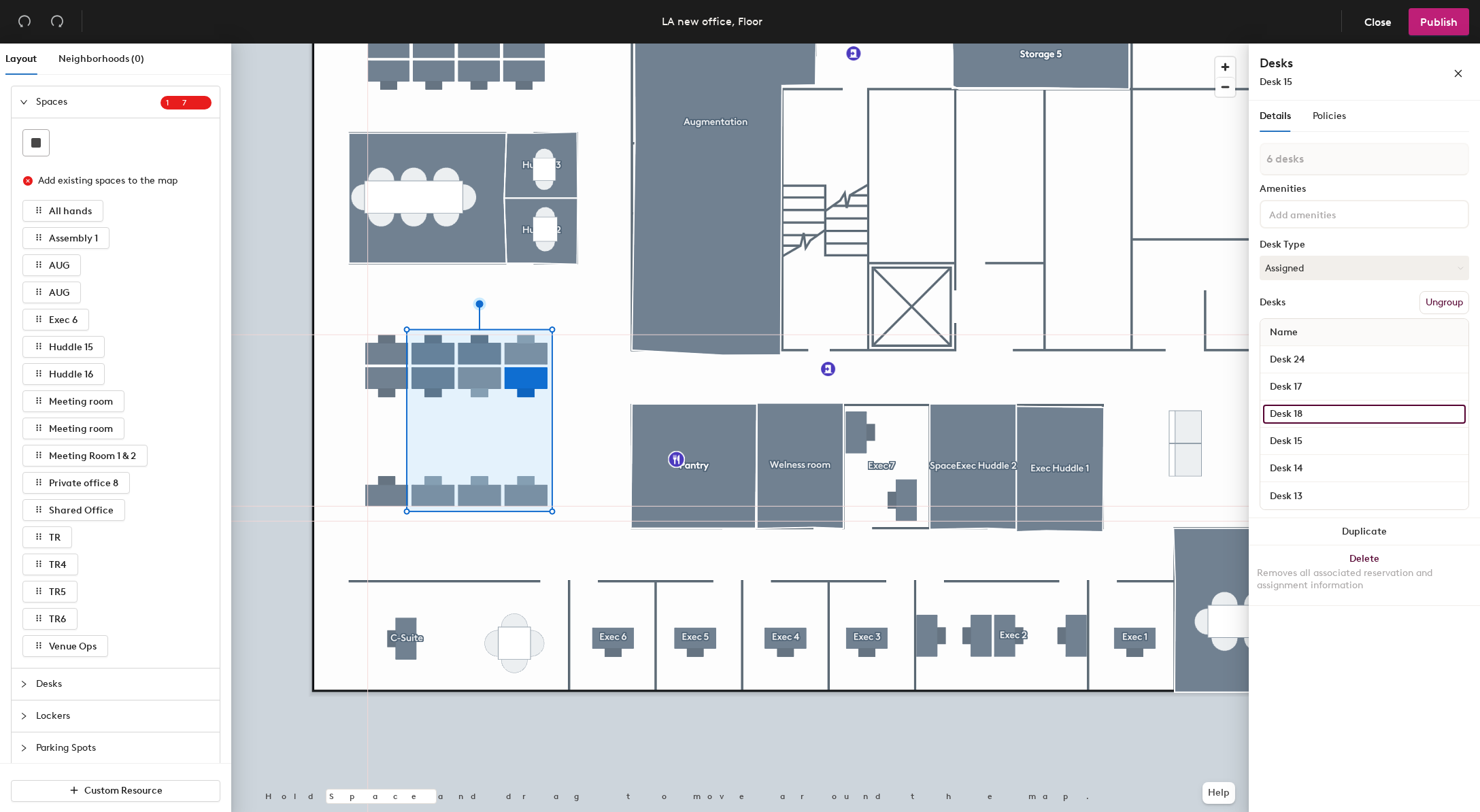
click at [1323, 409] on input "Desk 18" at bounding box center [1365, 414] width 202 height 19
click at [1320, 432] on input "Desk 15" at bounding box center [1365, 442] width 202 height 19
click at [1319, 448] on input "Desk 15" at bounding box center [1365, 442] width 202 height 19
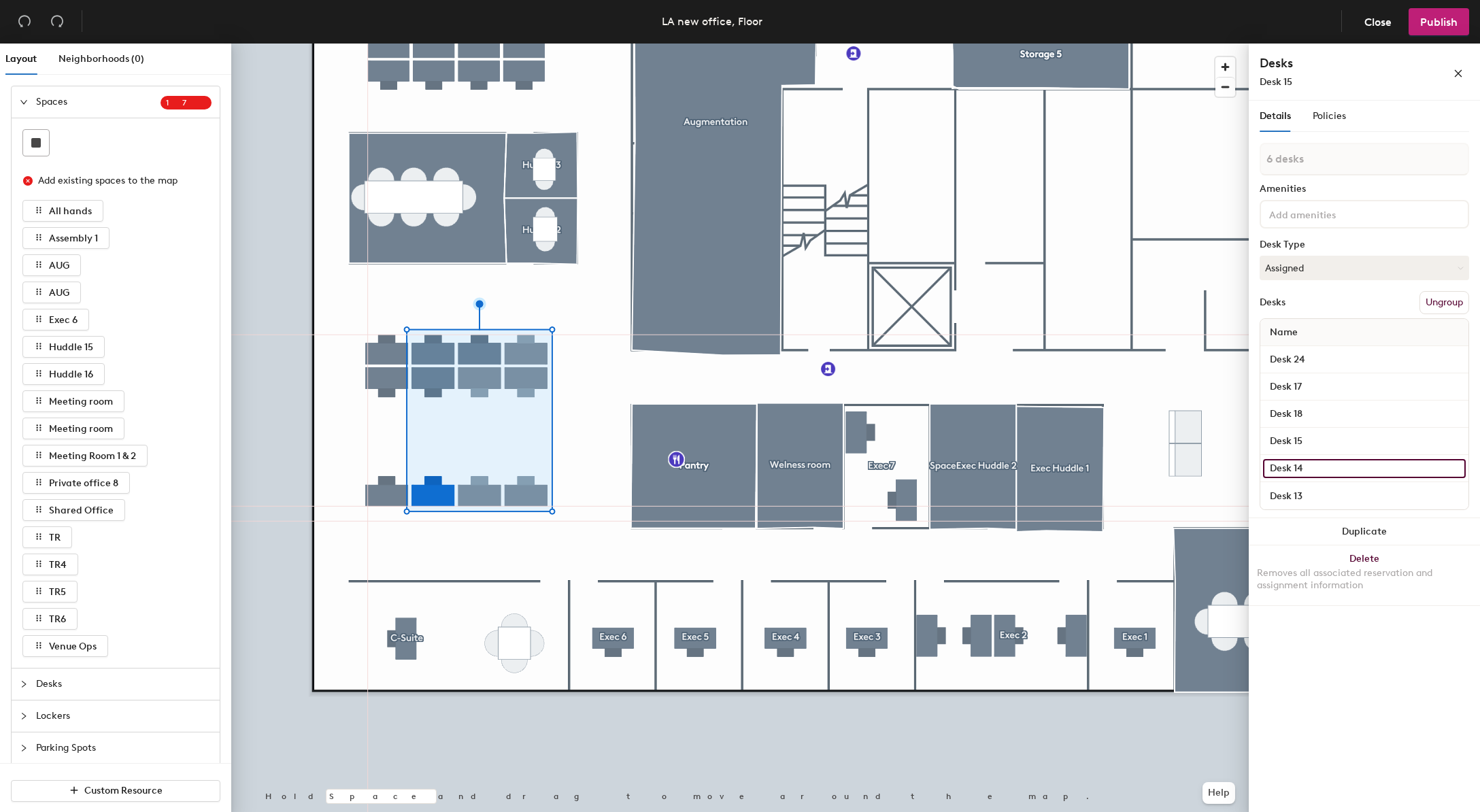
click at [1326, 465] on input "Desk 14" at bounding box center [1365, 468] width 202 height 19
click at [1326, 487] on input "Desk 13" at bounding box center [1365, 496] width 202 height 19
click at [1404, 230] on div "6 desks Amenities Desk Type Assigned Desks Ungroup Name Desk 24 Desk 17 Desk 18…" at bounding box center [1365, 330] width 210 height 375
click at [1388, 215] on input at bounding box center [1328, 214] width 123 height 16
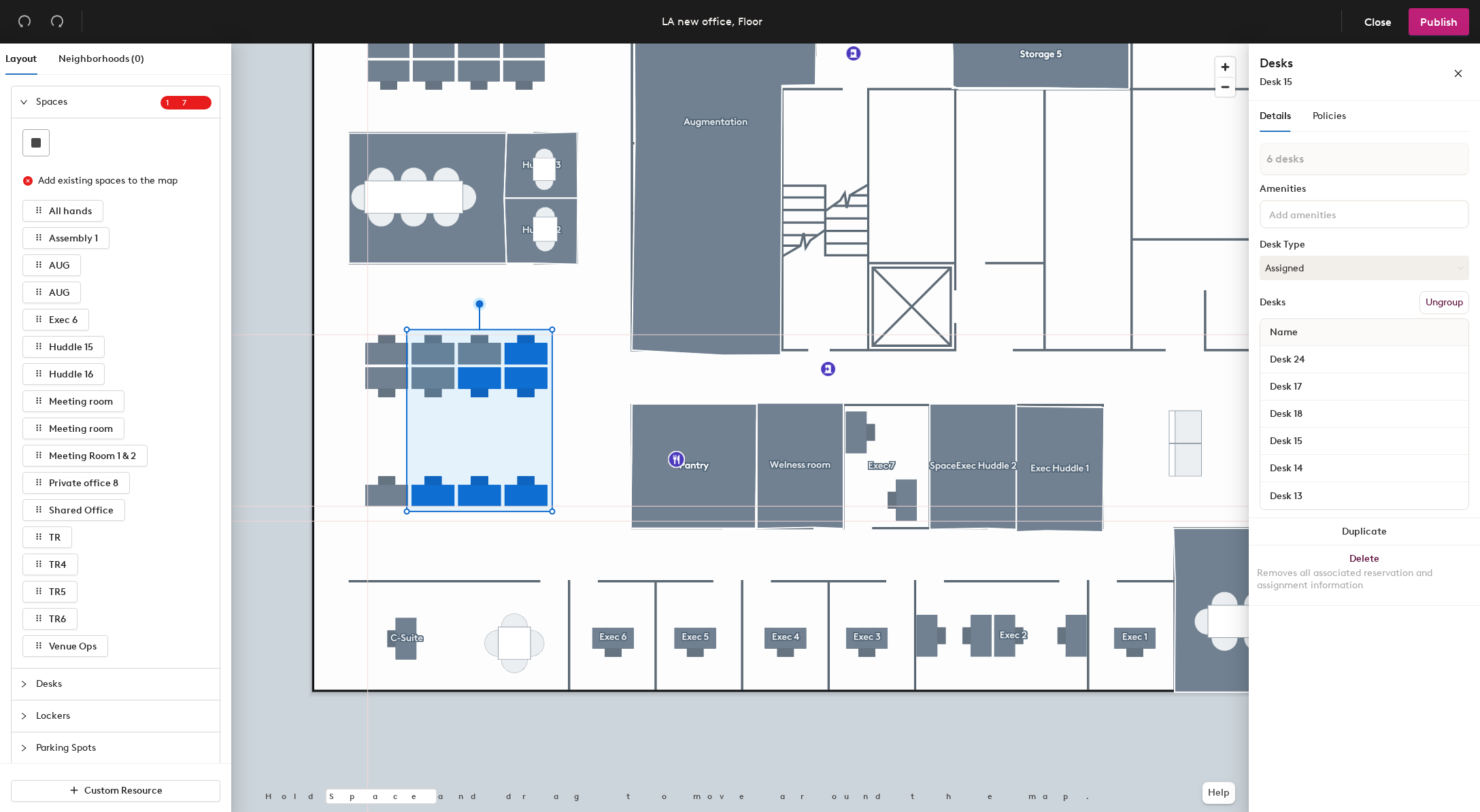
click at [1376, 185] on div "Amenities" at bounding box center [1365, 189] width 210 height 11
click at [1290, 86] on span "Desk 15" at bounding box center [1276, 82] width 33 height 12
click at [1285, 78] on span "Desk 15" at bounding box center [1276, 82] width 33 height 12
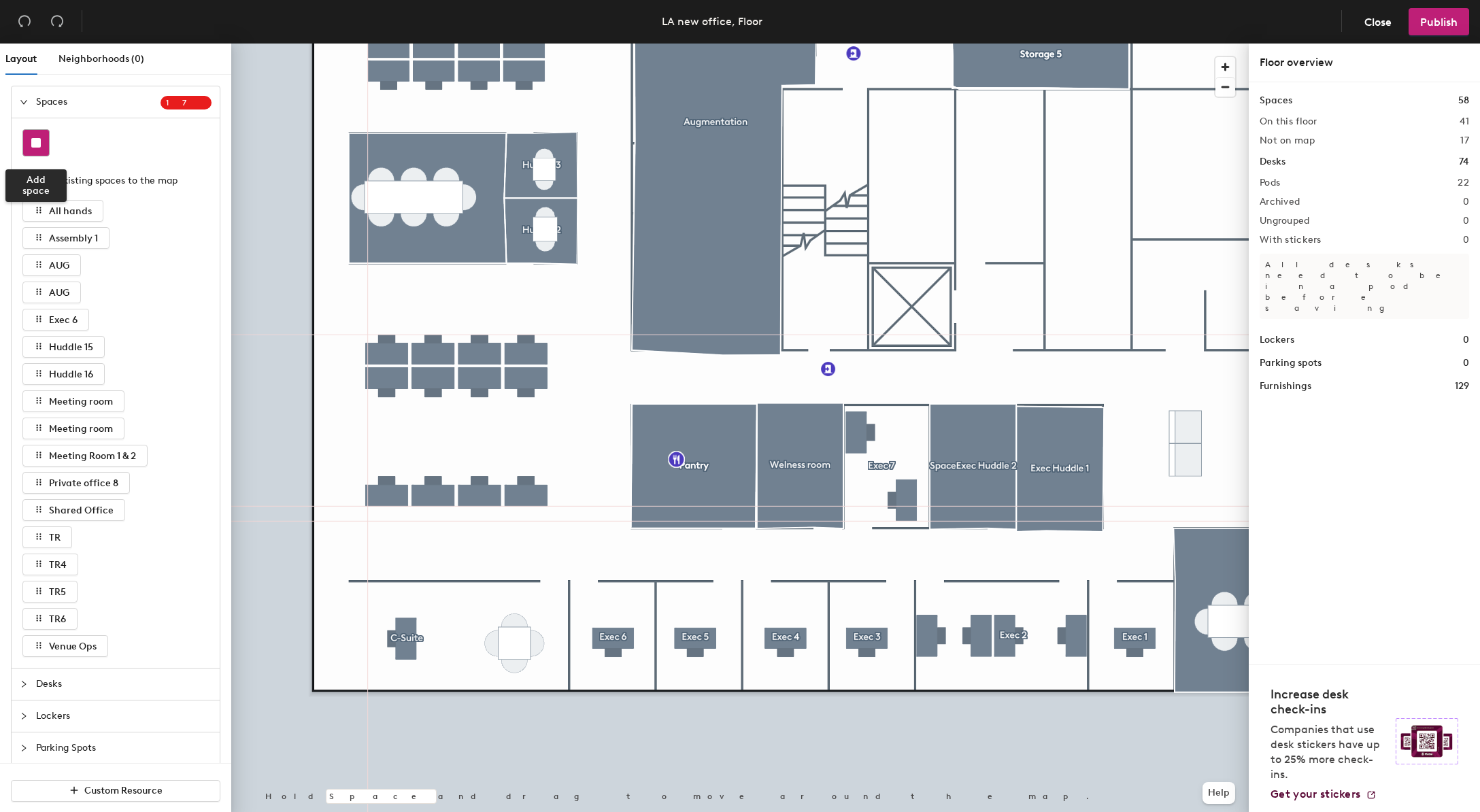
click at [32, 137] on div at bounding box center [35, 143] width 26 height 26
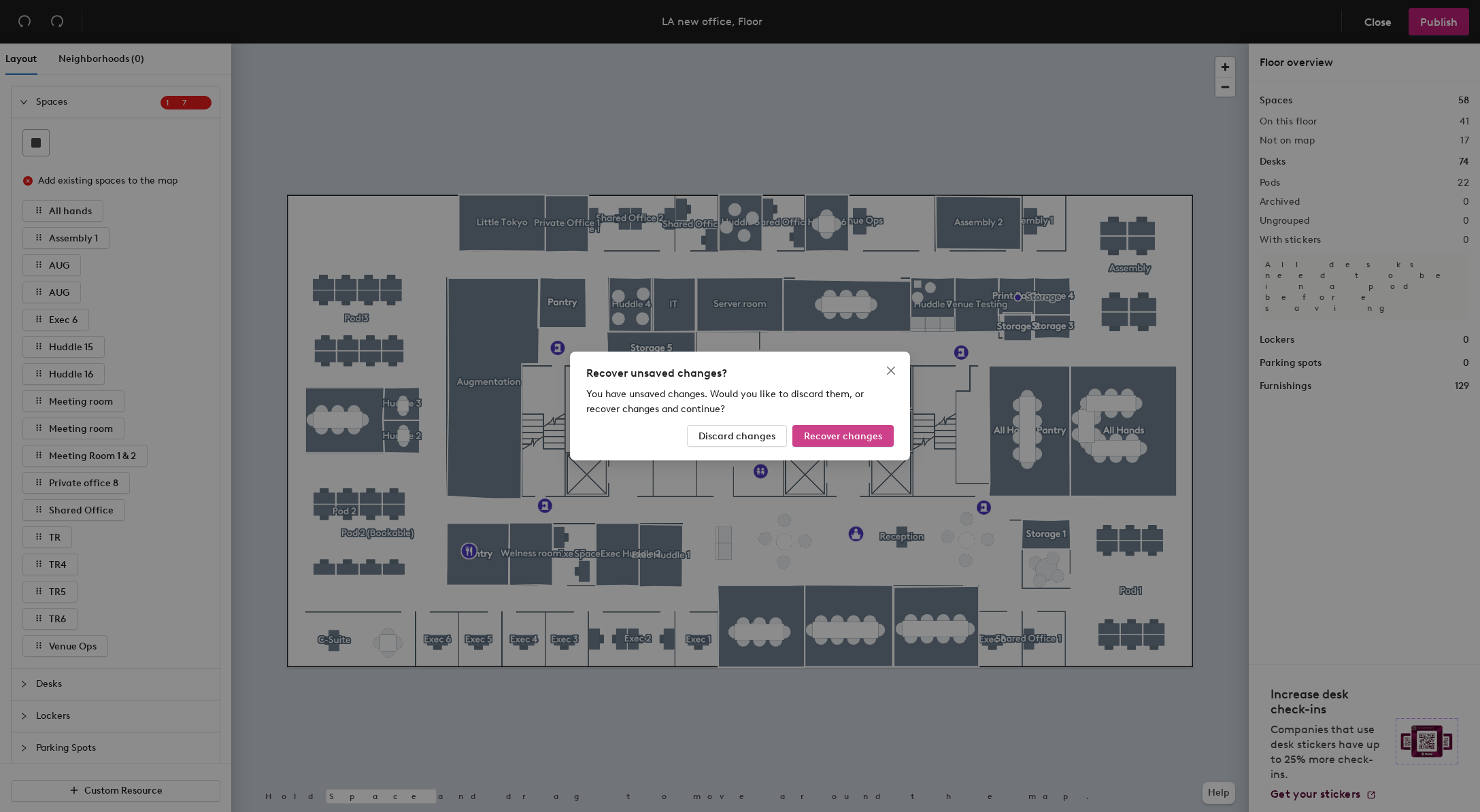
click at [845, 433] on span "Recover changes" at bounding box center [843, 437] width 78 height 12
